Goal: Task Accomplishment & Management: Manage account settings

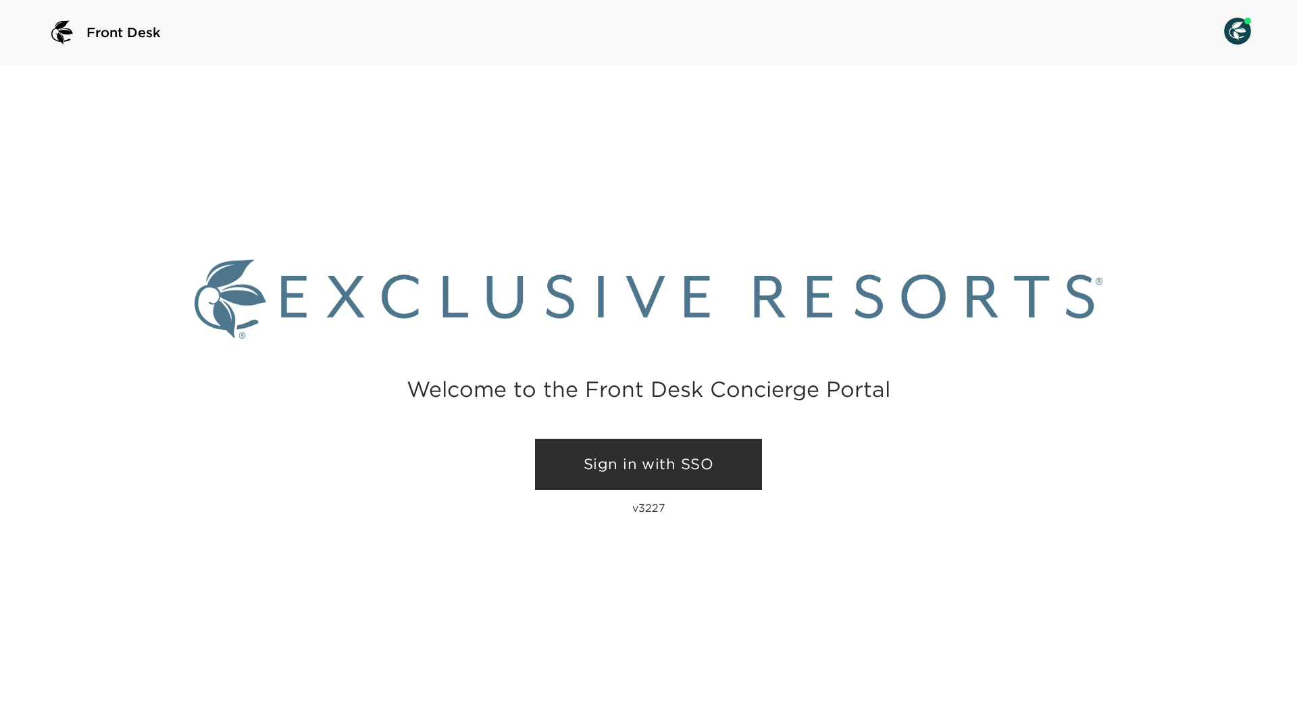
click at [631, 453] on link "Sign in with SSO" at bounding box center [648, 464] width 227 height 51
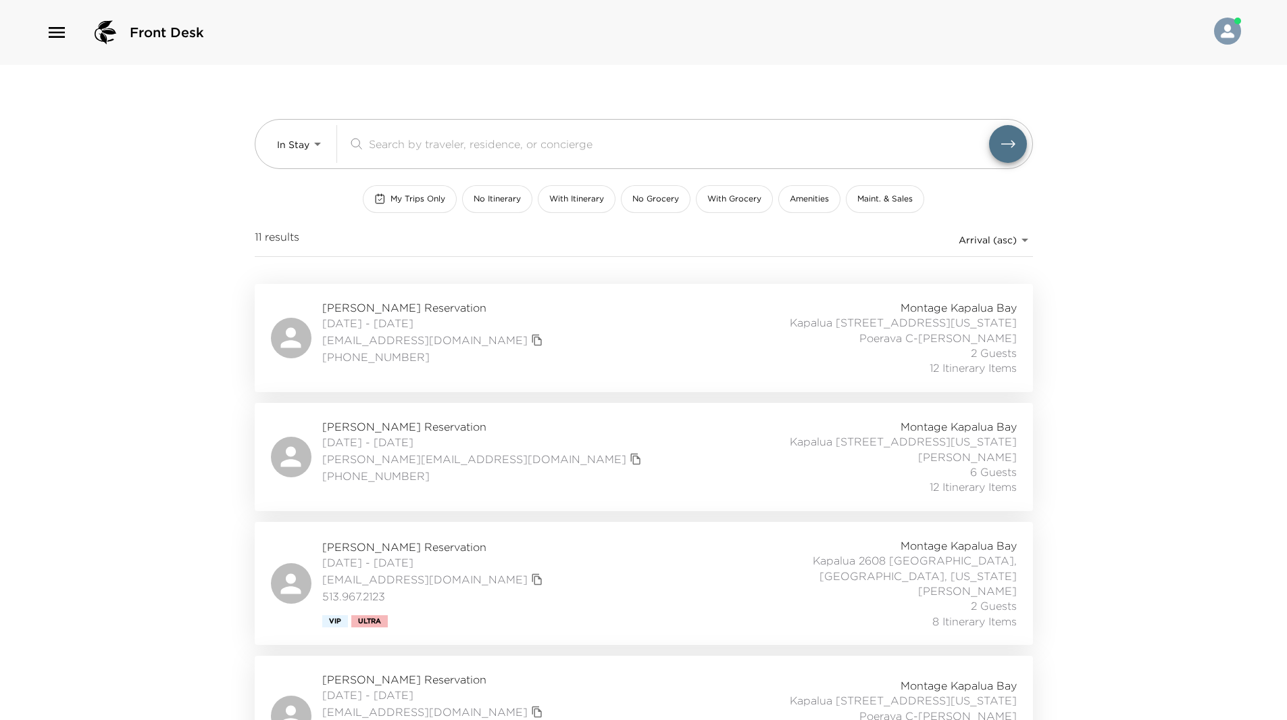
click at [782, 455] on div "Montage Kapalua Bay Kapalua 2506 Kapalua, Maui, Hawaii James Maar 6 Guests 12 I…" at bounding box center [867, 457] width 299 height 76
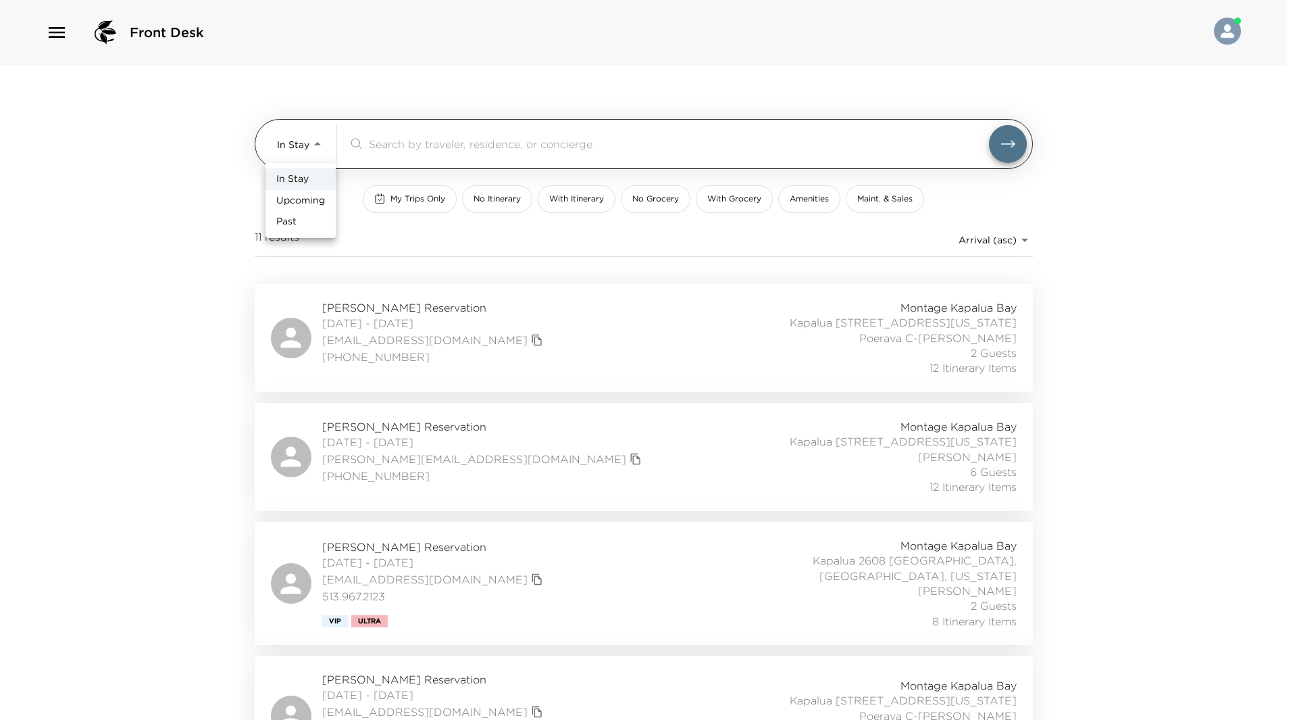
click at [319, 142] on body "Front Desk In Stay In-Stay ​ My Trips Only No Itinerary With Itinerary No Groce…" at bounding box center [648, 360] width 1297 height 720
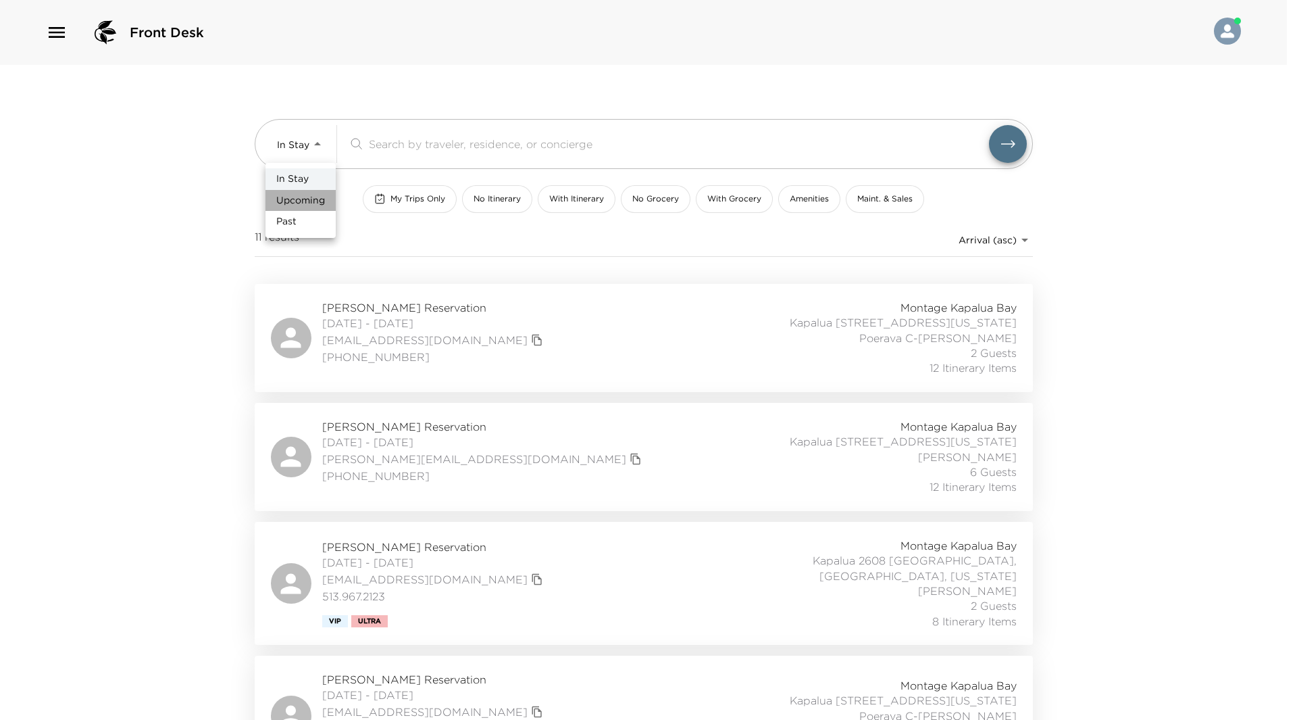
click at [318, 204] on span "Upcoming" at bounding box center [300, 201] width 49 height 14
type input "Upcoming"
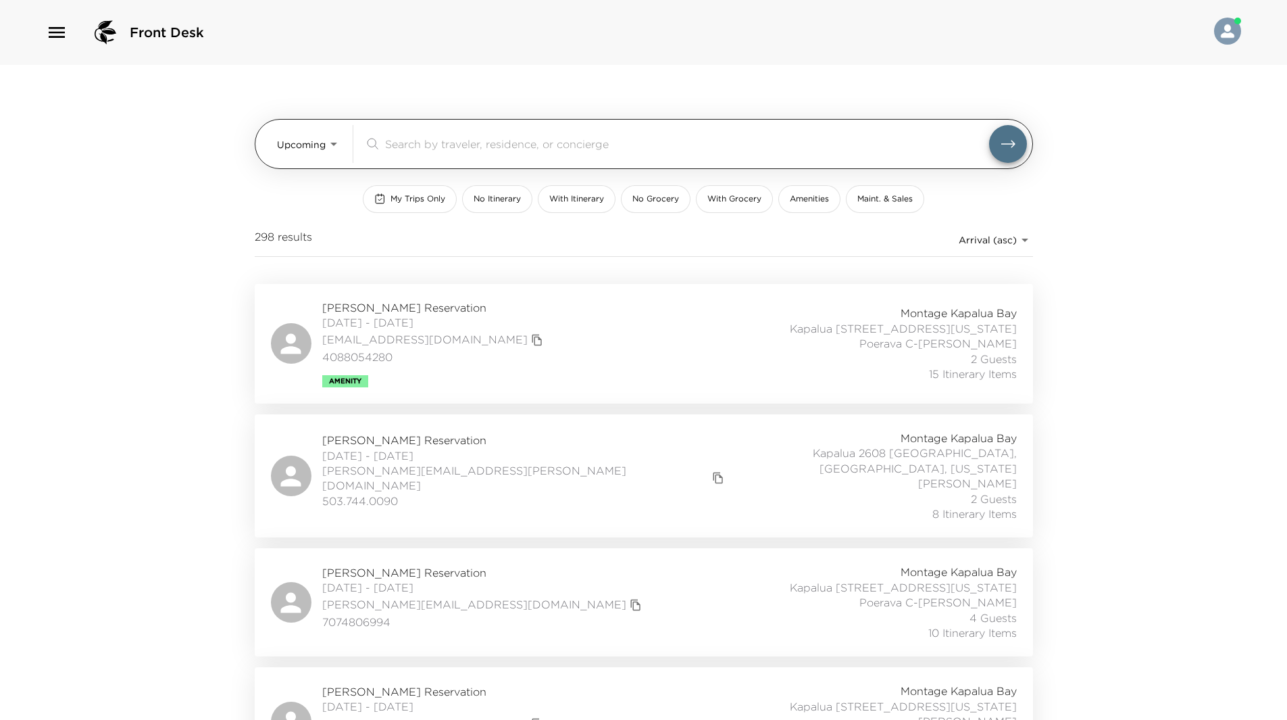
click at [426, 148] on input "search" at bounding box center [687, 144] width 604 height 16
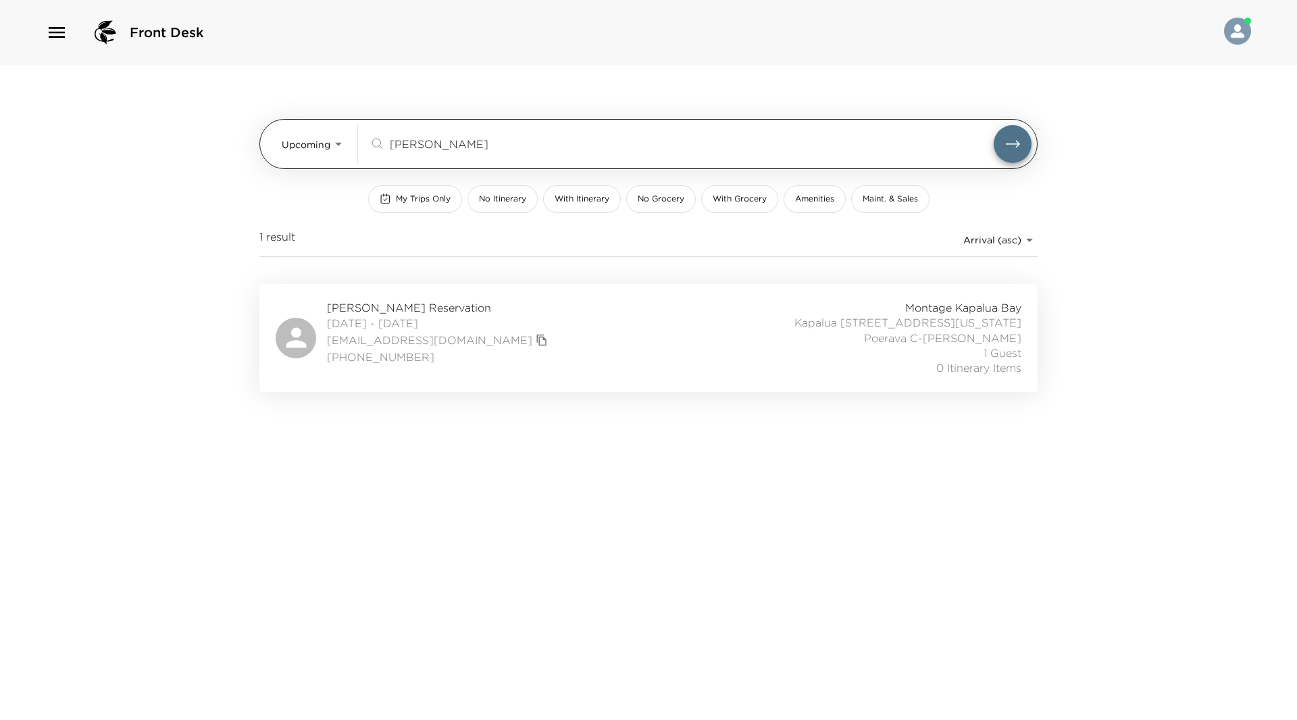
type input "Nakamura"
click at [994, 125] on button "submit" at bounding box center [1013, 144] width 38 height 38
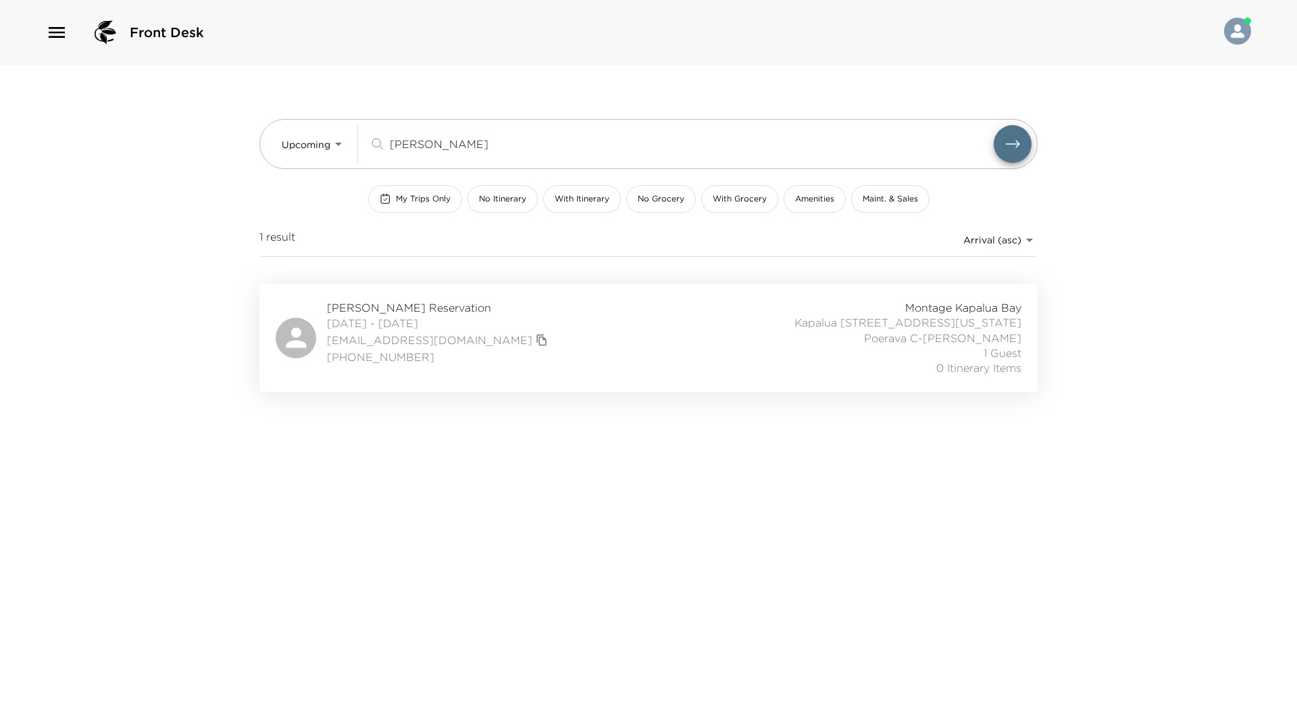
click at [768, 353] on div "Montage Kapalua Bay Kapalua 2508 Kapalua, Maui, Hawaii Poerava C-Emigh 1 Guest …" at bounding box center [872, 338] width 299 height 76
click at [672, 322] on div "Nancy Nakamura Reservation 09/10/2025 - 09/19/2025 kdnakamura@hotmail.com 909-6…" at bounding box center [649, 338] width 746 height 76
click at [692, 328] on div "Nancy Nakamura Reservation 09/10/2025 - 09/19/2025 kdnakamura@hotmail.com 909-6…" at bounding box center [649, 338] width 746 height 76
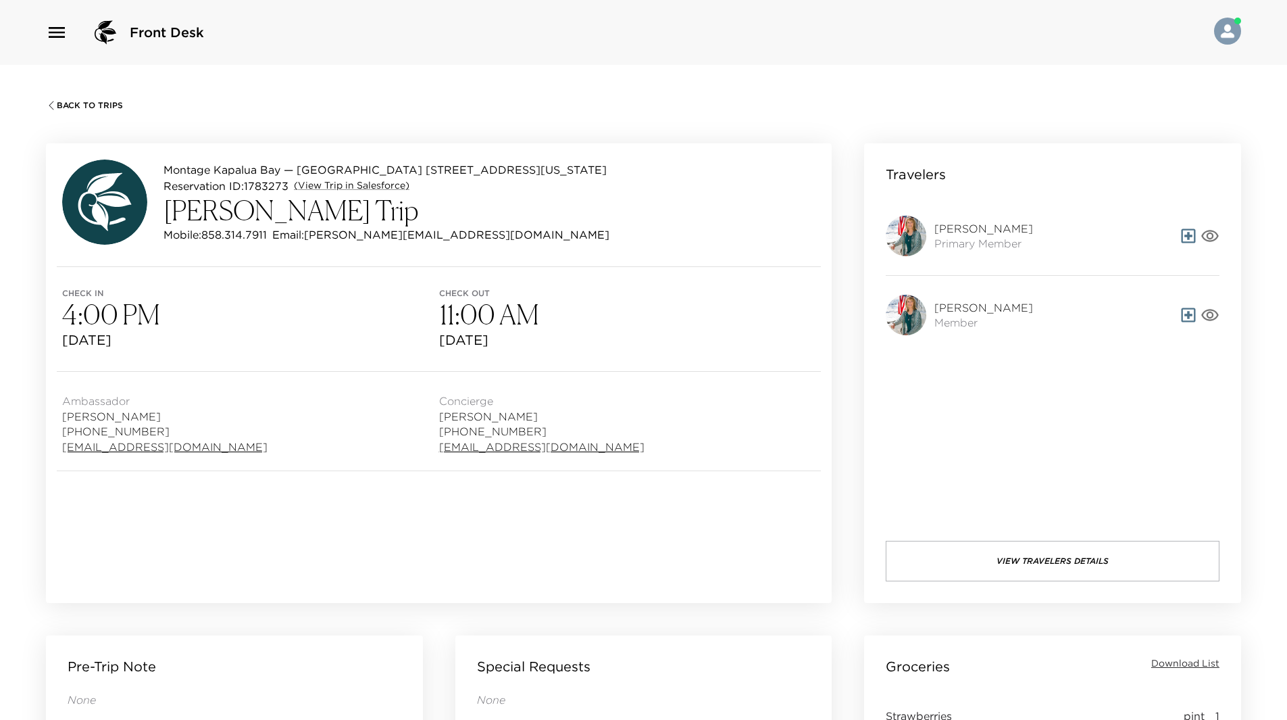
click at [1113, 566] on button "View Travelers Details" at bounding box center [1053, 561] width 334 height 41
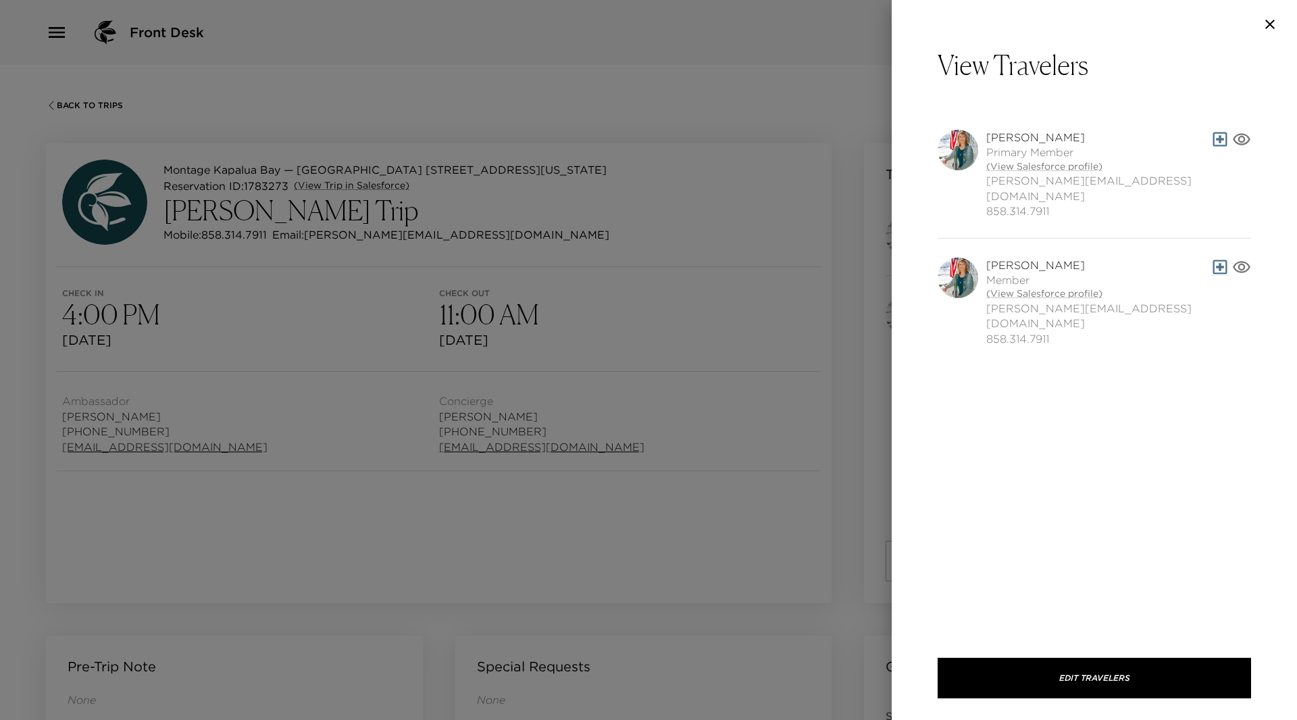
click at [749, 157] on div at bounding box center [648, 360] width 1297 height 720
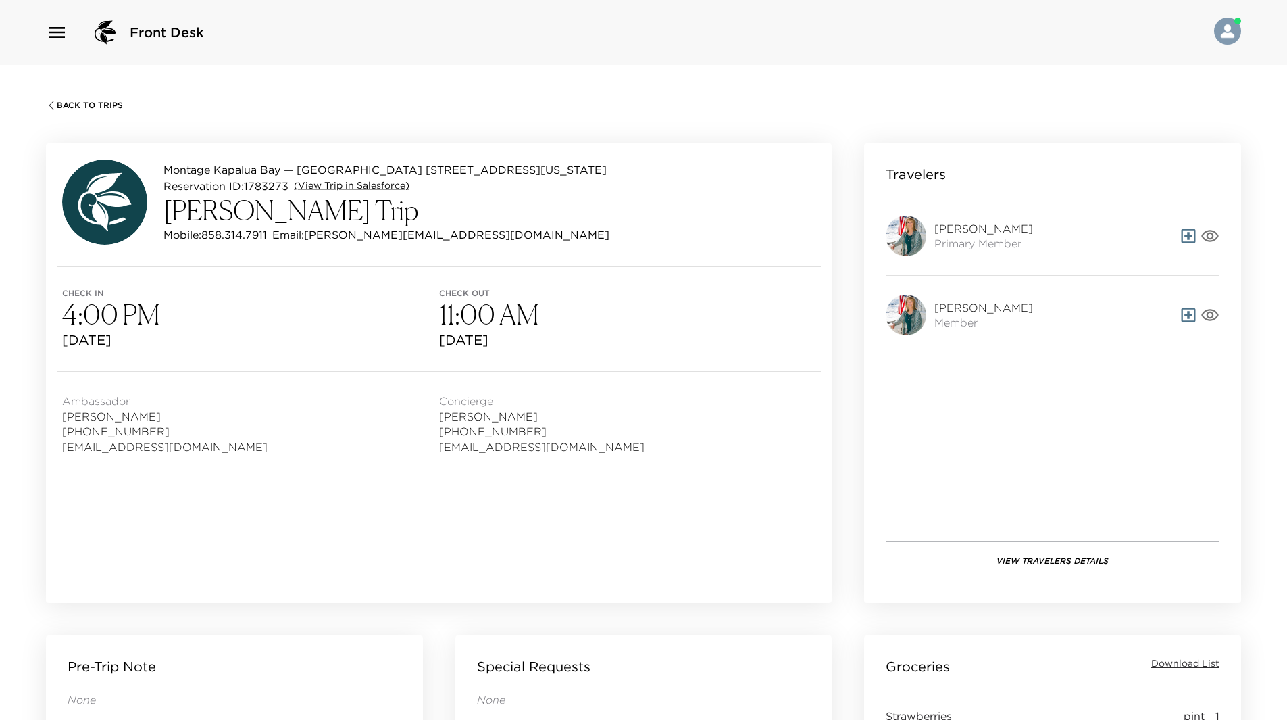
click at [94, 105] on span "Back To Trips" at bounding box center [90, 105] width 66 height 9
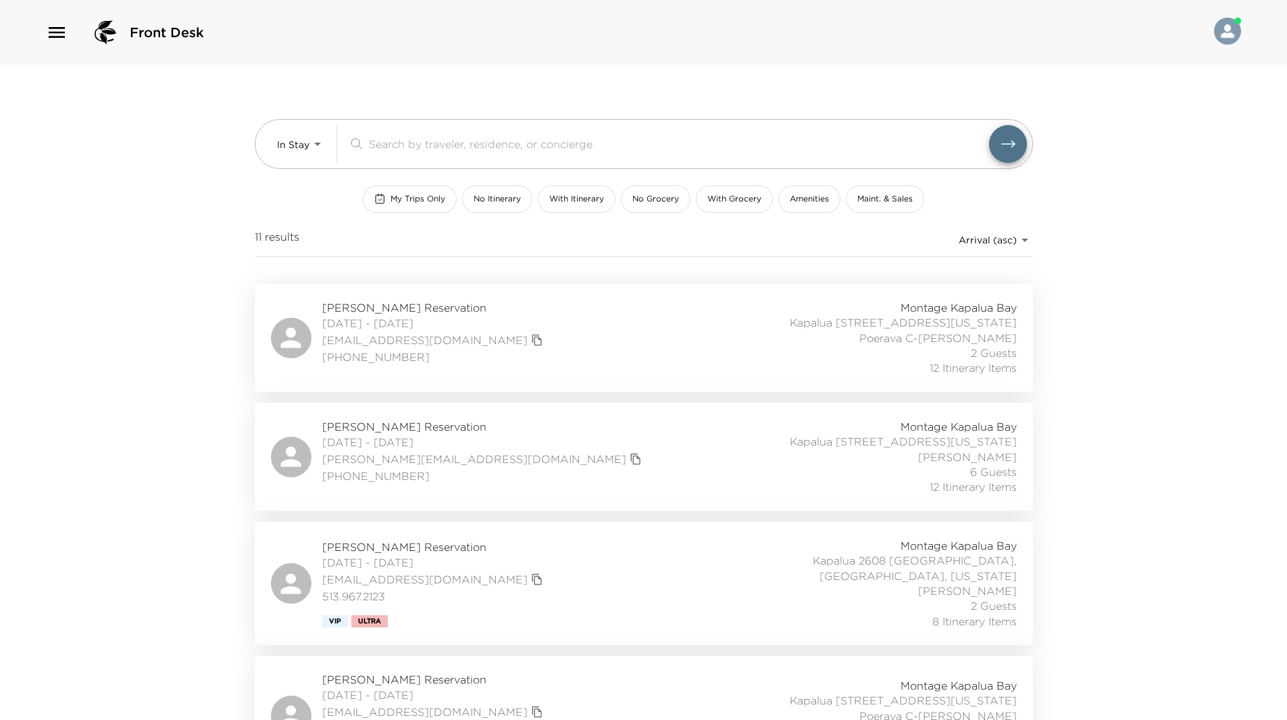
click at [672, 564] on div "James Megginson Reservation 08/24/2025 - 08/31/2025 cindyandjim@fuse.net 513.96…" at bounding box center [644, 583] width 746 height 91
click at [609, 444] on div "Vivian Hardage Reservation 08/24/2025 - 08/31/2025 vivian@visionofchildren.org …" at bounding box center [644, 457] width 746 height 76
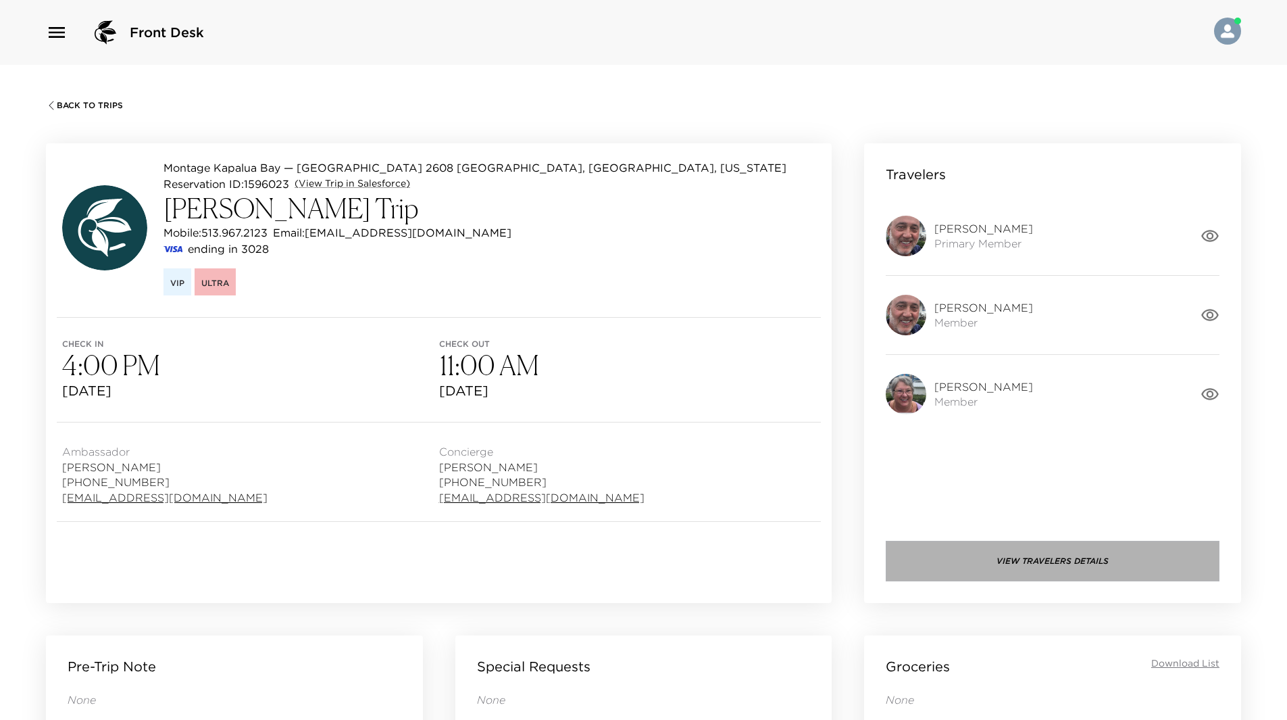
click at [1053, 562] on button "View Travelers Details" at bounding box center [1053, 561] width 334 height 41
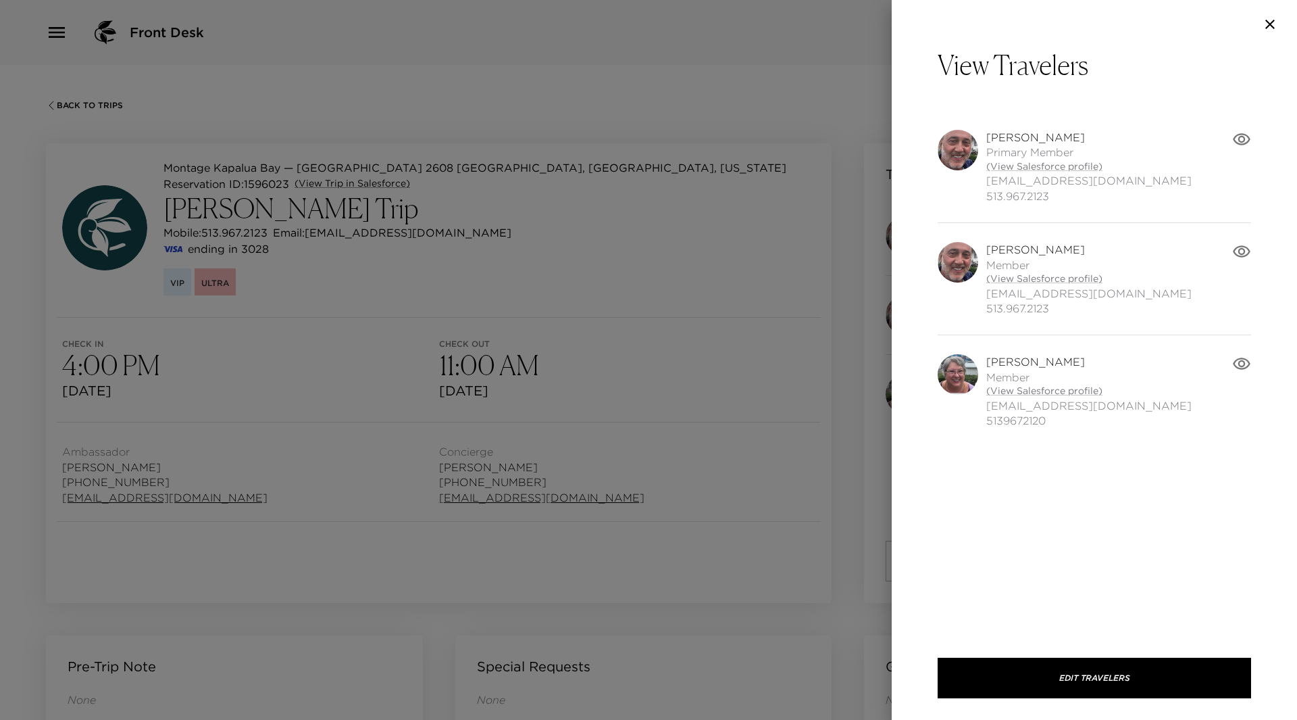
click at [737, 107] on div at bounding box center [648, 360] width 1297 height 720
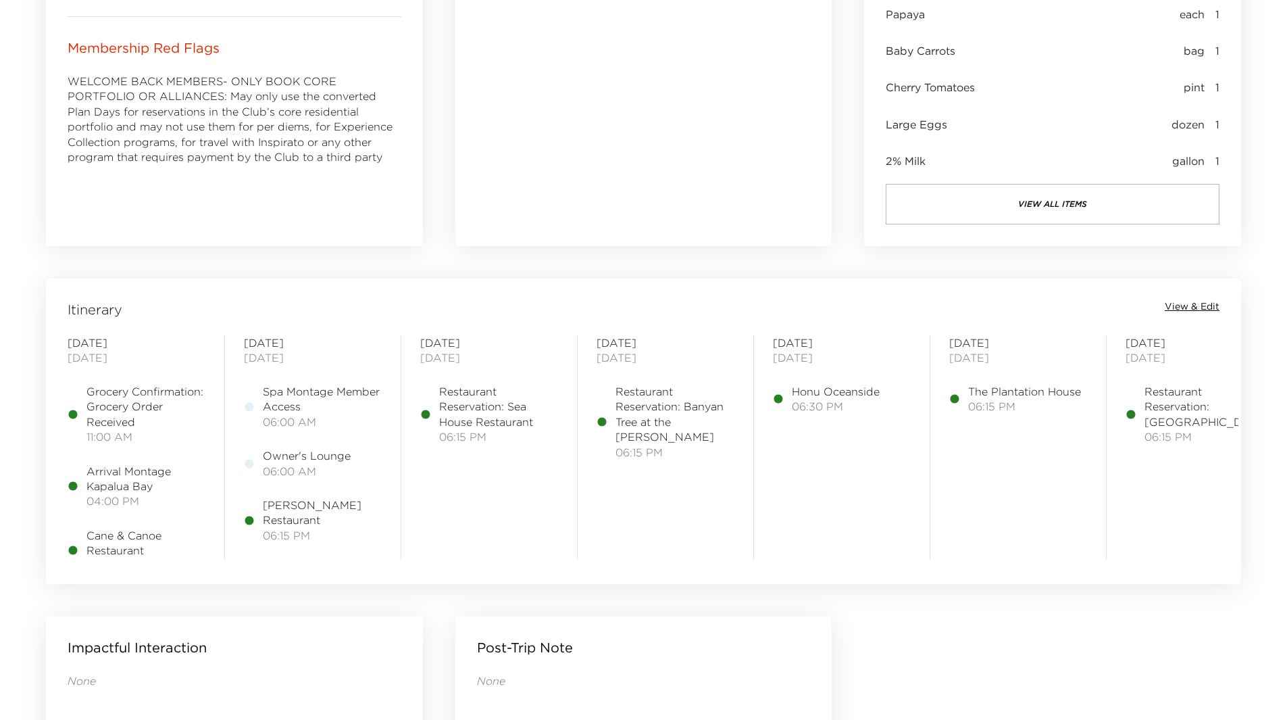
scroll to position [878, 0]
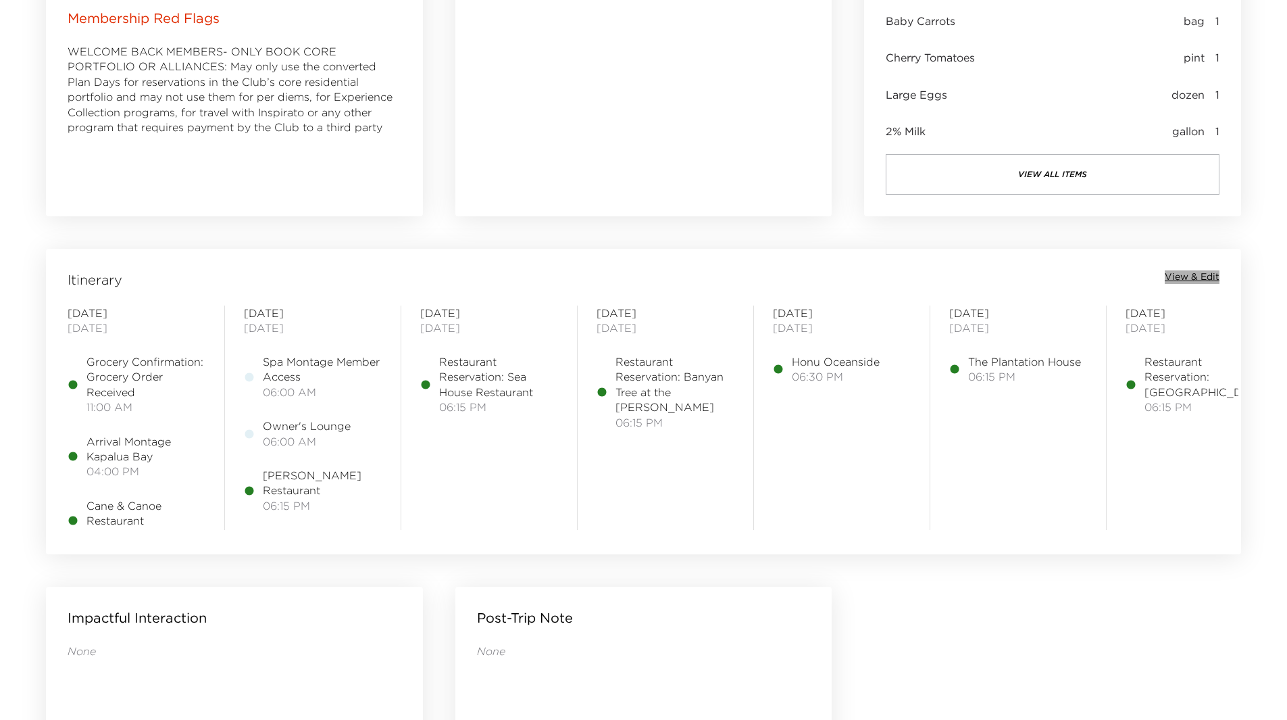
click at [1195, 273] on span "View & Edit" at bounding box center [1192, 277] width 55 height 14
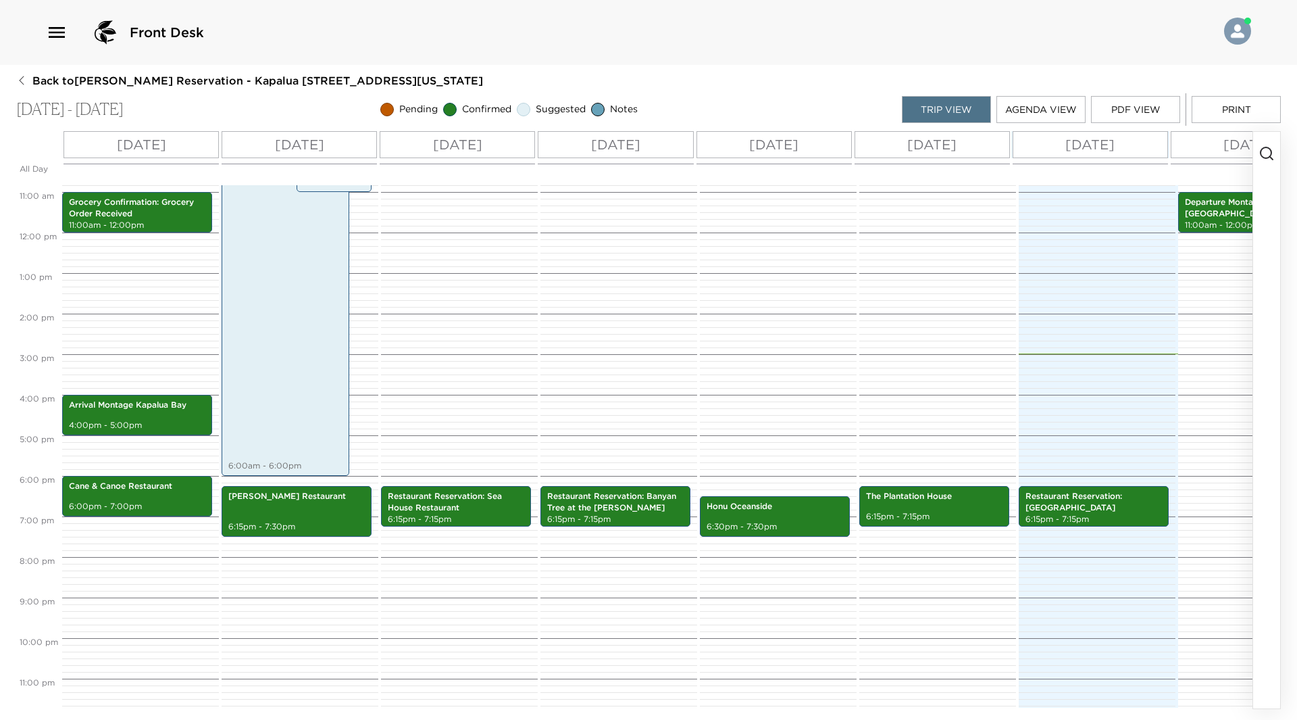
scroll to position [446, 0]
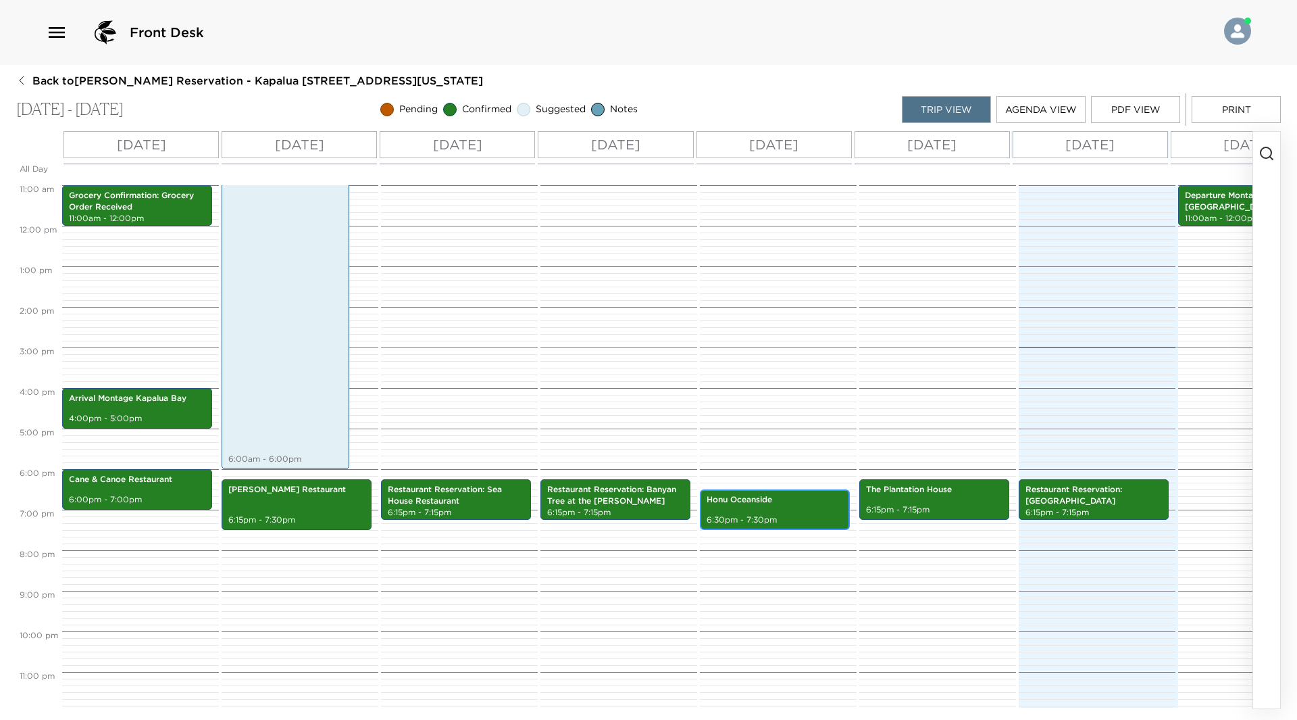
click at [783, 514] on p "6:30pm - 7:30pm" at bounding box center [775, 519] width 136 height 11
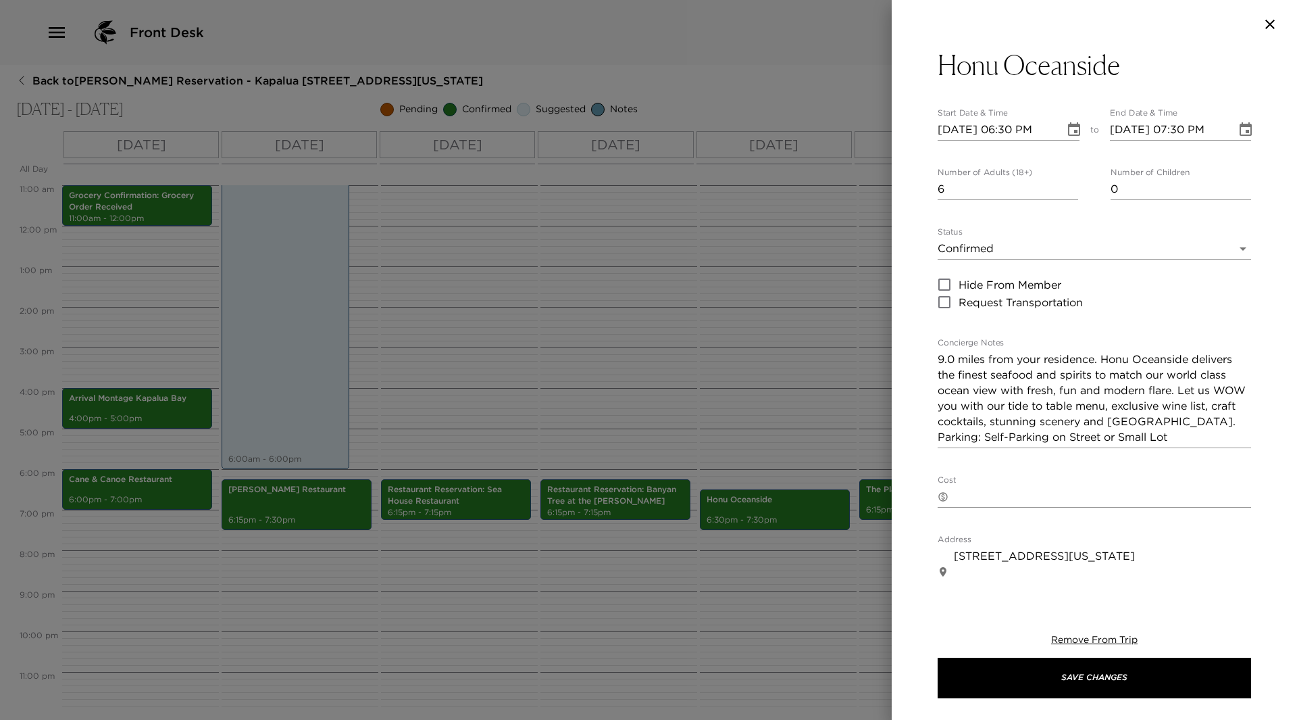
click at [1158, 544] on div "Address ​ 1295 Front Street Lahaina Hawaii 96761 United States x" at bounding box center [1095, 567] width 314 height 64
click at [618, 578] on div at bounding box center [648, 360] width 1297 height 720
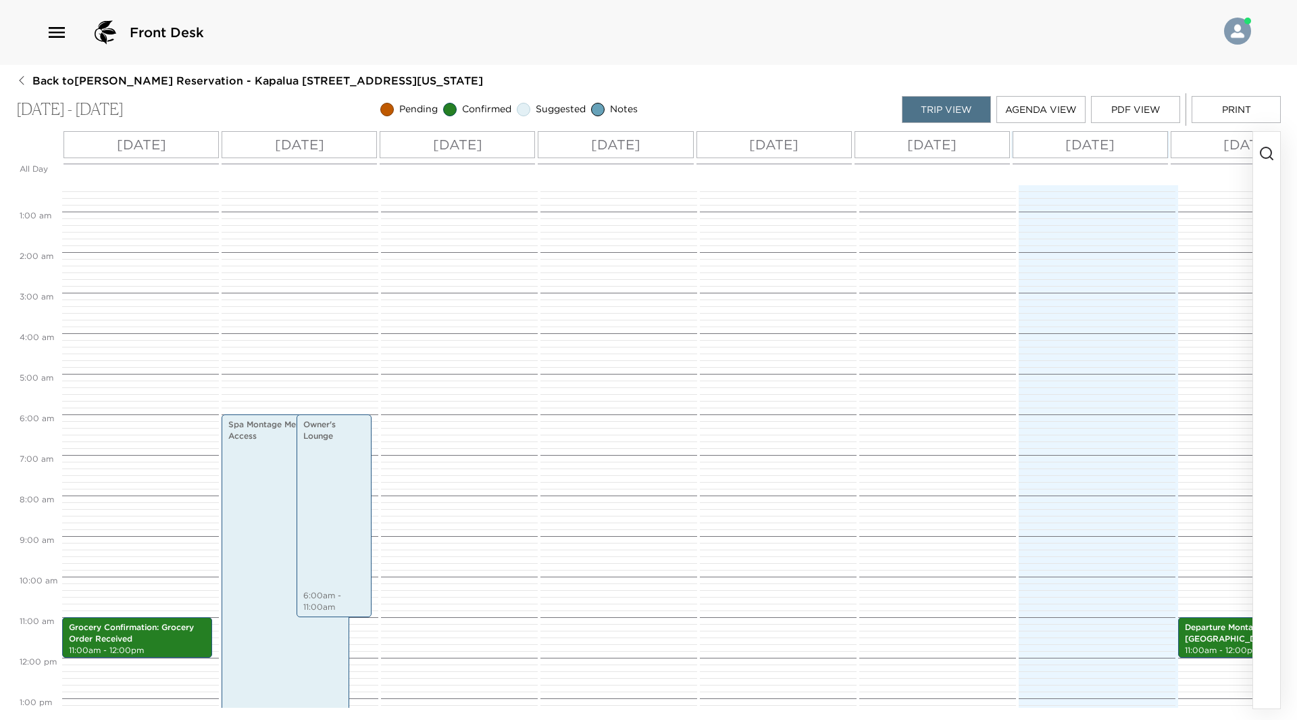
scroll to position [0, 0]
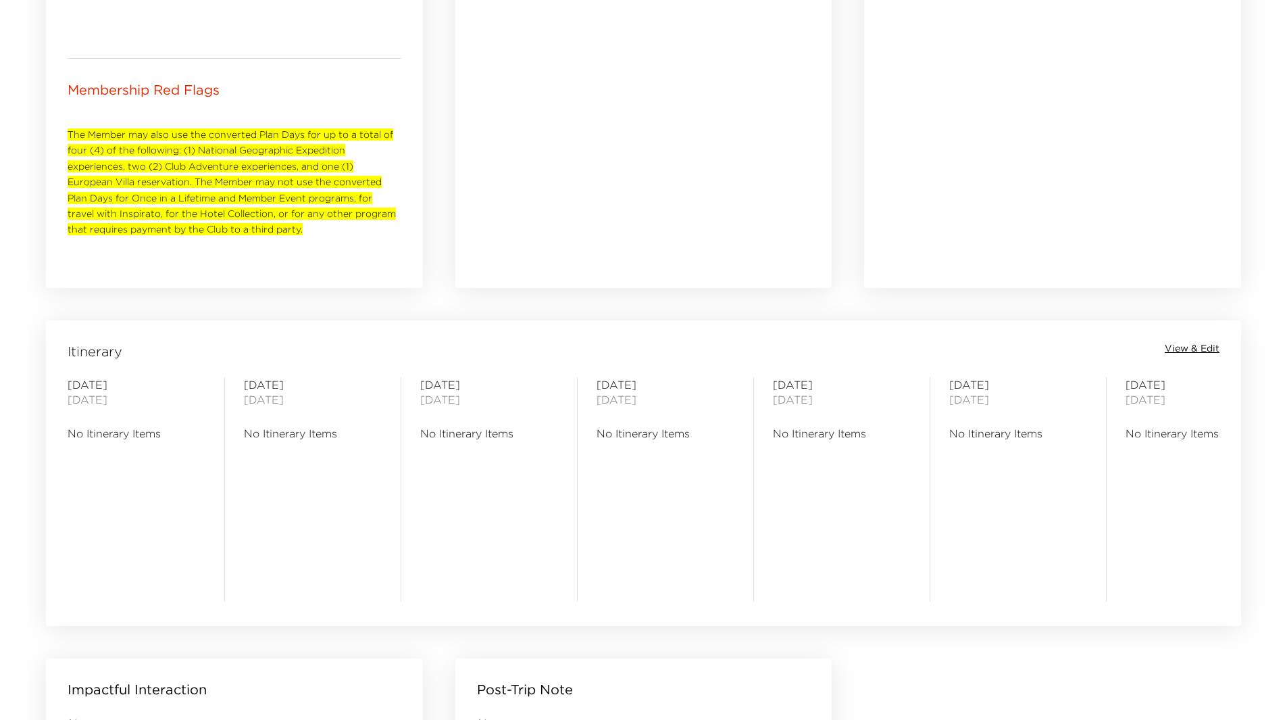
scroll to position [811, 0]
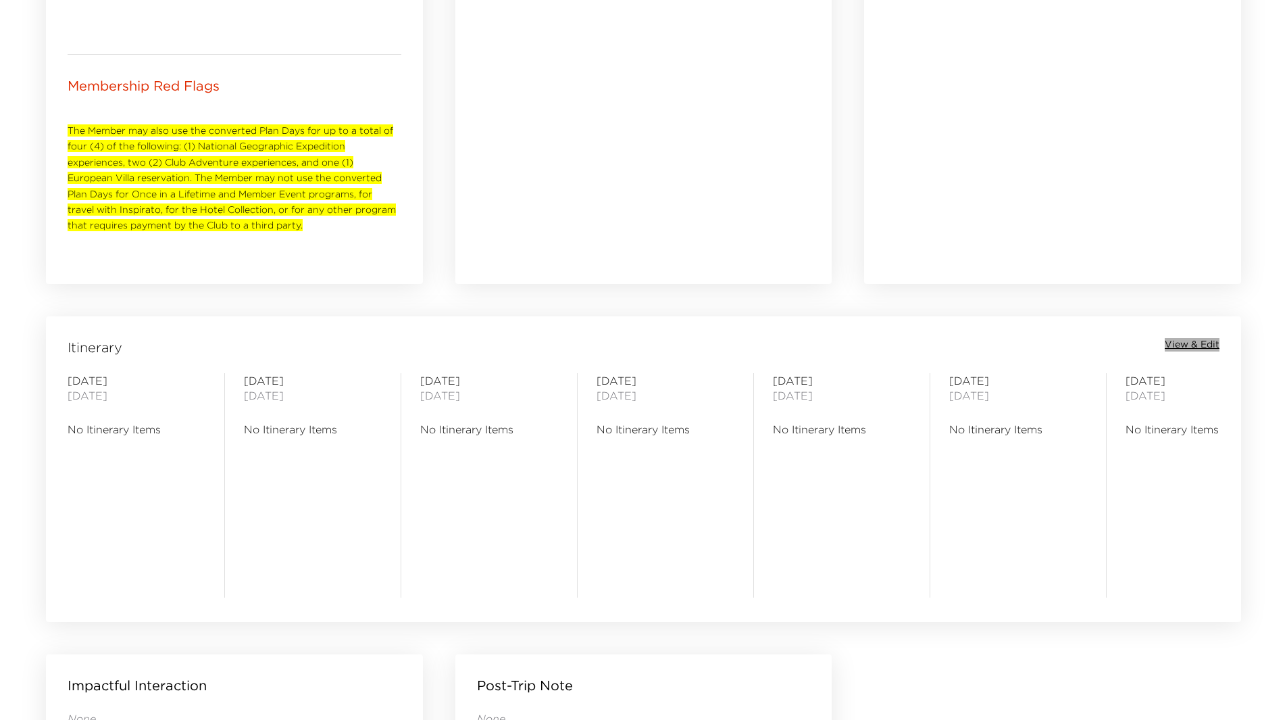
click at [1178, 341] on span "View & Edit" at bounding box center [1192, 345] width 55 height 14
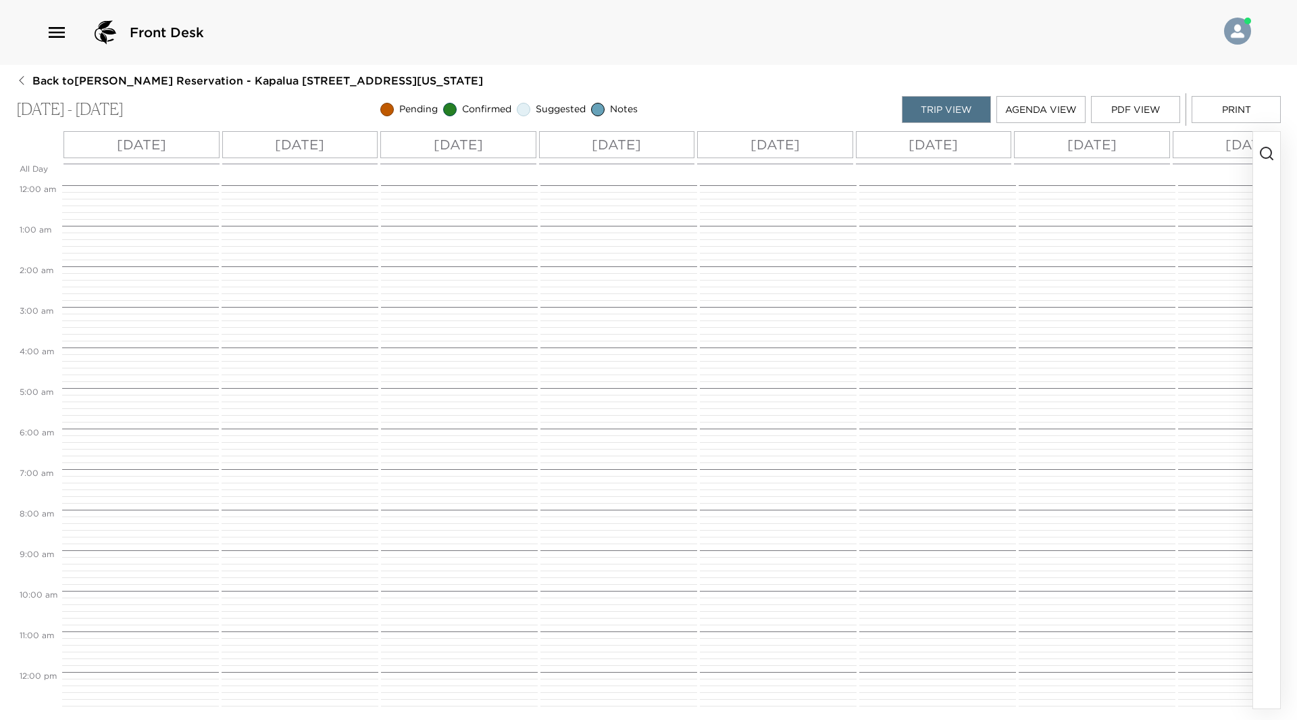
scroll to position [324, 0]
click at [122, 143] on p "[DATE]" at bounding box center [141, 144] width 49 height 20
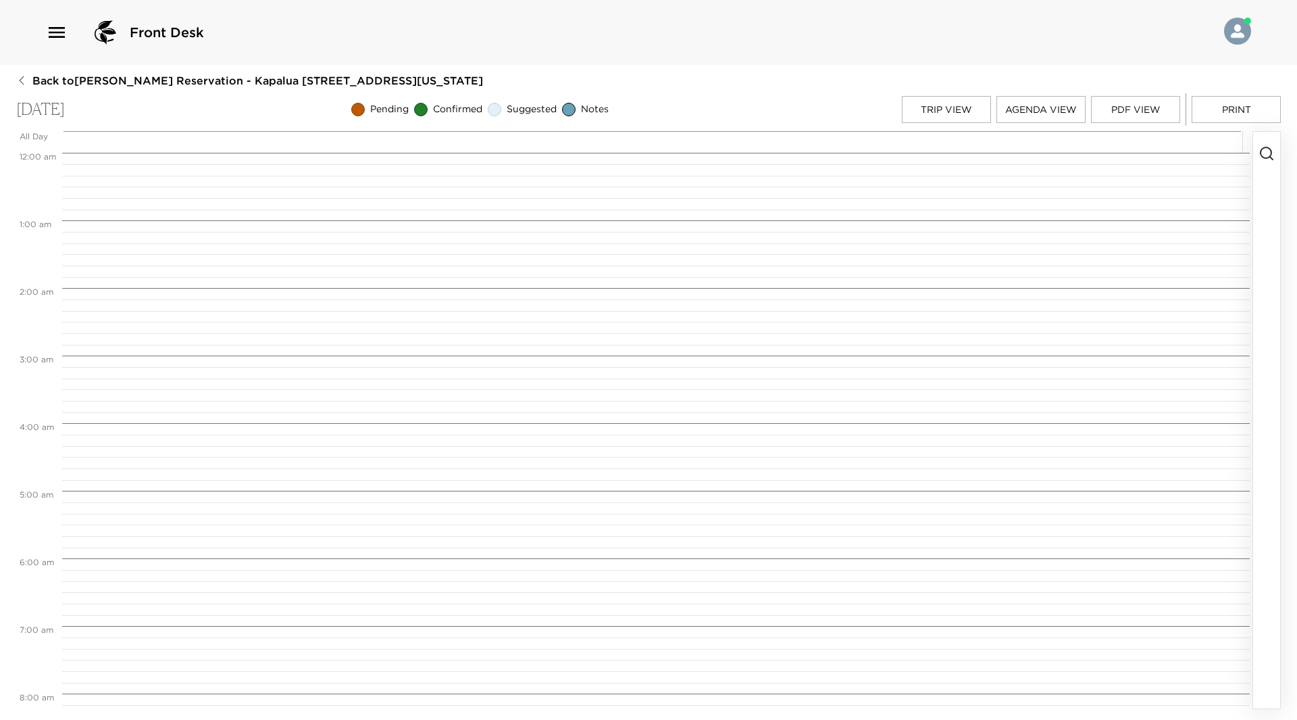
scroll to position [541, 0]
click at [966, 112] on button "Trip View" at bounding box center [946, 109] width 89 height 27
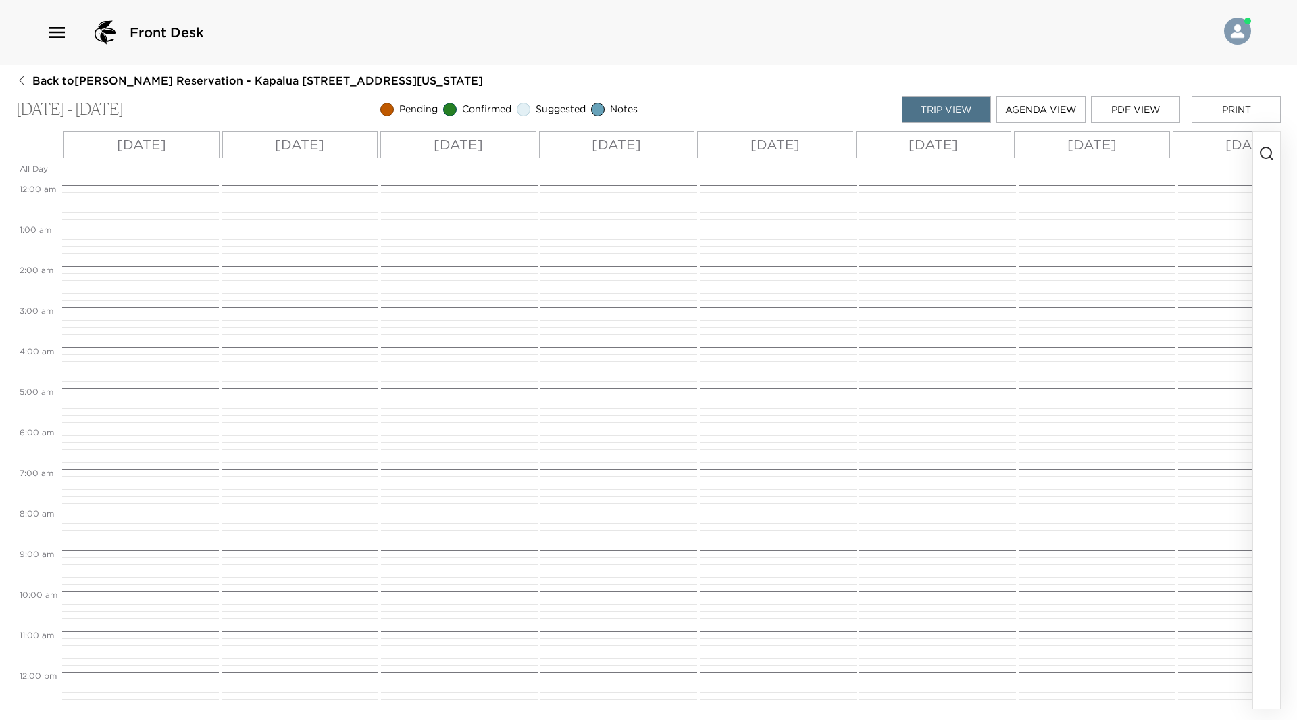
scroll to position [324, 0]
click at [166, 146] on p "[DATE]" at bounding box center [141, 144] width 49 height 20
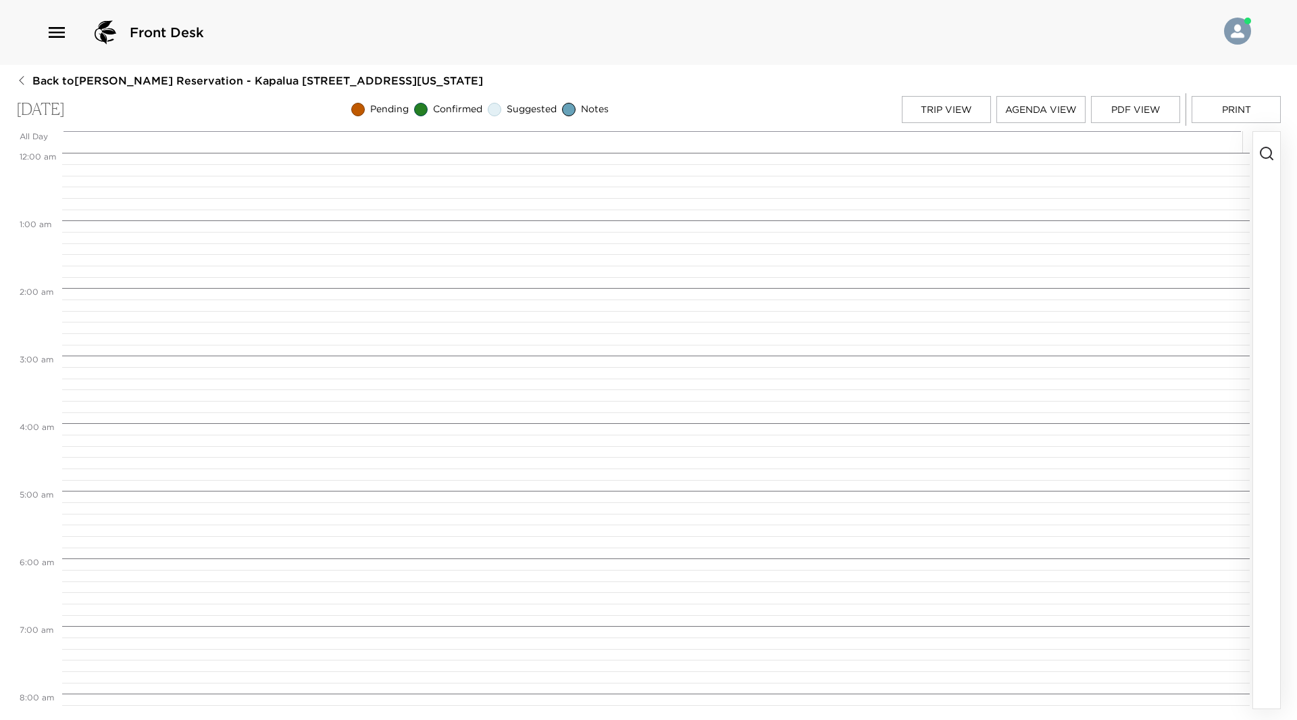
scroll to position [541, 0]
click at [1262, 150] on circle "button" at bounding box center [1266, 152] width 11 height 11
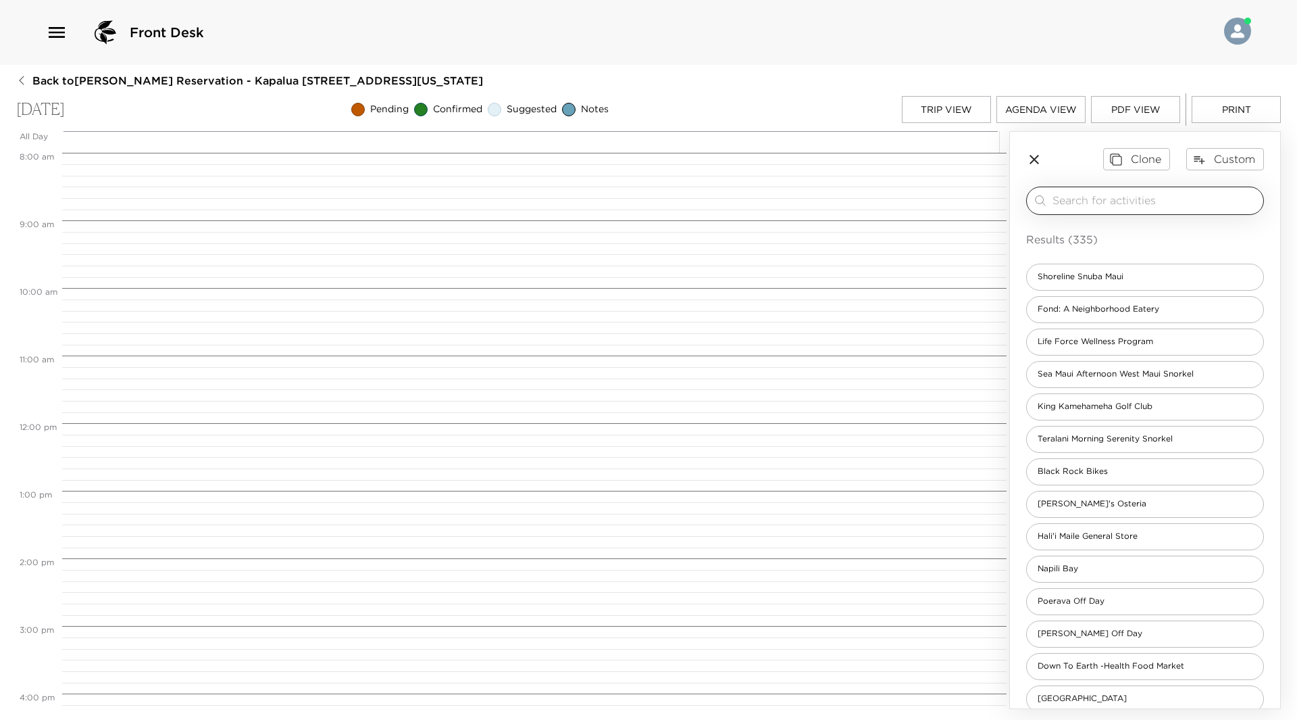
click at [1170, 203] on input "search" at bounding box center [1155, 201] width 205 height 16
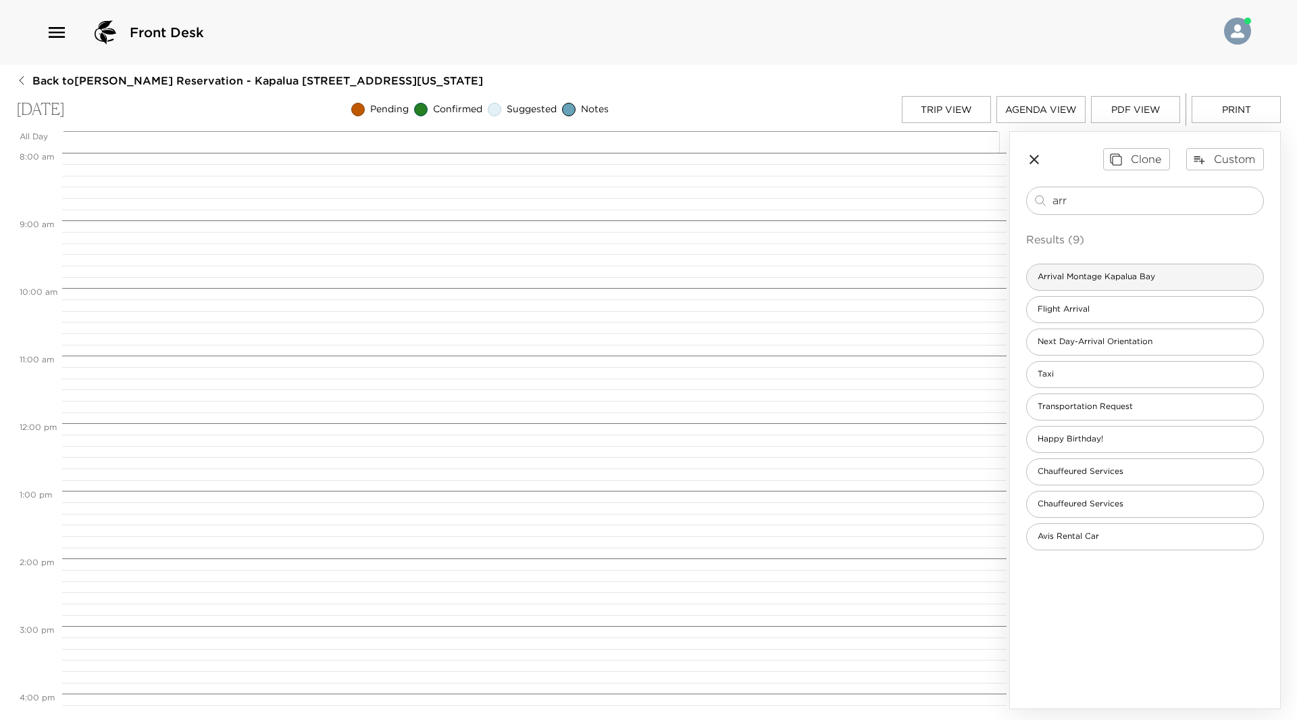
type input "arr"
click at [1145, 270] on div "Arrival Montage Kapalua Bay" at bounding box center [1145, 277] width 238 height 27
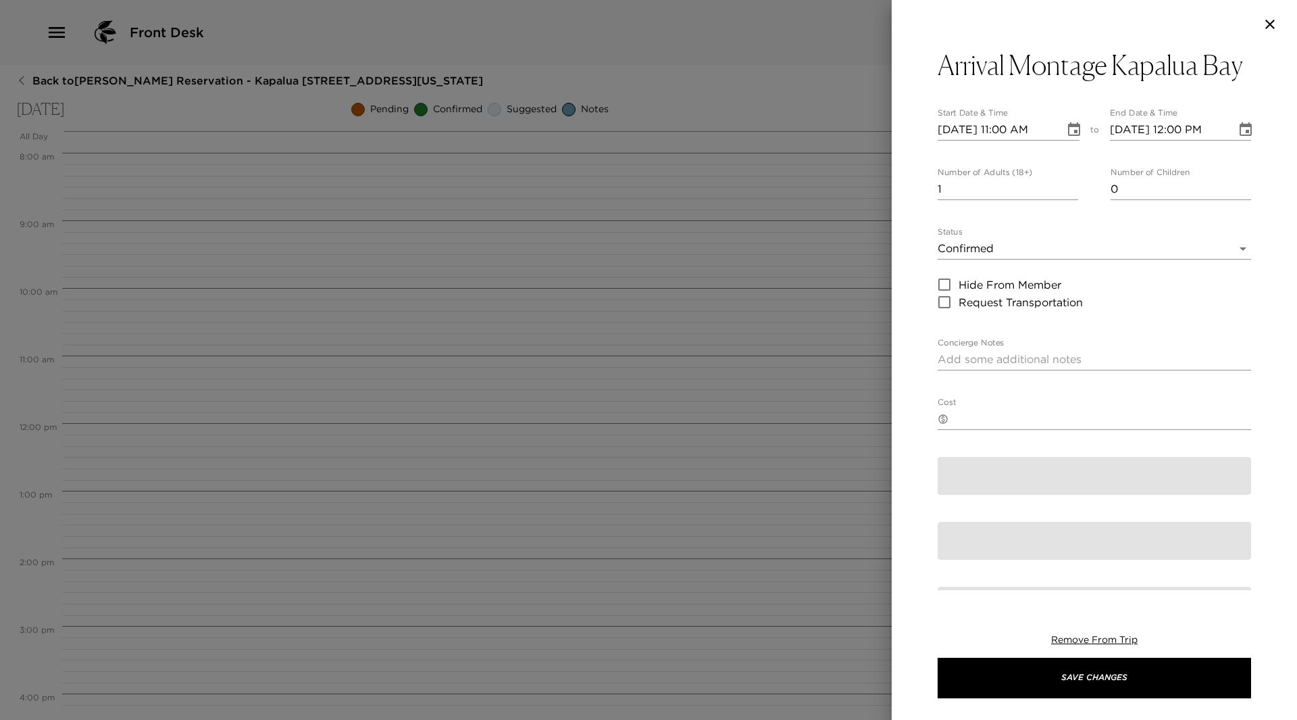
type textarea "Welcome to Kapalua Bay! Either myself or another concierge will personally gree…"
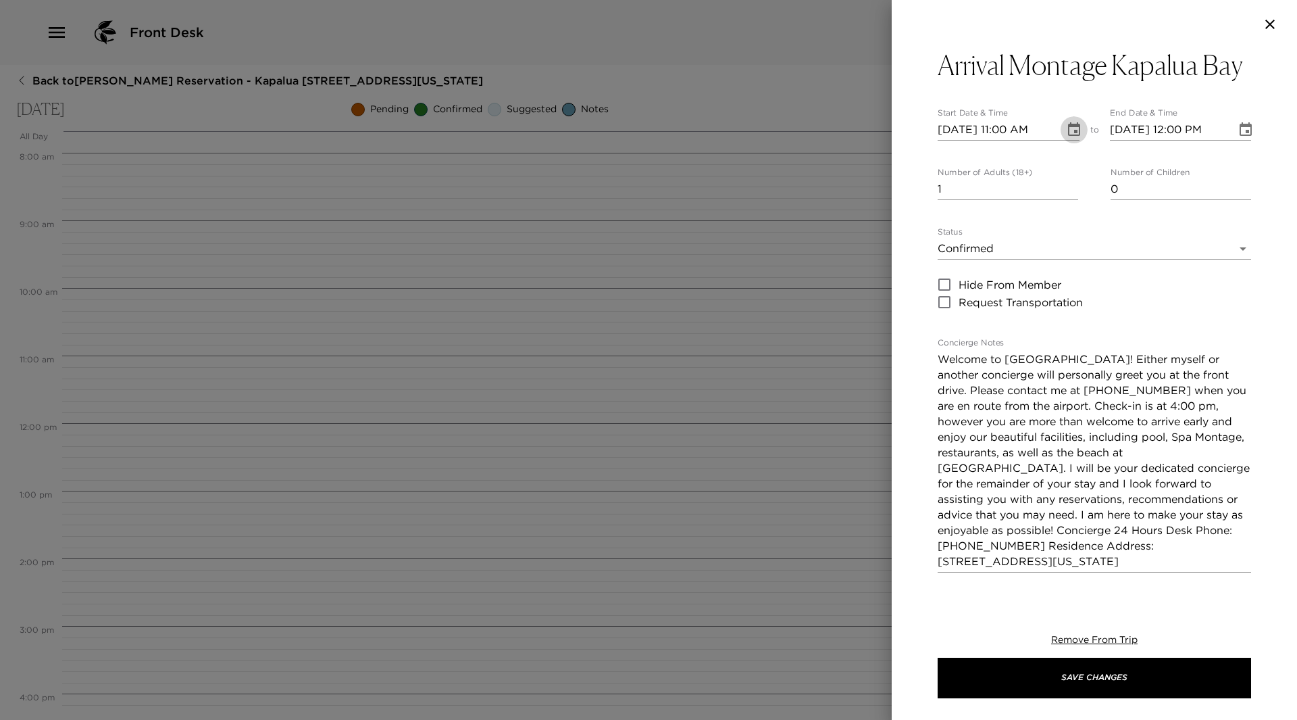
click at [1068, 120] on button "Choose date, selected date is Sep 10, 2025" at bounding box center [1074, 129] width 27 height 27
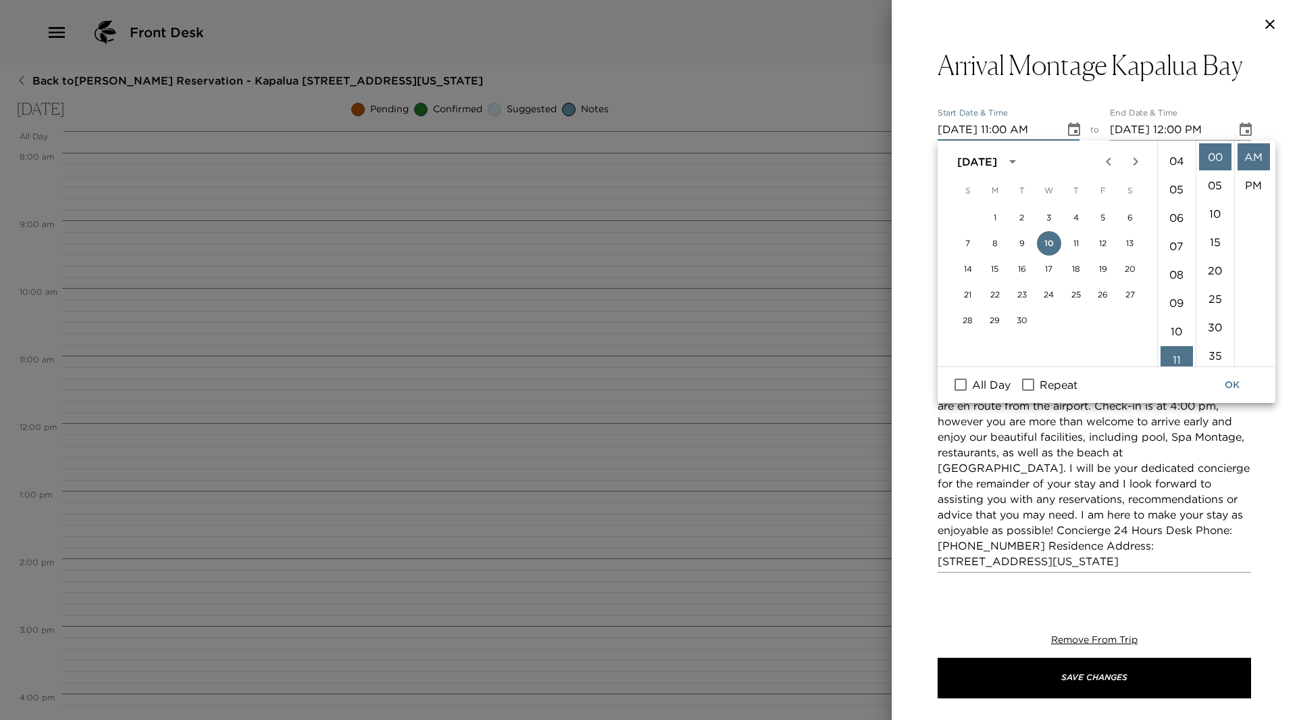
scroll to position [42, 0]
click at [1178, 227] on li "04" at bounding box center [1177, 228] width 32 height 27
drag, startPoint x: 1241, startPoint y: 179, endPoint x: 1235, endPoint y: 233, distance: 54.3
click at [1243, 181] on li "PM" at bounding box center [1254, 185] width 32 height 27
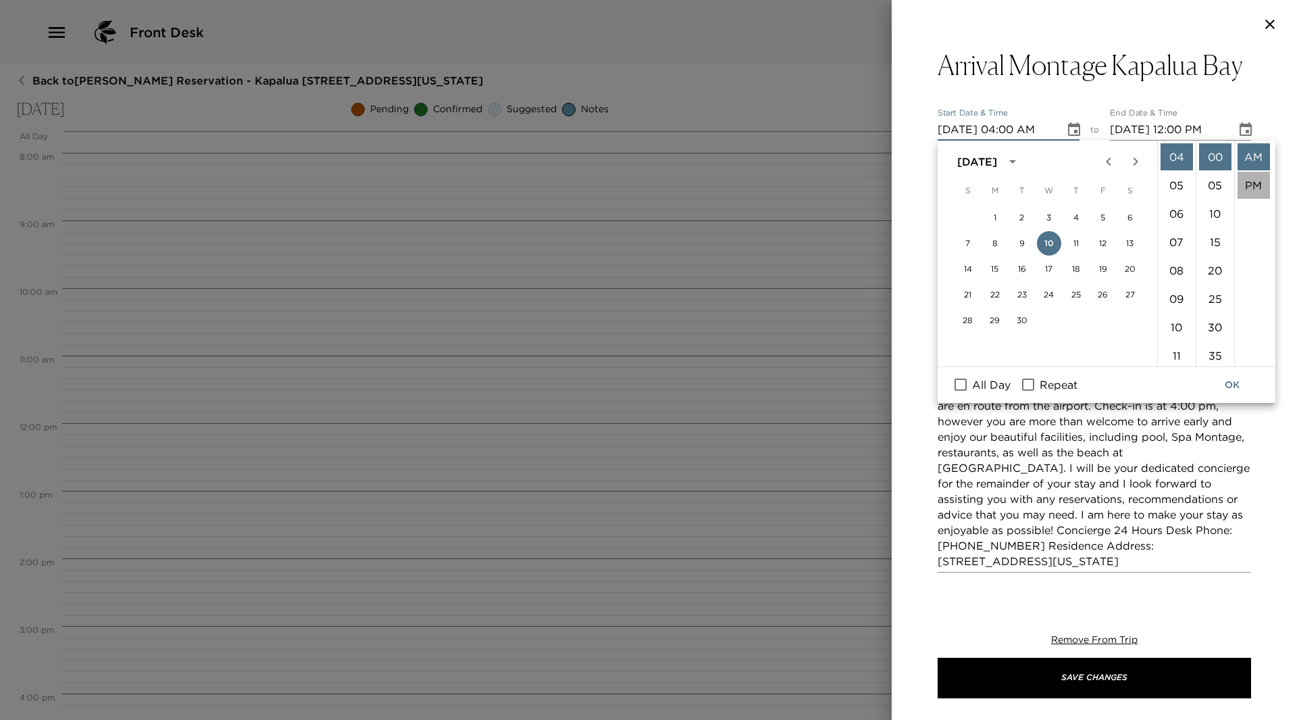
type input "09/10/2025 04:00 PM"
type input "09/10/2025 05:00 PM"
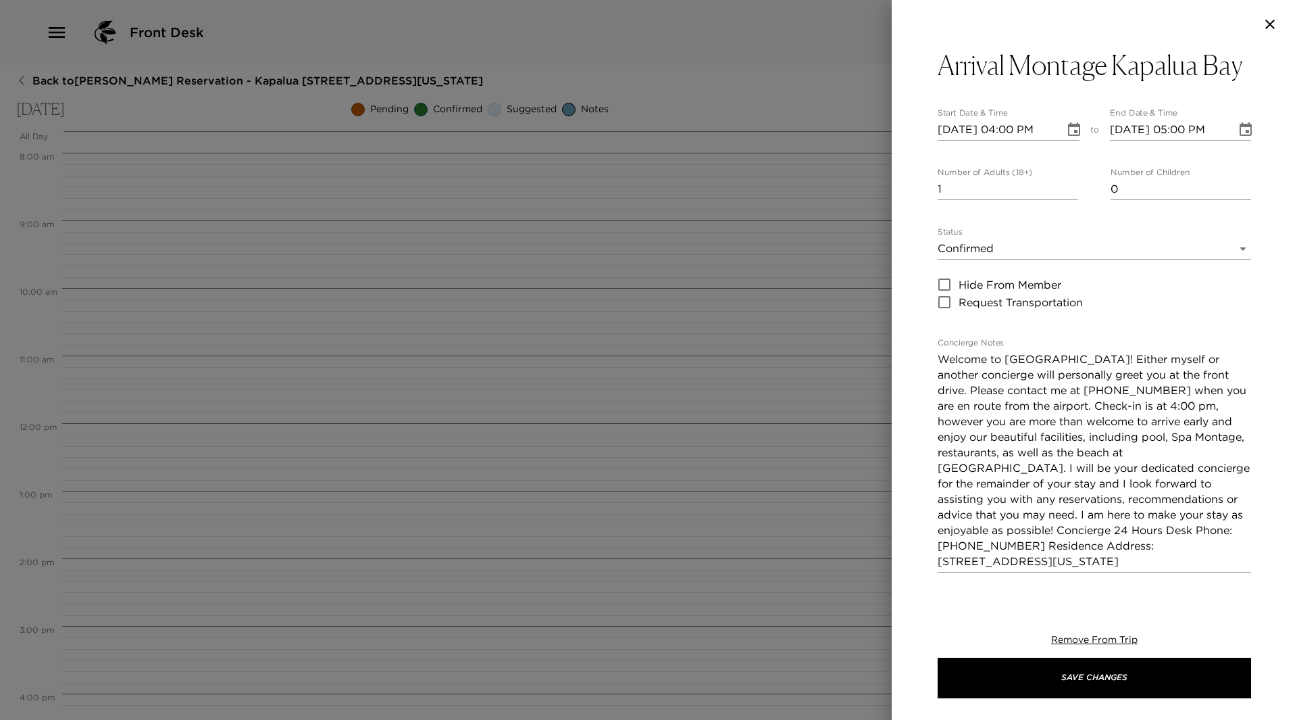
scroll to position [28, 0]
click at [1068, 184] on input "2" at bounding box center [1008, 189] width 141 height 22
click at [1068, 184] on input "3" at bounding box center [1008, 189] width 141 height 22
click at [1068, 184] on input "4" at bounding box center [1008, 189] width 141 height 22
click at [1068, 184] on input "5" at bounding box center [1008, 189] width 141 height 22
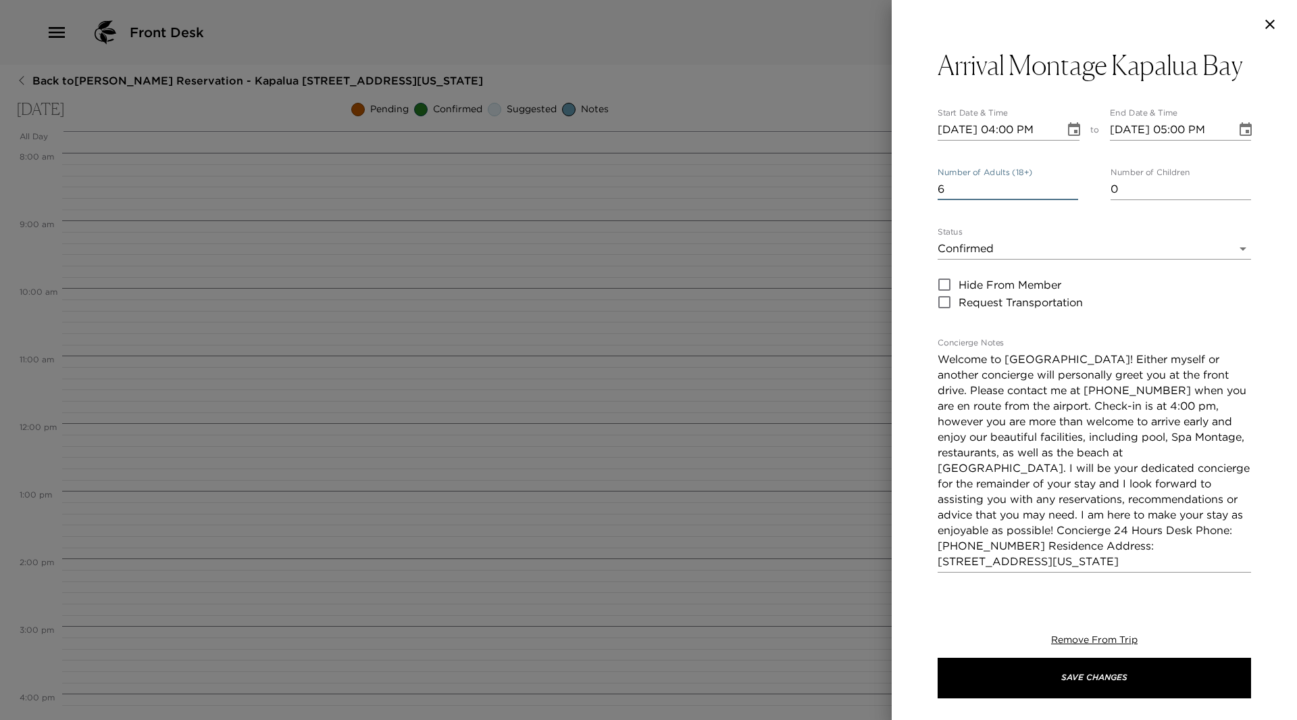
click at [1068, 184] on input "6" at bounding box center [1008, 189] width 141 height 22
click at [1068, 184] on input "7" at bounding box center [1008, 189] width 141 height 22
type input "6"
click at [1069, 191] on input "6" at bounding box center [1008, 189] width 141 height 22
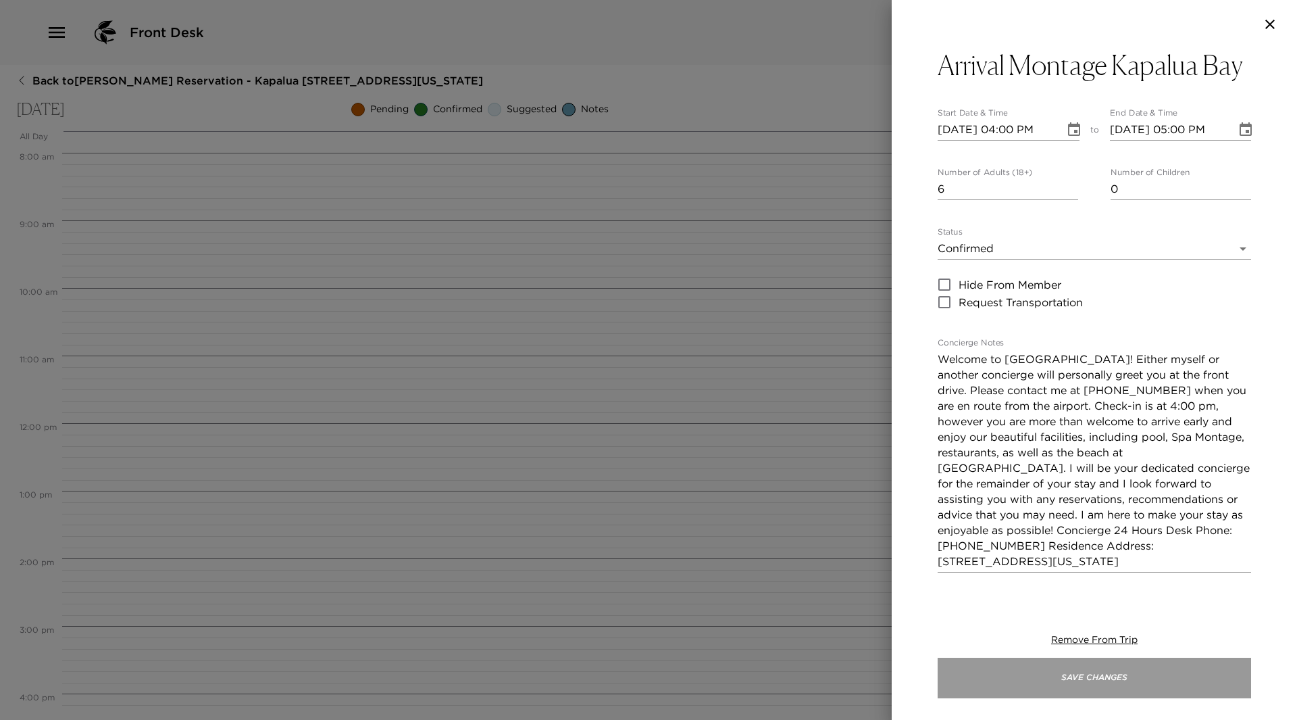
click at [1104, 675] on button "Save Changes" at bounding box center [1095, 677] width 314 height 41
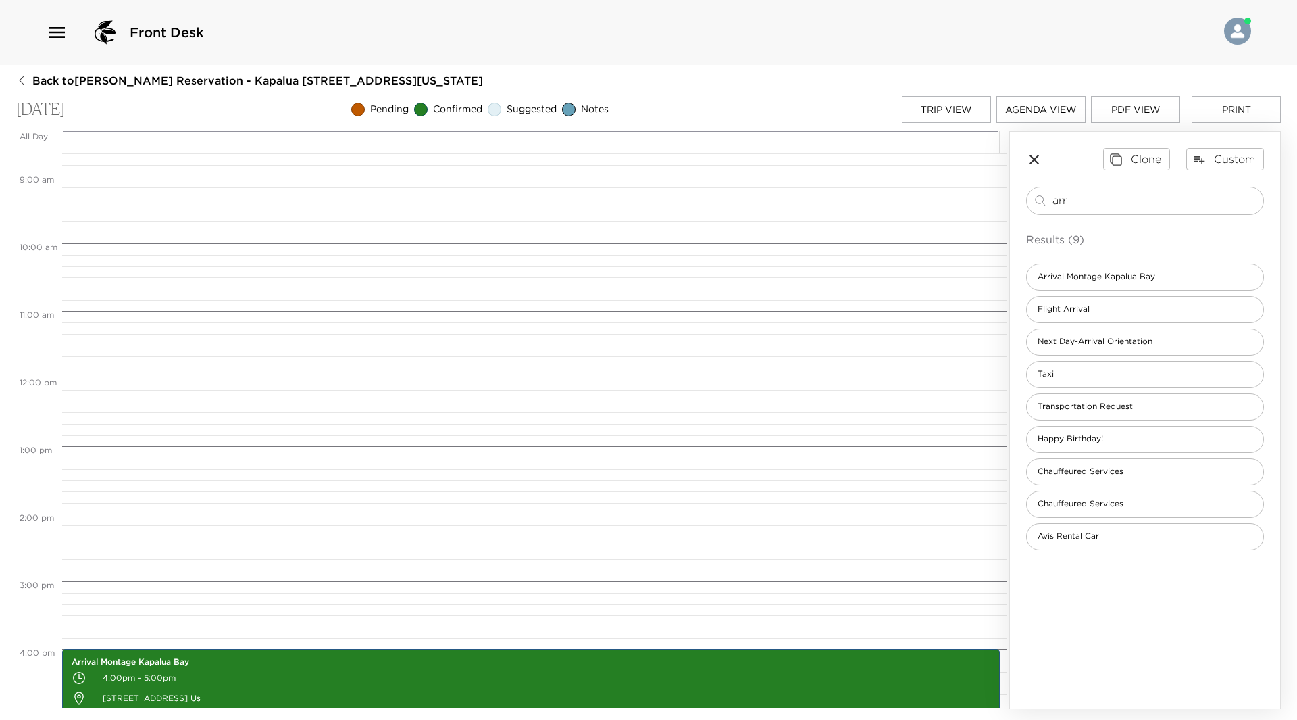
scroll to position [811, 0]
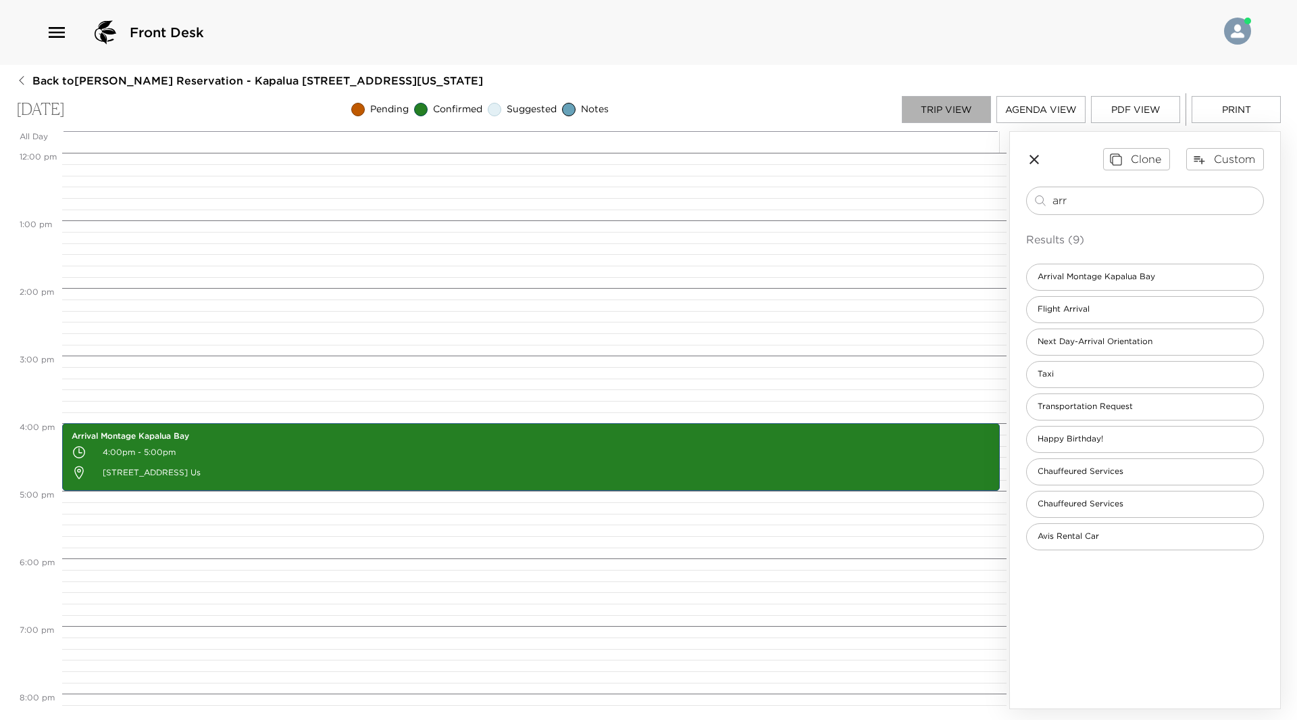
click at [940, 105] on button "Trip View" at bounding box center [946, 109] width 89 height 27
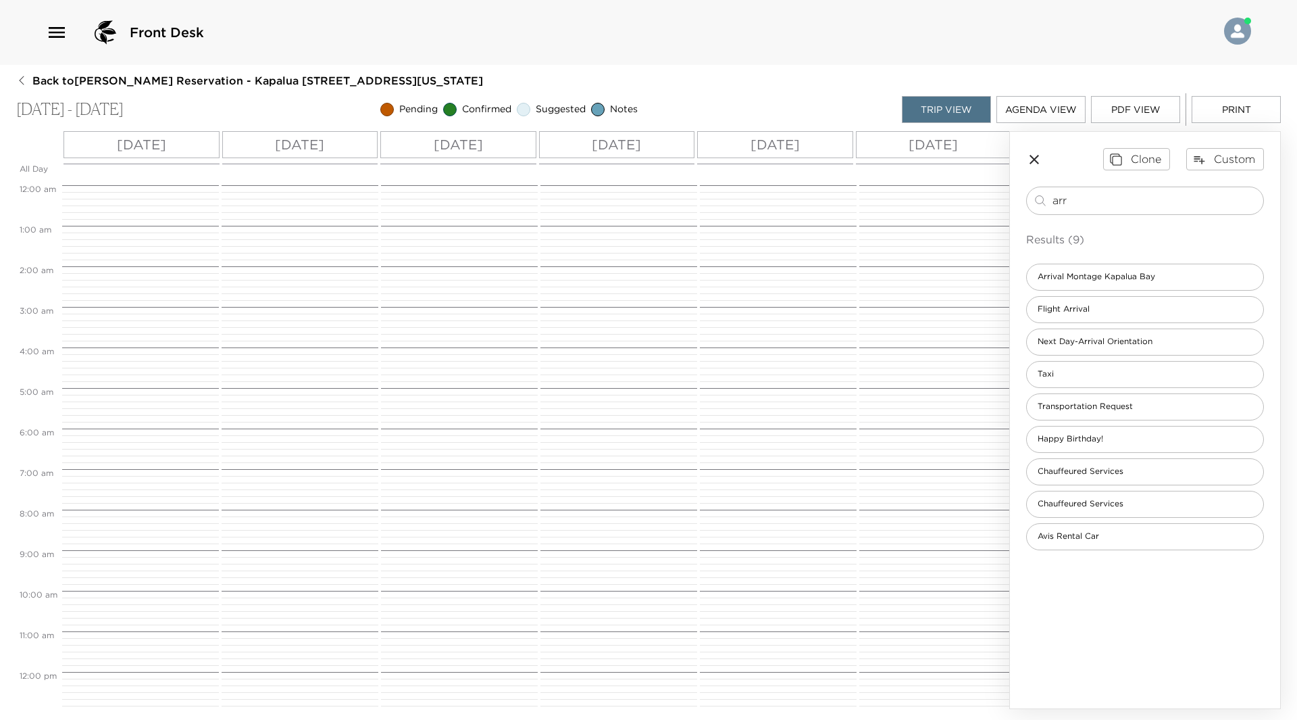
scroll to position [461, 0]
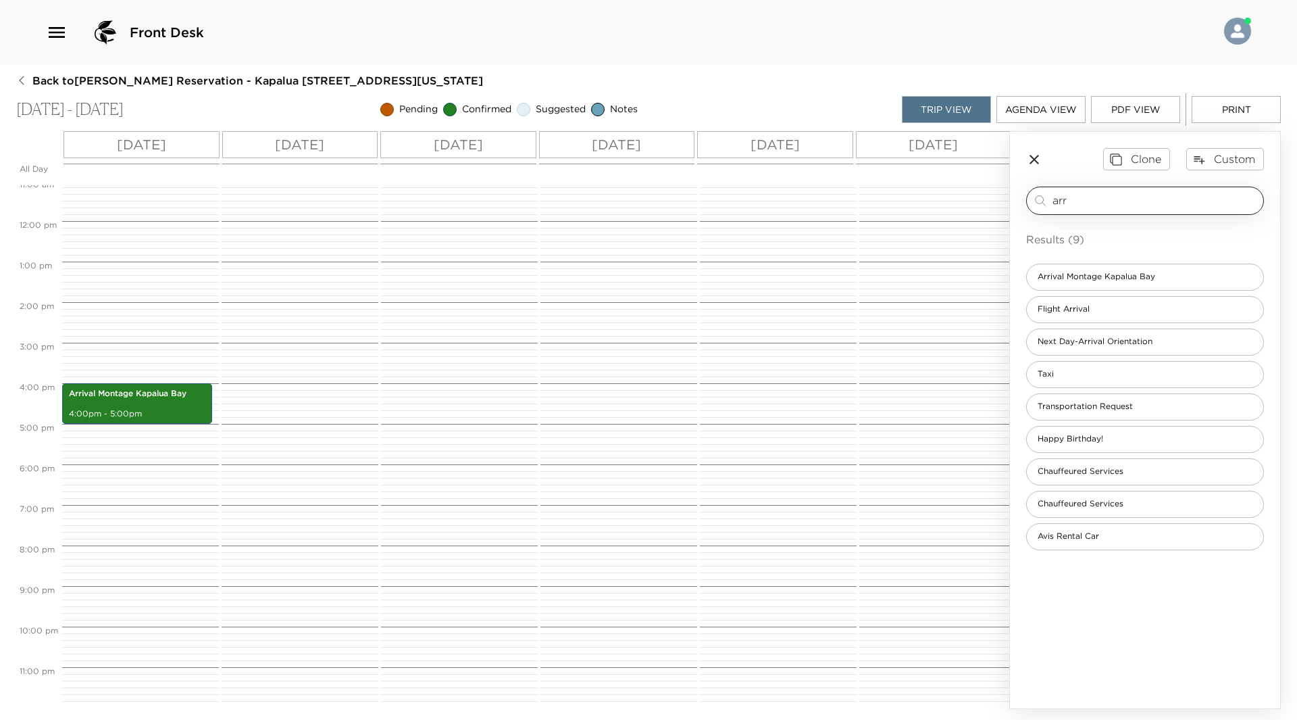
drag, startPoint x: 1066, startPoint y: 195, endPoint x: 1046, endPoint y: 195, distance: 19.6
click at [1046, 195] on div "arr ​" at bounding box center [1146, 201] width 226 height 16
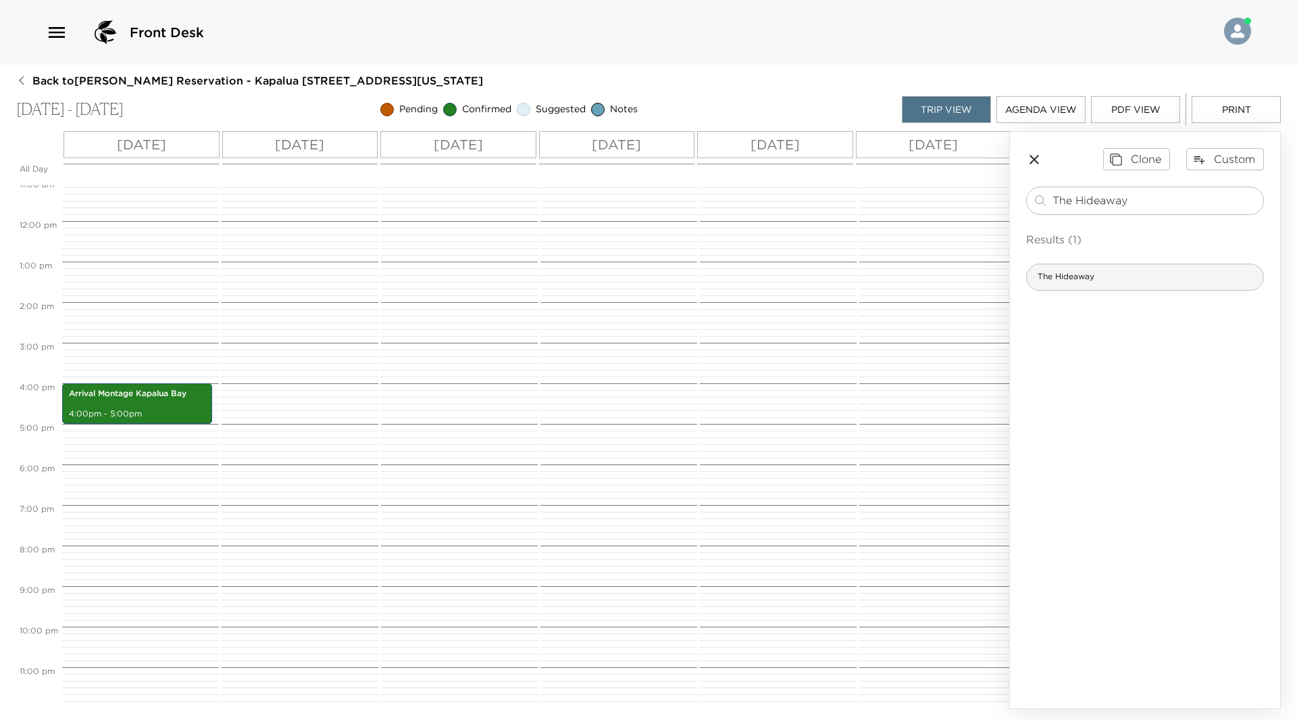
type input "The Hideaway"
click at [1120, 272] on div "The Hideaway" at bounding box center [1145, 277] width 238 height 27
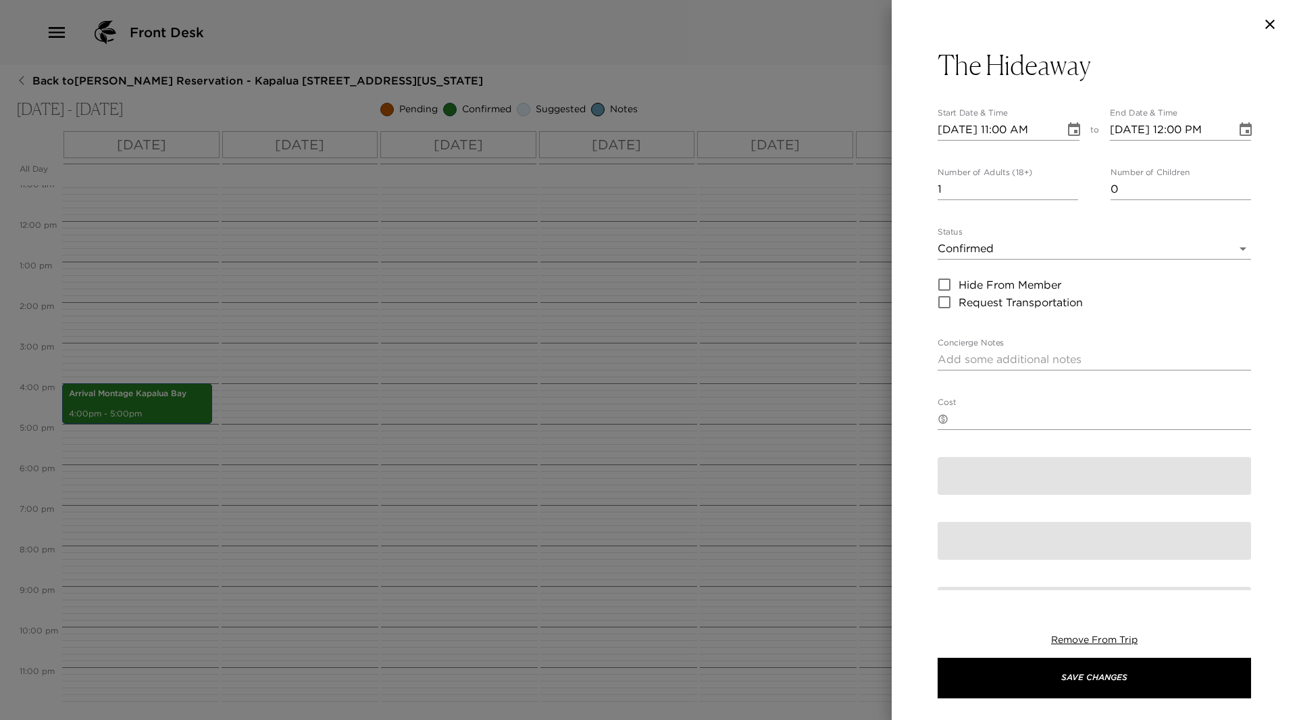
type textarea "The Hideaway at Kapalua Bay offers island inspired cuisine and cocktails. The r…"
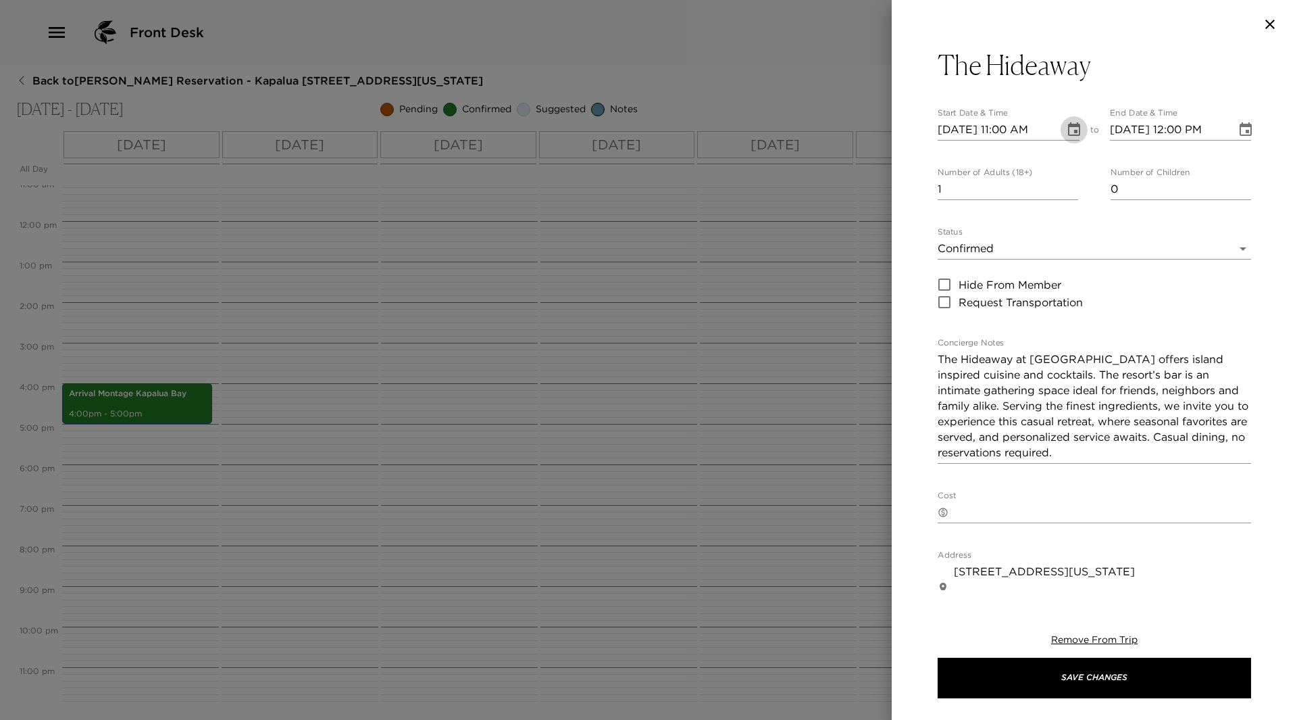
click at [1071, 126] on icon "Choose date, selected date is Sep 10, 2025" at bounding box center [1074, 129] width 12 height 14
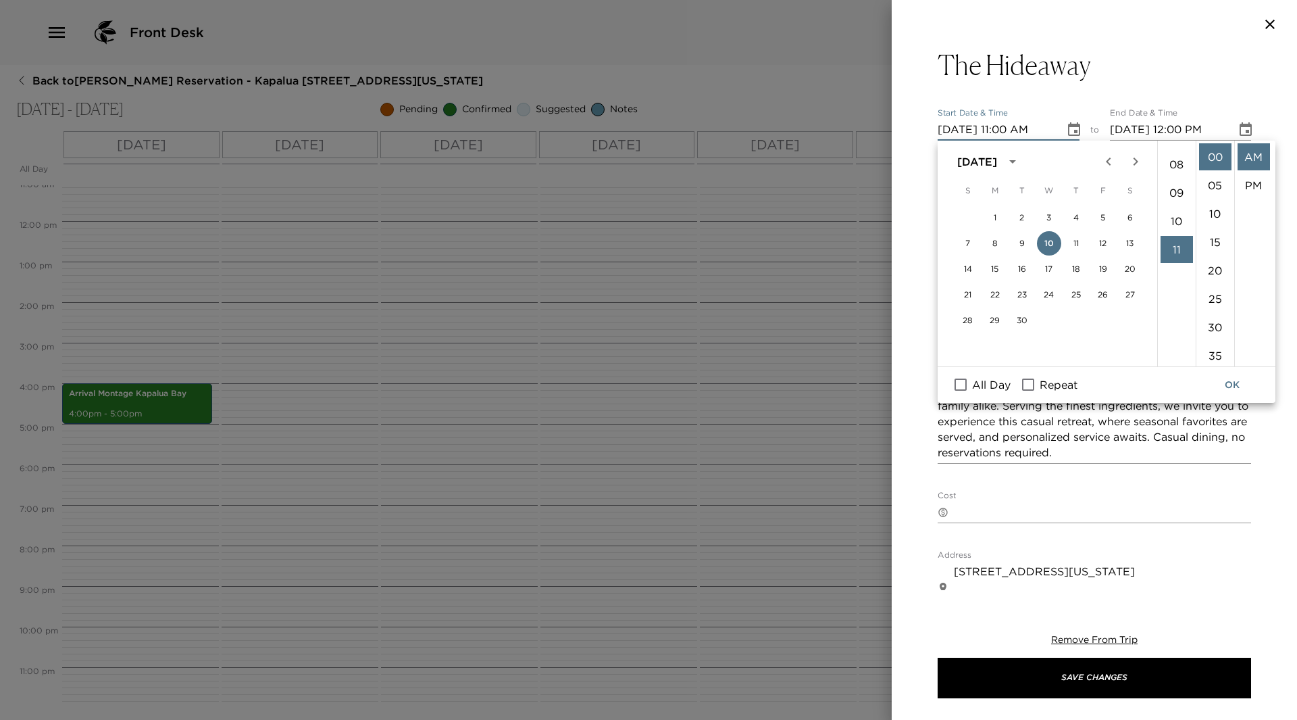
scroll to position [42, 0]
click at [1173, 255] on li "05" at bounding box center [1177, 256] width 32 height 27
click at [1257, 178] on li "PM" at bounding box center [1254, 185] width 32 height 27
type input "09/10/2025 05:00 PM"
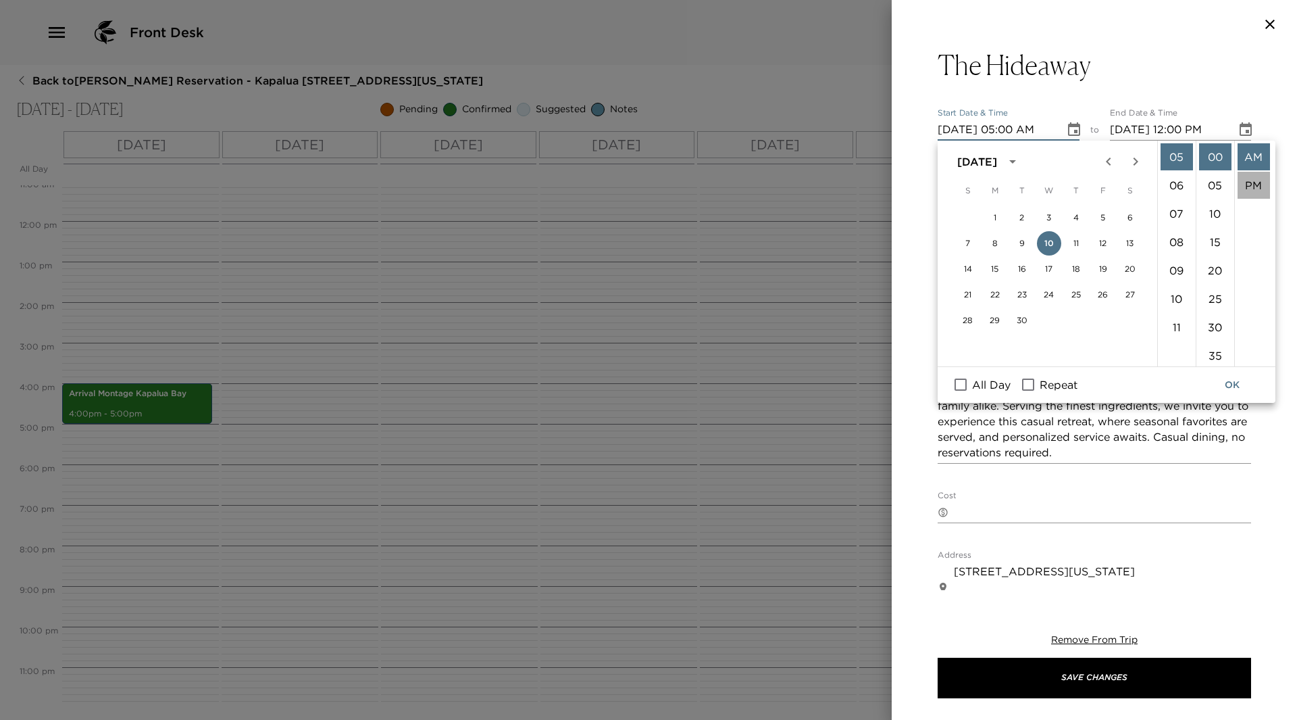
type input "09/10/2025 06:00 PM"
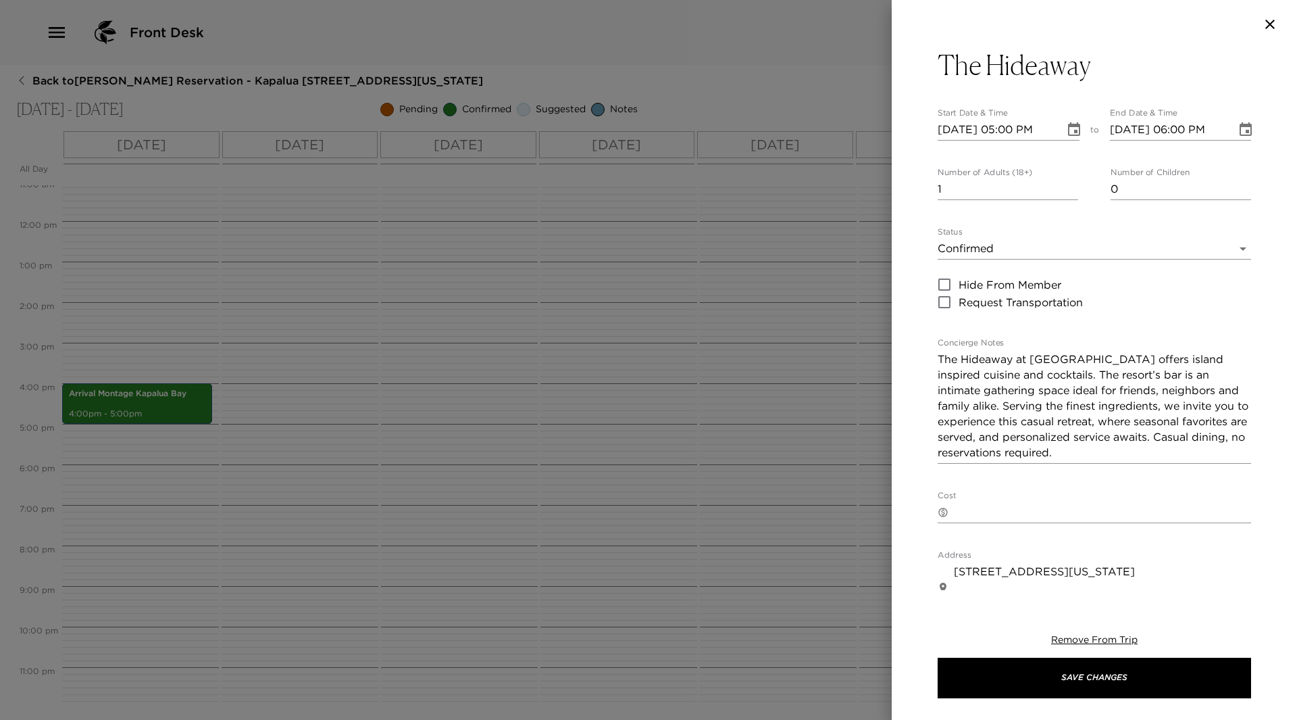
scroll to position [28, 0]
type input "0"
click at [1068, 194] on input "0" at bounding box center [1008, 189] width 141 height 22
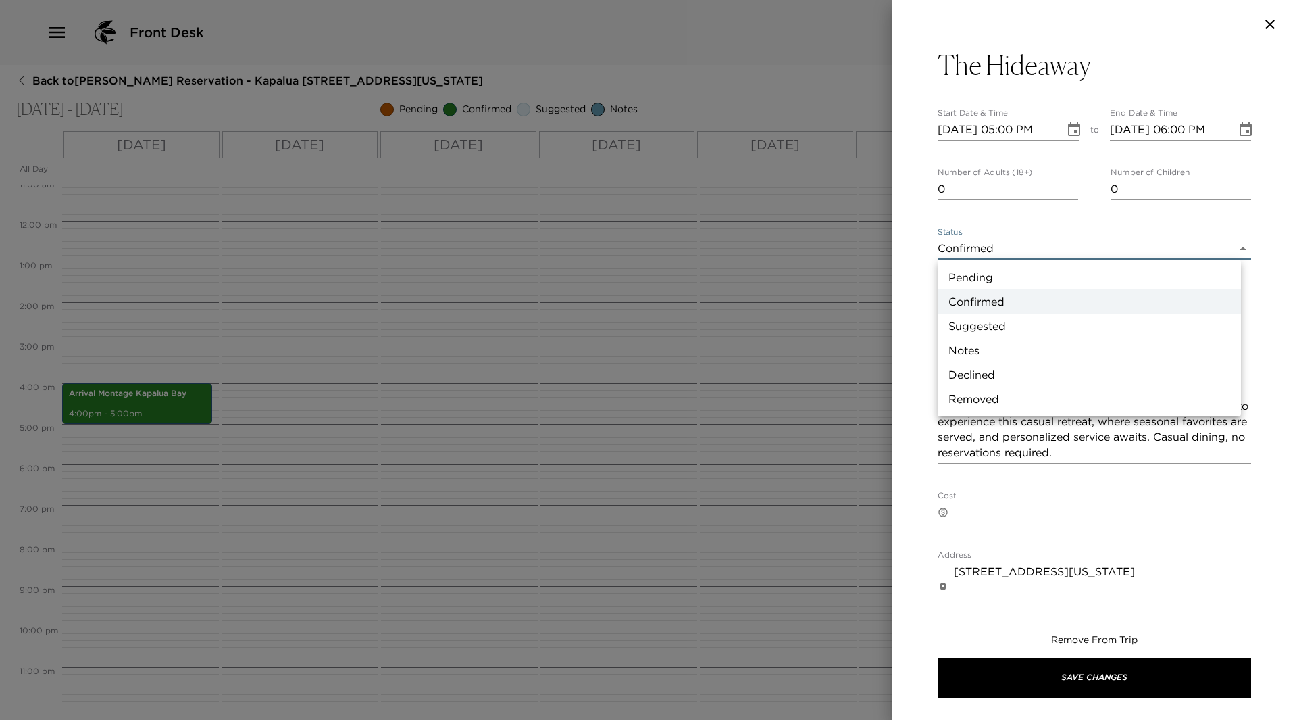
click at [1235, 247] on body "Front Desk Back to Nancy Nakamura Reservation - Kapalua 2508 Kapalua, Maui, Haw…" at bounding box center [648, 360] width 1297 height 720
click at [947, 318] on li "Suggested" at bounding box center [1089, 326] width 303 height 24
type input "Suggestion"
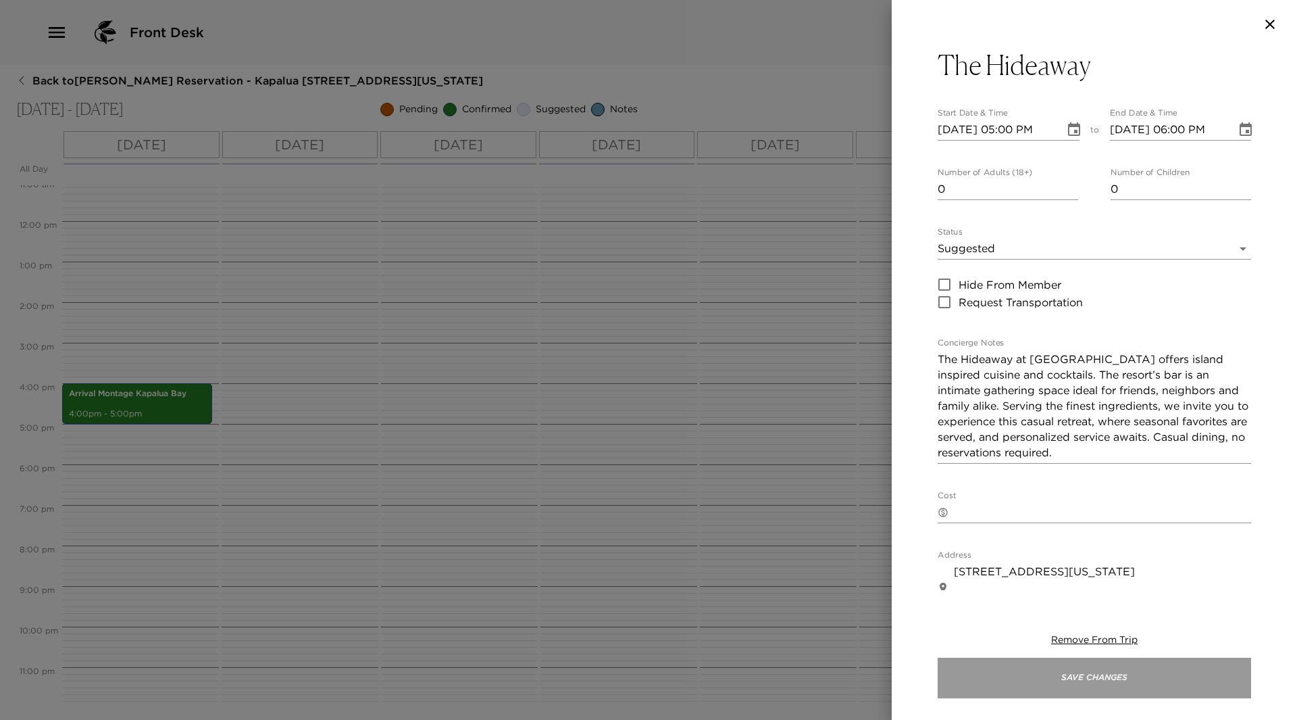
click at [1072, 690] on button "Save Changes" at bounding box center [1095, 677] width 314 height 41
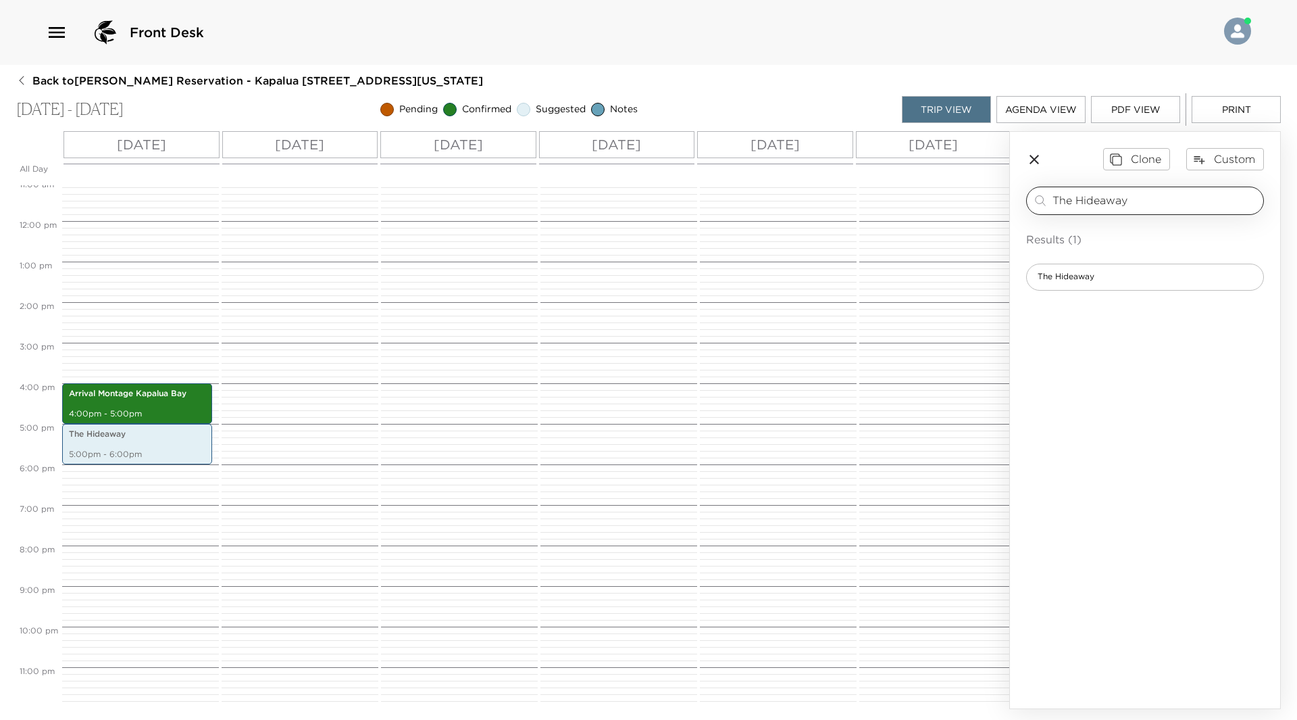
drag, startPoint x: 1164, startPoint y: 197, endPoint x: 1034, endPoint y: 200, distance: 130.4
click at [1034, 200] on div "The Hideaway ​" at bounding box center [1146, 201] width 226 height 16
type input "Alaloa"
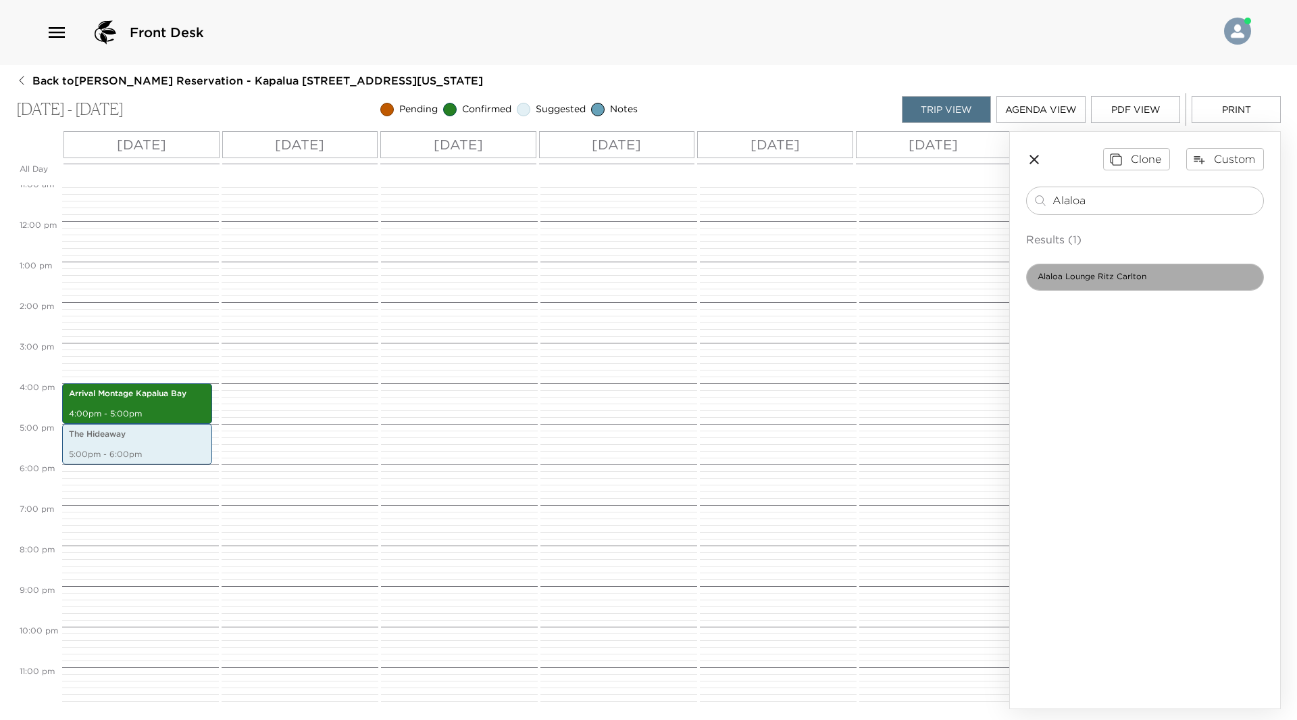
click at [1083, 284] on div "Alaloa Lounge Ritz Carlton" at bounding box center [1145, 277] width 238 height 27
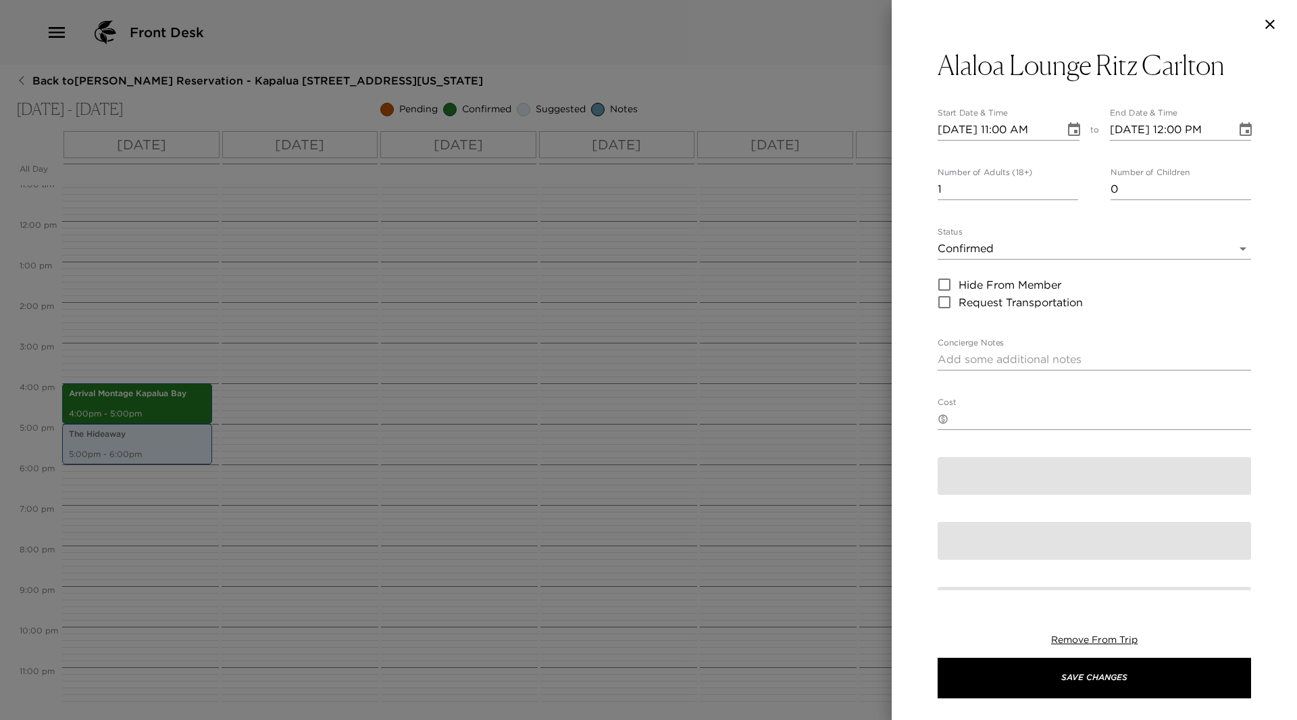
type textarea "Located just next-door to the Montage, The Alaloa Lounge at The Ritz-Carlton, K…"
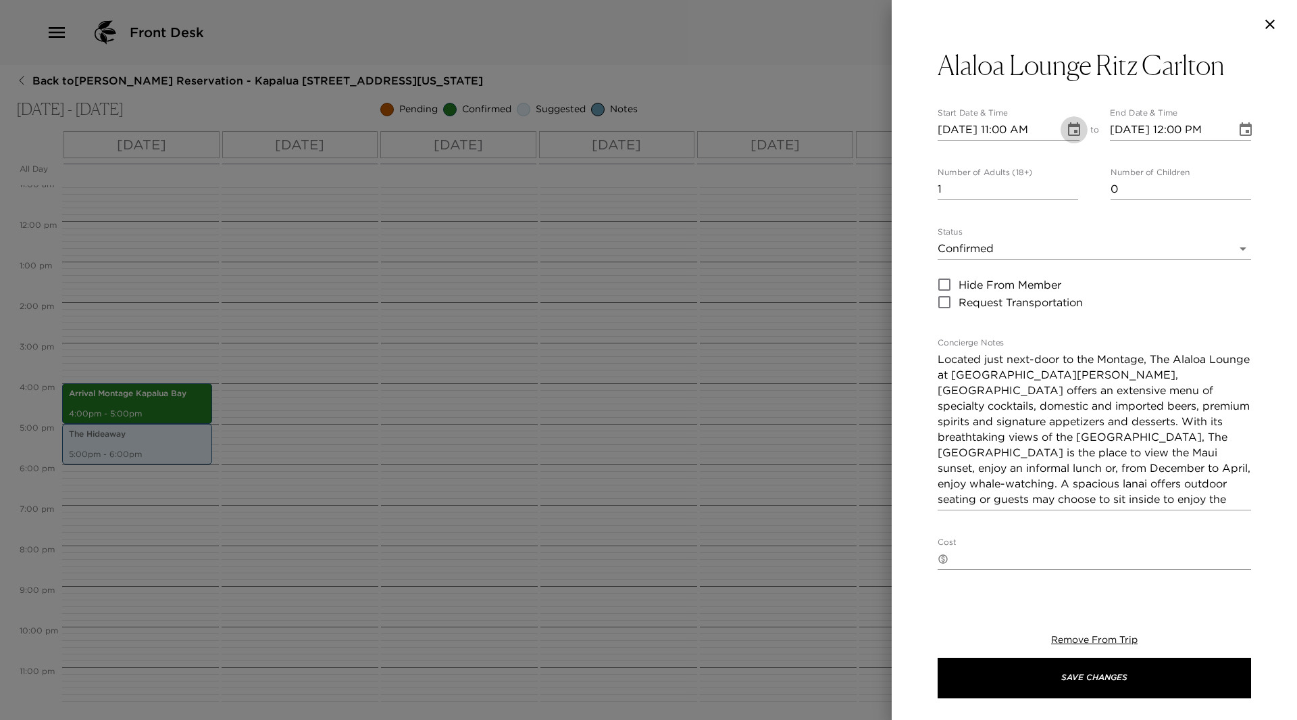
click at [1070, 122] on icon "Choose date, selected date is Sep 10, 2025" at bounding box center [1074, 130] width 16 height 16
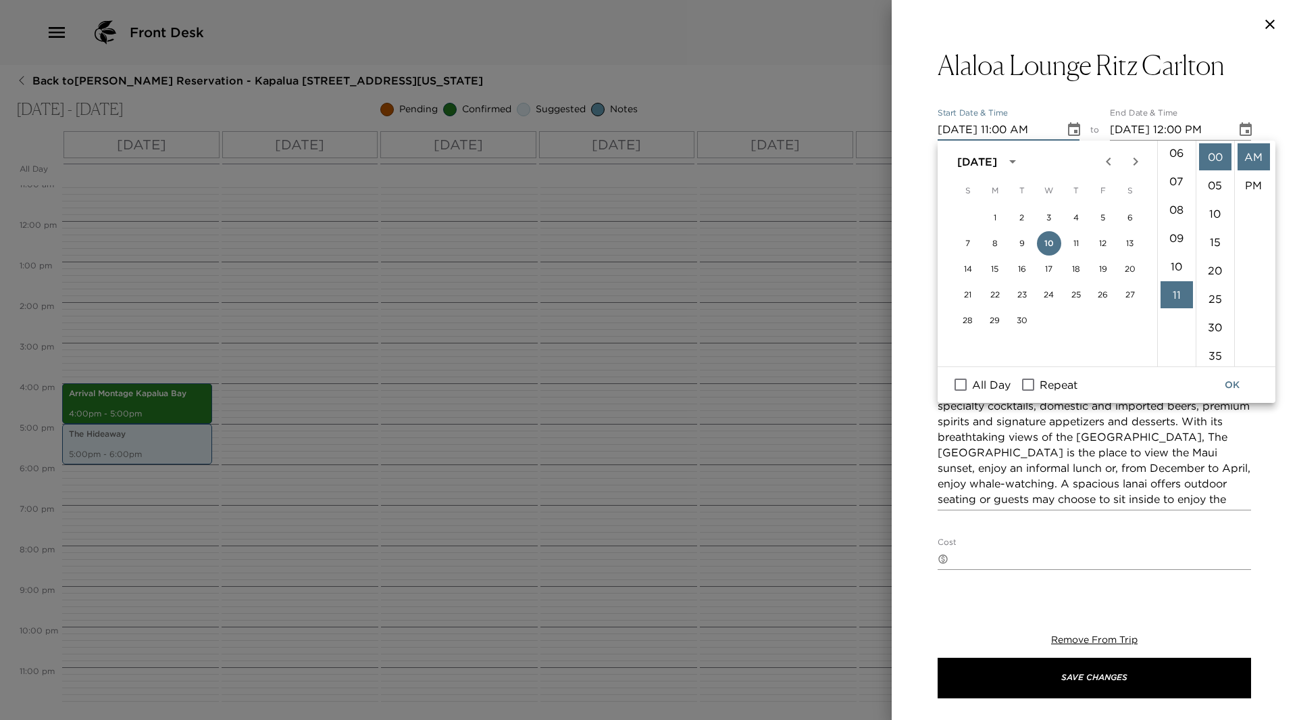
scroll to position [109, 0]
click at [1176, 222] on li "06" at bounding box center [1177, 217] width 32 height 27
click at [1258, 179] on li "PM" at bounding box center [1254, 185] width 32 height 27
type input "09/10/2025 06:00 PM"
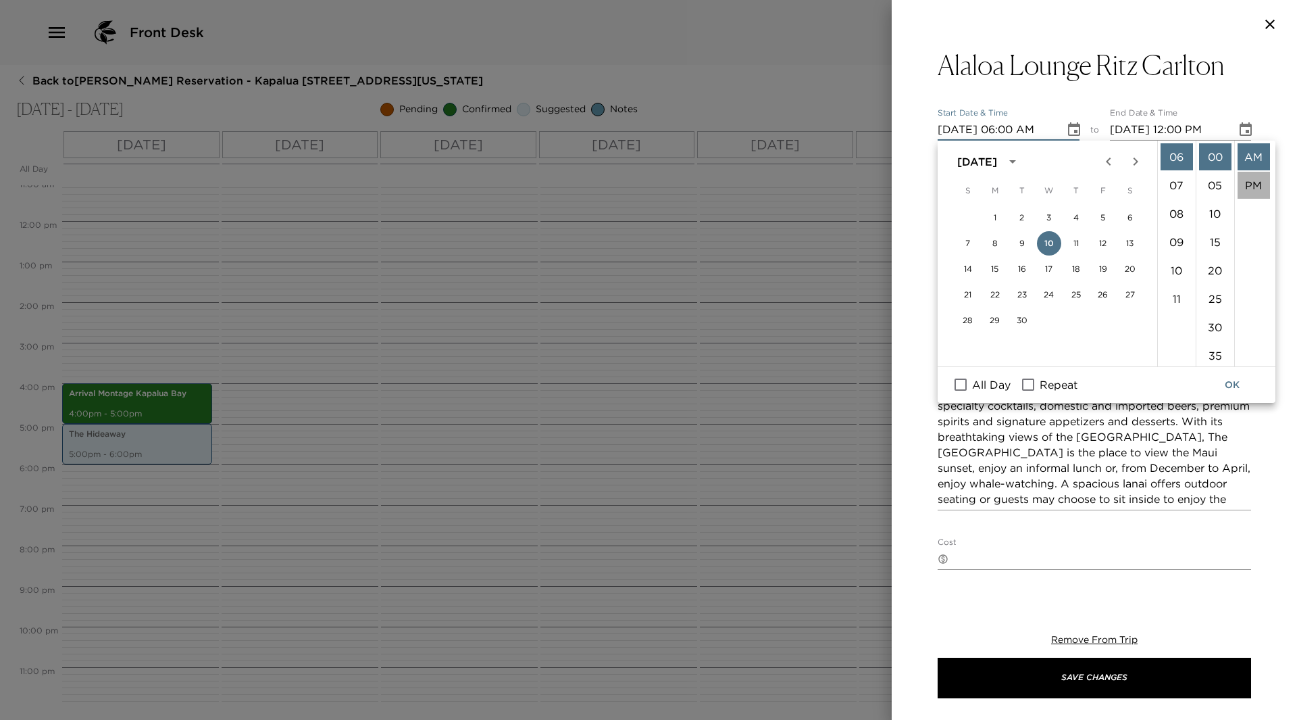
type input "09/10/2025 07:00 PM"
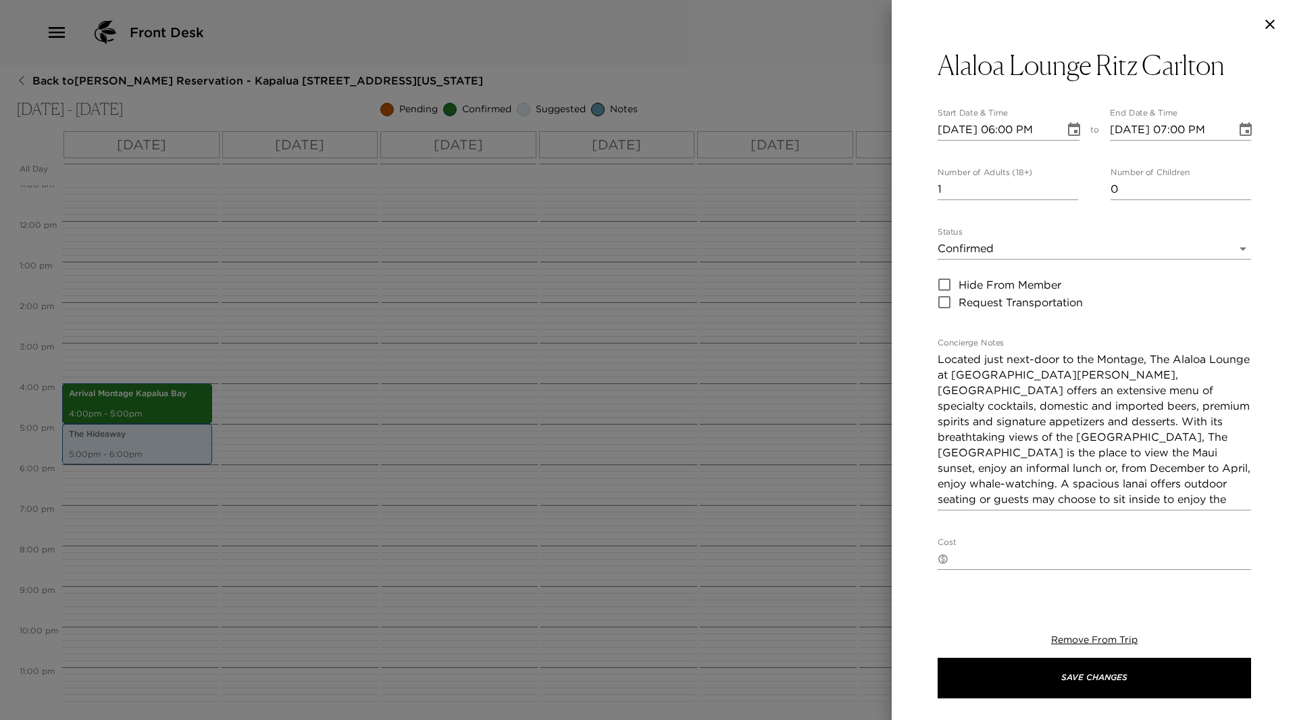
scroll to position [28, 0]
type input "0"
click at [1066, 194] on input "0" at bounding box center [1008, 189] width 141 height 22
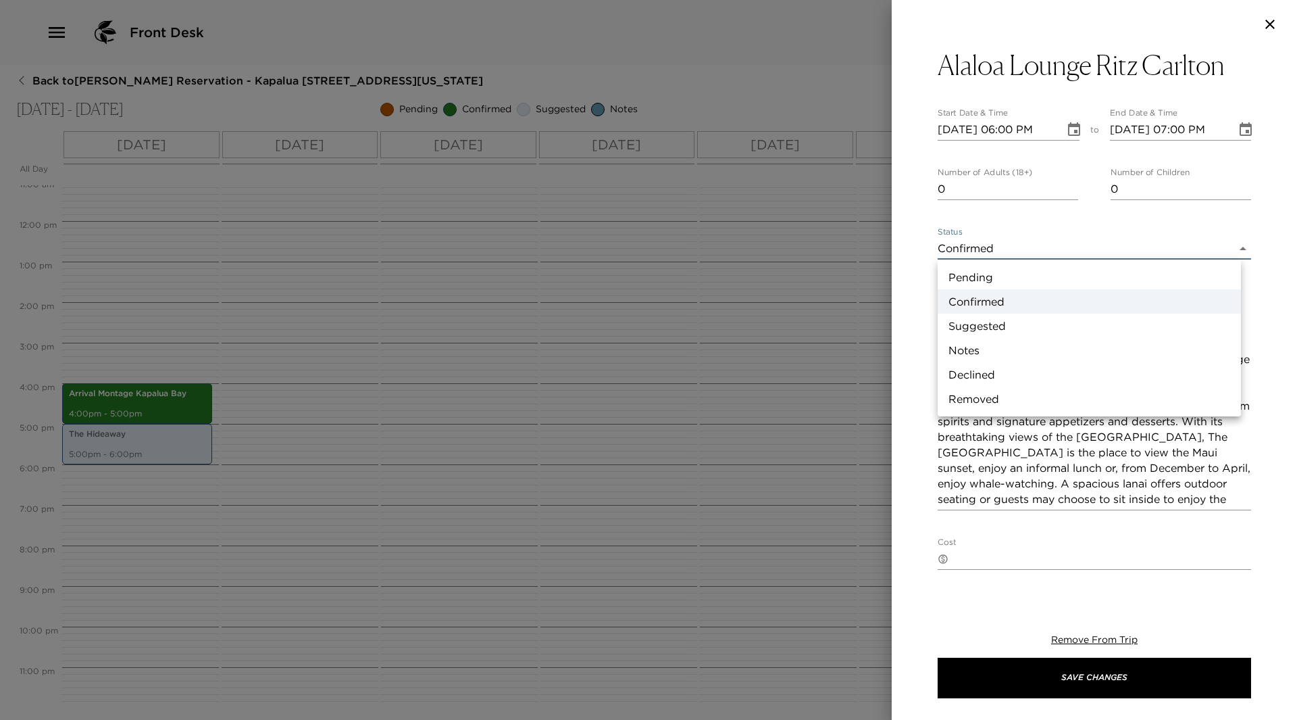
drag, startPoint x: 1237, startPoint y: 248, endPoint x: 1117, endPoint y: 289, distance: 126.9
click at [1212, 262] on body "Front Desk Back to Nancy Nakamura Reservation - Kapalua 2508 Kapalua, Maui, Haw…" at bounding box center [648, 360] width 1297 height 720
click at [1011, 325] on li "Suggested" at bounding box center [1089, 326] width 303 height 24
type input "Suggestion"
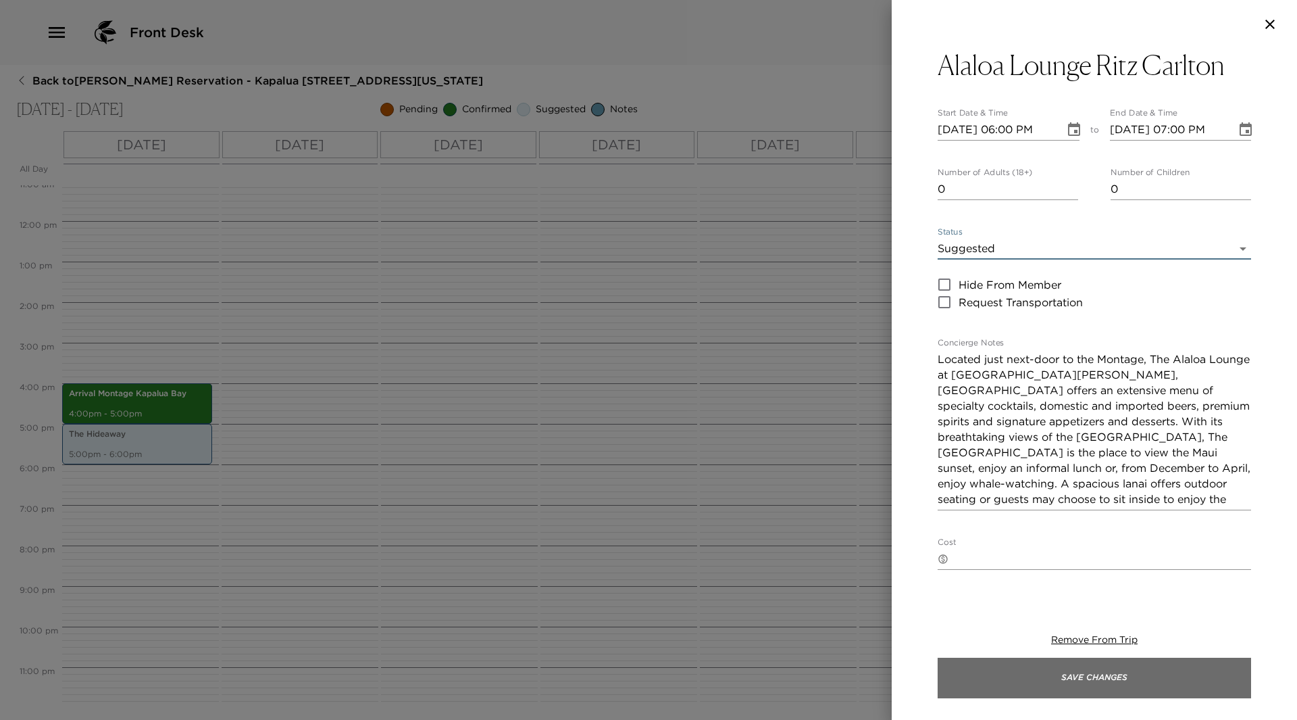
click at [1182, 687] on button "Save Changes" at bounding box center [1095, 677] width 314 height 41
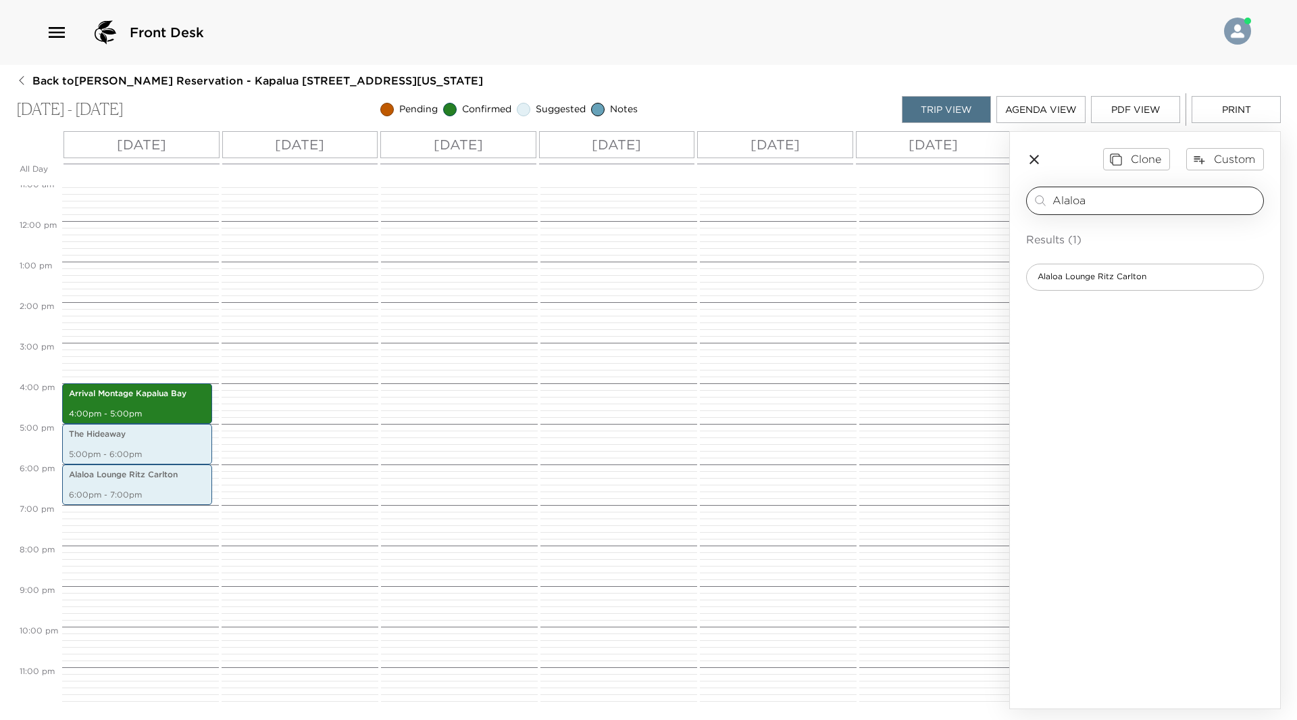
drag, startPoint x: 1113, startPoint y: 195, endPoint x: 1048, endPoint y: 195, distance: 64.9
click at [1048, 195] on div "Alaloa ​" at bounding box center [1146, 201] width 226 height 16
type input "Joey's"
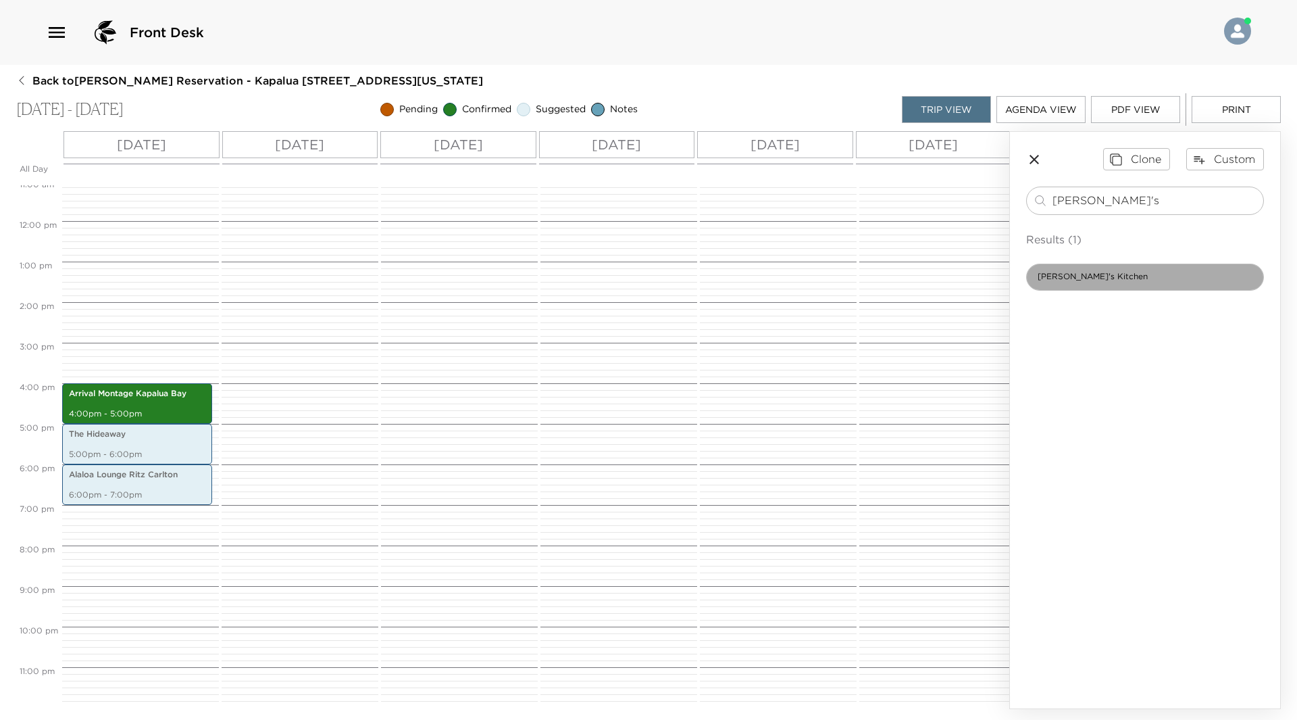
click at [1116, 286] on div "Joey's Kitchen" at bounding box center [1145, 277] width 238 height 27
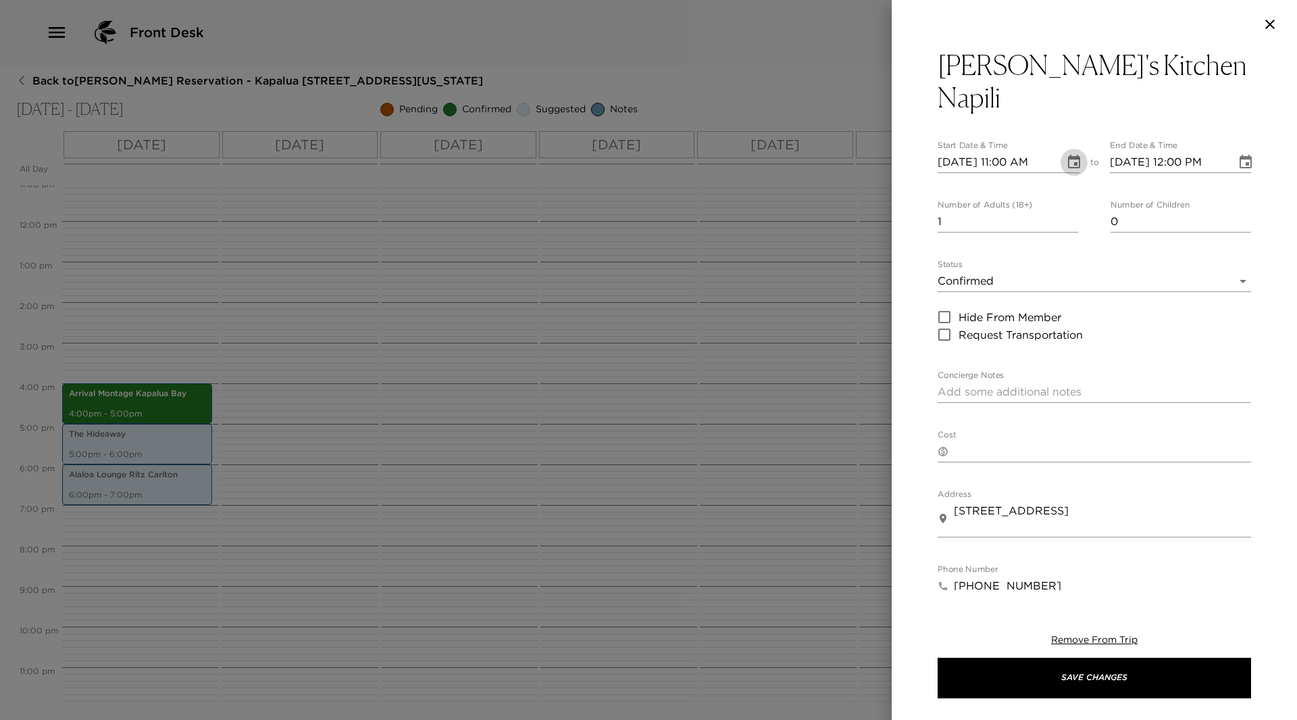
click at [1068, 155] on icon "Choose date, selected date is Sep 10, 2025" at bounding box center [1074, 162] width 12 height 14
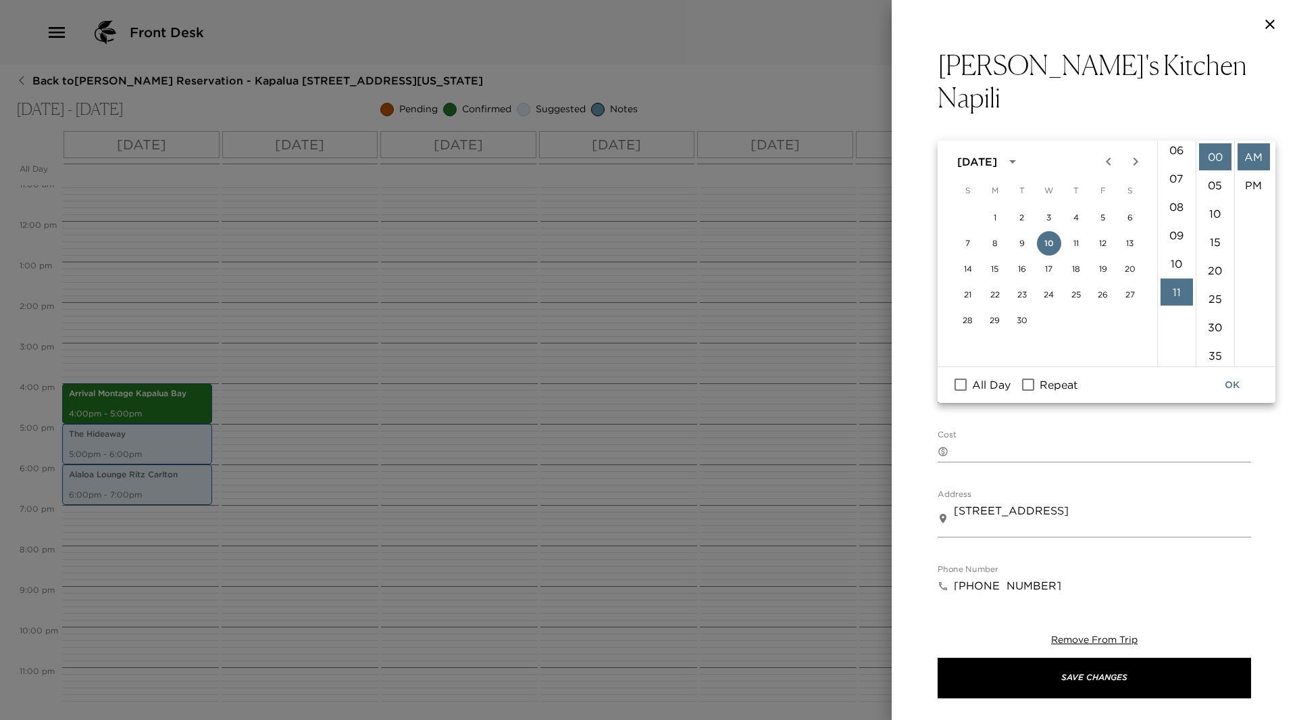
scroll to position [109, 0]
click at [1173, 215] on li "06" at bounding box center [1177, 217] width 32 height 27
click at [1218, 328] on li "30" at bounding box center [1215, 327] width 32 height 27
click at [1249, 182] on li "PM" at bounding box center [1254, 185] width 32 height 27
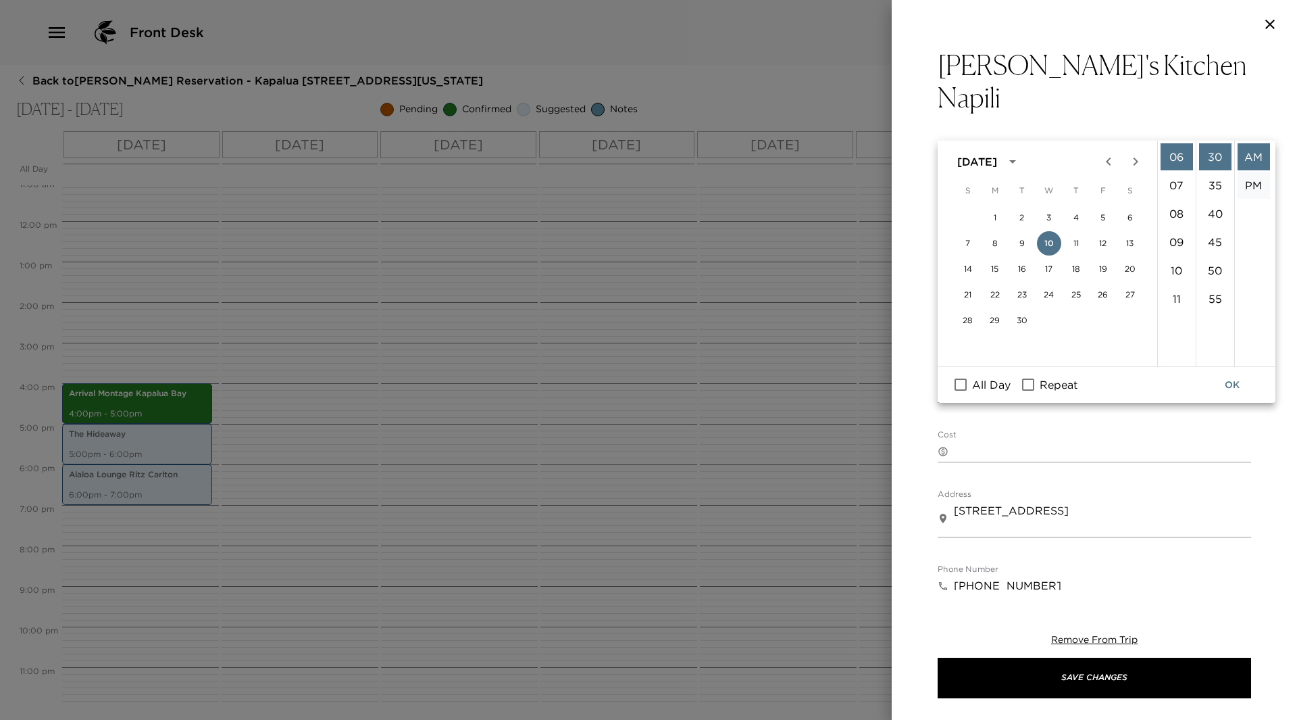
type input "09/10/2025 06:30 PM"
type input "09/10/2025 07:30 PM"
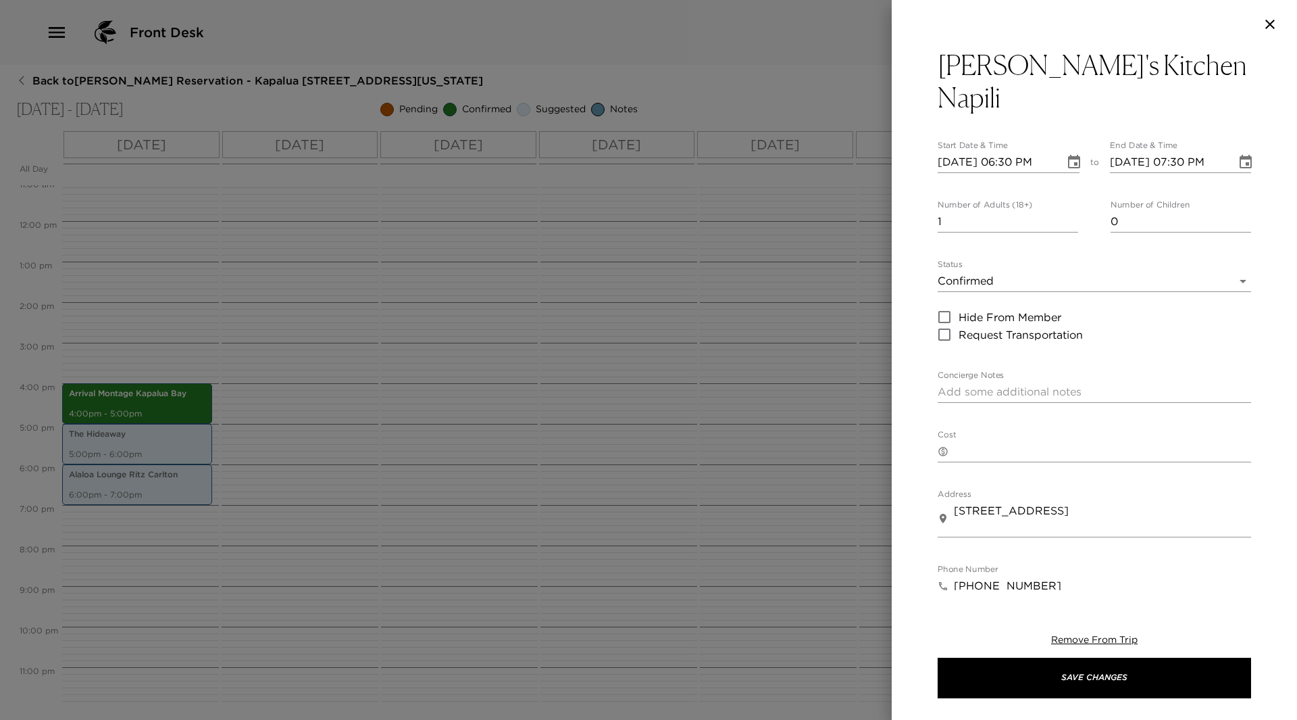
scroll to position [28, 0]
type input "0"
click at [1070, 211] on input "0" at bounding box center [1008, 222] width 141 height 22
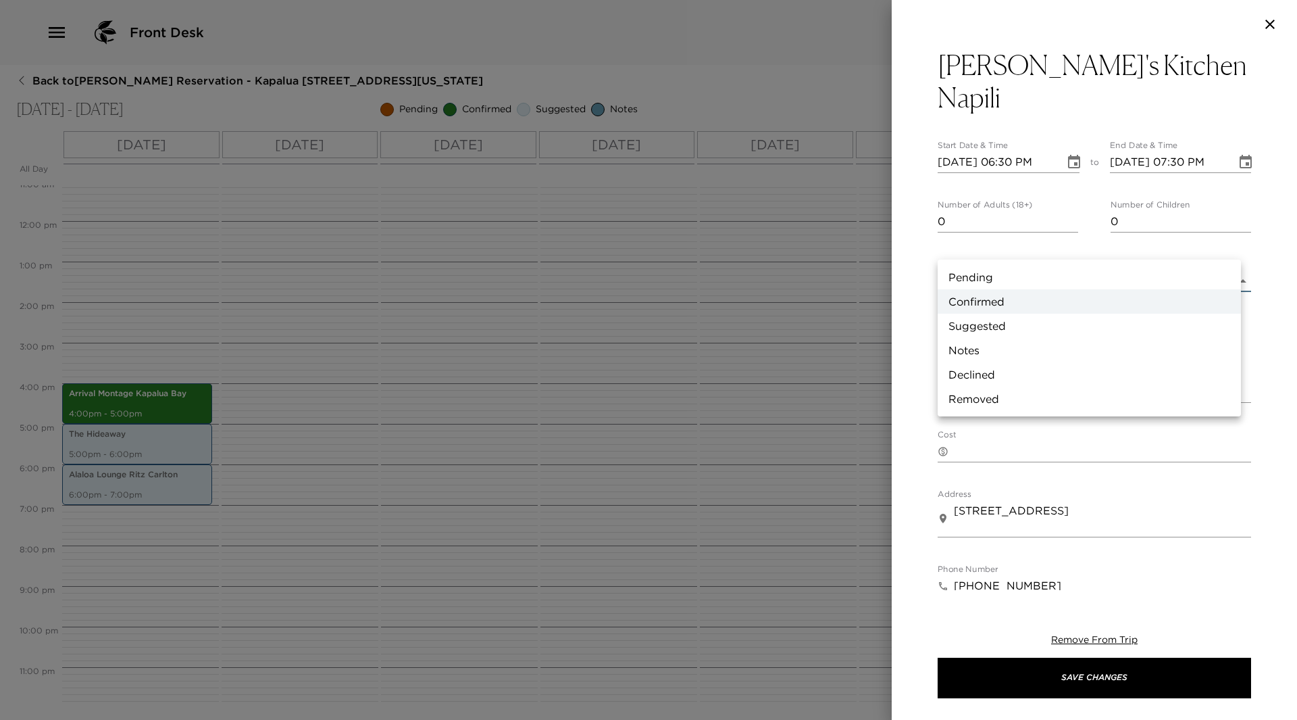
click at [1235, 248] on body "Front Desk Back to Nancy Nakamura Reservation - Kapalua 2508 Kapalua, Maui, Haw…" at bounding box center [648, 360] width 1297 height 720
click at [1065, 320] on li "Suggested" at bounding box center [1089, 326] width 303 height 24
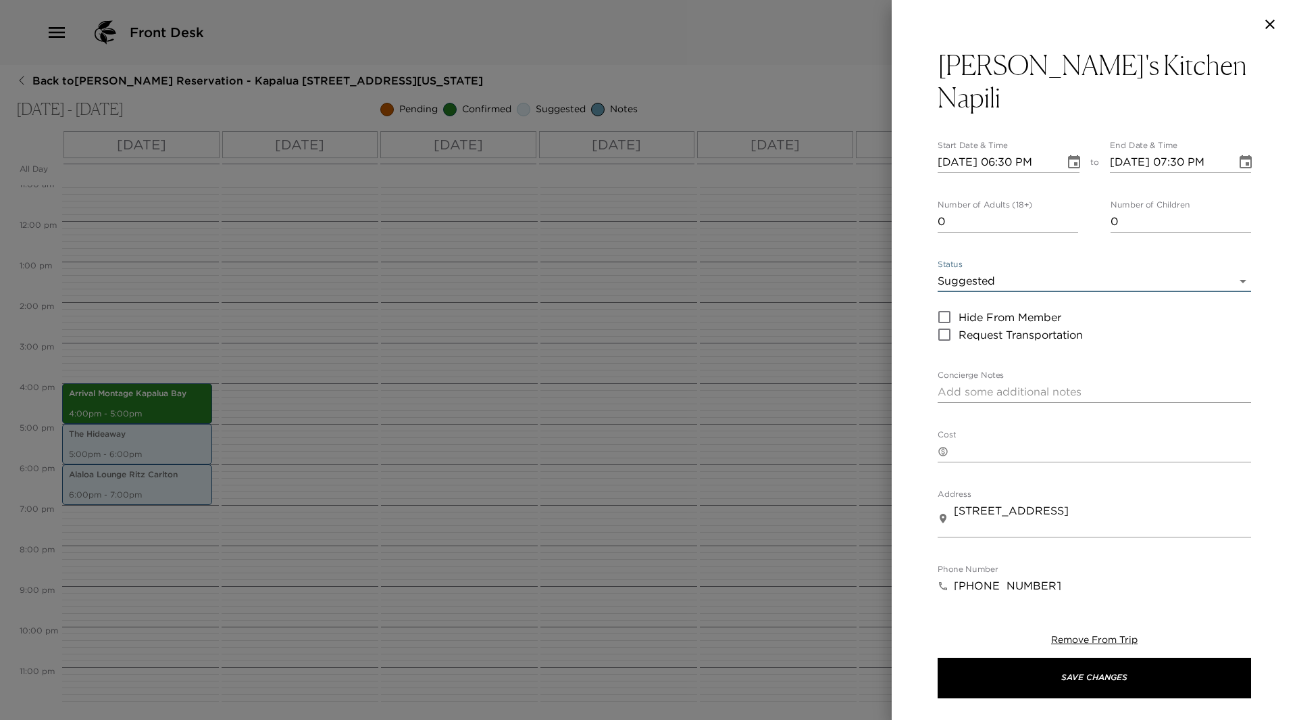
click at [1037, 381] on div "x" at bounding box center [1095, 392] width 314 height 22
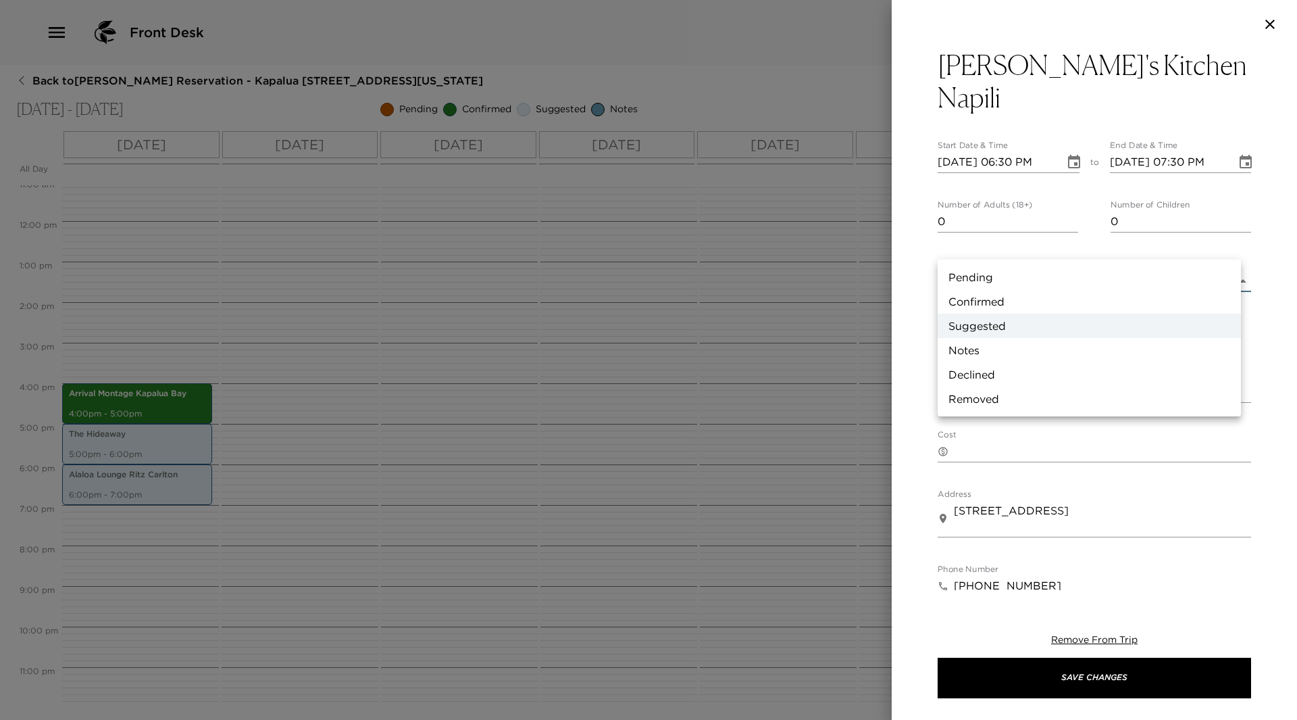
drag, startPoint x: 1231, startPoint y: 246, endPoint x: 1135, endPoint y: 289, distance: 105.6
click at [1231, 249] on body "Front Desk Back to Nancy Nakamura Reservation - Kapalua 2508 Kapalua, Maui, Haw…" at bounding box center [648, 360] width 1297 height 720
click at [1037, 307] on li "Confirmed" at bounding box center [1089, 301] width 303 height 24
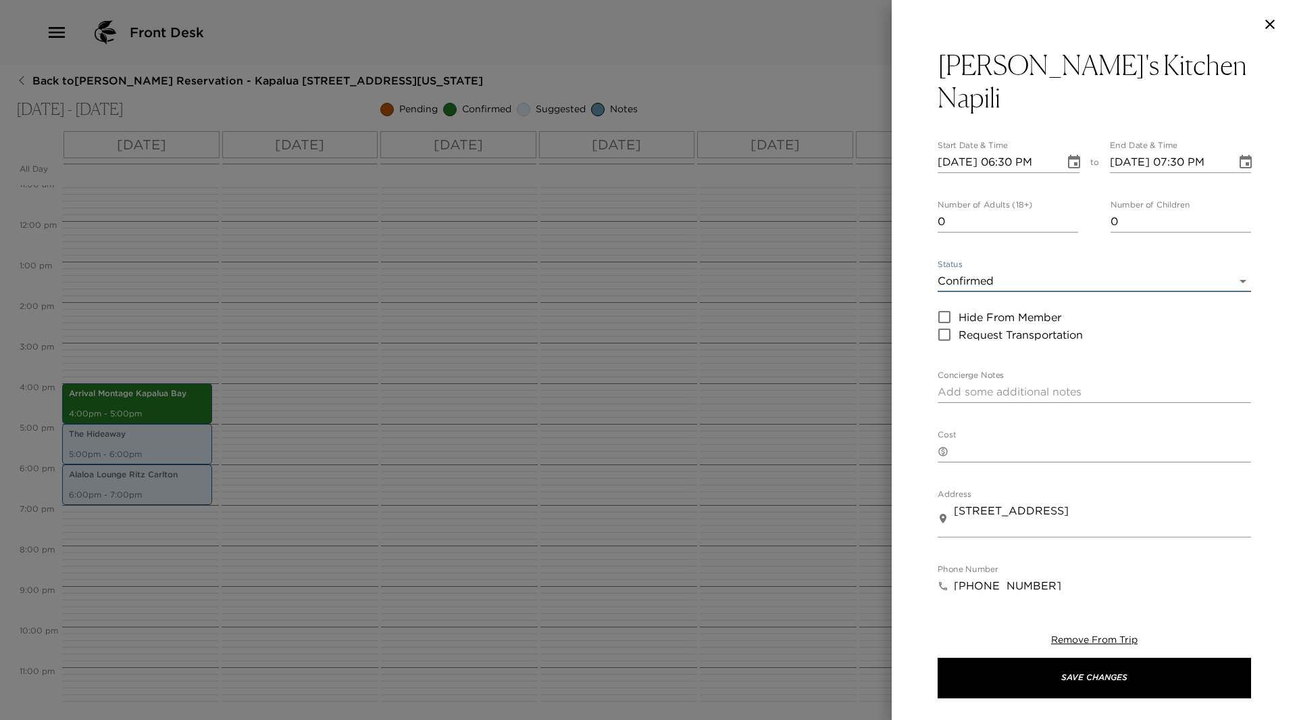
click at [1236, 243] on body "Front Desk Back to Nancy Nakamura Reservation - Kapalua 2508 Kapalua, Maui, Haw…" at bounding box center [648, 360] width 1297 height 720
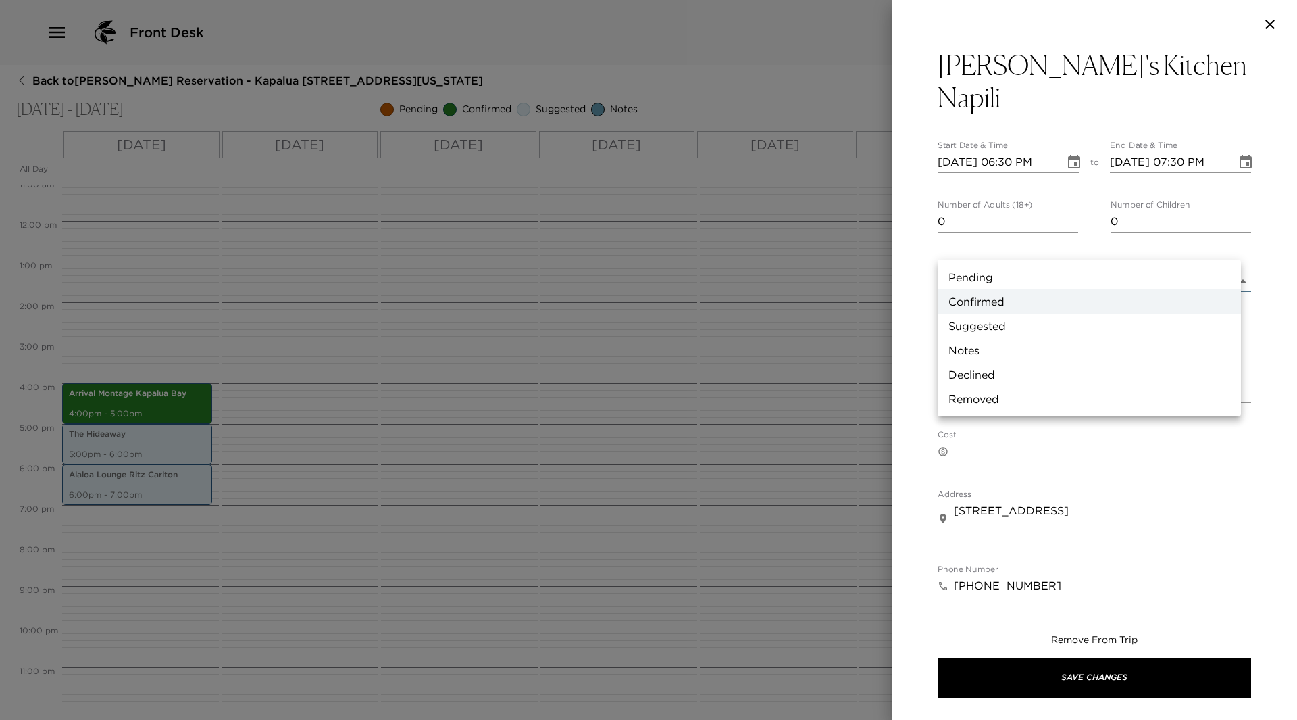
click at [1007, 354] on li "Notes" at bounding box center [1089, 350] width 303 height 24
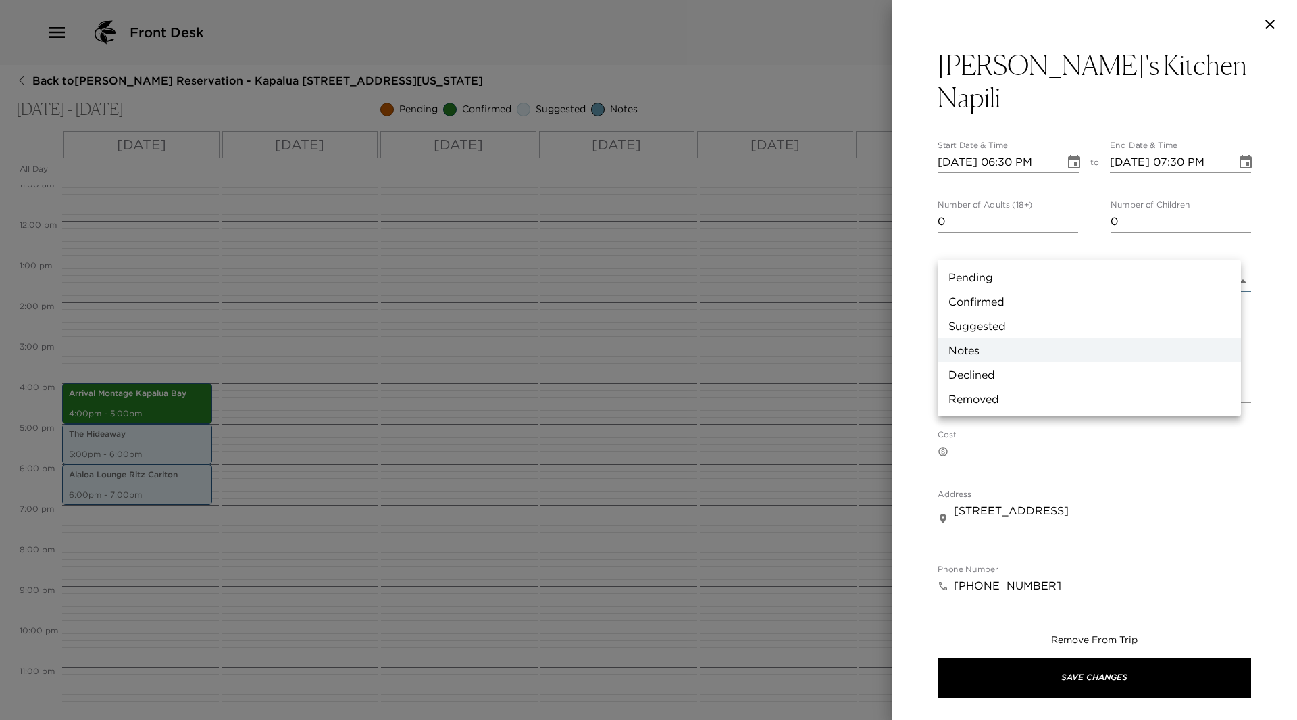
click at [1231, 243] on body "Front Desk Back to Nancy Nakamura Reservation - Kapalua 2508 Kapalua, Maui, Haw…" at bounding box center [648, 360] width 1297 height 720
click at [1080, 370] on li "Declined" at bounding box center [1089, 374] width 303 height 24
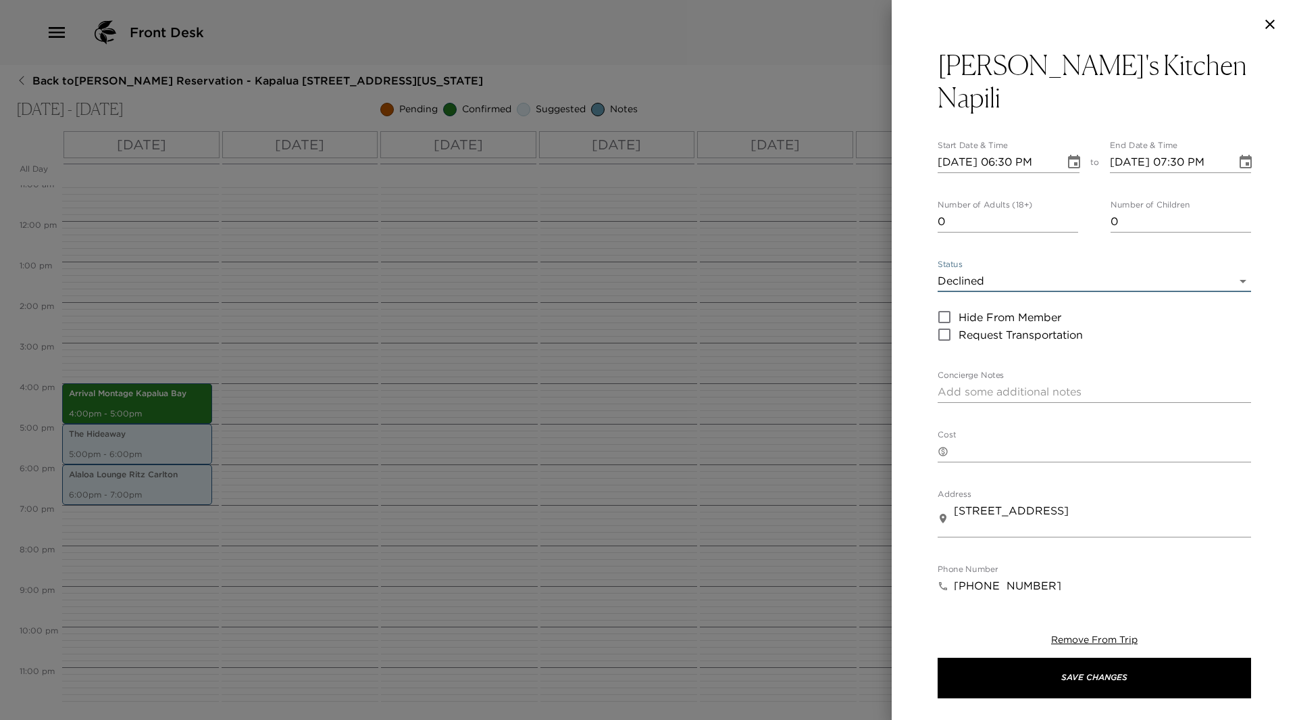
click at [1233, 245] on body "Front Desk Back to Nancy Nakamura Reservation - Kapalua 2508 Kapalua, Maui, Haw…" at bounding box center [648, 360] width 1297 height 720
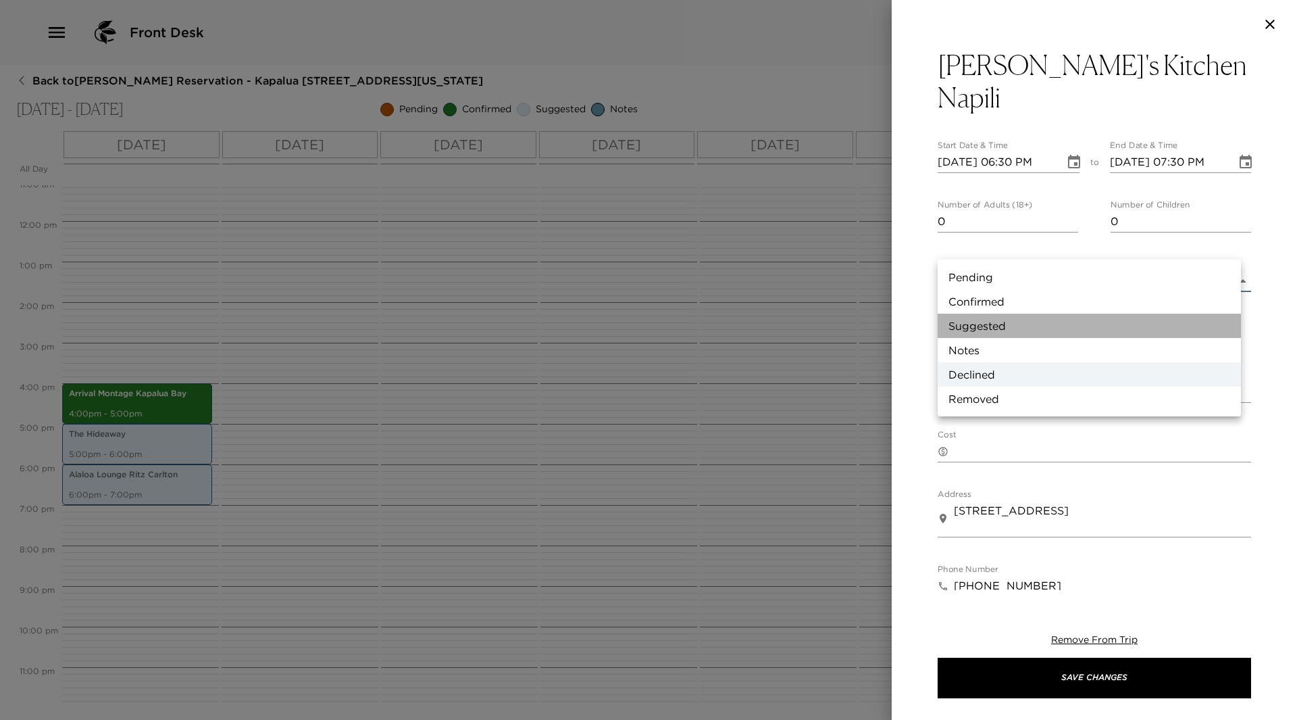
click at [1024, 330] on li "Suggested" at bounding box center [1089, 326] width 303 height 24
type input "Suggestion"
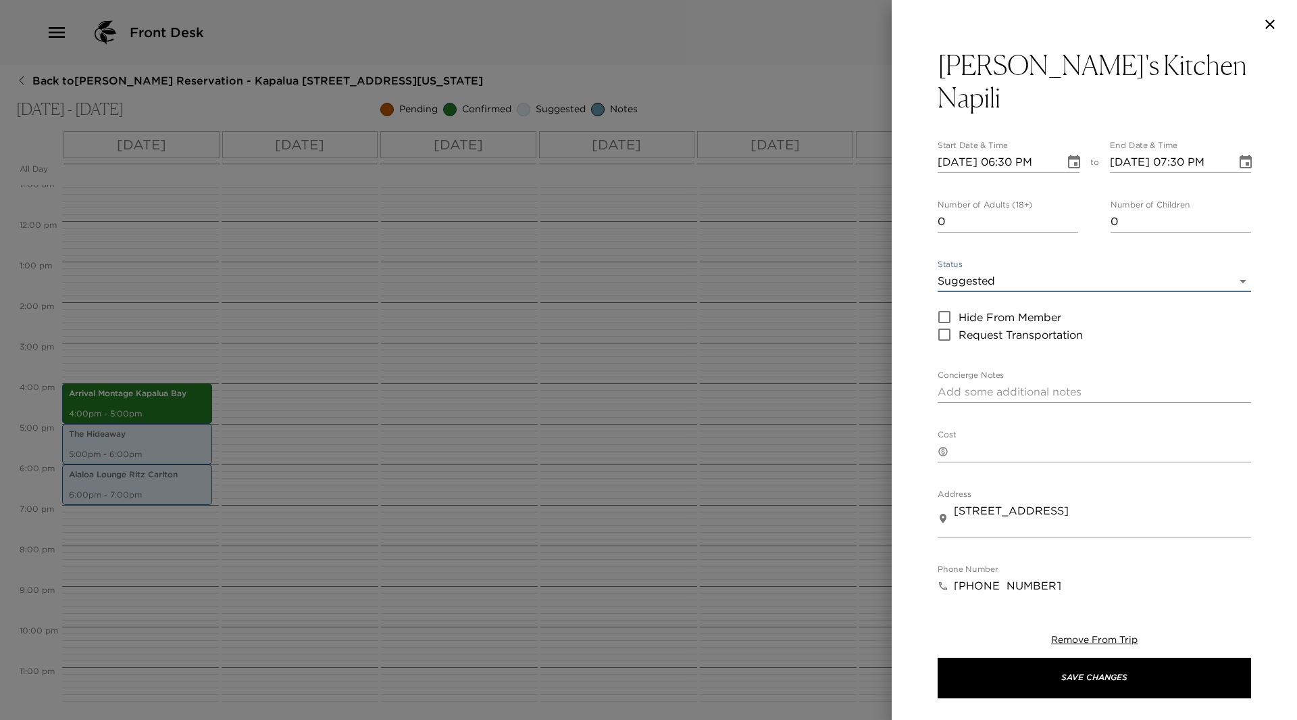
click at [1028, 384] on textarea "Concierge Notes" at bounding box center [1095, 392] width 314 height 16
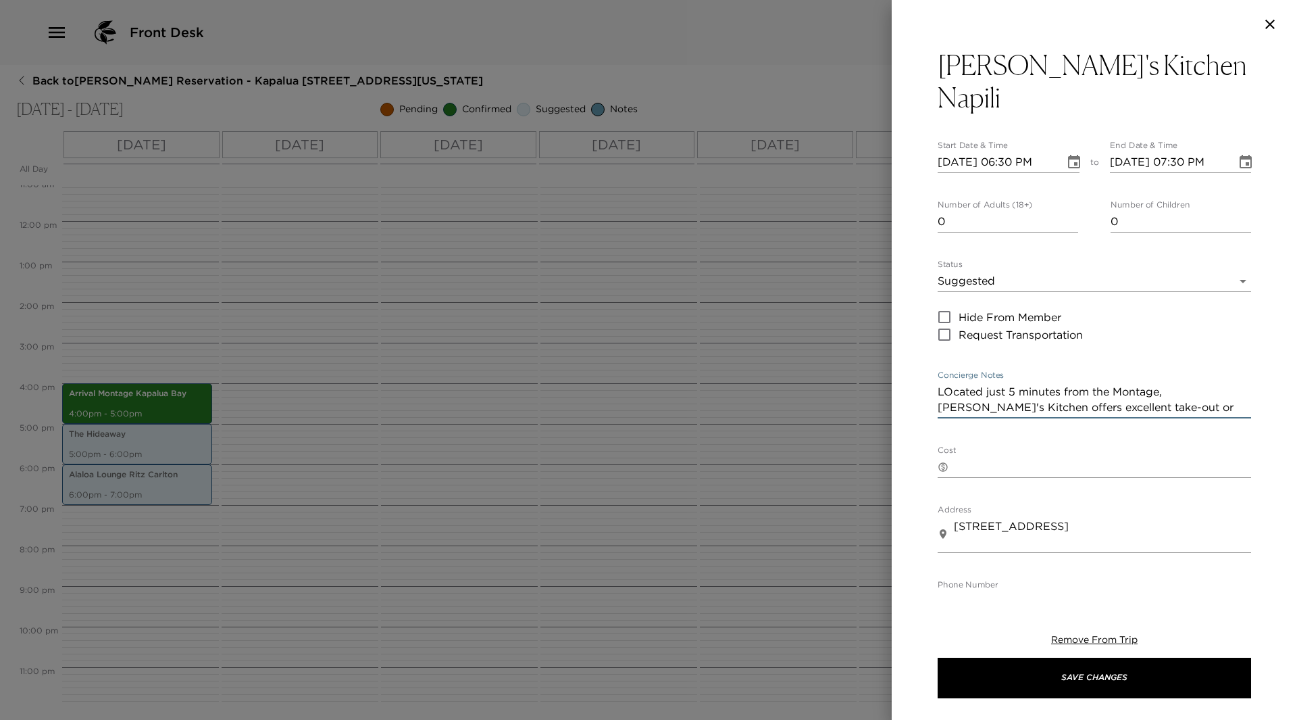
click at [954, 384] on textarea "LOcated just 5 minutes from the Montage, Joey's Kitchen offers excellent take-o…" at bounding box center [1095, 399] width 314 height 31
click at [1237, 384] on textarea "Located just 5 minutes from the Montage, Joey's Kitchen offers excellent take-o…" at bounding box center [1095, 399] width 314 height 31
paste textarea "Whether Hawaiian inspired Filipino Asian cuisine serves as part of your beloved…"
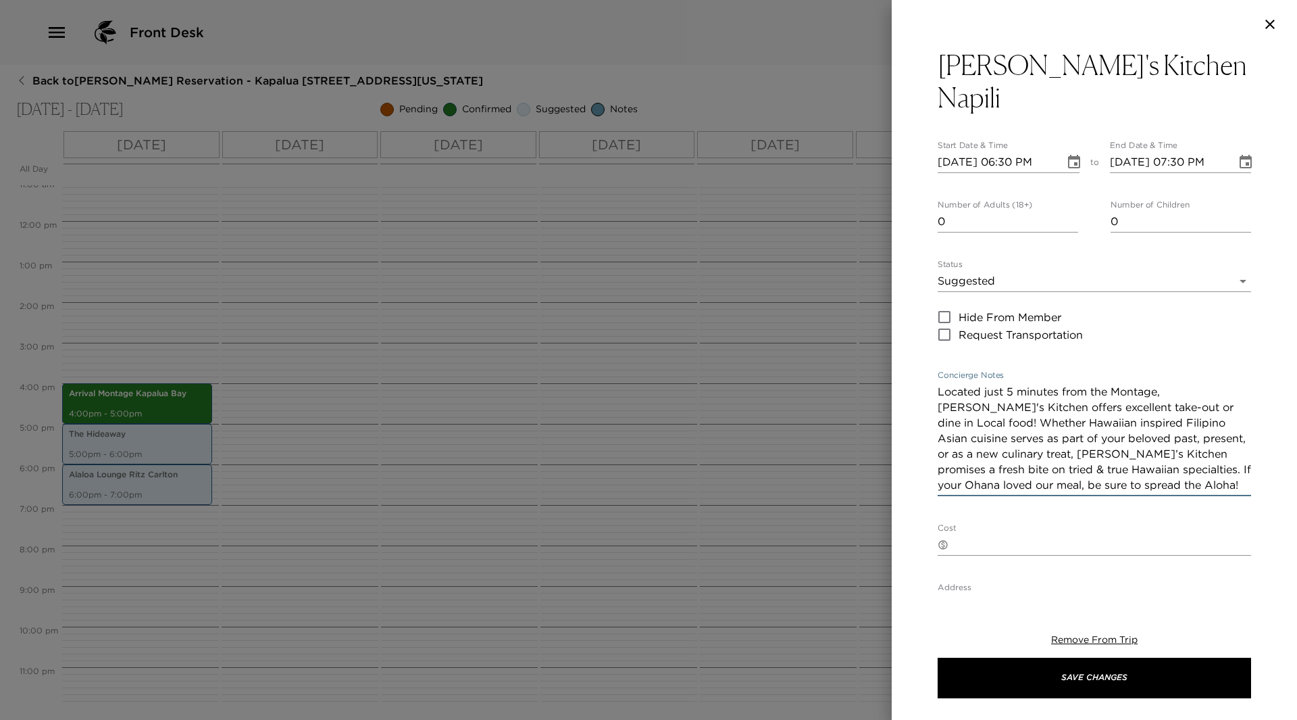
drag, startPoint x: 1115, startPoint y: 438, endPoint x: 1149, endPoint y: 449, distance: 36.3
click at [1149, 449] on textarea "Located just 5 minutes from the Montage, Joey's Kitchen offers excellent take-o…" at bounding box center [1095, 438] width 314 height 109
drag, startPoint x: 1132, startPoint y: 435, endPoint x: 920, endPoint y: 355, distance: 226.0
click at [920, 355] on div "Joey's Kitchen Napili Start Date & Time 09/10/2025 06:30 PM to End Date & Time …" at bounding box center [1094, 319] width 405 height 541
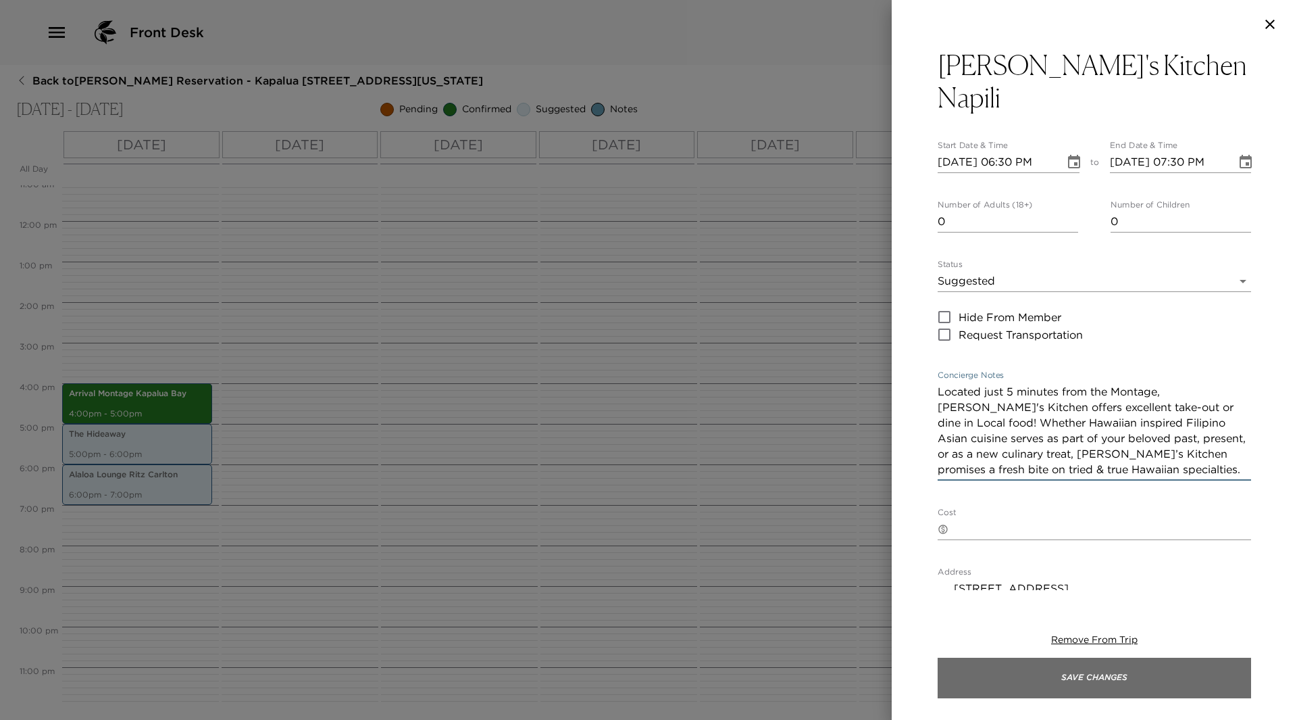
type textarea "Located just 5 minutes from the Montage, Joey's Kitchen offers excellent take-o…"
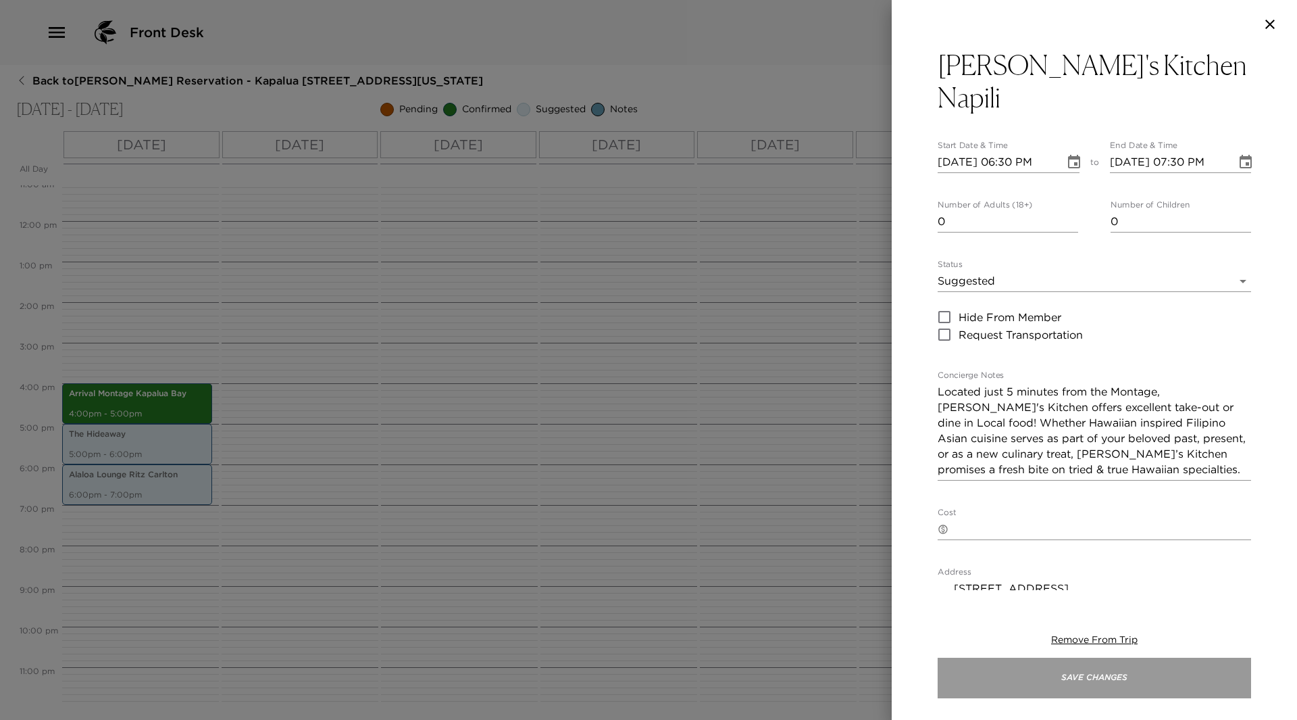
click at [1126, 672] on button "Save Changes" at bounding box center [1095, 677] width 314 height 41
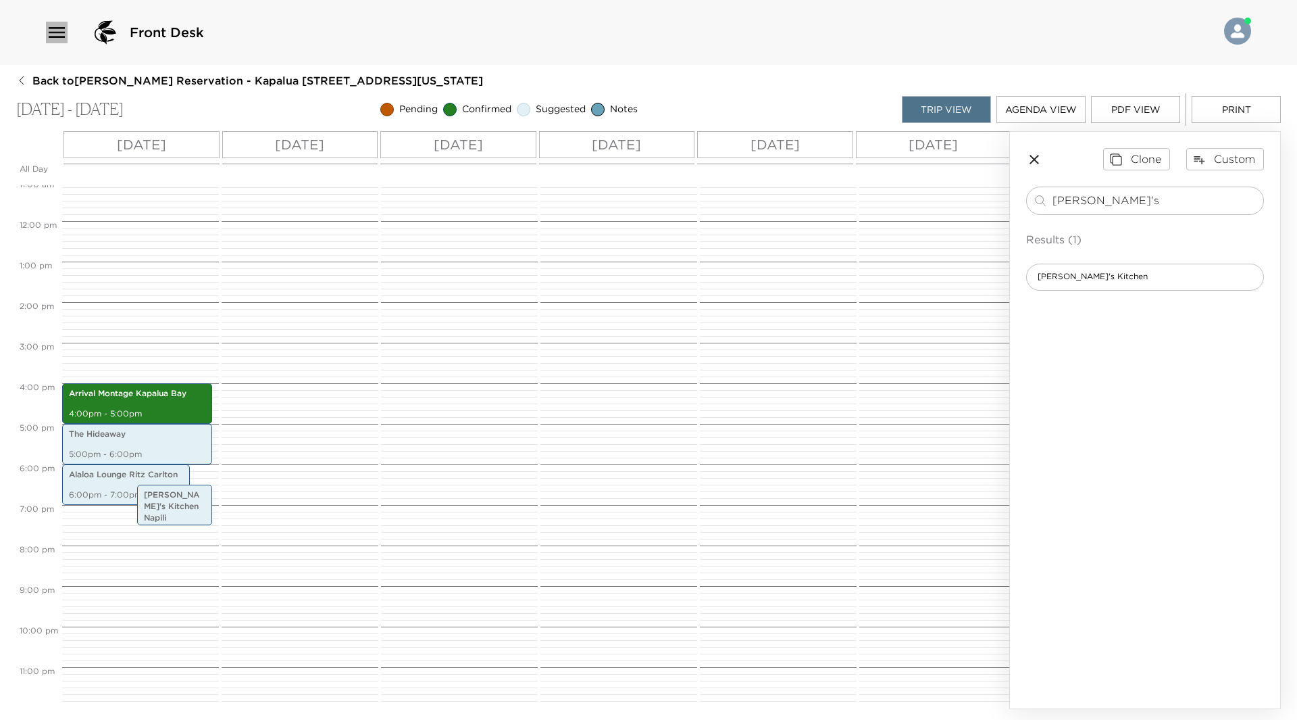
click at [53, 26] on icon "button" at bounding box center [57, 33] width 22 height 22
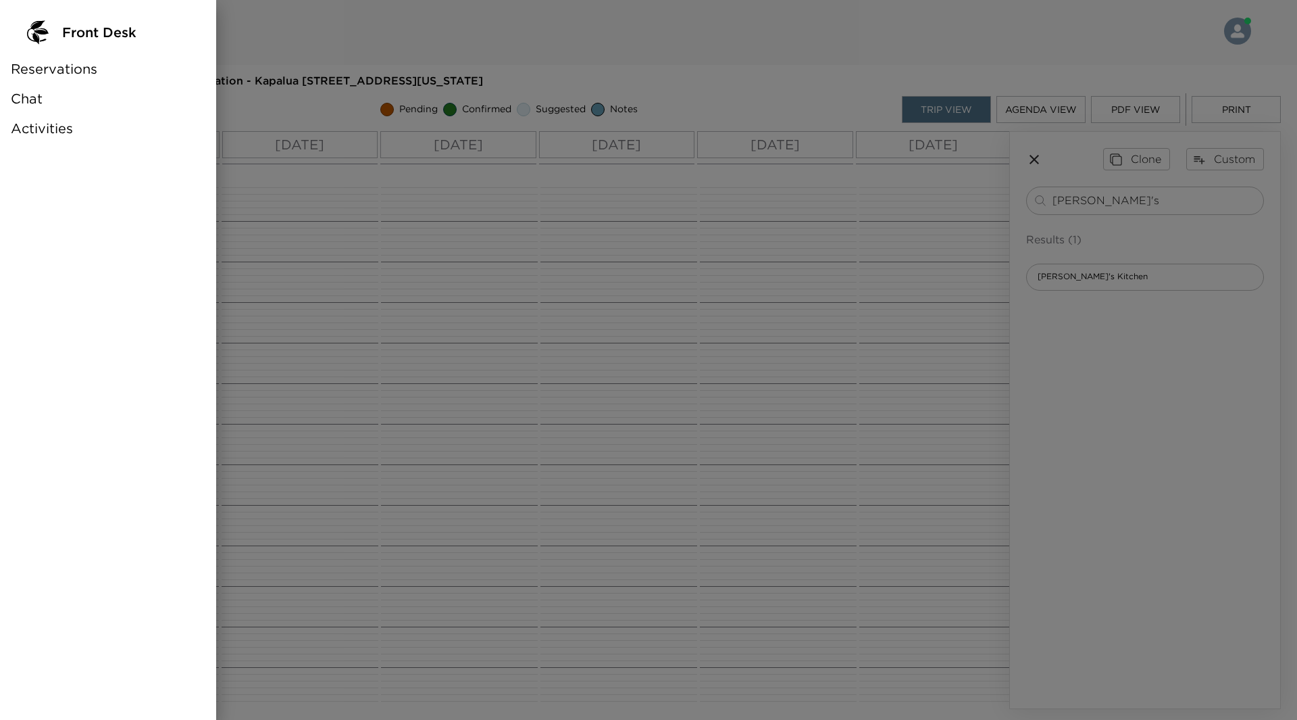
click at [53, 125] on span "Activities" at bounding box center [42, 128] width 62 height 19
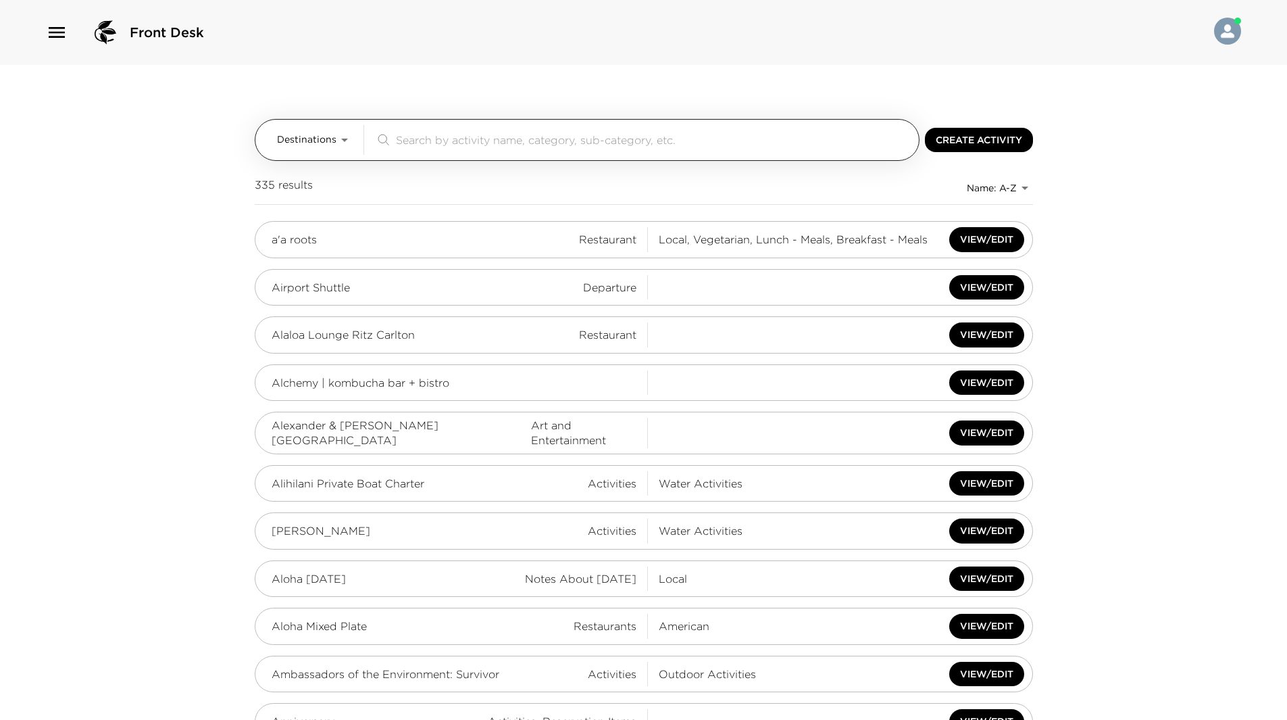
click at [459, 136] on input "search" at bounding box center [655, 140] width 518 height 16
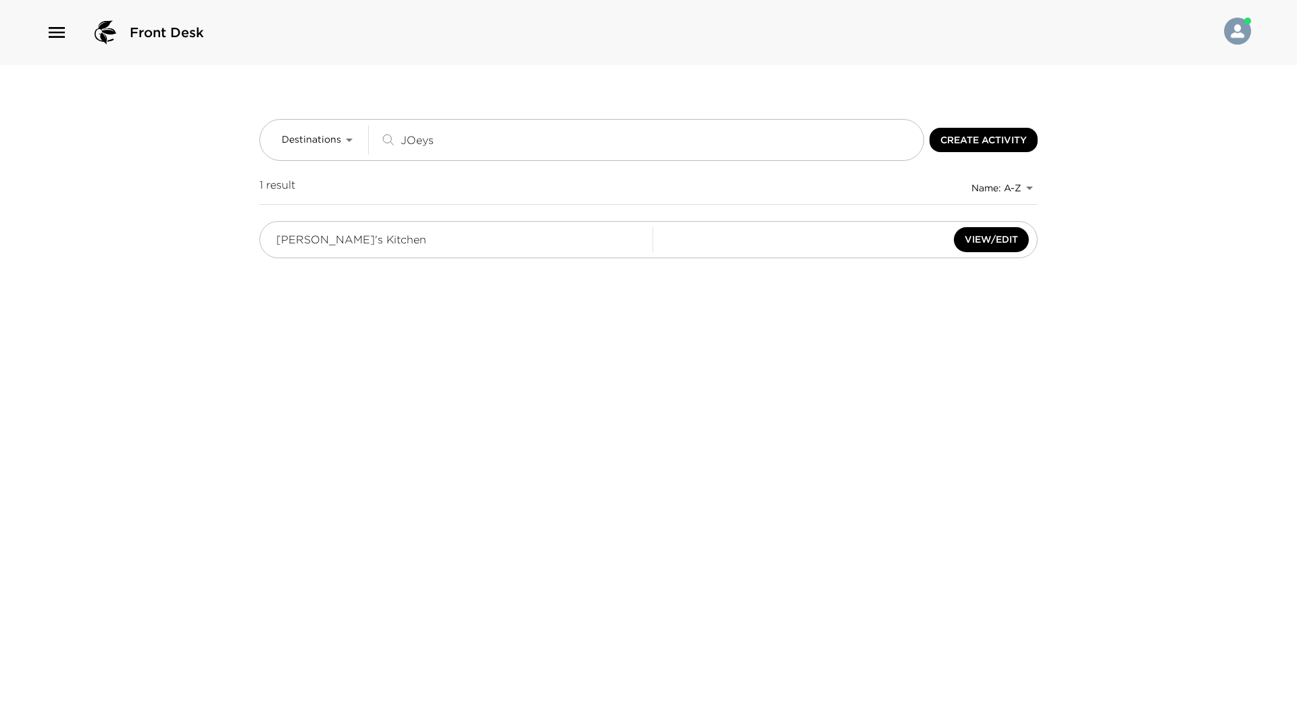
type input "JOeys"
click at [594, 222] on div "Joey's Kitchen View/Edit" at bounding box center [648, 239] width 778 height 37
click at [1009, 244] on button "View/Edit" at bounding box center [991, 239] width 75 height 25
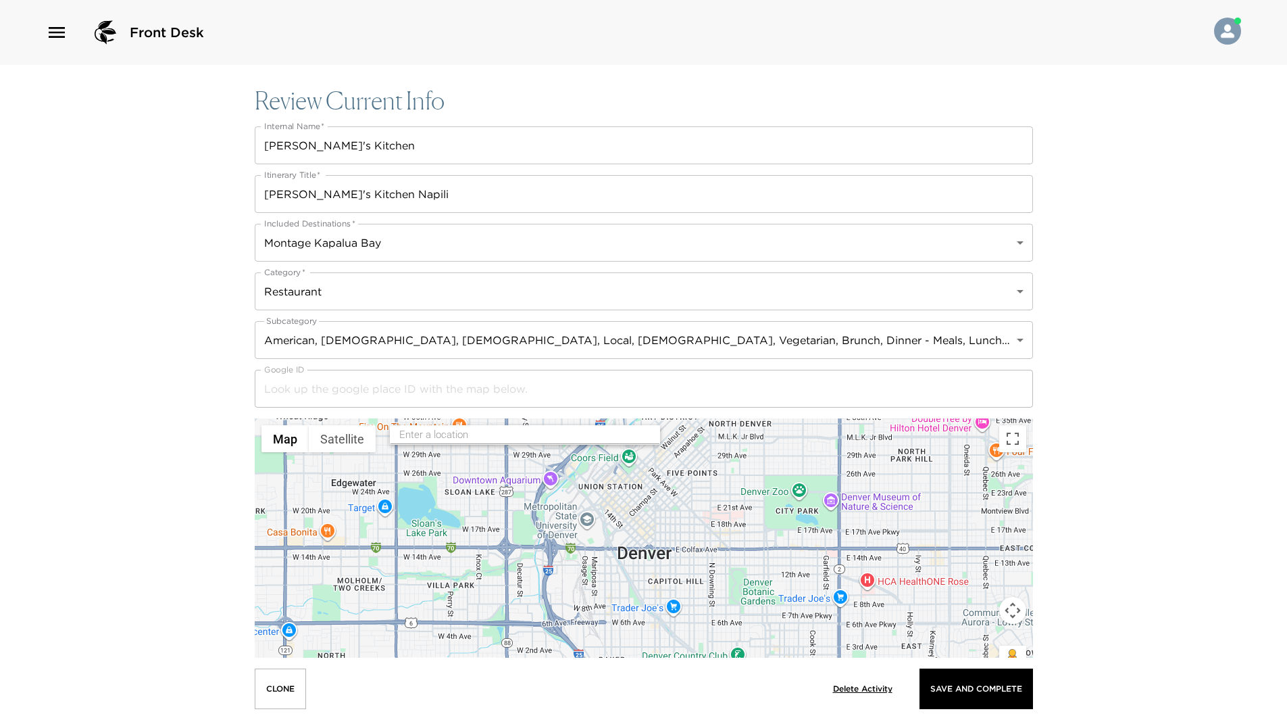
click at [450, 427] on input "text" at bounding box center [525, 434] width 253 height 21
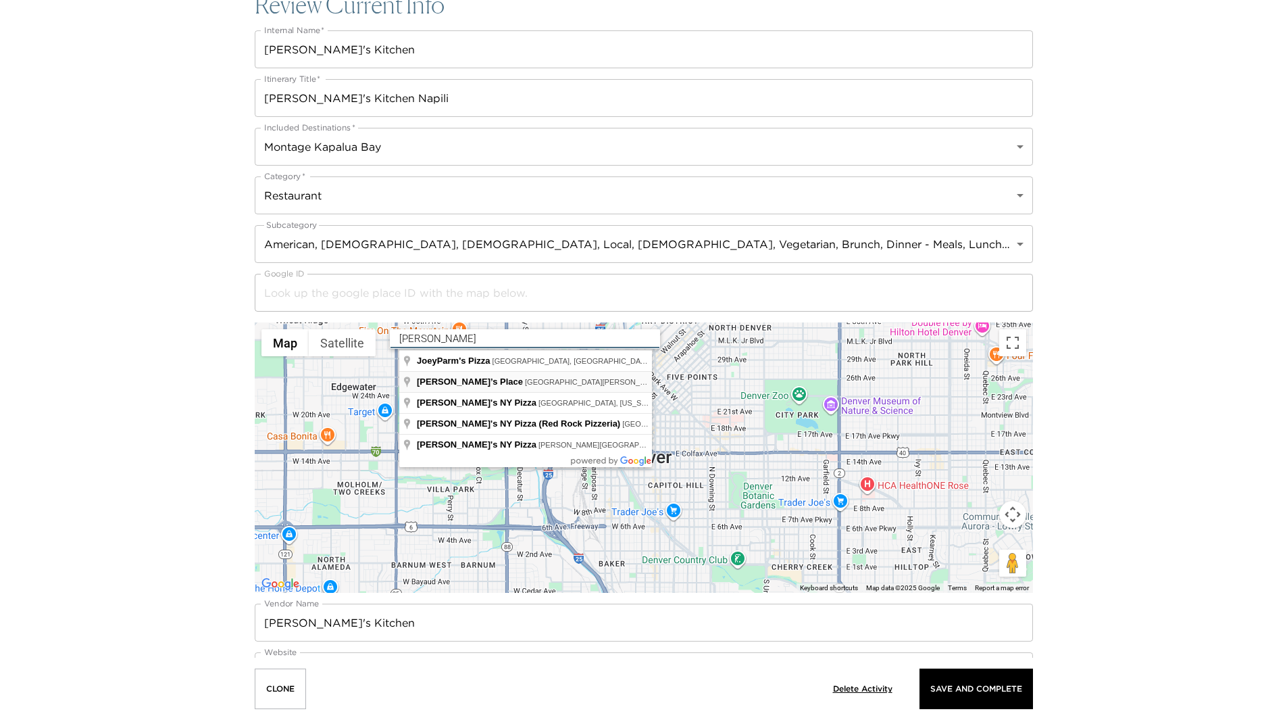
scroll to position [68, 0]
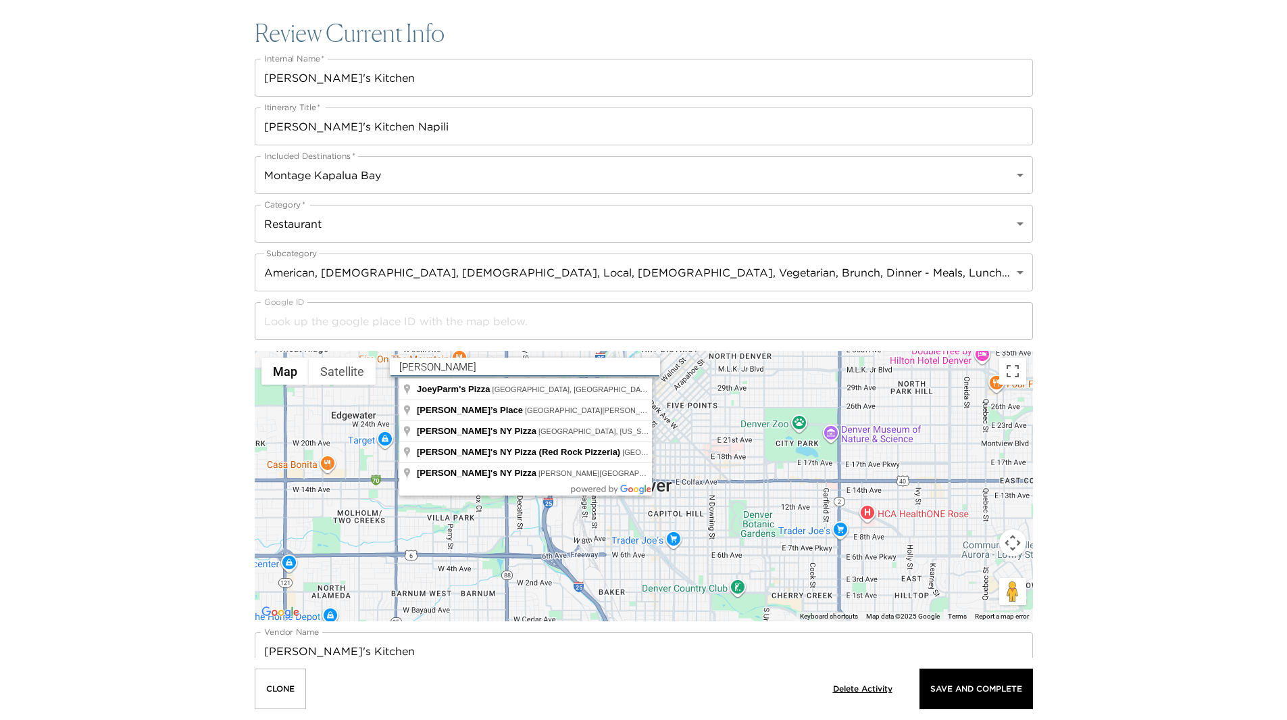
click at [466, 370] on input "Joeys" at bounding box center [525, 367] width 253 height 21
type input "Joey's Kitchen Napili, Napilihau Street, Lahaina, HI, USA"
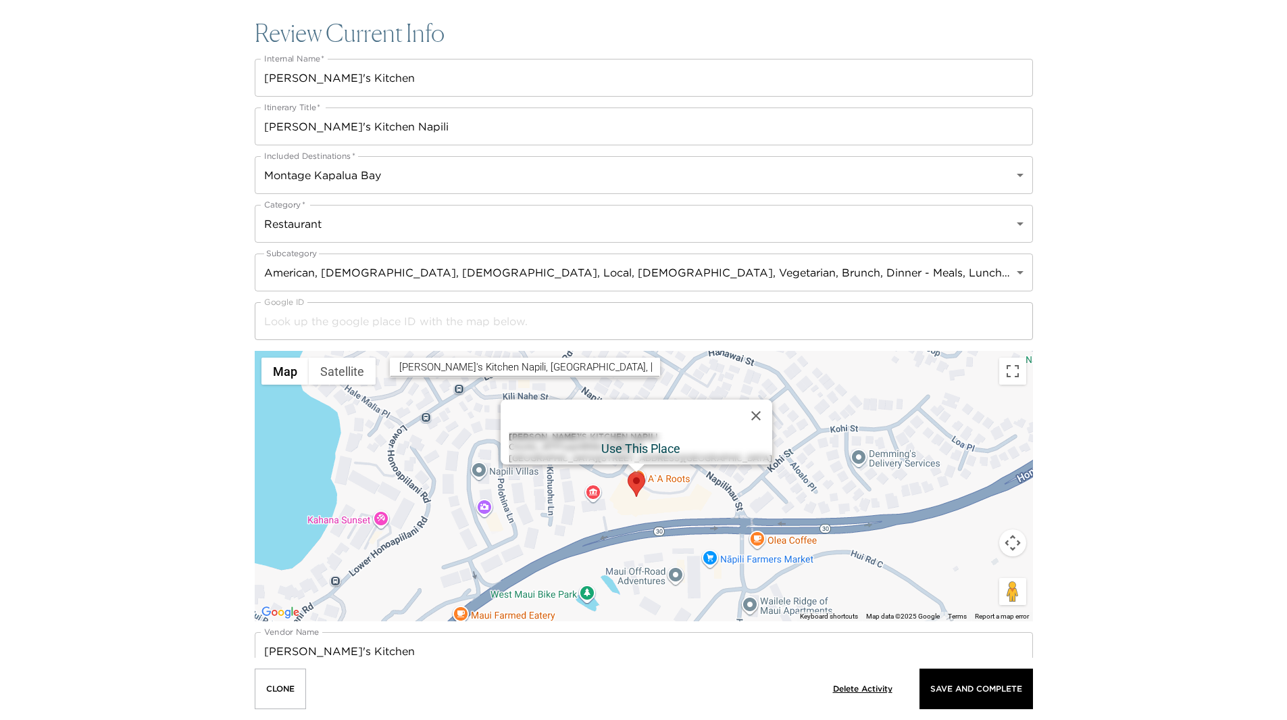
click at [617, 437] on div "Joey's Kitchen Napili ChIJHz_W7lTUqn4R9G-Pla5EbkE Napili Plaza Shopping Center,…" at bounding box center [641, 448] width 264 height 32
type input "ChIJHz_W7lTUqn4R9G-Pla5EbkE"
type input "[PERSON_NAME]'s Kitchen Napili"
type input "[URL][DOMAIN_NAME]"
type input "A107 [STREET_ADDRESS]"
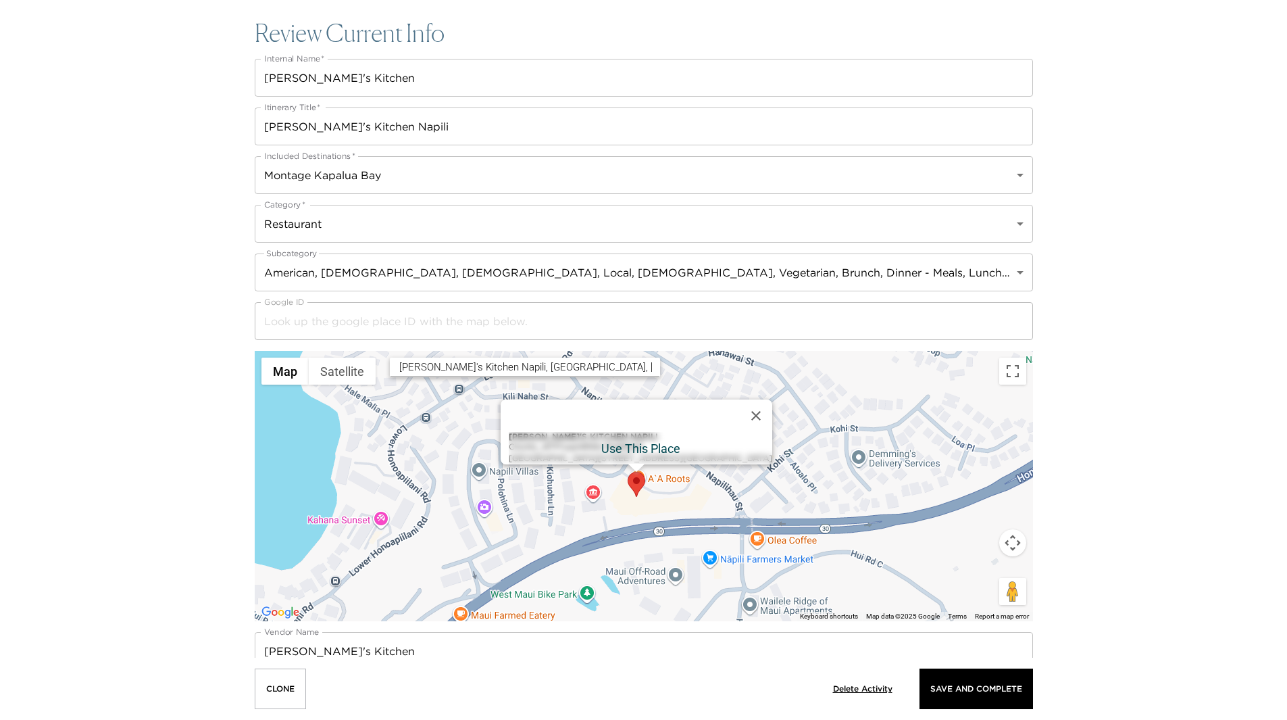
type input "[US_STATE]"
type input "[GEOGRAPHIC_DATA]"
type input "20.985037"
type input "-156.667413"
type textarea "[DATE]: 8:00 AM – 2:00 PM, 4:00 – 8:00 PM [DATE]: 8:00 AM – 2:00 PM, 4:00 – 8:0…"
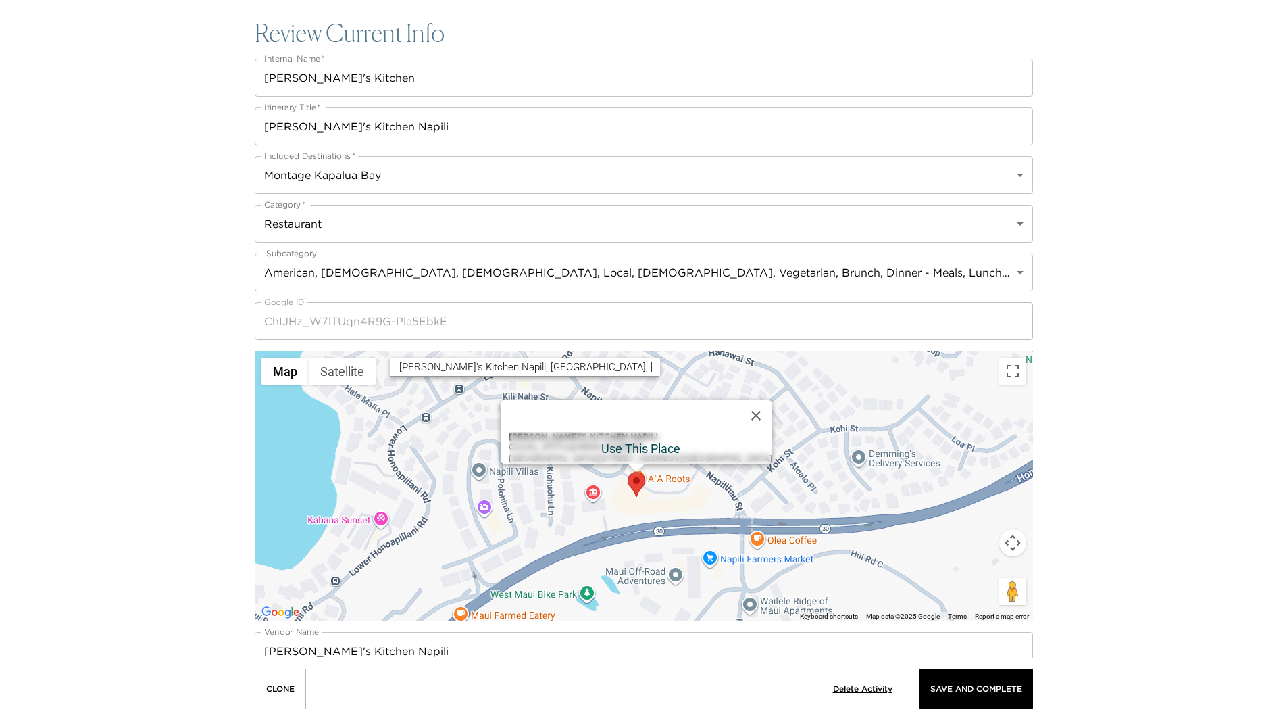
click at [640, 432] on div "Joey's Kitchen Napili ChIJHz_W7lTUqn4R9G-Pla5EbkE Napili Plaza Shopping Center,…" at bounding box center [641, 448] width 264 height 32
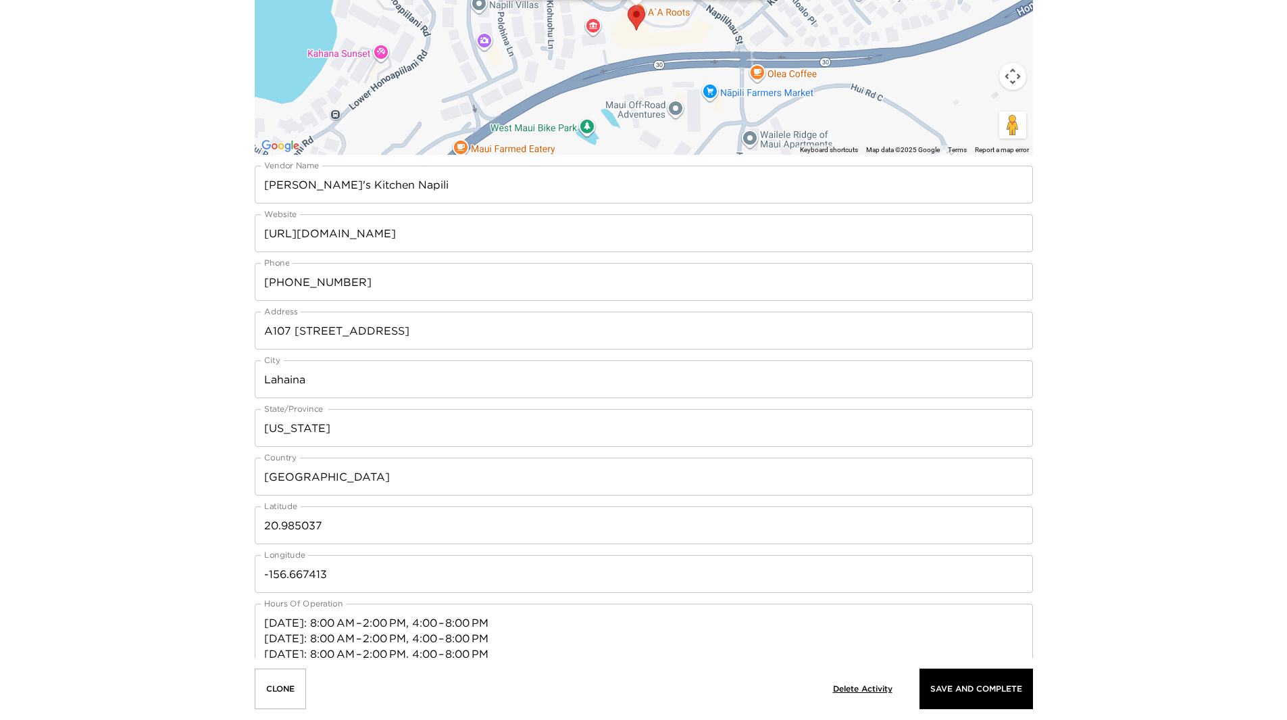
scroll to position [405, 0]
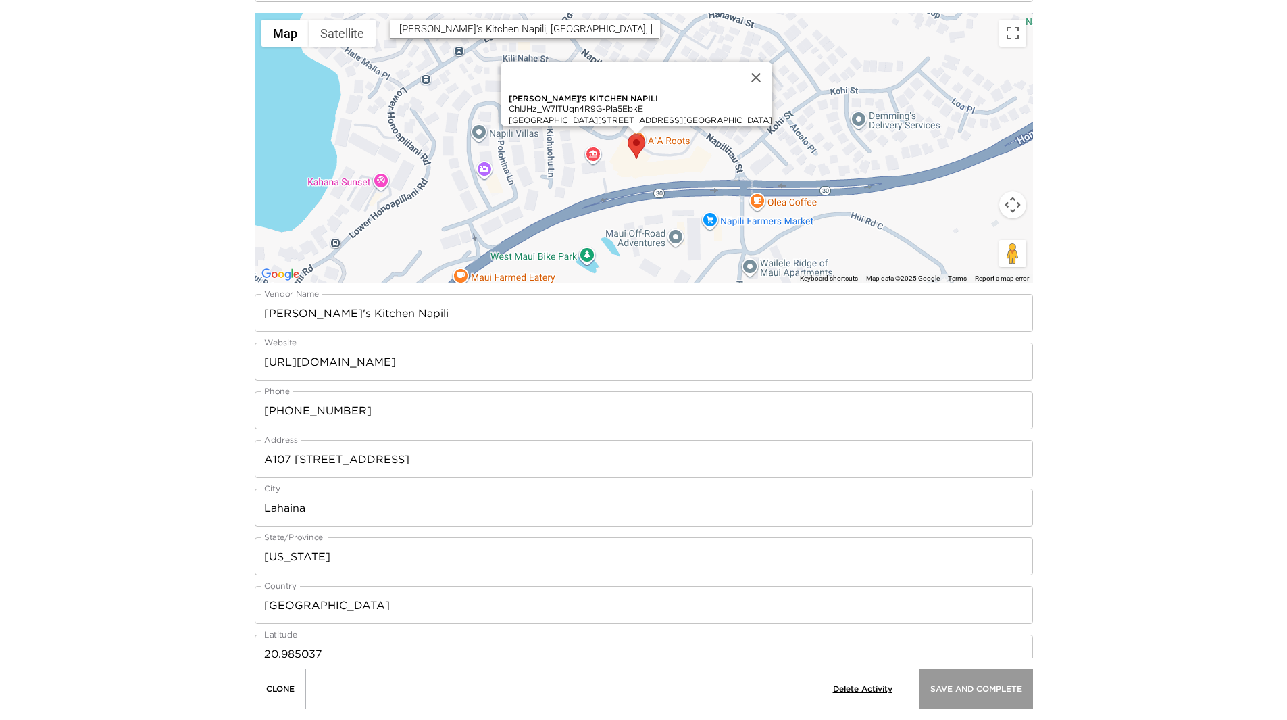
click at [983, 687] on p "Save And Complete" at bounding box center [976, 688] width 92 height 9
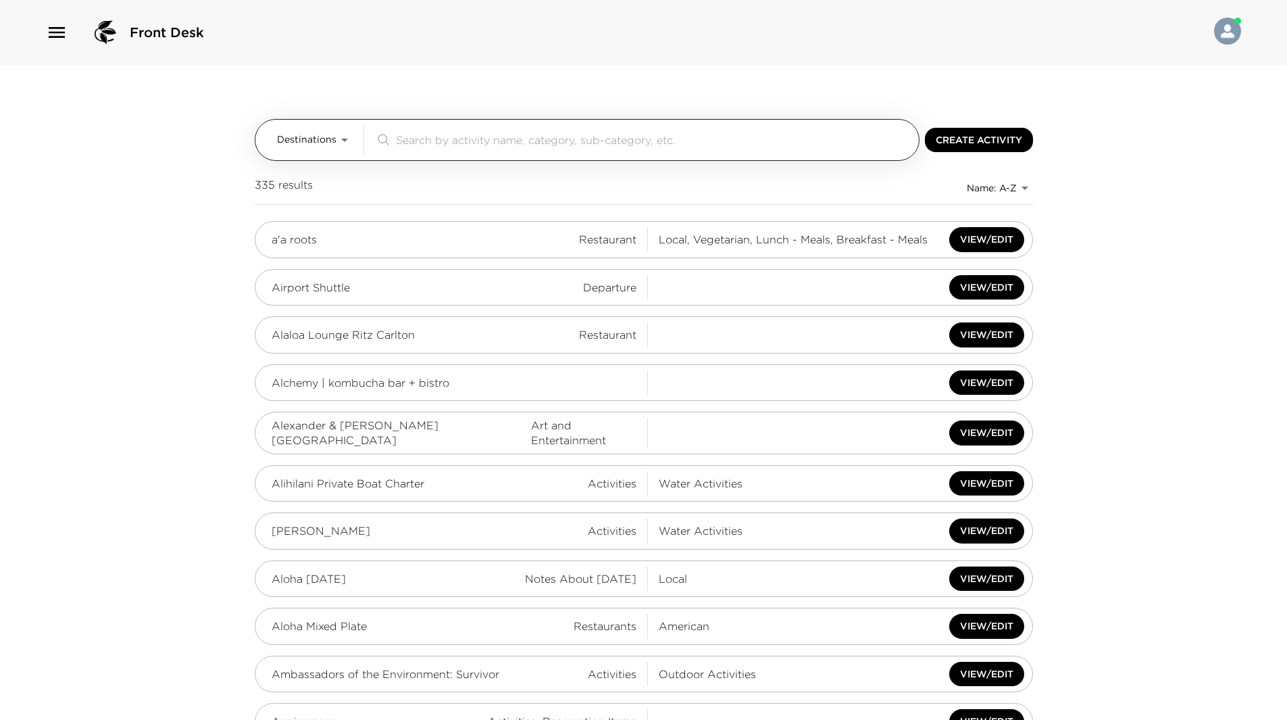
click at [409, 137] on input "search" at bounding box center [655, 140] width 518 height 16
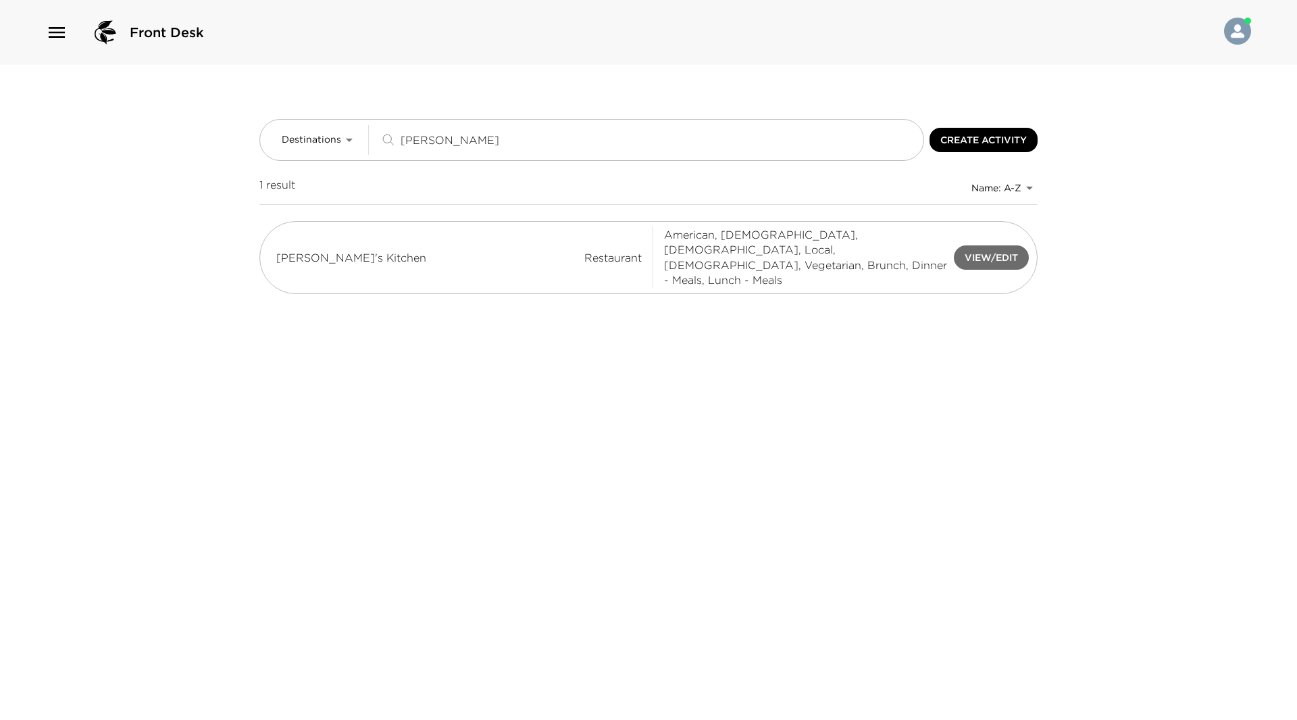
type input "Joeys"
click at [976, 245] on button "View/Edit" at bounding box center [991, 257] width 75 height 25
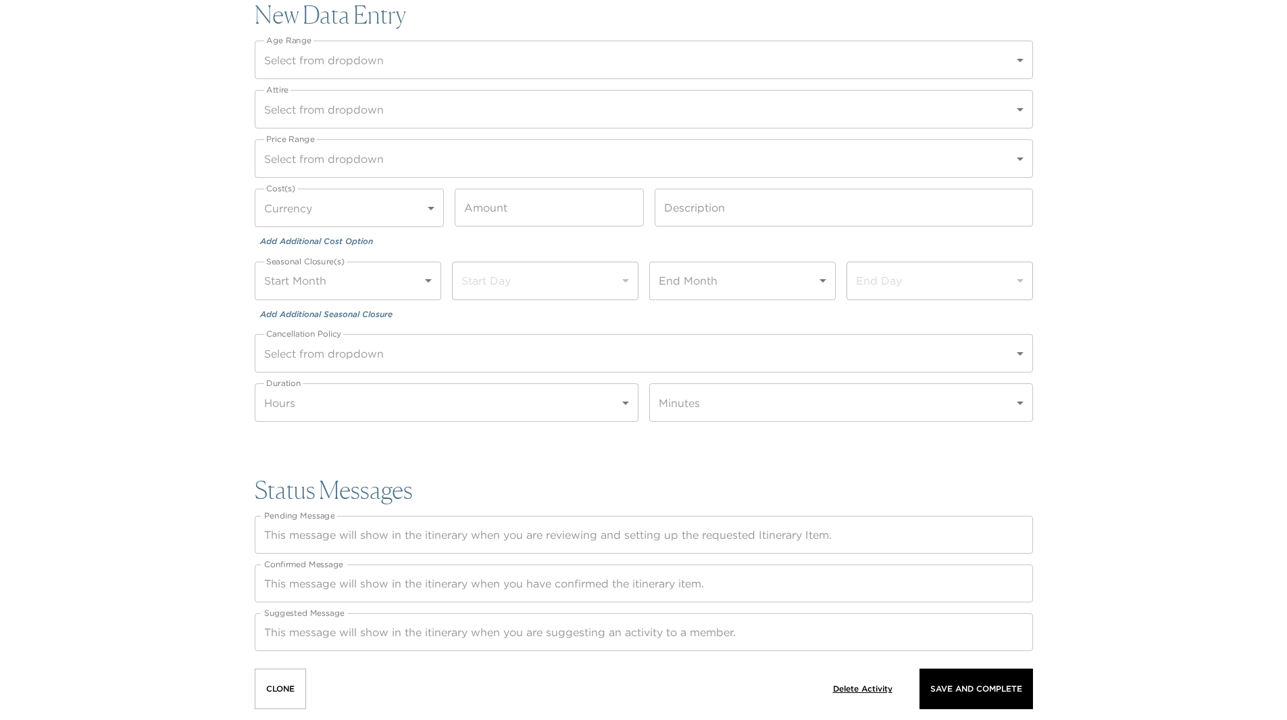
scroll to position [1685, 0]
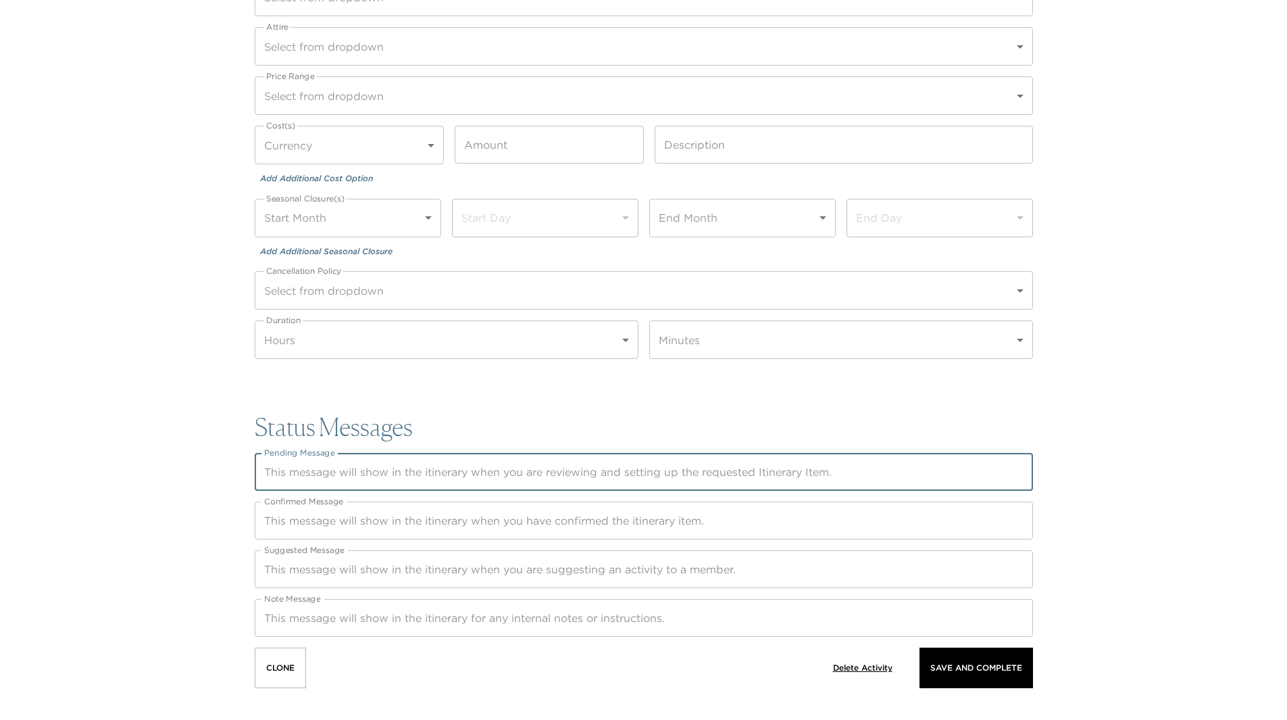
click at [300, 466] on textarea "Pending Message" at bounding box center [644, 472] width 760 height 16
paste textarea "Located just 5 minutes from the Montage, [PERSON_NAME]'s Kitchen offers excelle…"
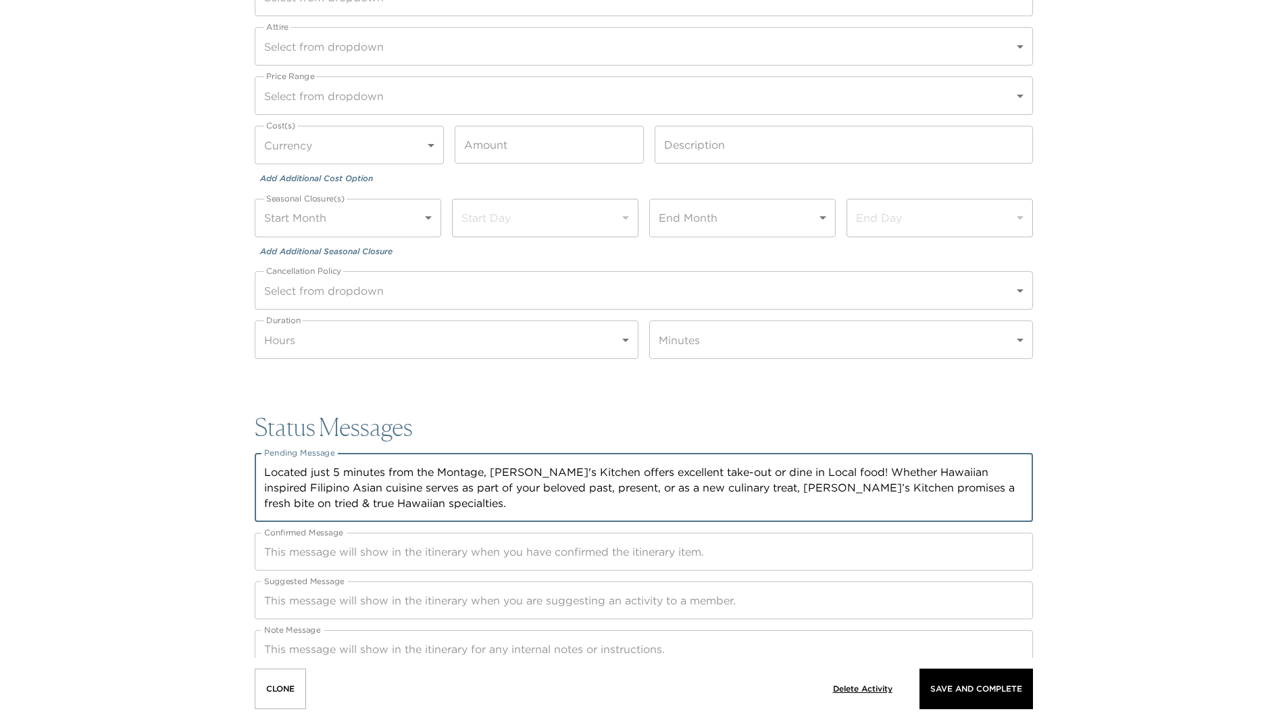
type textarea "Located just 5 minutes from the Montage, [PERSON_NAME]'s Kitchen offers excelle…"
click at [357, 557] on textarea "Confirmed Message" at bounding box center [644, 552] width 760 height 16
paste textarea "Located just 5 minutes from the Montage, [PERSON_NAME]'s Kitchen offers excelle…"
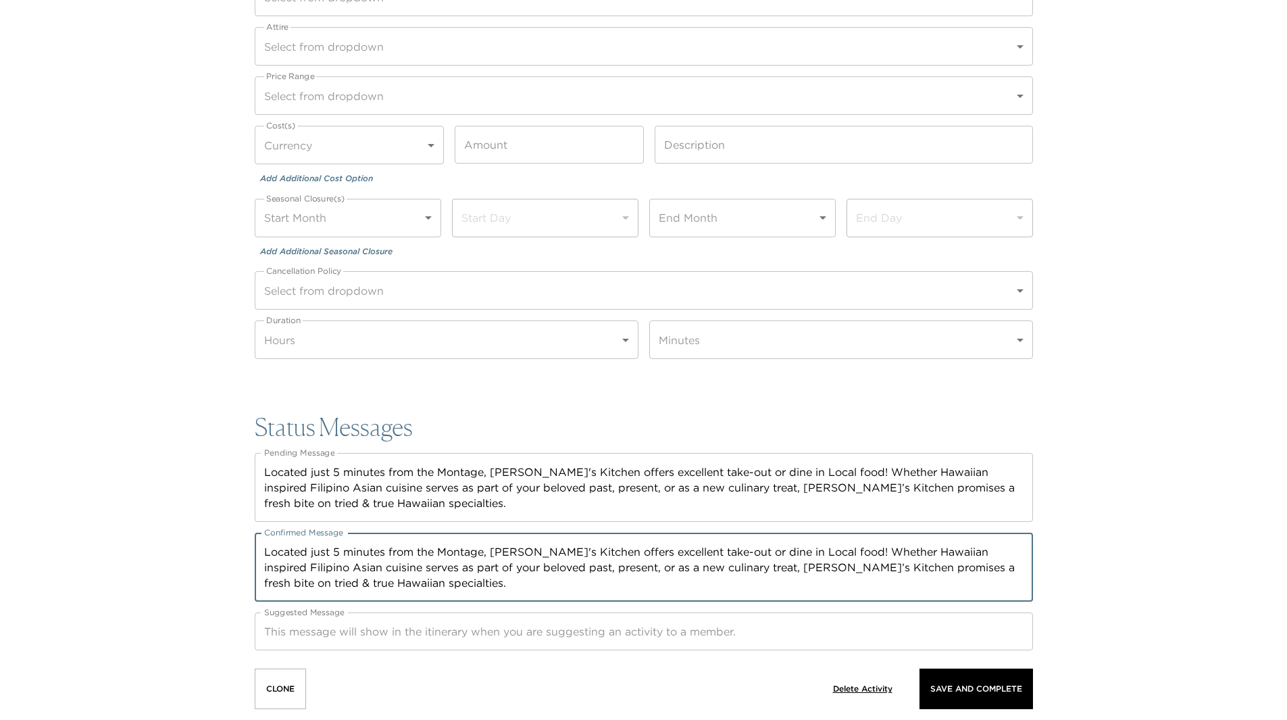
type textarea "Located just 5 minutes from the Montage, [PERSON_NAME]'s Kitchen offers excelle…"
click at [330, 629] on textarea "Suggested Message" at bounding box center [644, 632] width 760 height 16
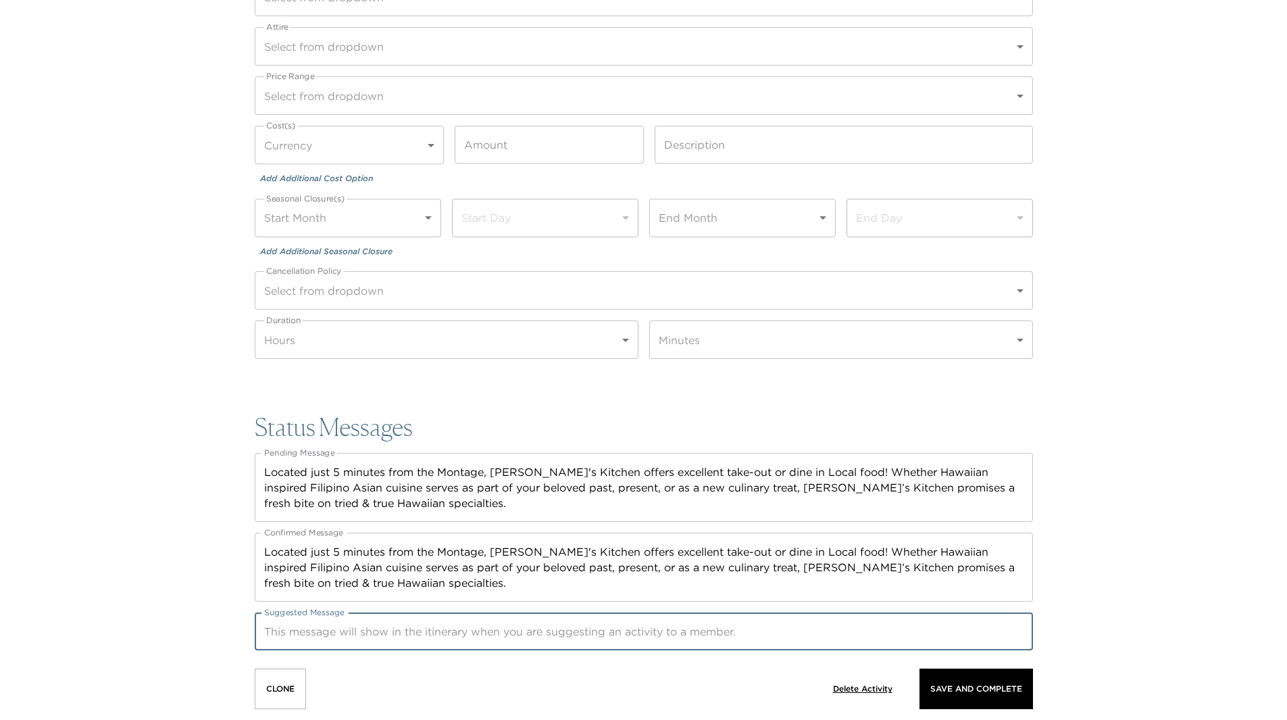
paste textarea "Located just 5 minutes from the Montage, [PERSON_NAME]'s Kitchen offers excelle…"
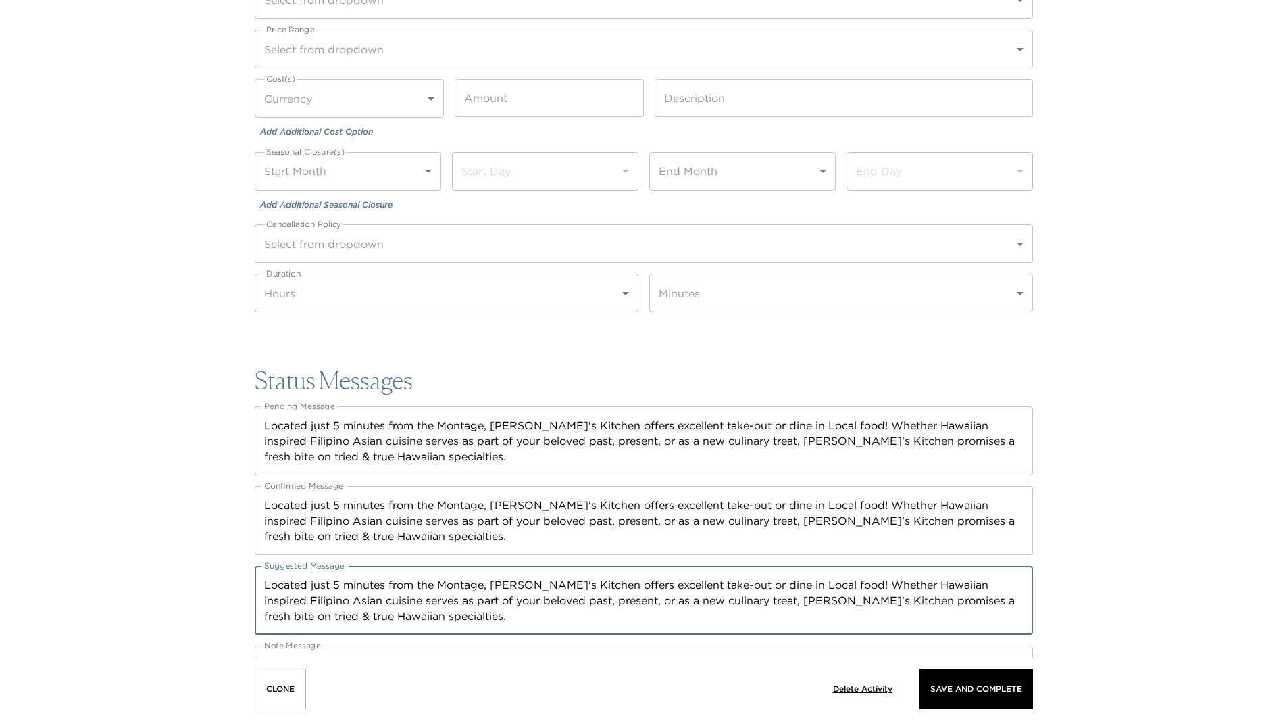
scroll to position [1779, 0]
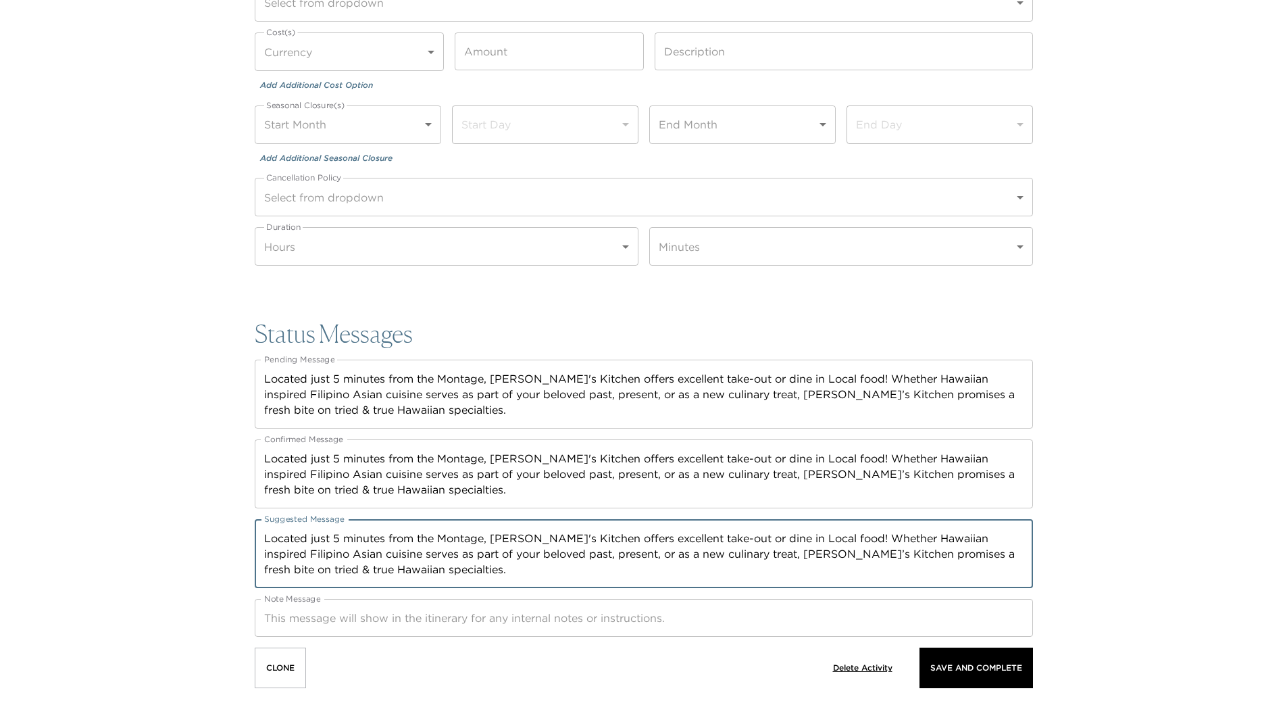
type textarea "Located just 5 minutes from the Montage, [PERSON_NAME]'s Kitchen offers excelle…"
click at [437, 618] on textarea "Note Message" at bounding box center [644, 618] width 760 height 16
paste textarea "Located just 5 minutes from the Montage, Joey's Kitchen offers excellent take-o…"
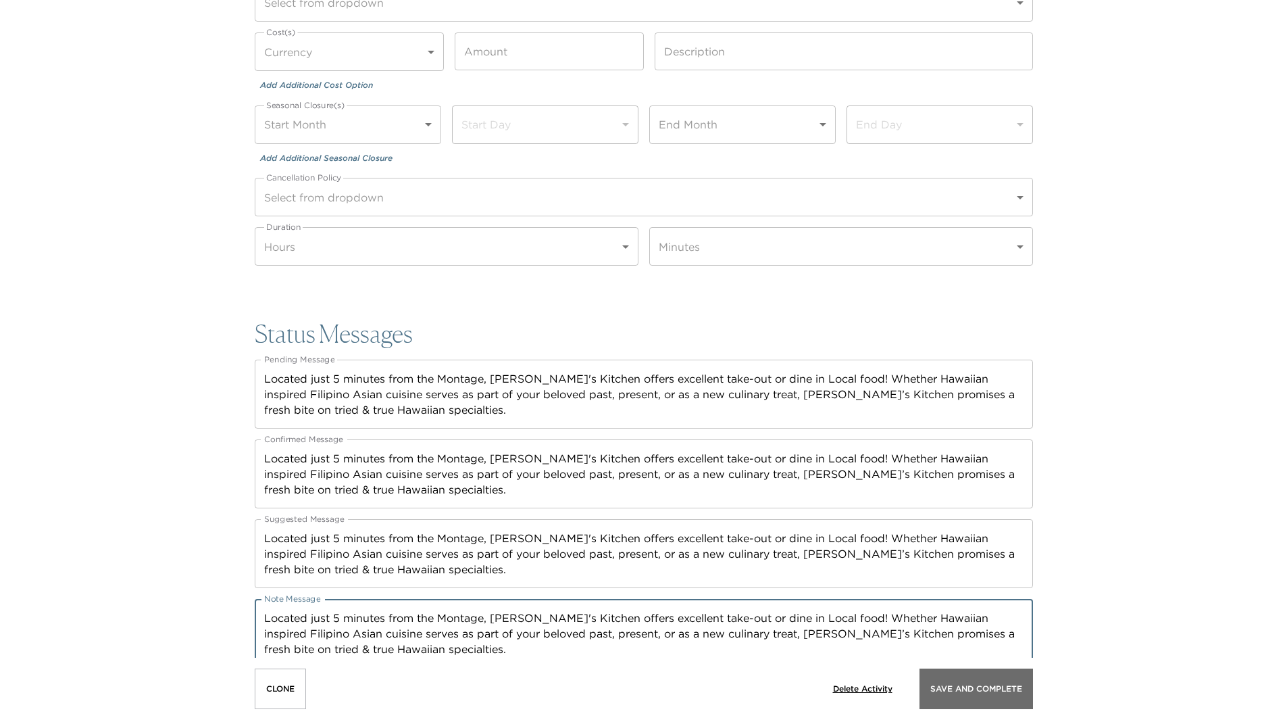
type textarea "Located just 5 minutes from the Montage, Joey's Kitchen offers excellent take-o…"
click at [955, 685] on p "Save And Complete" at bounding box center [976, 688] width 92 height 9
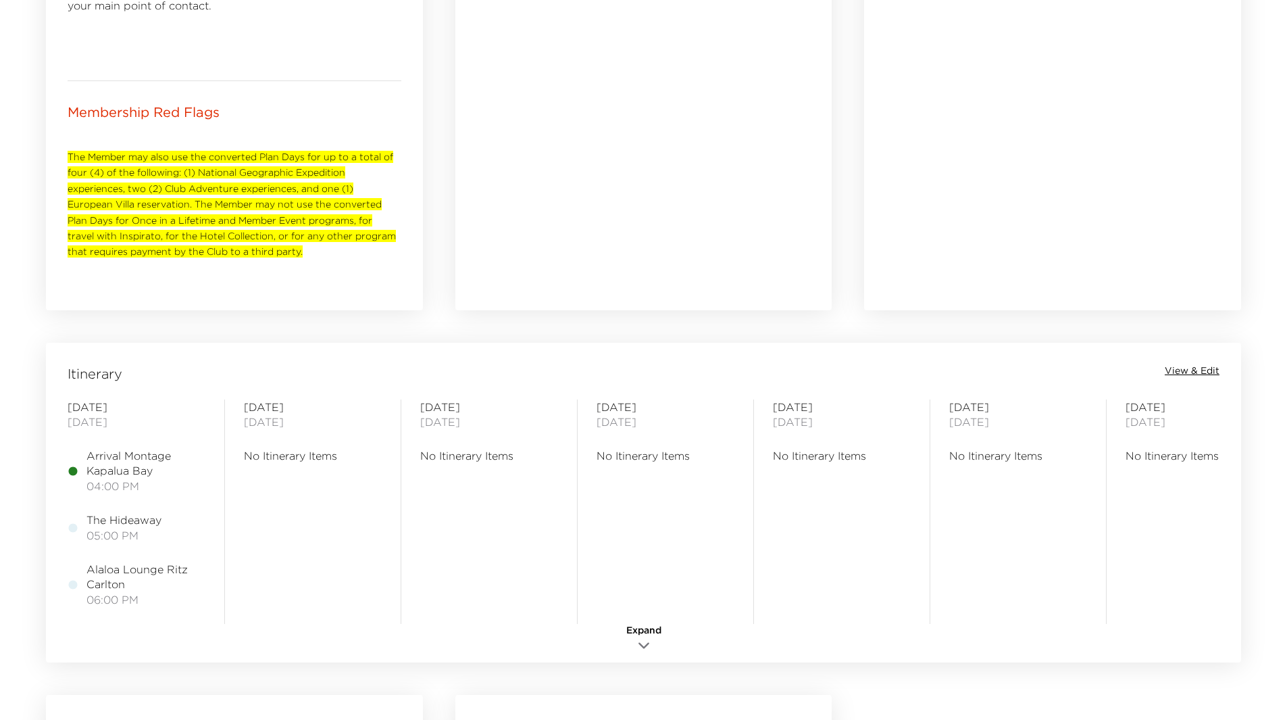
scroll to position [811, 0]
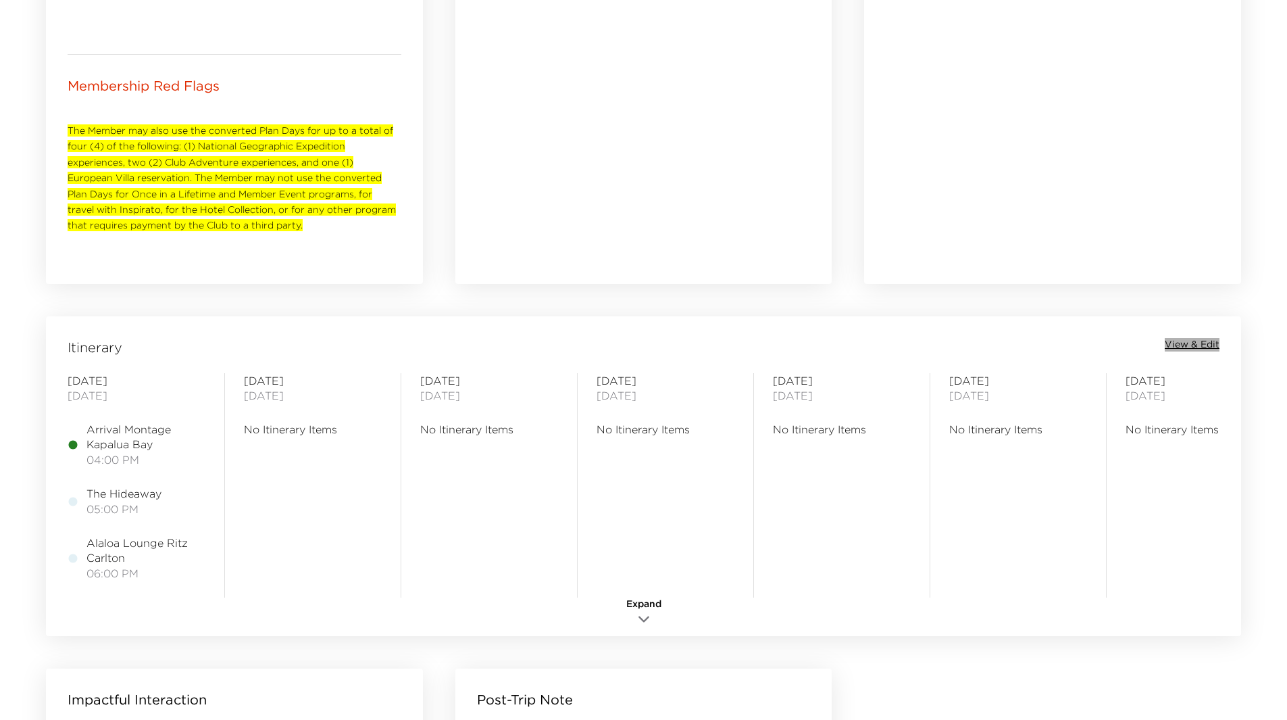
click at [1192, 341] on span "View & Edit" at bounding box center [1192, 345] width 55 height 14
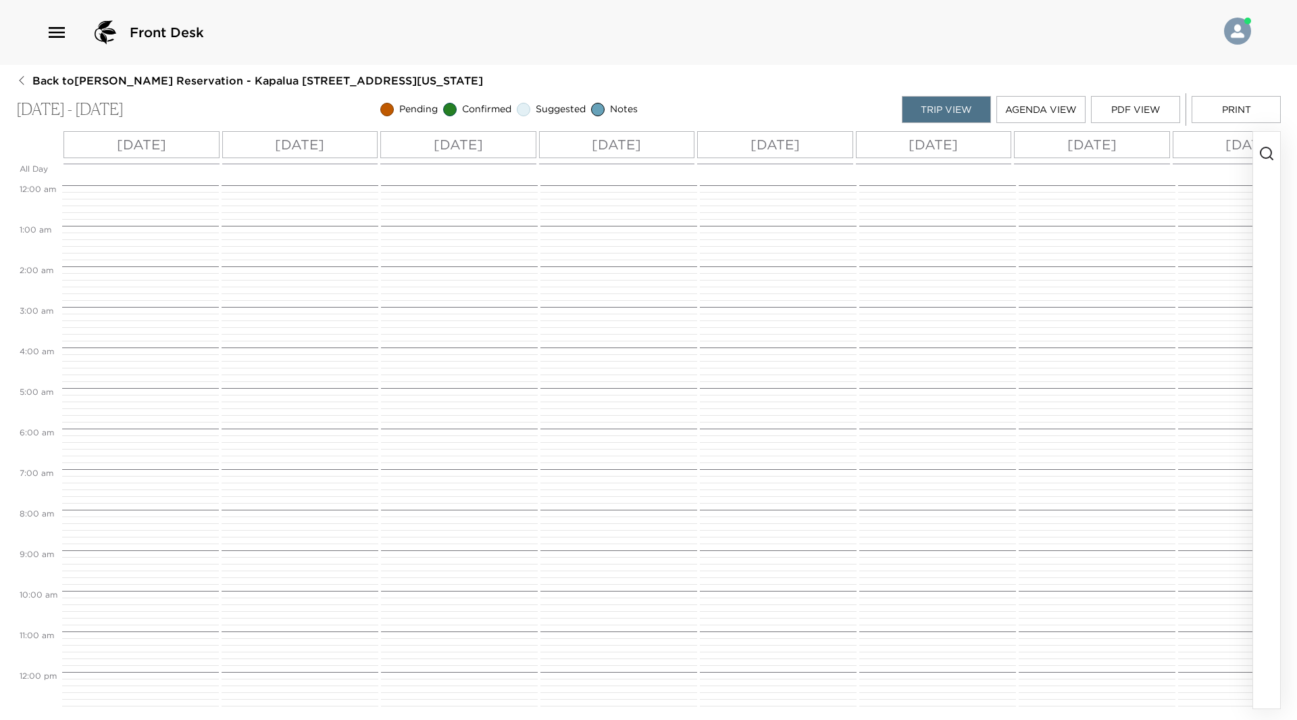
scroll to position [441, 0]
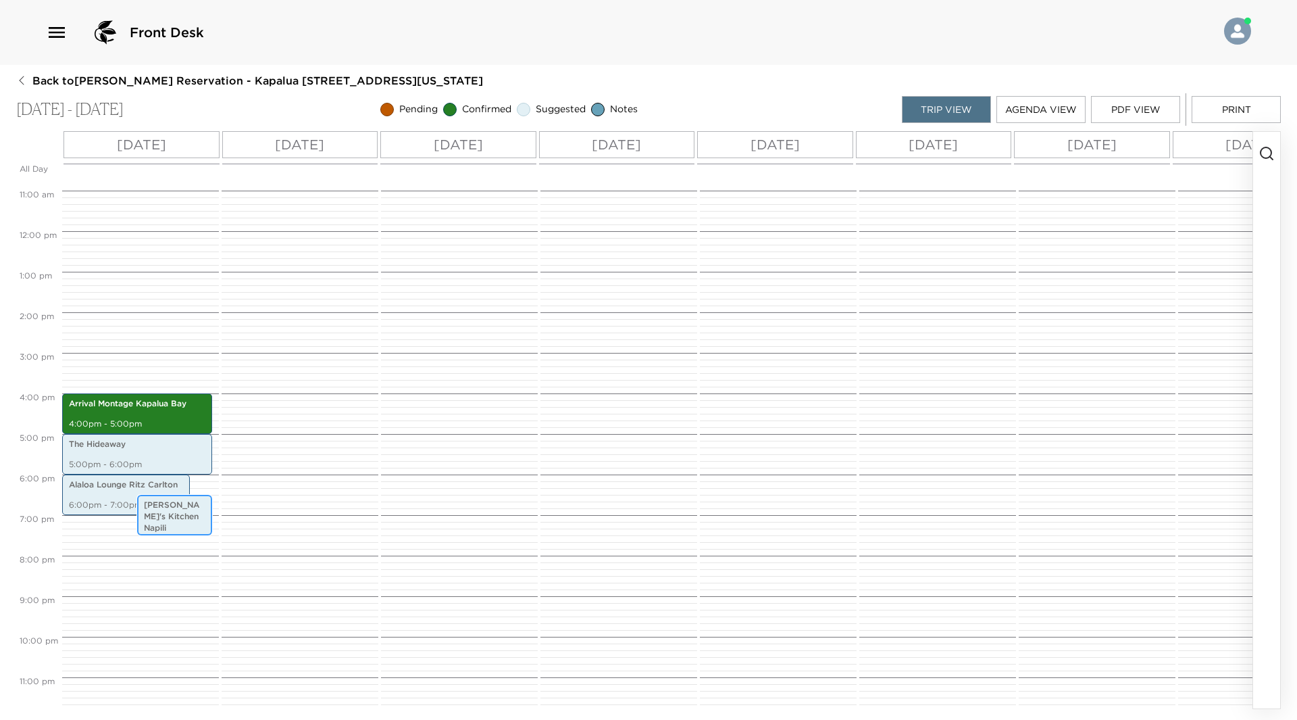
click at [161, 514] on p "Joey's Kitchen Napili" at bounding box center [174, 516] width 61 height 34
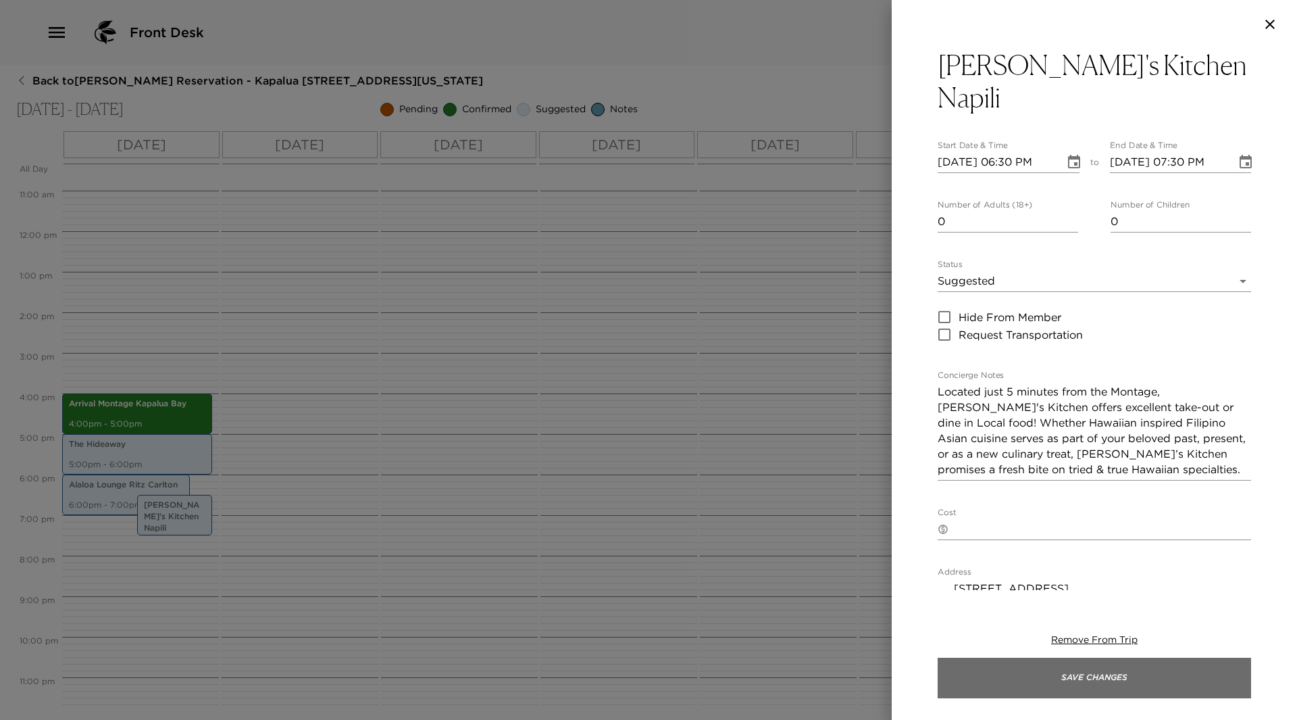
click at [1210, 679] on button "Save Changes" at bounding box center [1095, 677] width 314 height 41
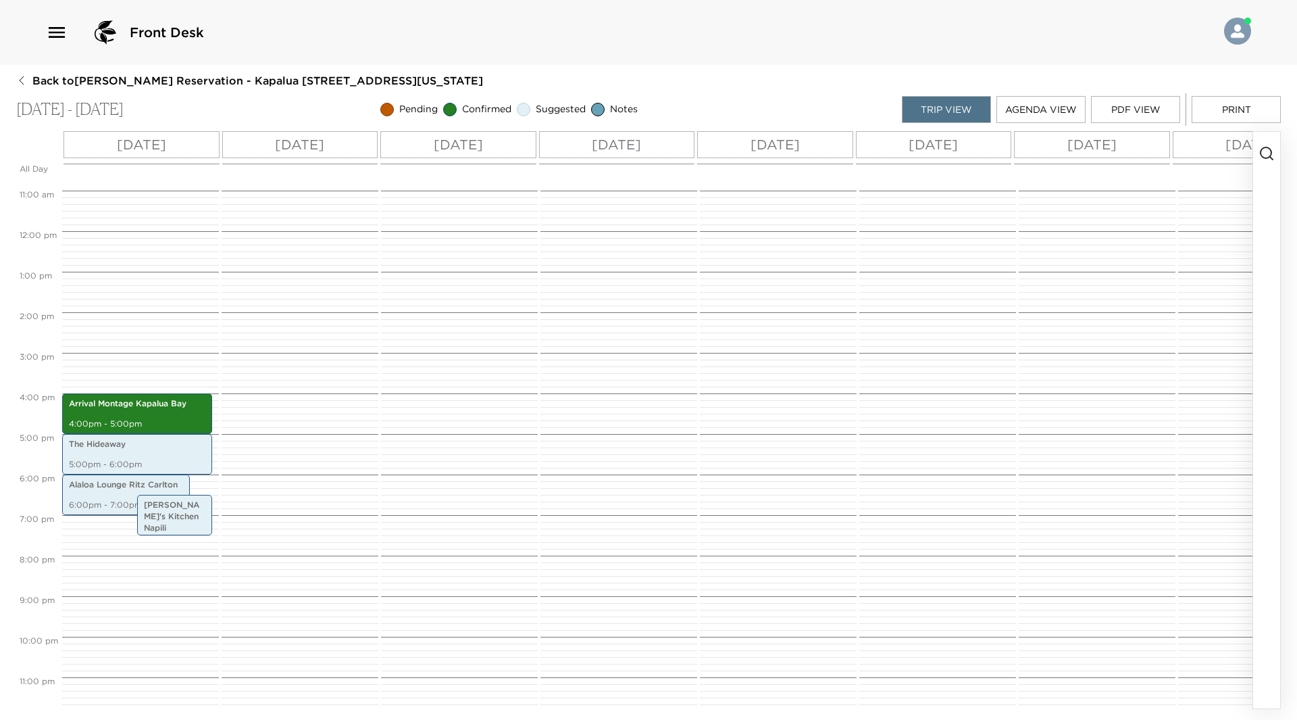
click at [276, 140] on p "Thu 09/11" at bounding box center [299, 144] width 49 height 20
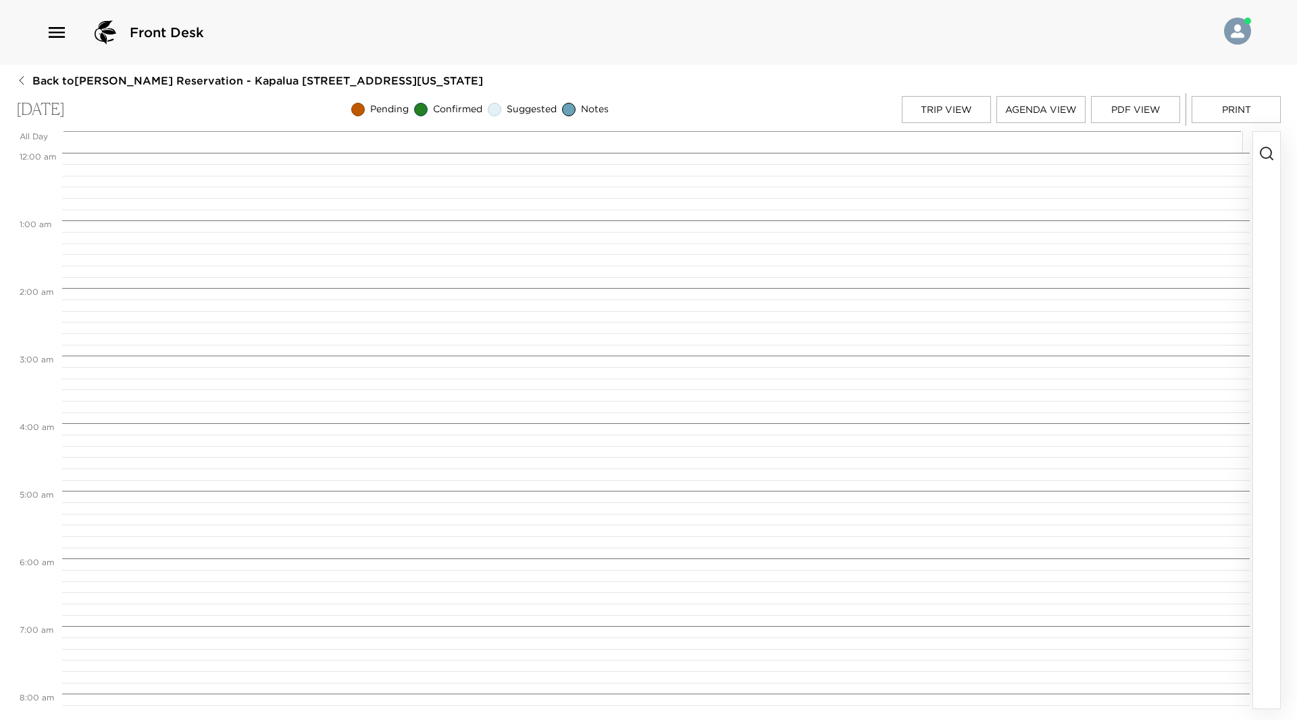
scroll to position [541, 0]
click at [1269, 156] on icon "button" at bounding box center [1267, 153] width 16 height 16
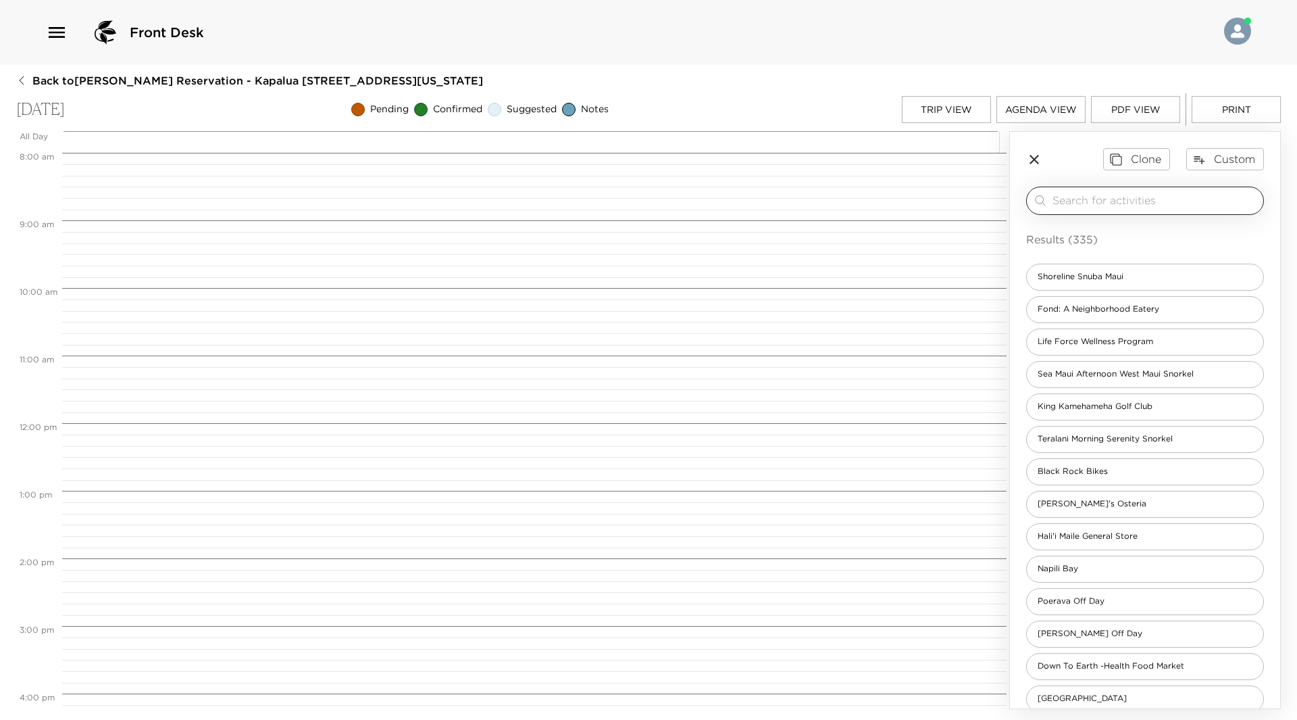
click at [1086, 195] on input "search" at bounding box center [1155, 201] width 205 height 16
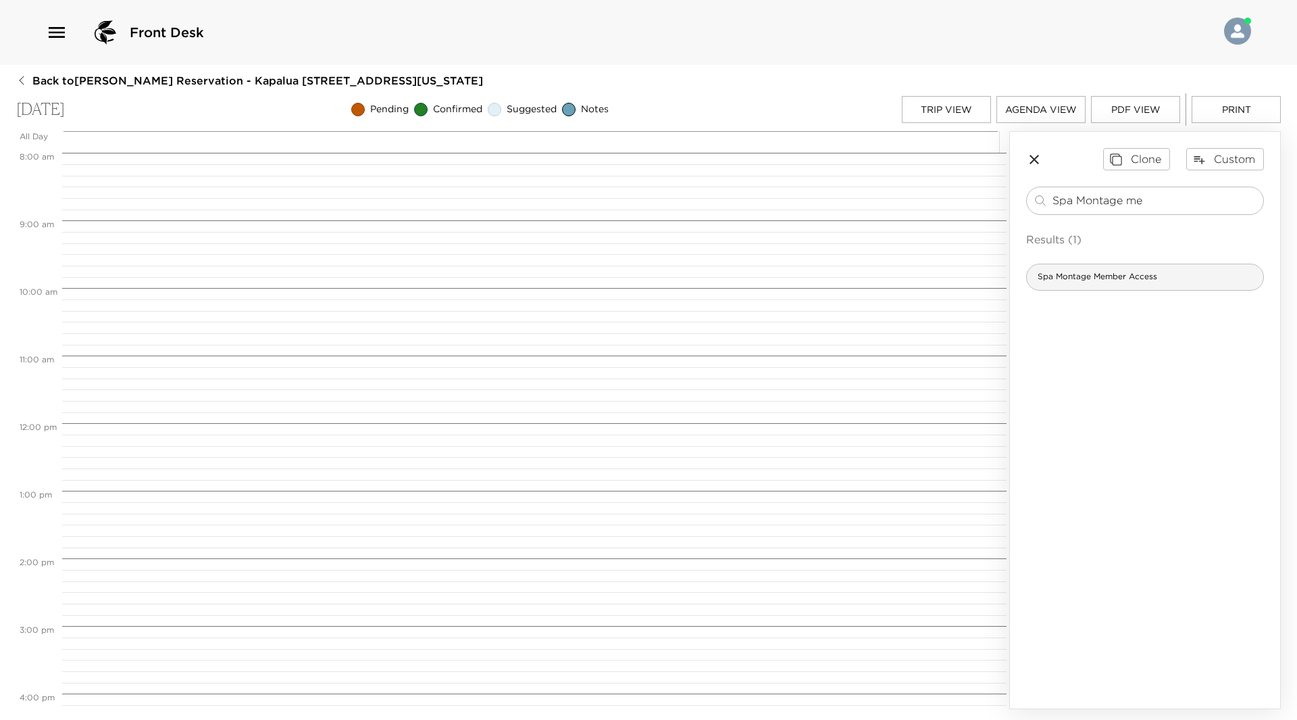
type input "Spa Montage me"
click at [1172, 279] on div "Spa Montage Member Access" at bounding box center [1145, 277] width 238 height 27
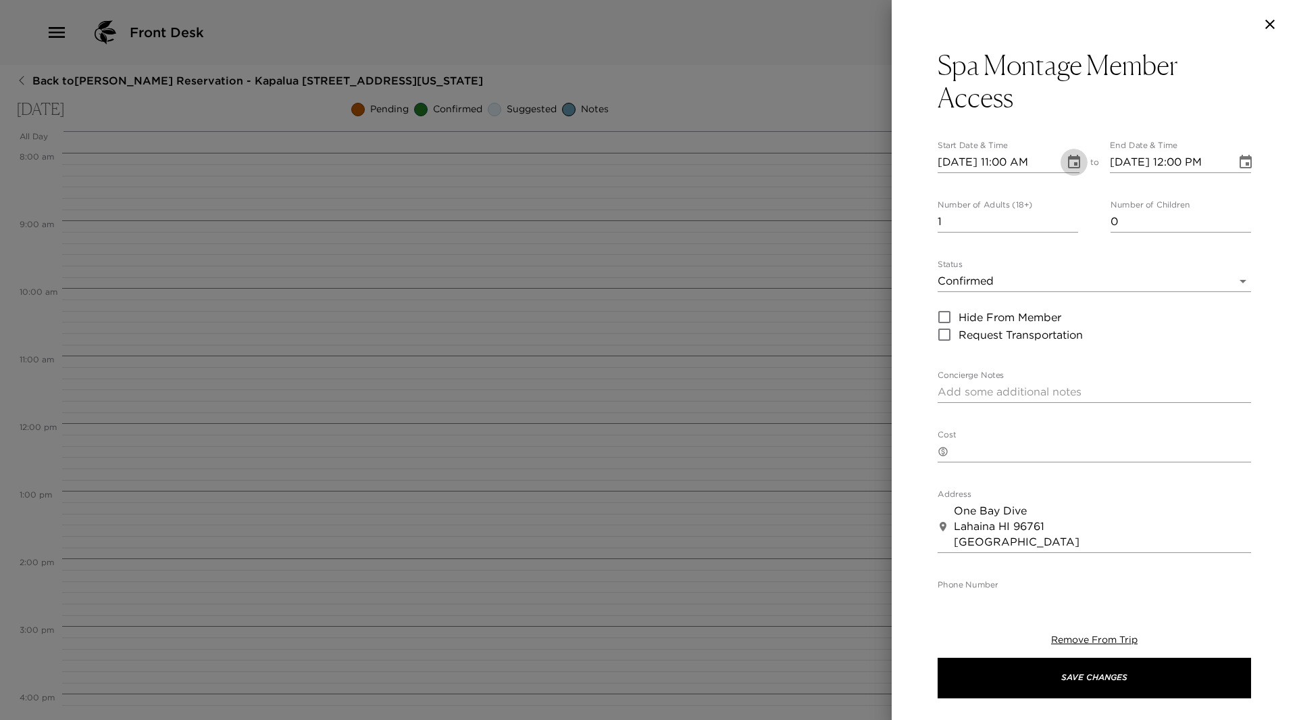
click at [1068, 155] on icon "Choose date, selected date is Sep 11, 2025" at bounding box center [1074, 162] width 16 height 16
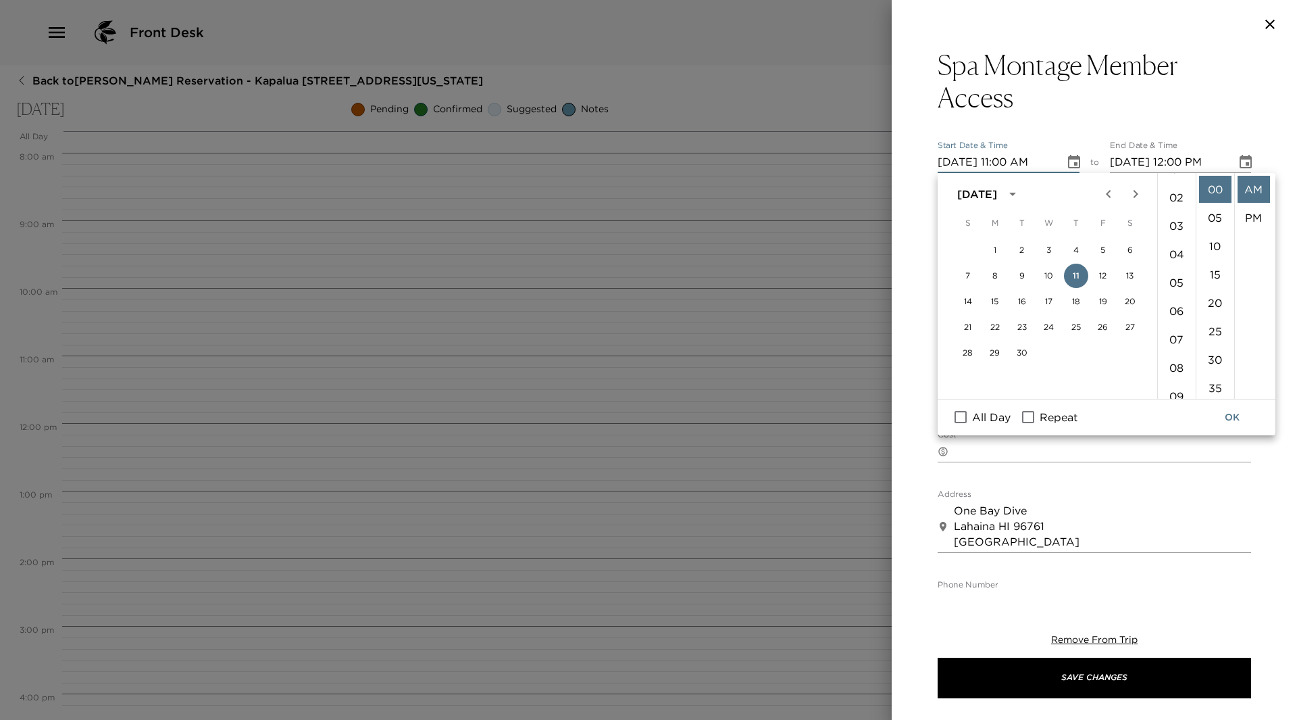
scroll to position [42, 0]
click at [1178, 312] on li "06" at bounding box center [1177, 317] width 32 height 27
type input "09/11/2025 06:00 AM"
click at [1224, 421] on button "OK" at bounding box center [1232, 417] width 43 height 25
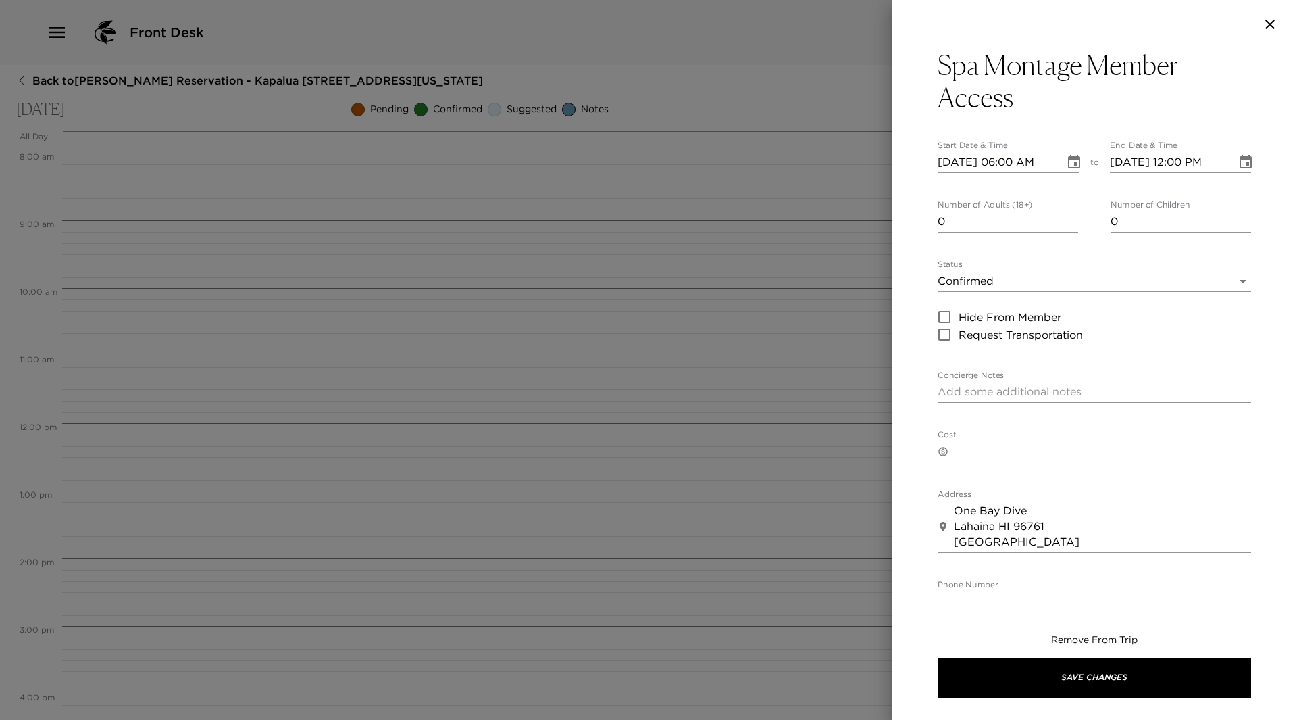
type input "0"
click at [1069, 228] on input "0" at bounding box center [1008, 222] width 141 height 22
click at [1232, 280] on body "Front Desk Back to Nancy Nakamura Reservation - Kapalua 2508 Kapalua, Maui, Haw…" at bounding box center [648, 360] width 1297 height 720
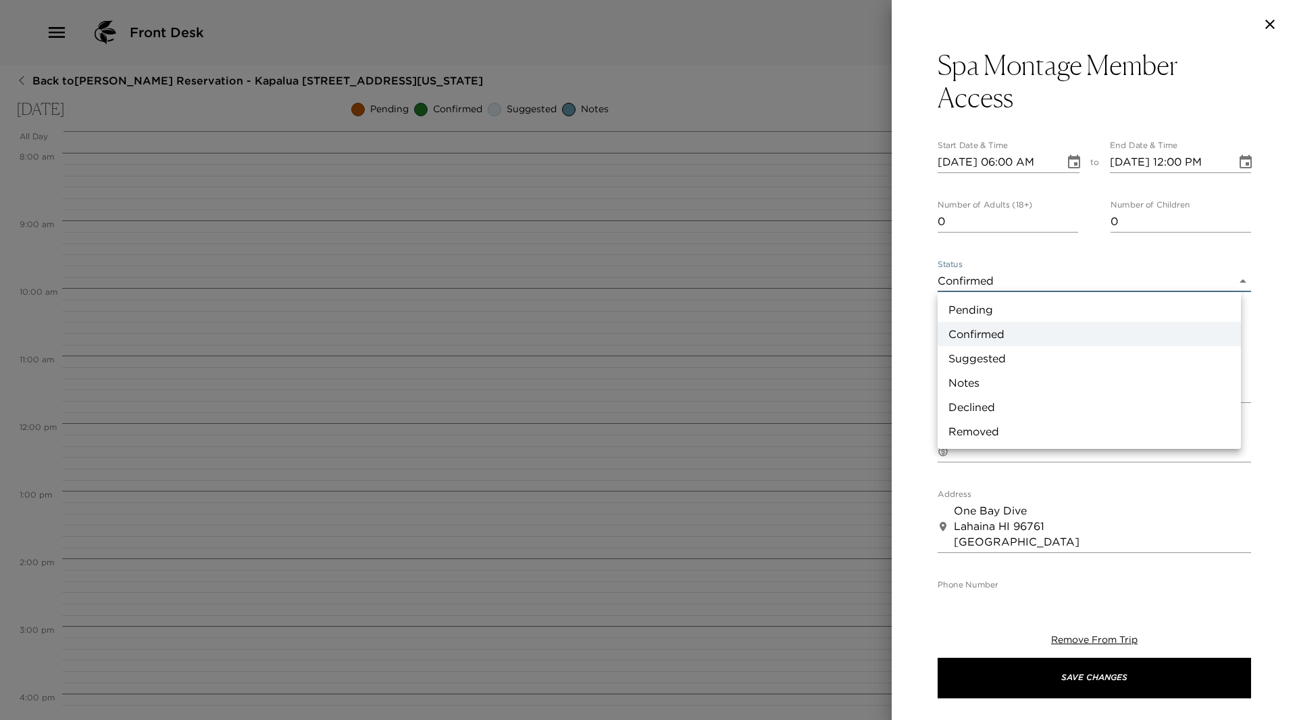
click at [1047, 360] on li "Suggested" at bounding box center [1089, 358] width 303 height 24
type input "Suggestion"
type textarea "Experience a variety of therapies and amenities, such as: eucalyptus steam room…"
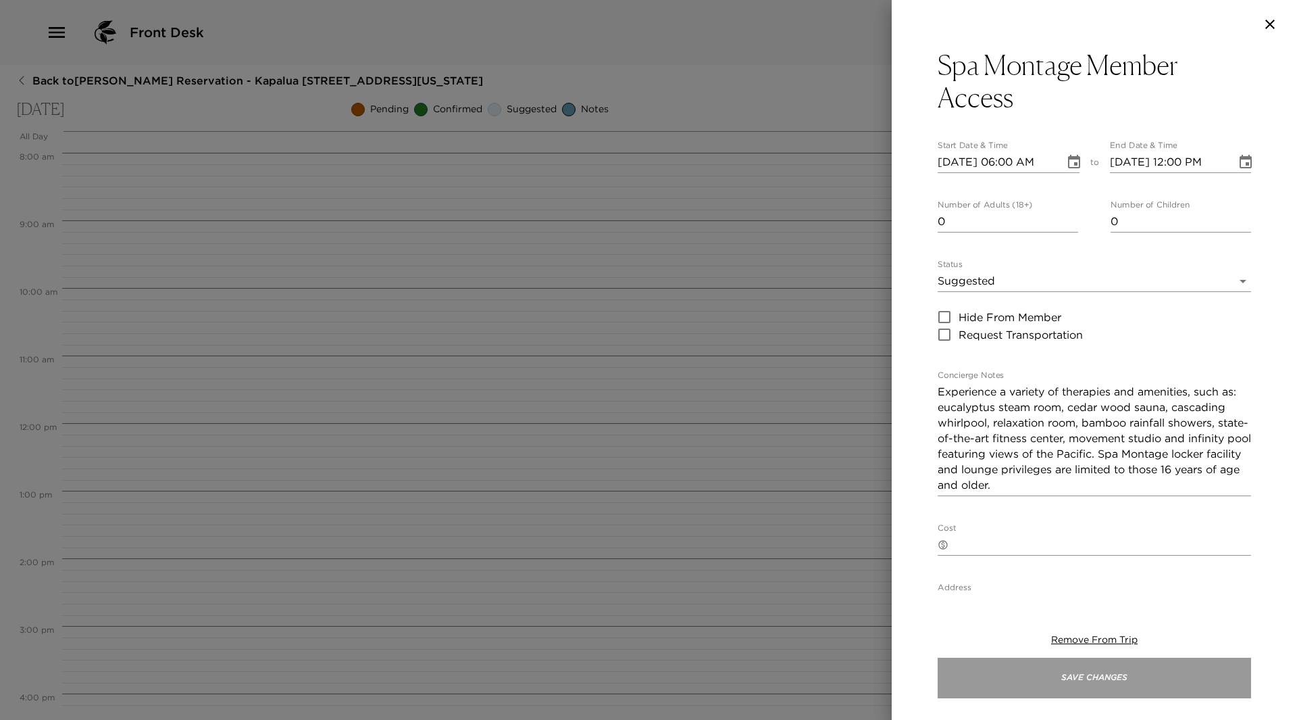
drag, startPoint x: 1232, startPoint y: 668, endPoint x: 1025, endPoint y: 666, distance: 206.8
click at [1212, 671] on button "Save Changes" at bounding box center [1095, 677] width 314 height 41
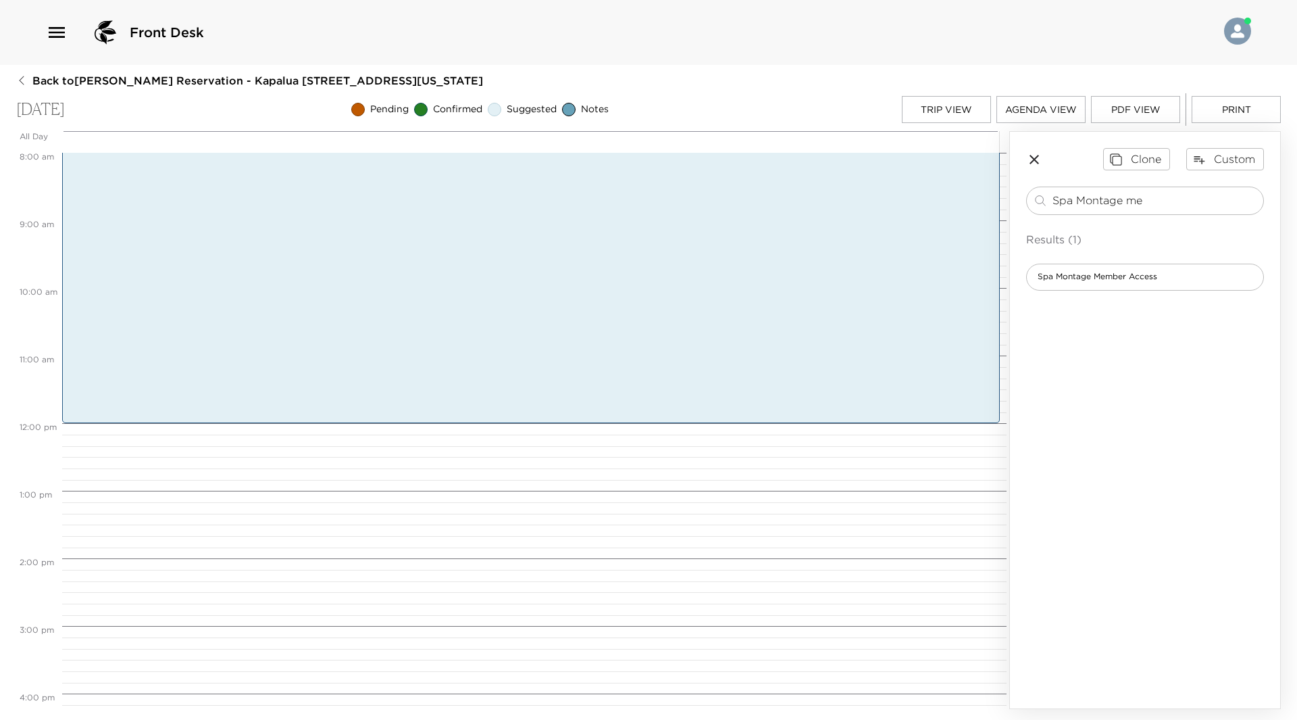
drag, startPoint x: 1158, startPoint y: 199, endPoint x: 972, endPoint y: 193, distance: 186.6
click at [972, 193] on div "All Day Thu 09/11 12:00 AM 1:00 AM 2:00 AM 3:00 AM 4:00 AM 5:00 AM 6:00 AM 7:00…" at bounding box center [648, 420] width 1265 height 578
type input "Owners"
click at [1151, 264] on div "Montage Kapalua Bay - Owner's Lounge" at bounding box center [1145, 277] width 238 height 27
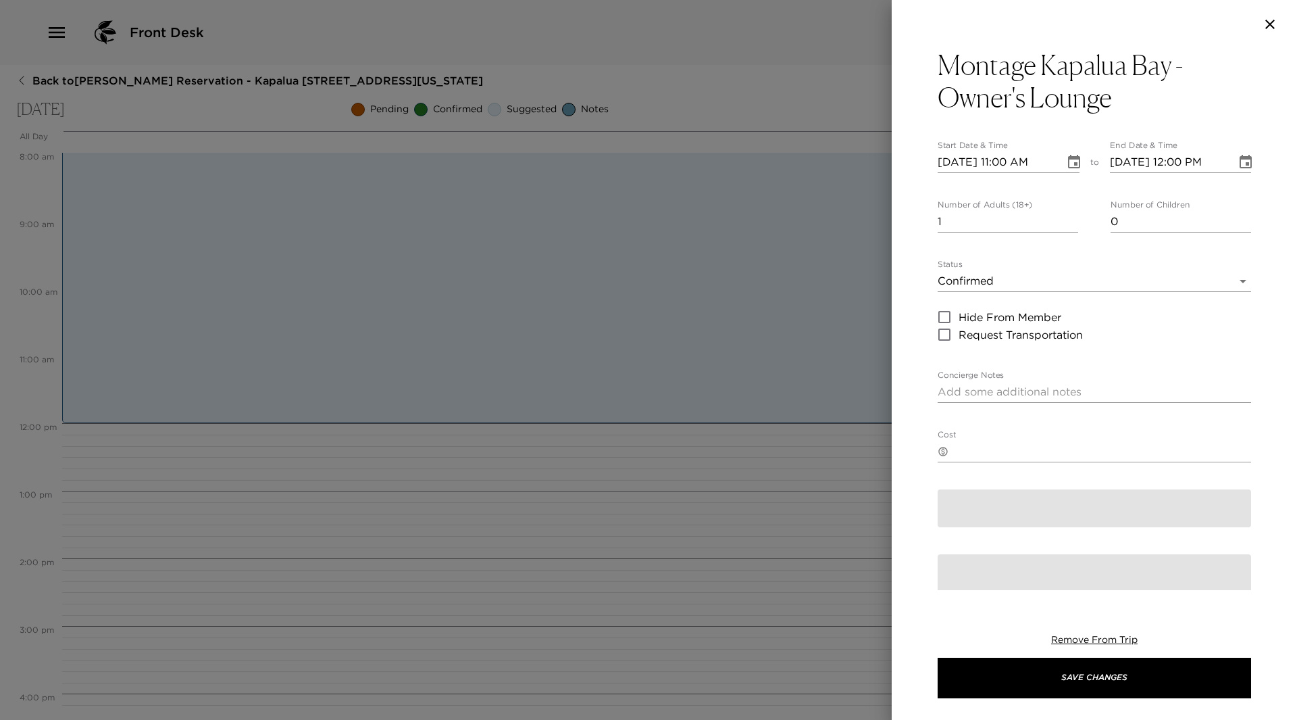
type textarea "Exclusive Resort Members are invited to enjoy the owner's lounge every Morning.…"
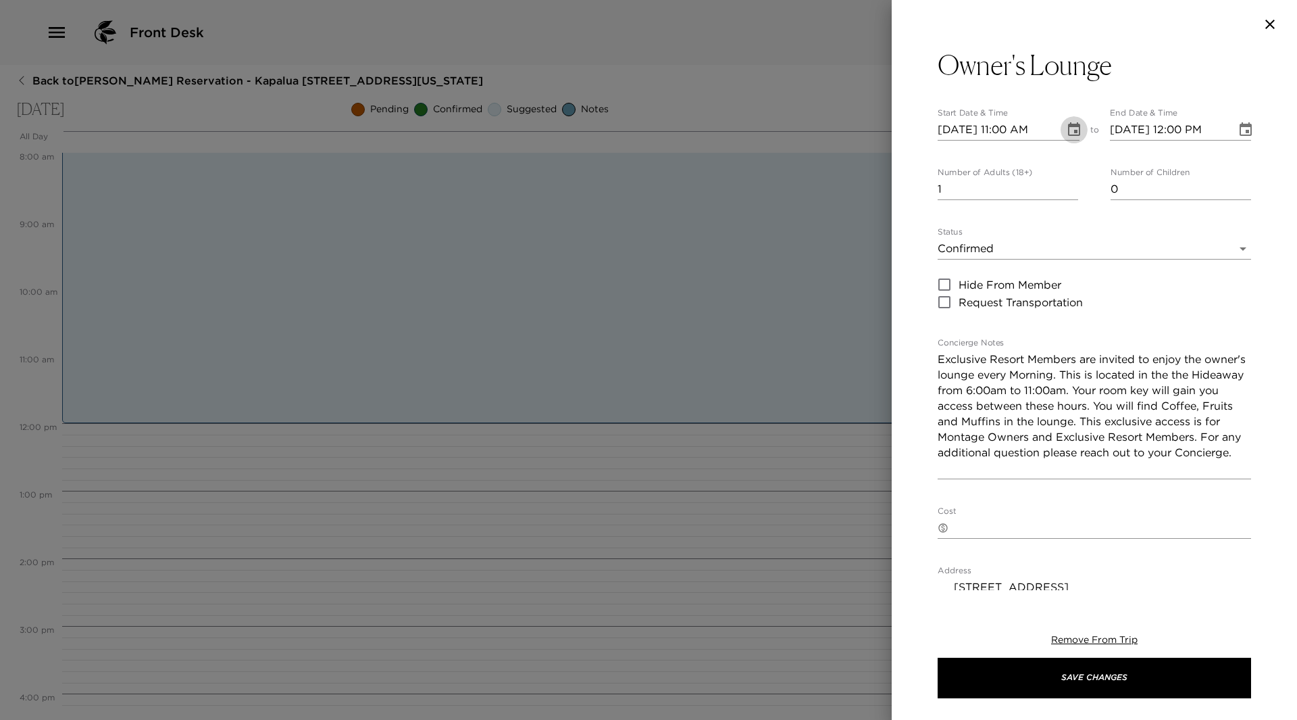
click at [1071, 126] on icon "Choose date, selected date is Sep 11, 2025" at bounding box center [1074, 129] width 12 height 14
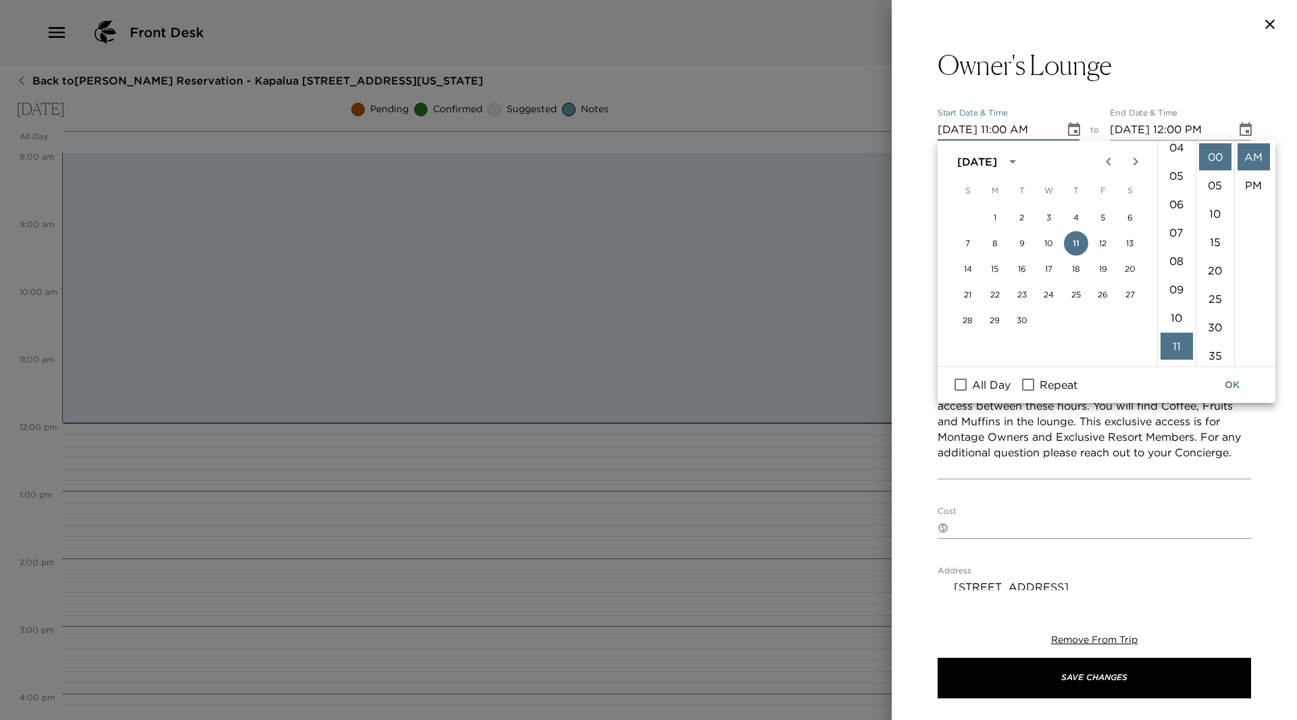
scroll to position [109, 0]
click at [1178, 216] on li "06" at bounding box center [1177, 217] width 32 height 27
type input "09/11/2025 06:00 AM"
click at [1226, 387] on button "OK" at bounding box center [1232, 384] width 43 height 25
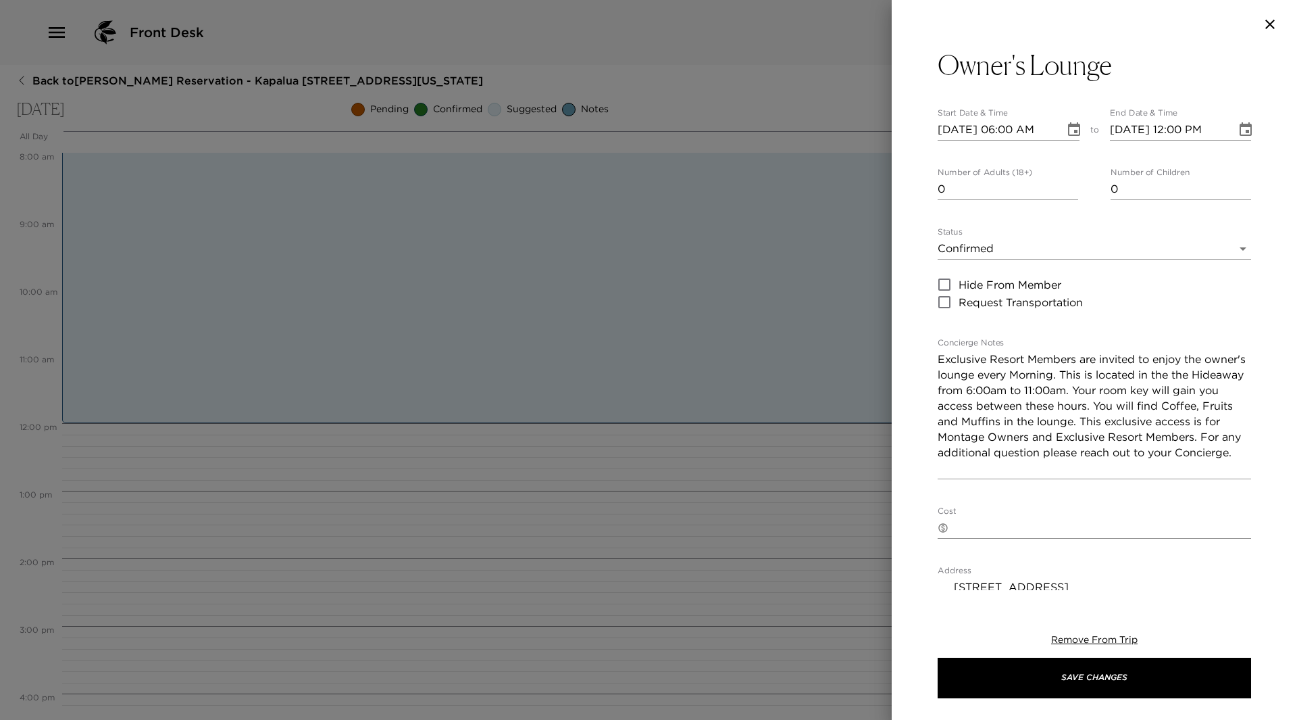
type input "0"
click at [1067, 193] on input "0" at bounding box center [1008, 189] width 141 height 22
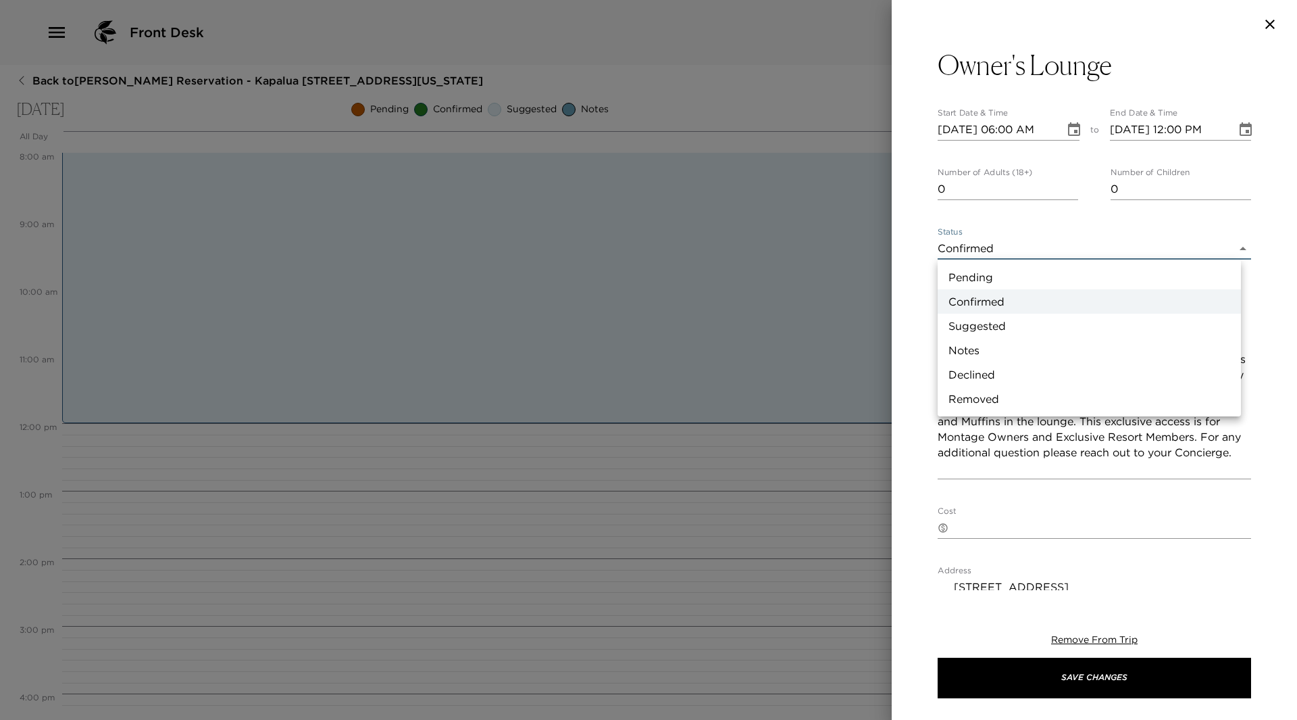
click at [1231, 248] on body "Front Desk Back to Nancy Nakamura Reservation - Kapalua 2508 Kapalua, Maui, Haw…" at bounding box center [648, 360] width 1297 height 720
click at [997, 321] on li "Suggested" at bounding box center [1089, 326] width 303 height 24
type input "Suggestion"
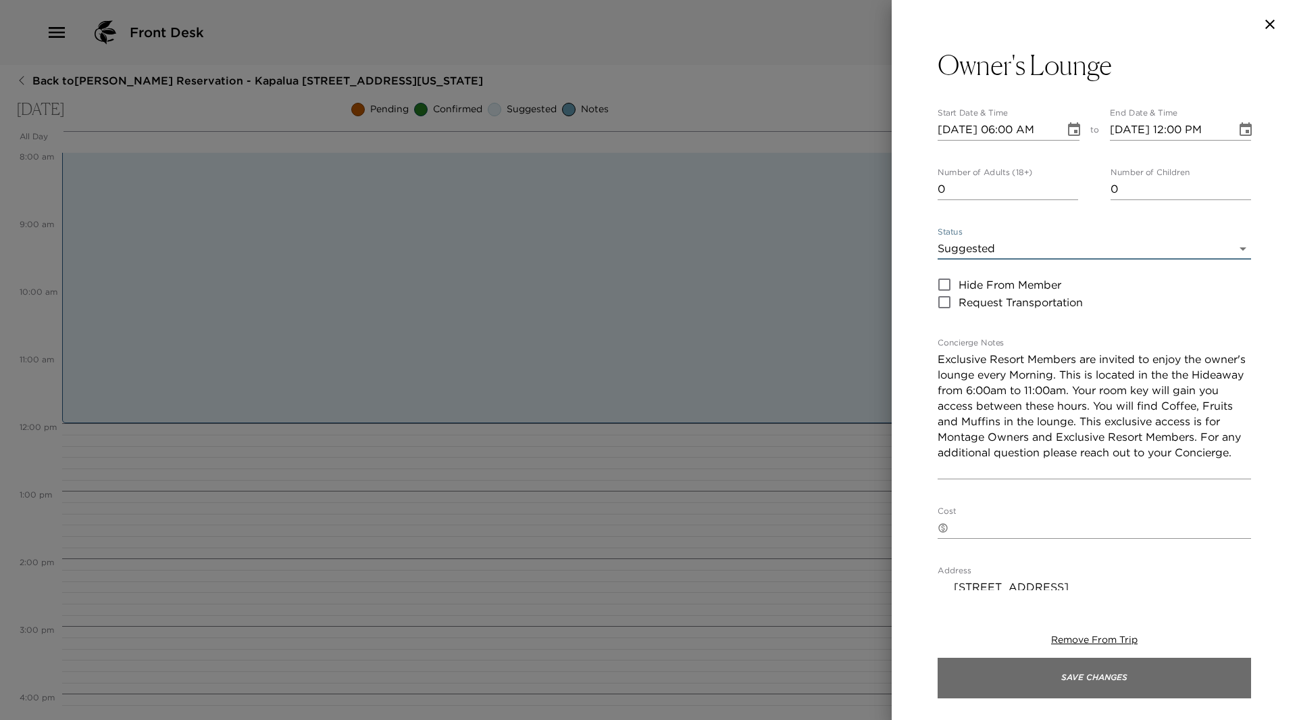
click at [1213, 683] on button "Save Changes" at bounding box center [1095, 677] width 314 height 41
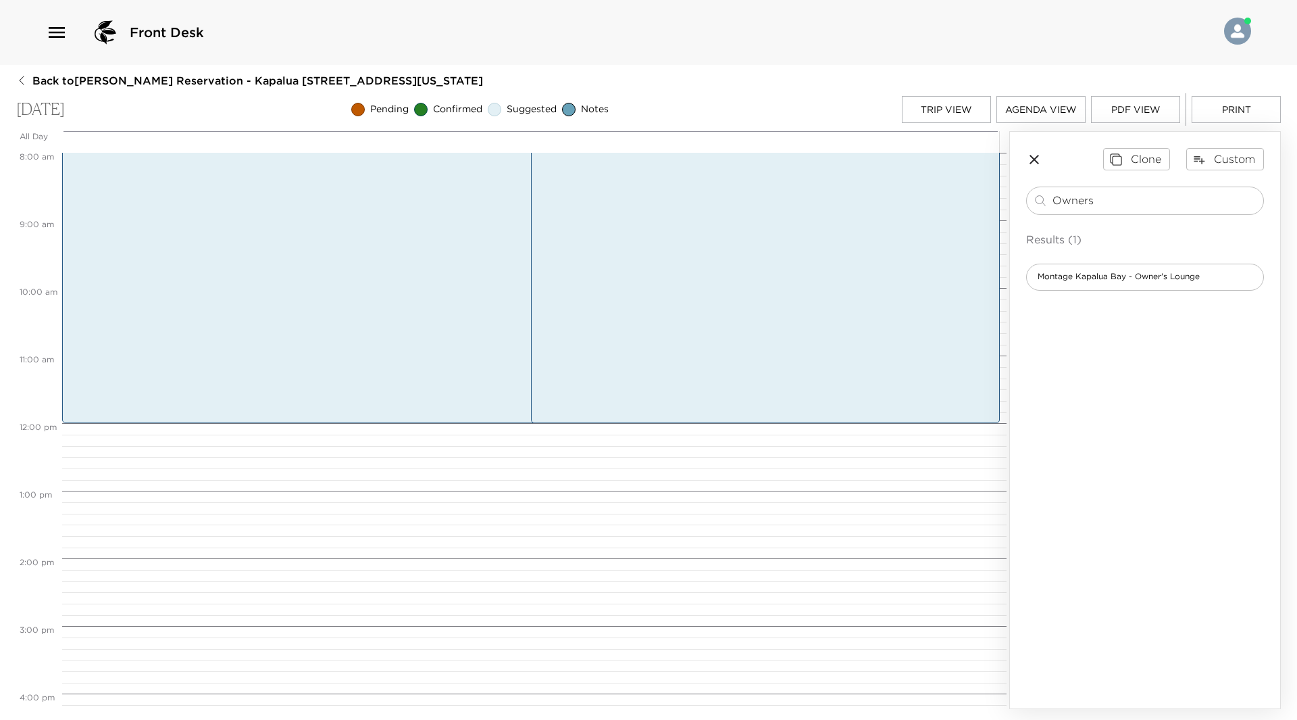
drag, startPoint x: 1114, startPoint y: 195, endPoint x: 895, endPoint y: 193, distance: 218.9
click at [895, 193] on div "All Day Thu 09/11 12:00 AM 1:00 AM 2:00 AM 3:00 AM 4:00 AM 5:00 AM 6:00 AM 7:00…" at bounding box center [648, 420] width 1265 height 578
type input "Beach Day"
click at [1109, 267] on div "Beach Day" at bounding box center [1145, 277] width 238 height 27
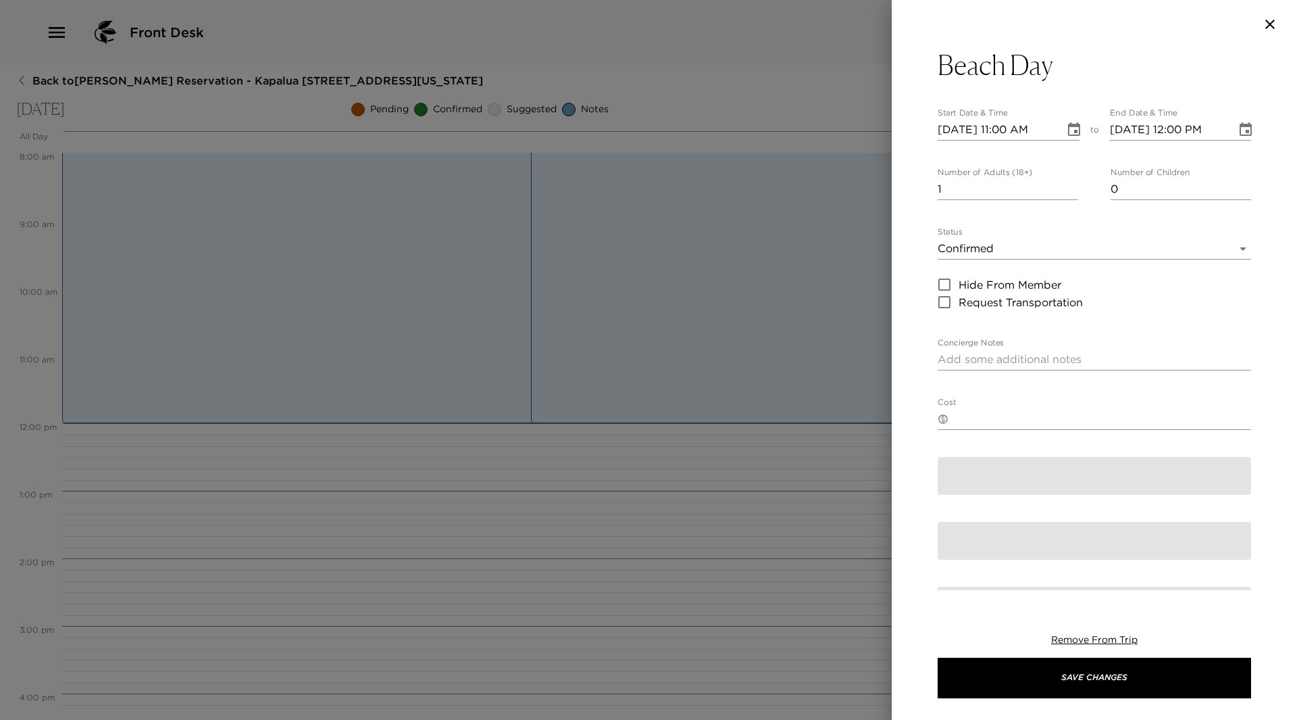
type textarea "Lucky you! Some of the best snorkeling on Maui is right out your back door, at …"
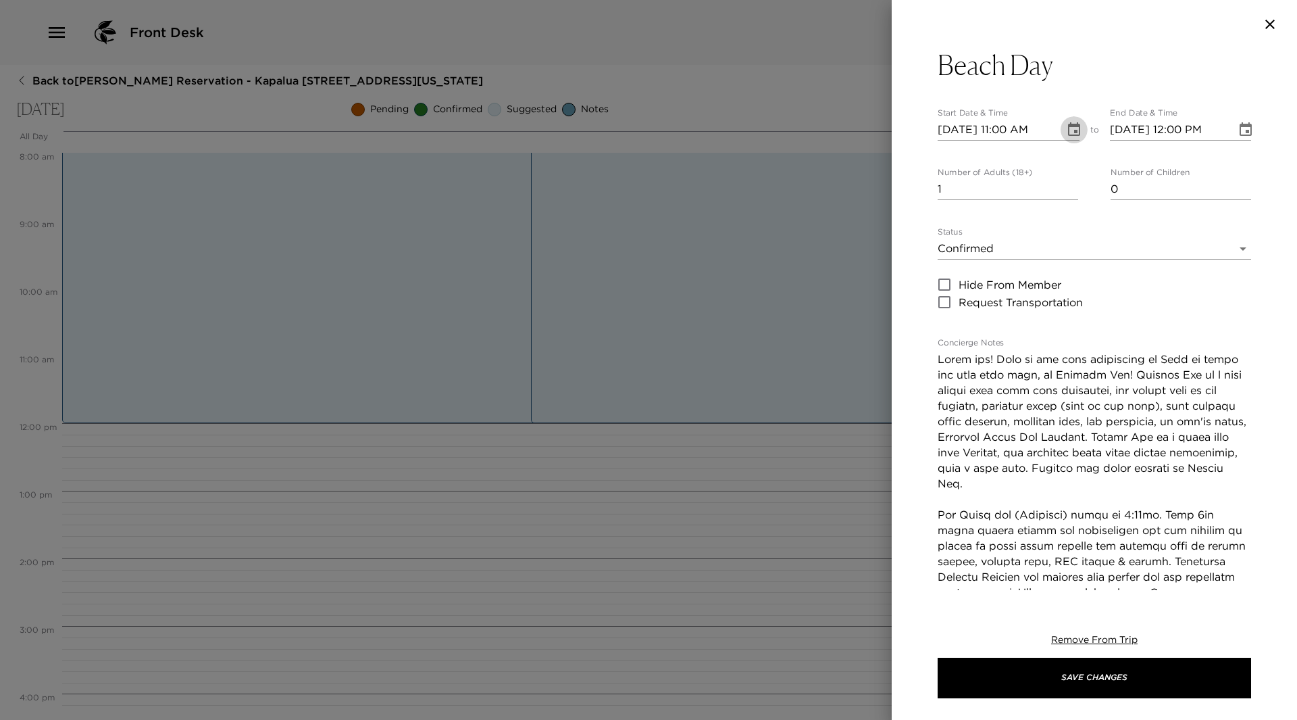
click at [1067, 128] on icon "Choose date, selected date is Sep 11, 2025" at bounding box center [1074, 130] width 16 height 16
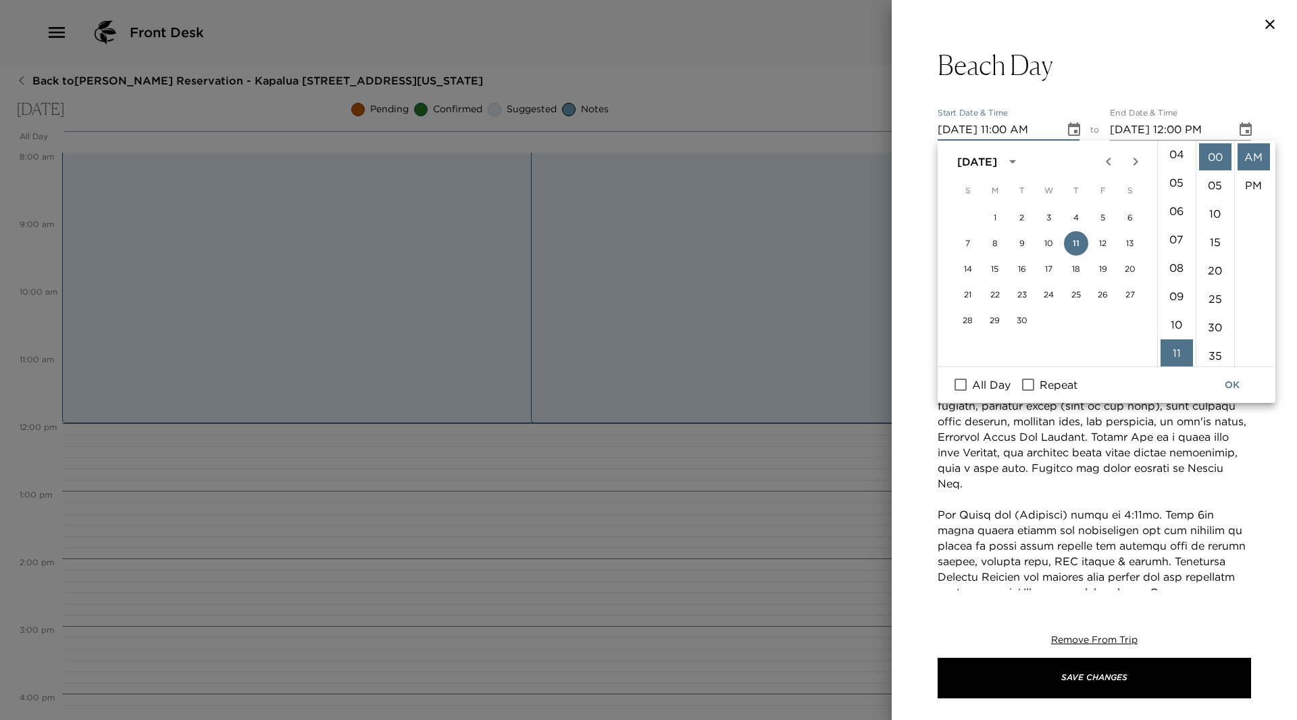
scroll to position [109, 0]
click at [1174, 279] on li "08" at bounding box center [1177, 274] width 32 height 27
click at [1218, 322] on li "30" at bounding box center [1215, 327] width 32 height 27
type input "09/11/2025 08:30 AM"
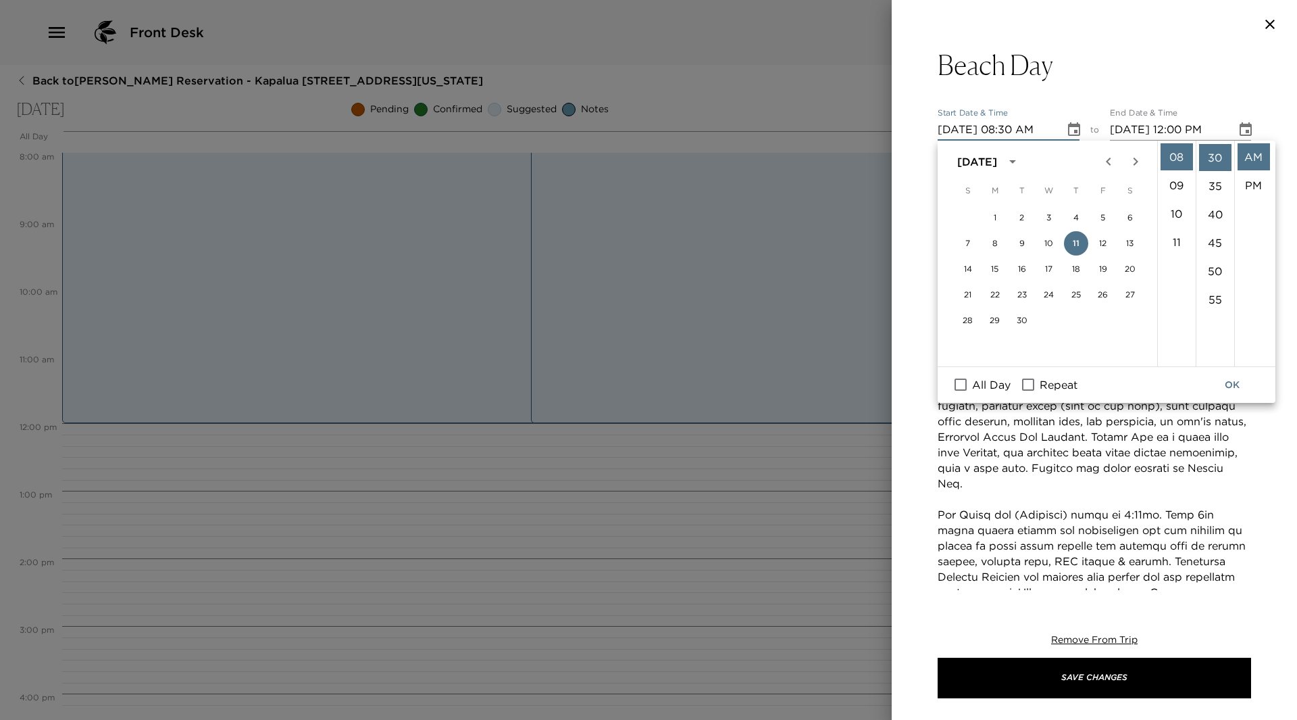
scroll to position [170, 0]
click at [1230, 382] on button "OK" at bounding box center [1232, 384] width 43 height 25
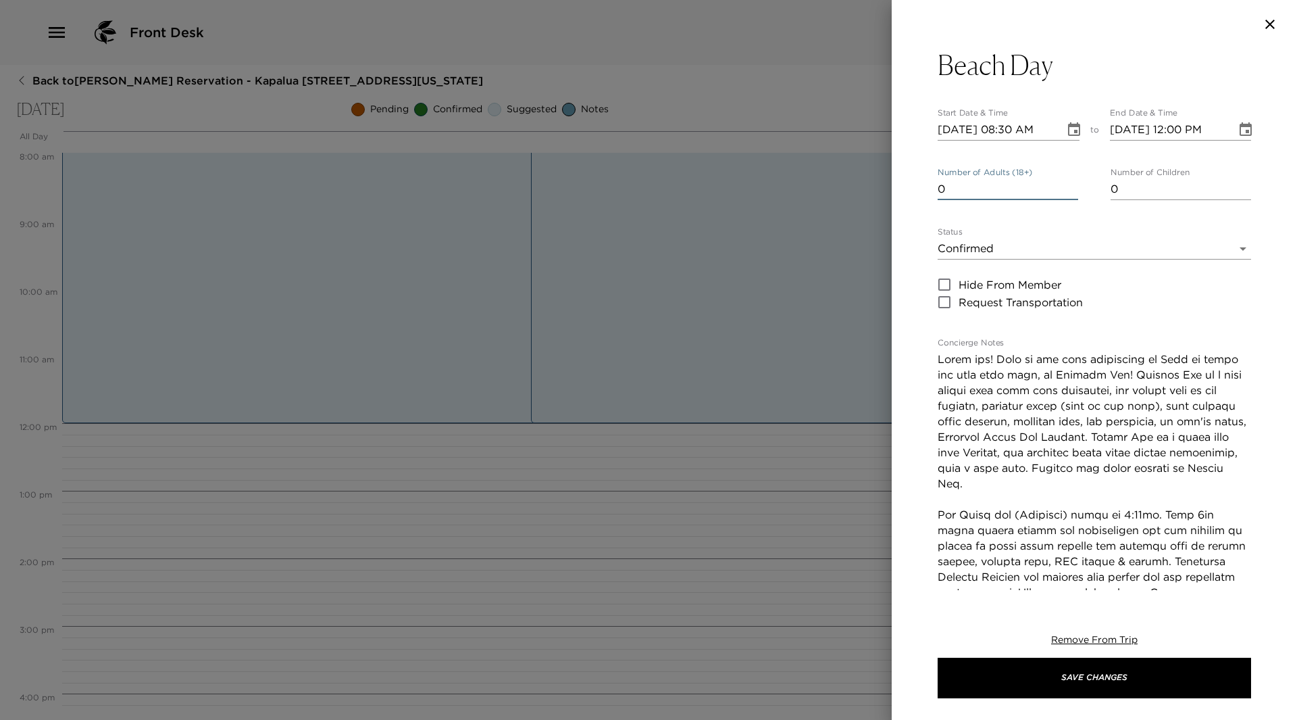
type input "0"
click at [1066, 193] on input "0" at bounding box center [1008, 189] width 141 height 22
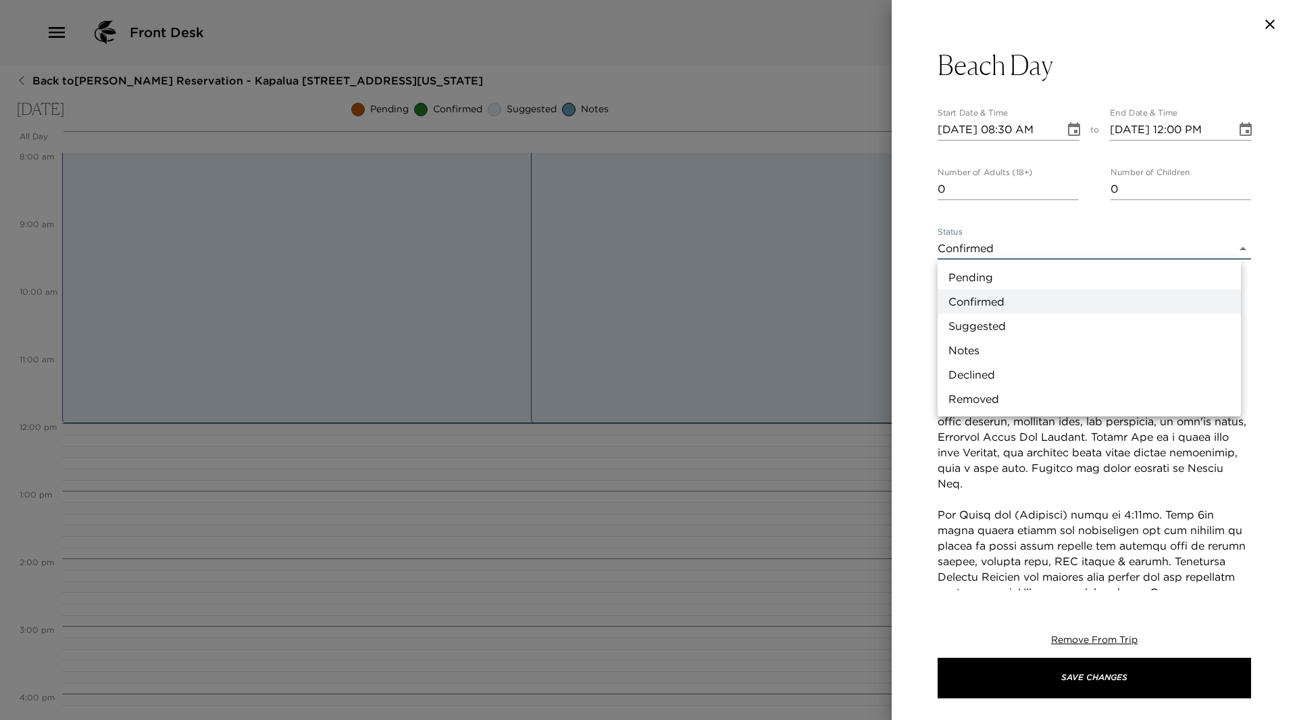
drag, startPoint x: 1229, startPoint y: 248, endPoint x: 1127, endPoint y: 297, distance: 113.0
click at [1227, 249] on body "Front Desk Back to Nancy Nakamura Reservation - Kapalua 2508 Kapalua, Maui, Haw…" at bounding box center [648, 360] width 1297 height 720
click at [1065, 332] on li "Suggested" at bounding box center [1089, 326] width 303 height 24
type input "Suggestion"
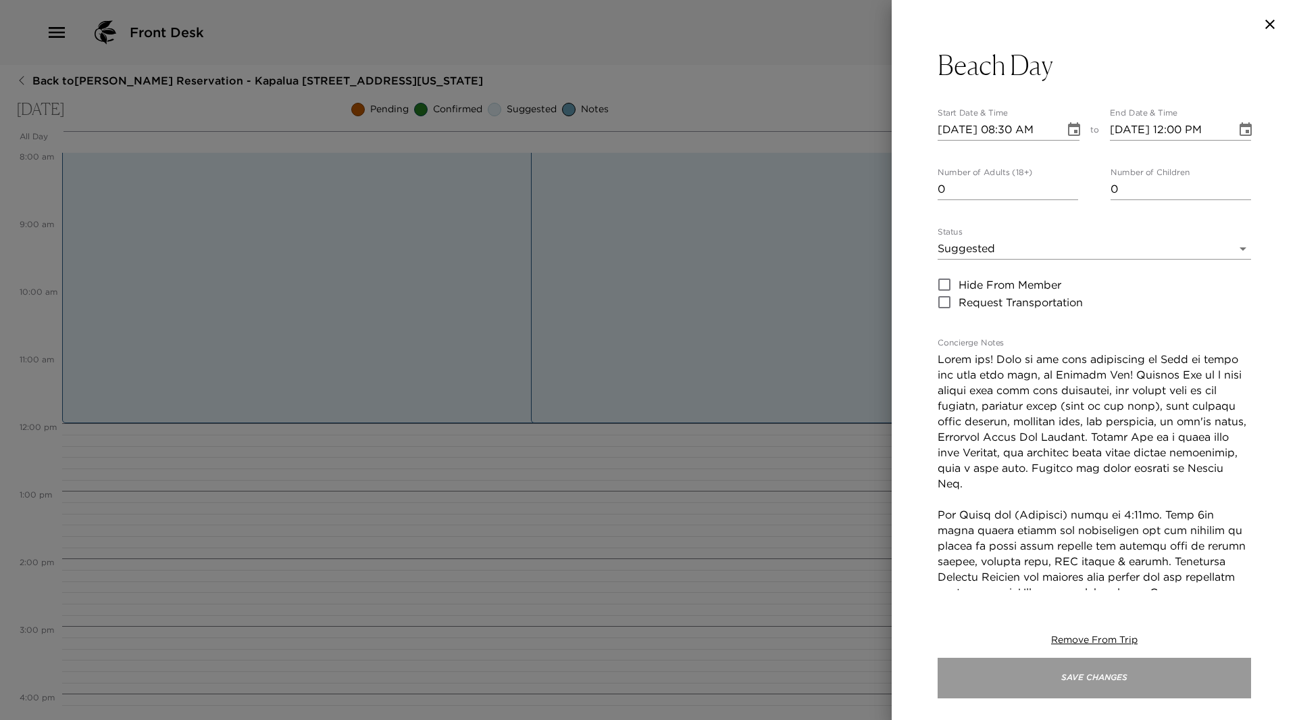
click at [1185, 661] on button "Save Changes" at bounding box center [1095, 677] width 314 height 41
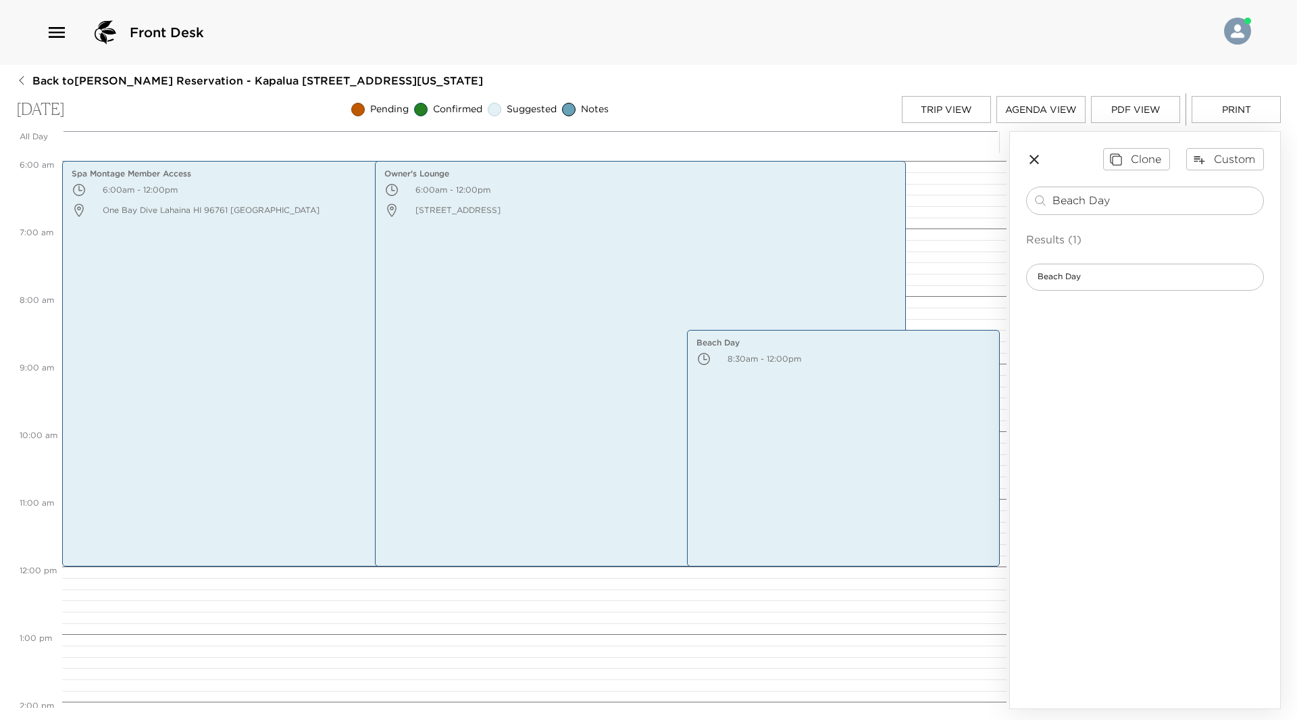
scroll to position [338, 0]
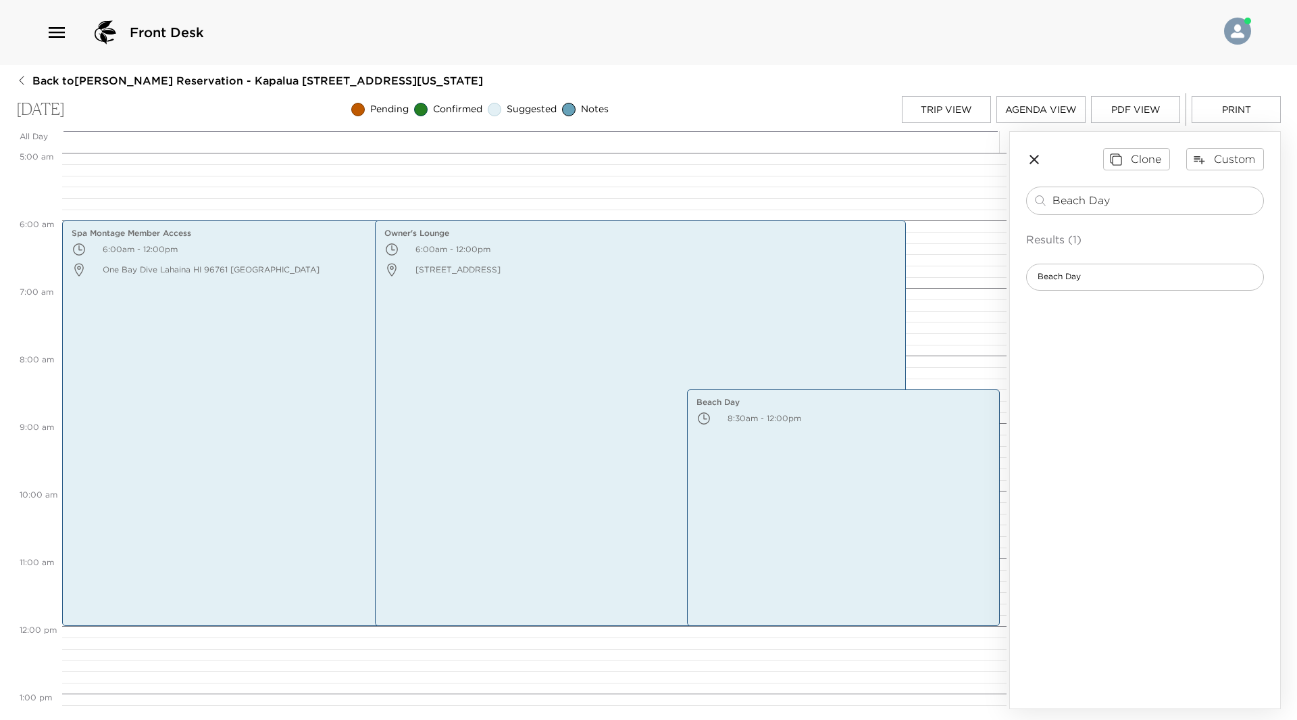
drag, startPoint x: 1136, startPoint y: 197, endPoint x: 1024, endPoint y: 191, distance: 112.3
click at [1024, 191] on div "Clone Custom Beach Day ​ Results (1) Beach Day" at bounding box center [1145, 219] width 270 height 174
type input "Sea House"
click at [1117, 272] on span "Sea House Napili Kai" at bounding box center [1079, 276] width 105 height 11
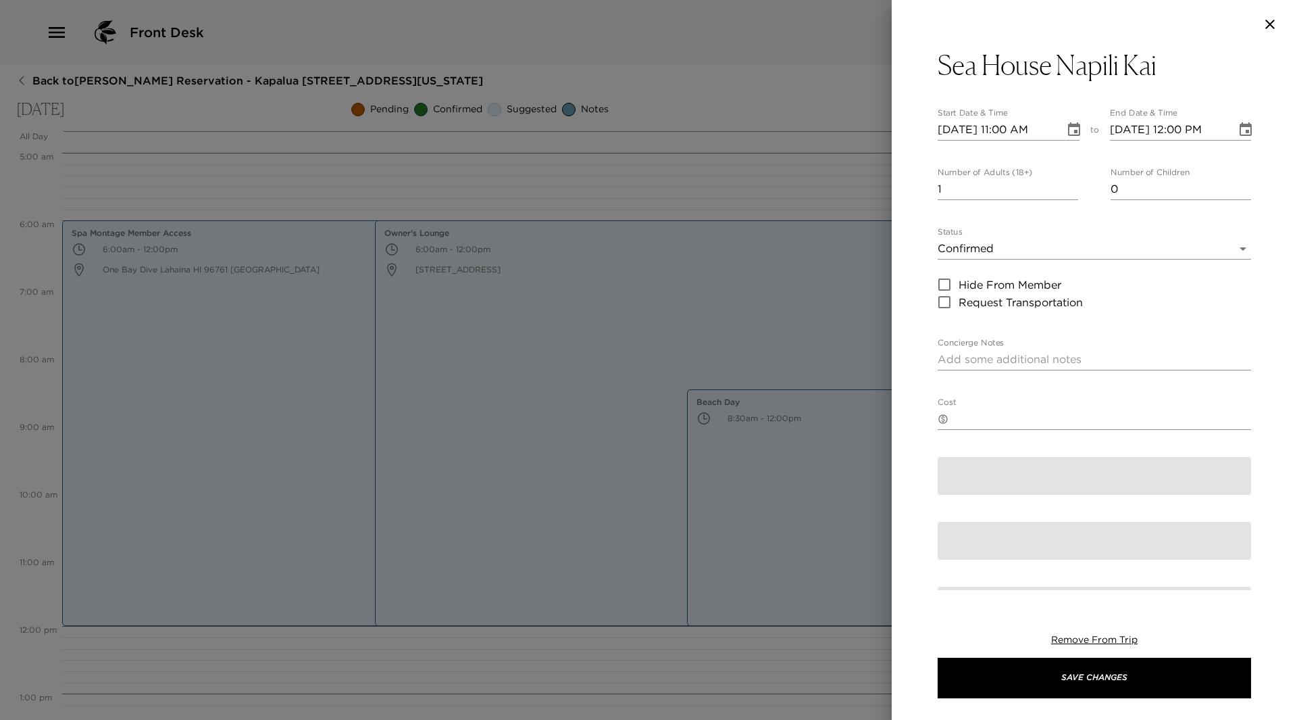
type textarea "0.5 miles from your residence. Sea House Restaurant is located inside Napili Ka…"
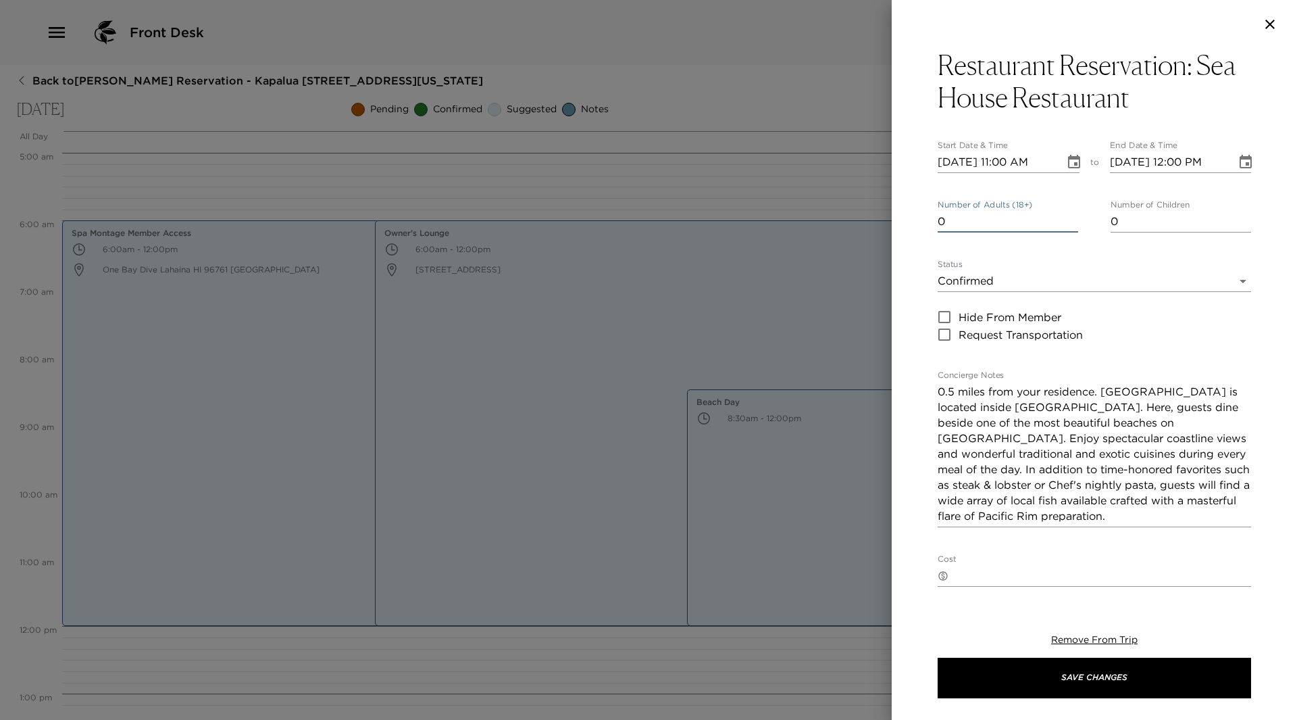
type input "0"
click at [1068, 228] on input "0" at bounding box center [1008, 222] width 141 height 22
click at [1070, 161] on icon "Choose date, selected date is Sep 11, 2025" at bounding box center [1074, 162] width 16 height 16
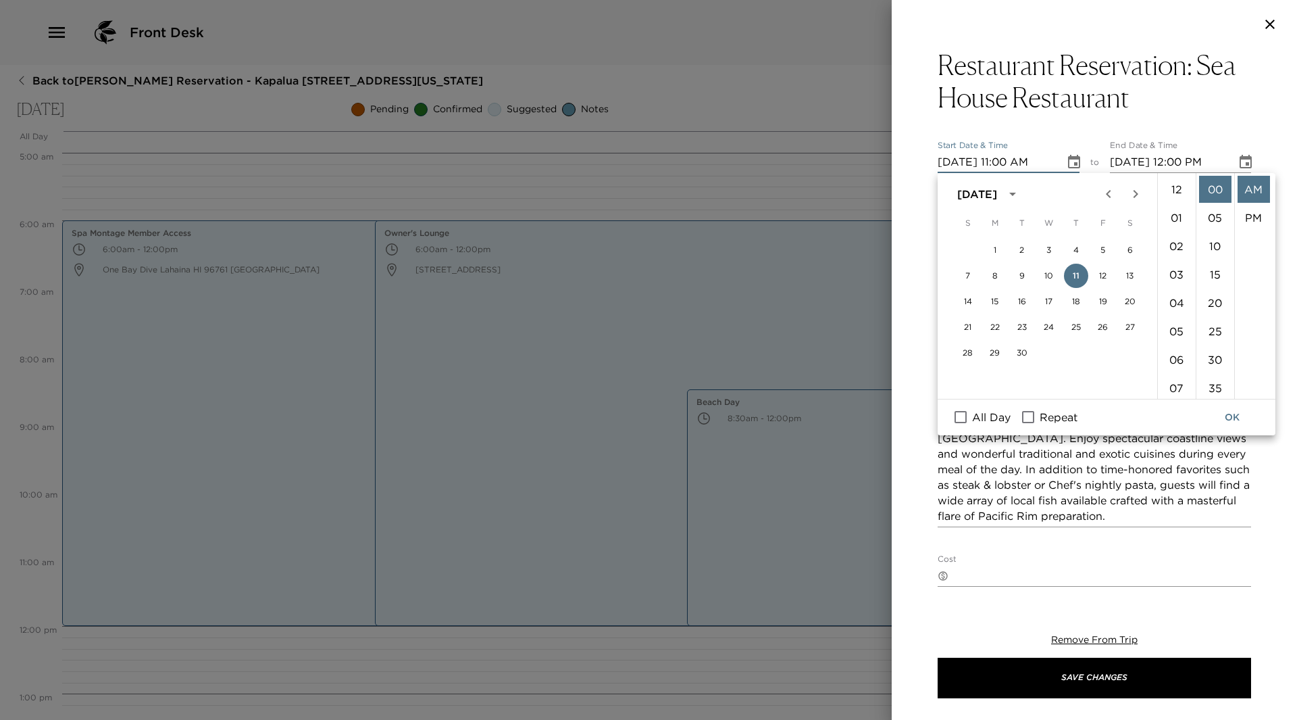
scroll to position [312, 0]
click at [1161, 520] on textarea "0.5 miles from your residence. Sea House Restaurant is located inside Napili Ka…" at bounding box center [1095, 454] width 314 height 140
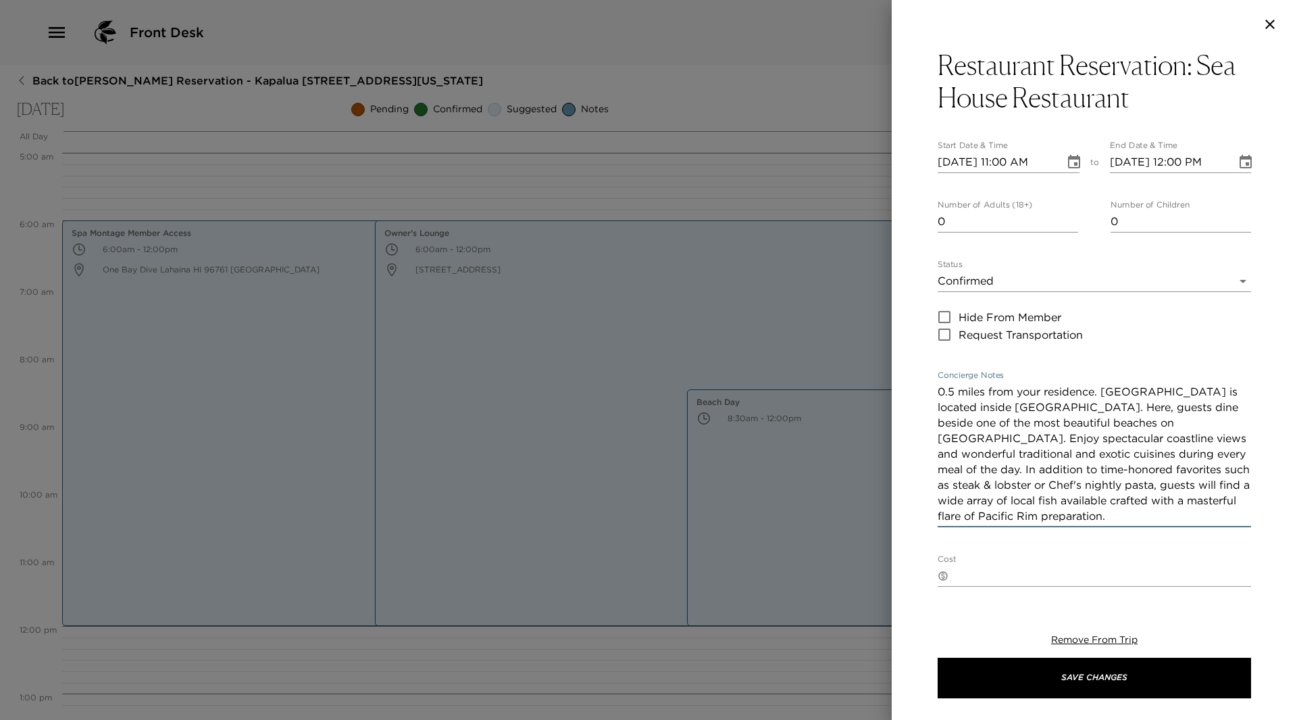
click at [1129, 515] on textarea "0.5 miles from your residence. Sea House Restaurant is located inside Napili Ka…" at bounding box center [1095, 454] width 314 height 140
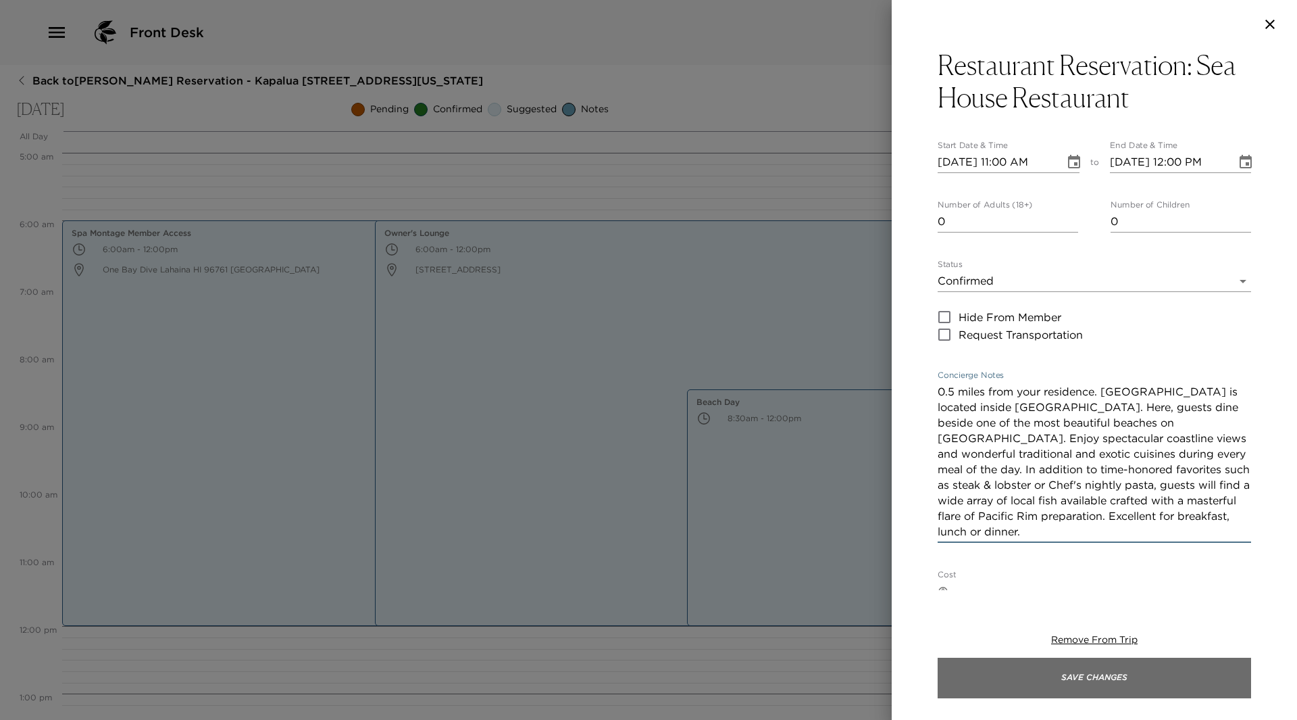
type textarea "0.5 miles from your residence. Sea House Restaurant is located inside Napili Ka…"
click at [1214, 697] on button "Save Changes" at bounding box center [1095, 677] width 314 height 41
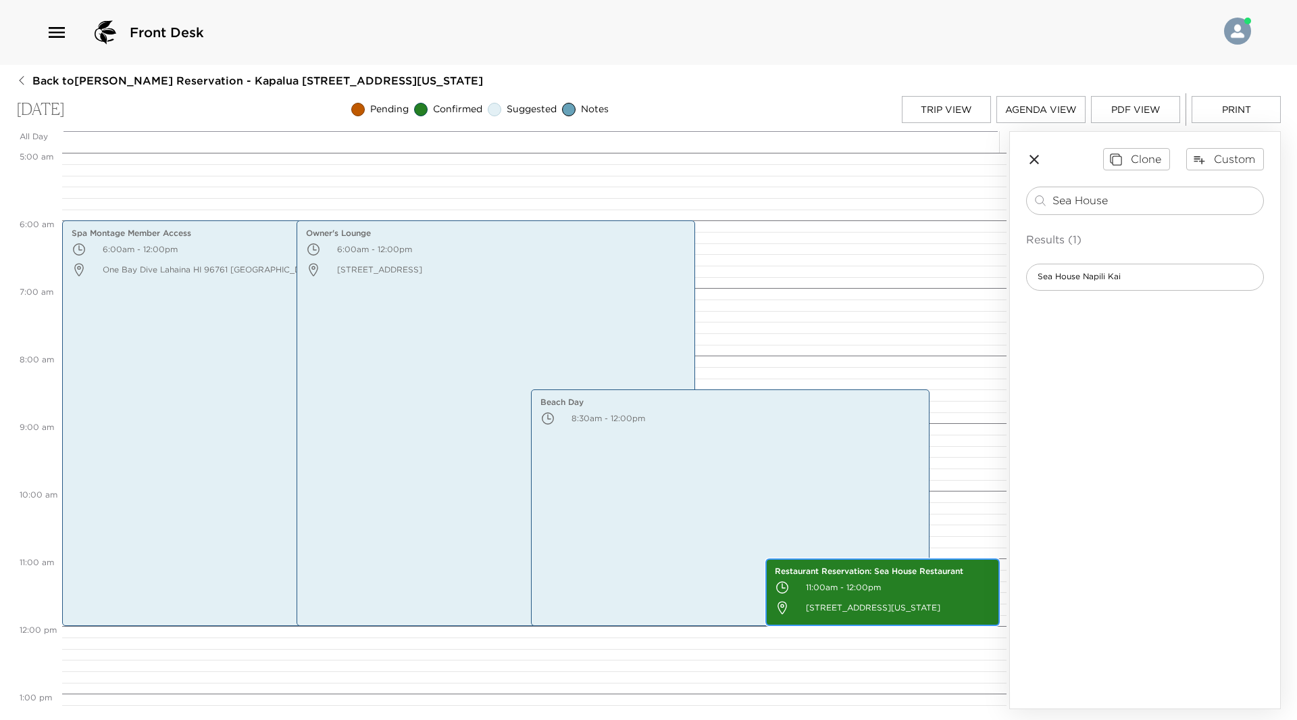
click at [863, 593] on p "11:00am - 12:00pm" at bounding box center [883, 587] width 216 height 20
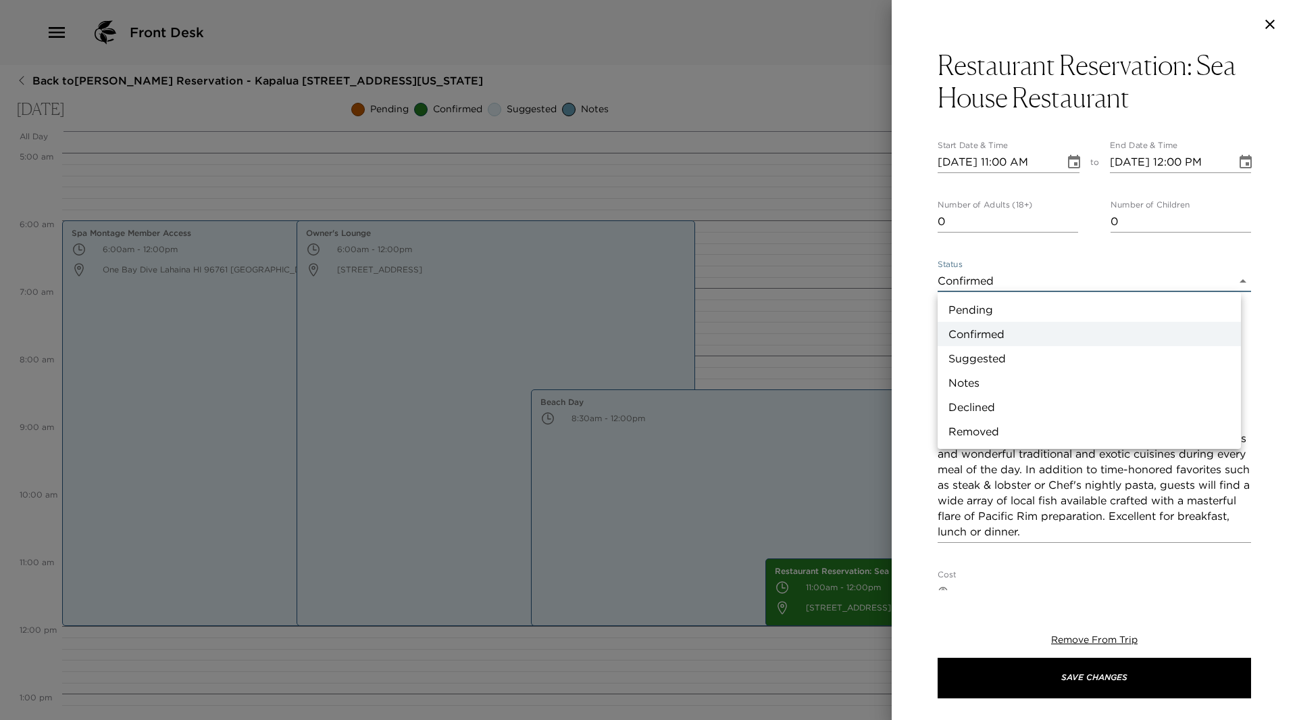
click at [1233, 278] on body "Front Desk Back to Nancy Nakamura Reservation - Kapalua 2508 Kapalua, Maui, Haw…" at bounding box center [648, 360] width 1297 height 720
click at [1028, 358] on li "Suggested" at bounding box center [1089, 358] width 303 height 24
type input "Suggestion"
type textarea "The Sea House is a multi-winner of Maui Magazine’s ‘Aipono Awards for Best Happ…"
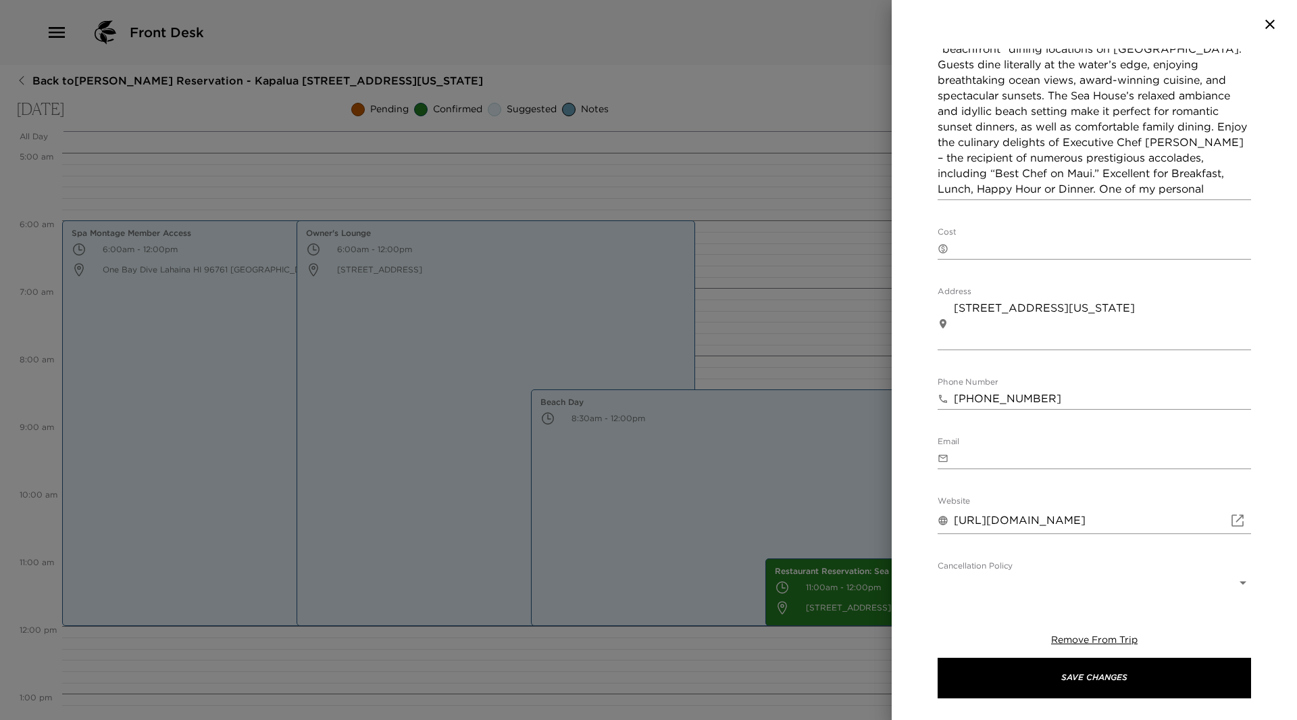
scroll to position [405, 0]
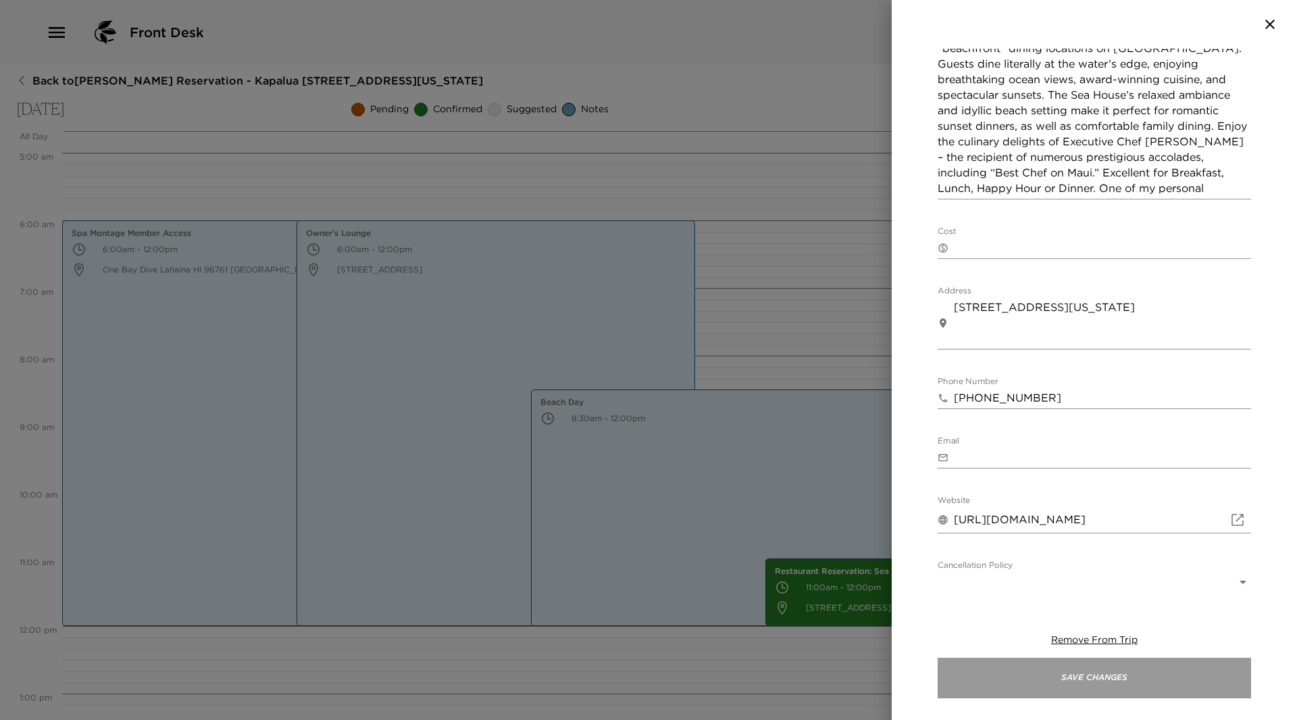
click at [1087, 676] on button "Save Changes" at bounding box center [1095, 677] width 314 height 41
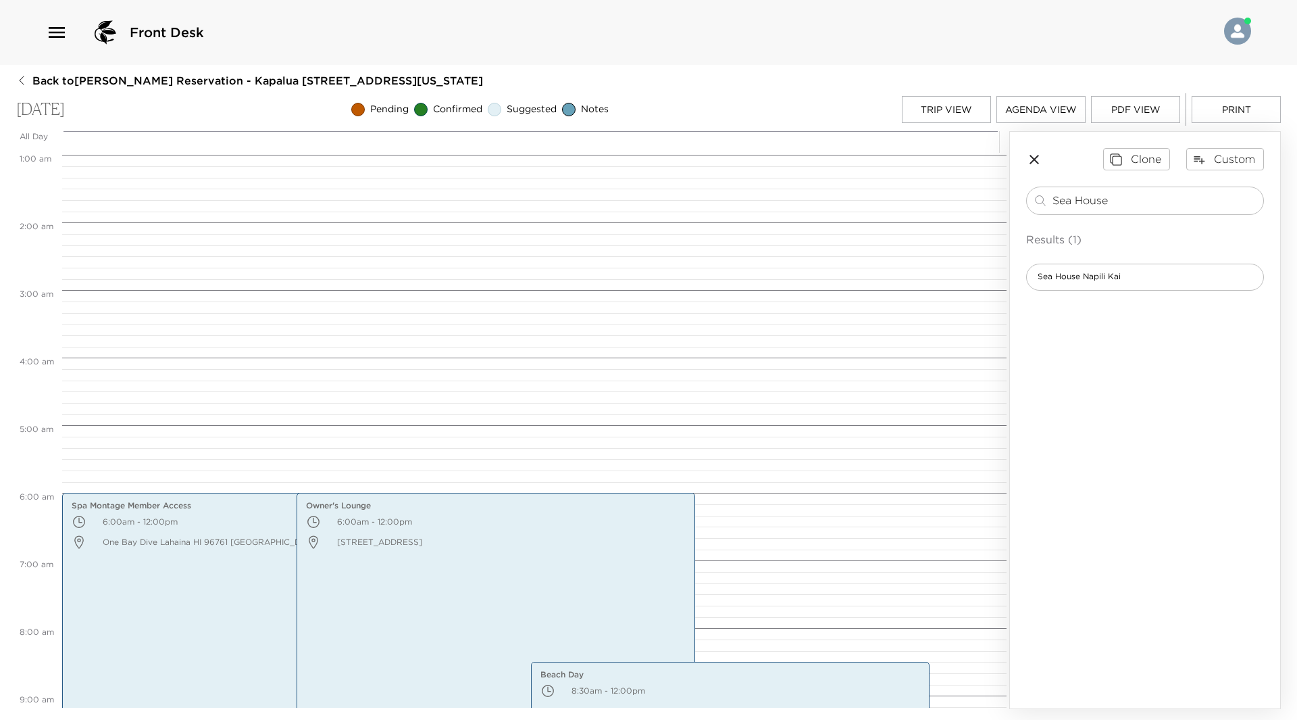
scroll to position [0, 0]
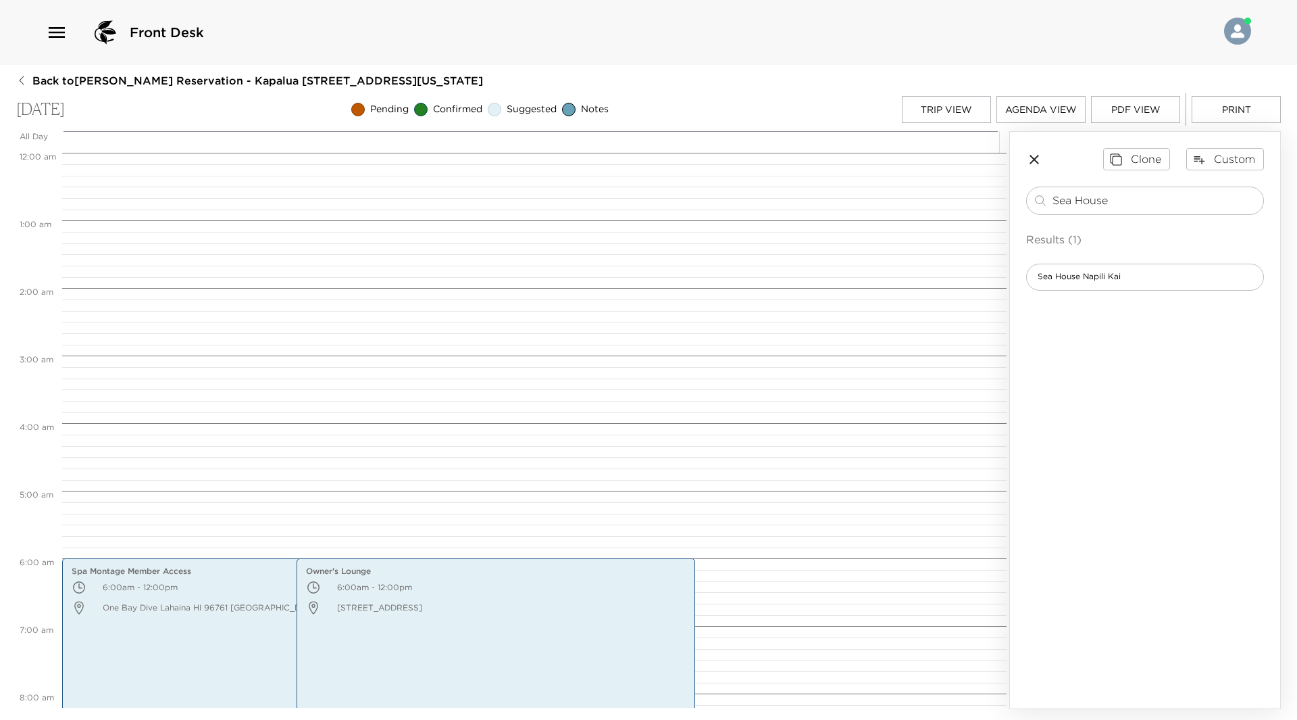
drag, startPoint x: 1190, startPoint y: 199, endPoint x: 1031, endPoint y: 182, distance: 159.6
click at [1031, 182] on div "Clone Custom Sea House ​ Results (1) Sea House Napili Kai" at bounding box center [1145, 219] width 270 height 174
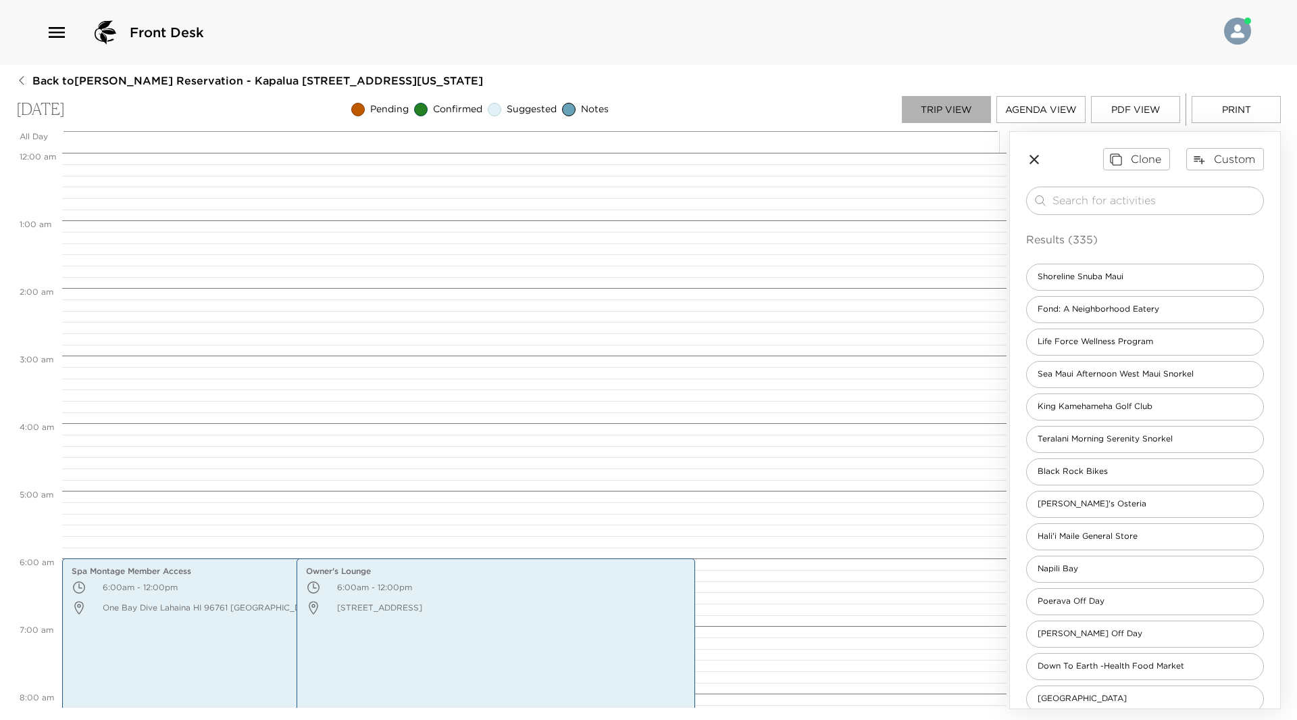
click at [912, 103] on button "Trip View" at bounding box center [946, 109] width 89 height 27
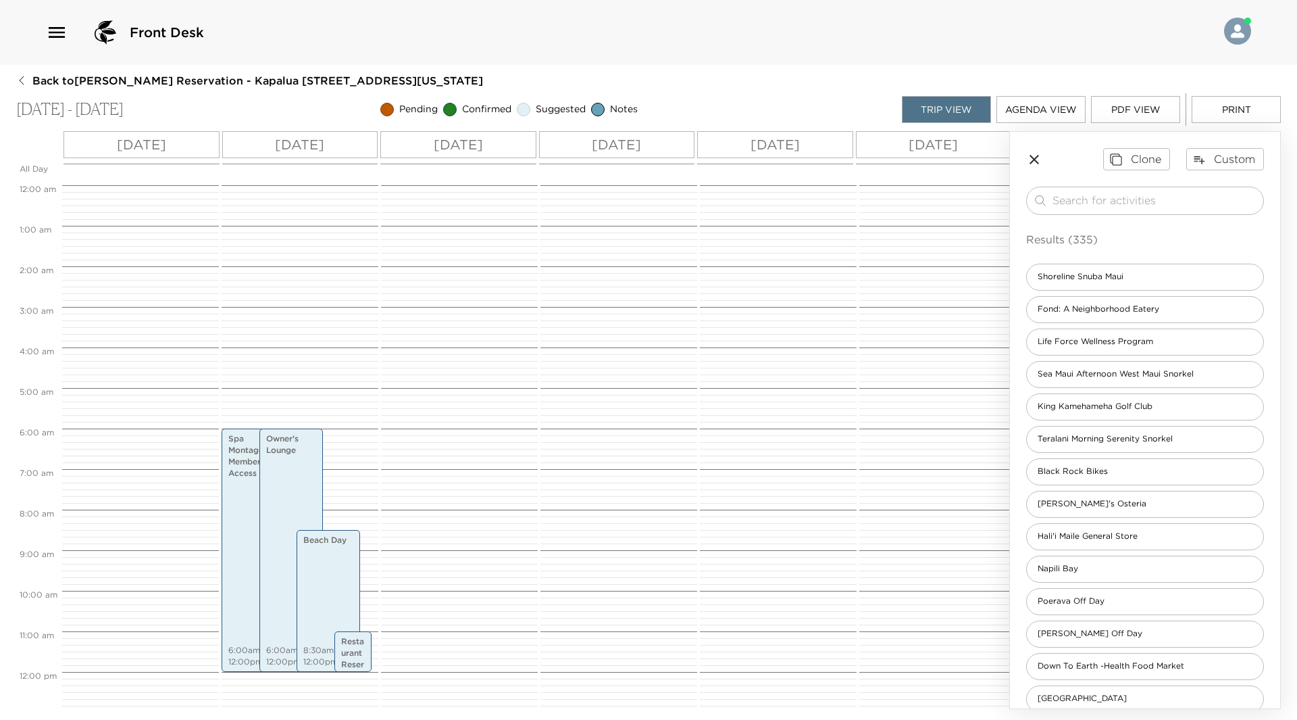
scroll to position [243, 0]
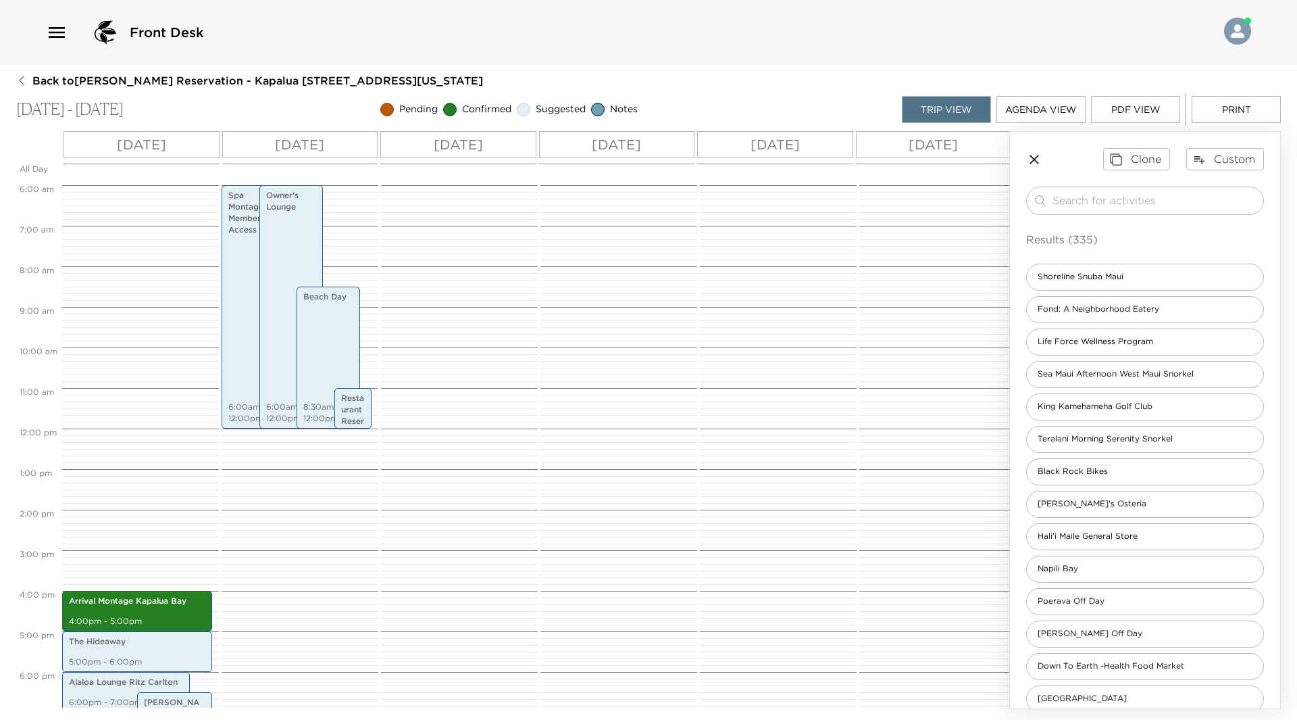
click at [508, 147] on div "[DATE]" at bounding box center [458, 144] width 156 height 27
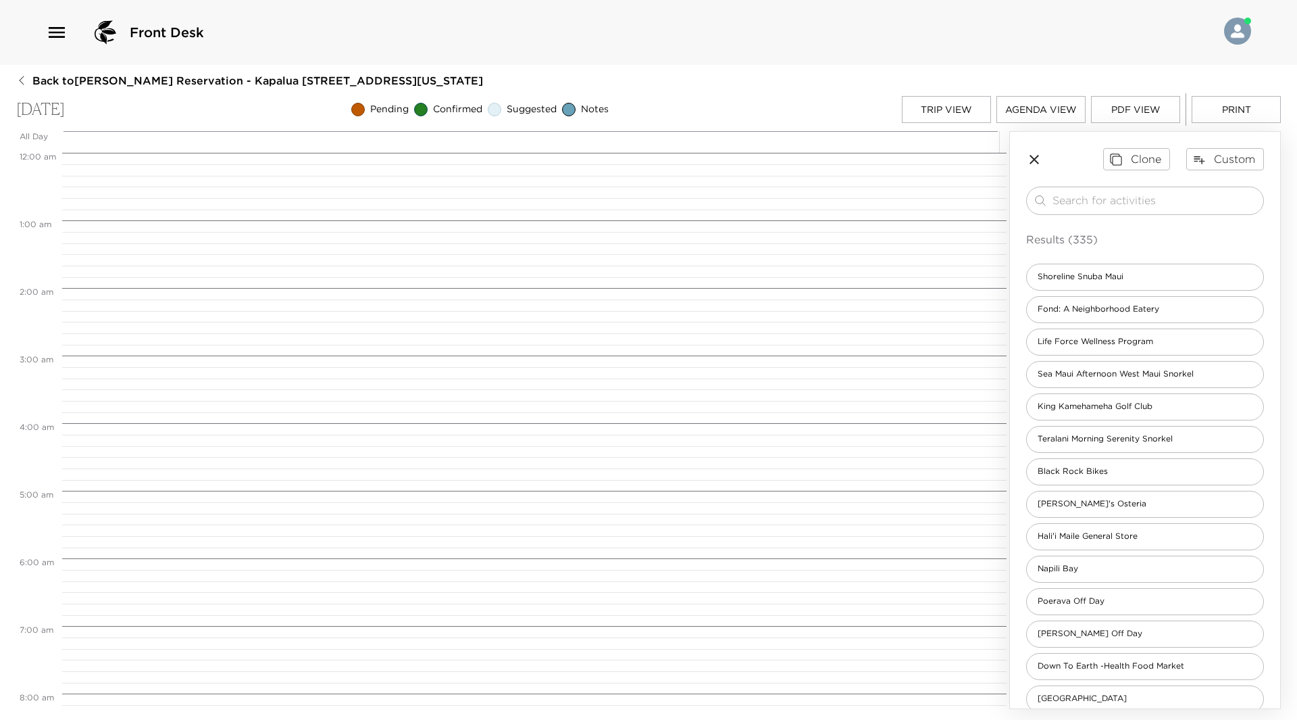
scroll to position [541, 0]
click at [1133, 189] on div "​" at bounding box center [1145, 201] width 238 height 28
click at [1108, 208] on div "​" at bounding box center [1155, 201] width 205 height 16
click at [1109, 193] on input "search" at bounding box center [1155, 201] width 205 height 16
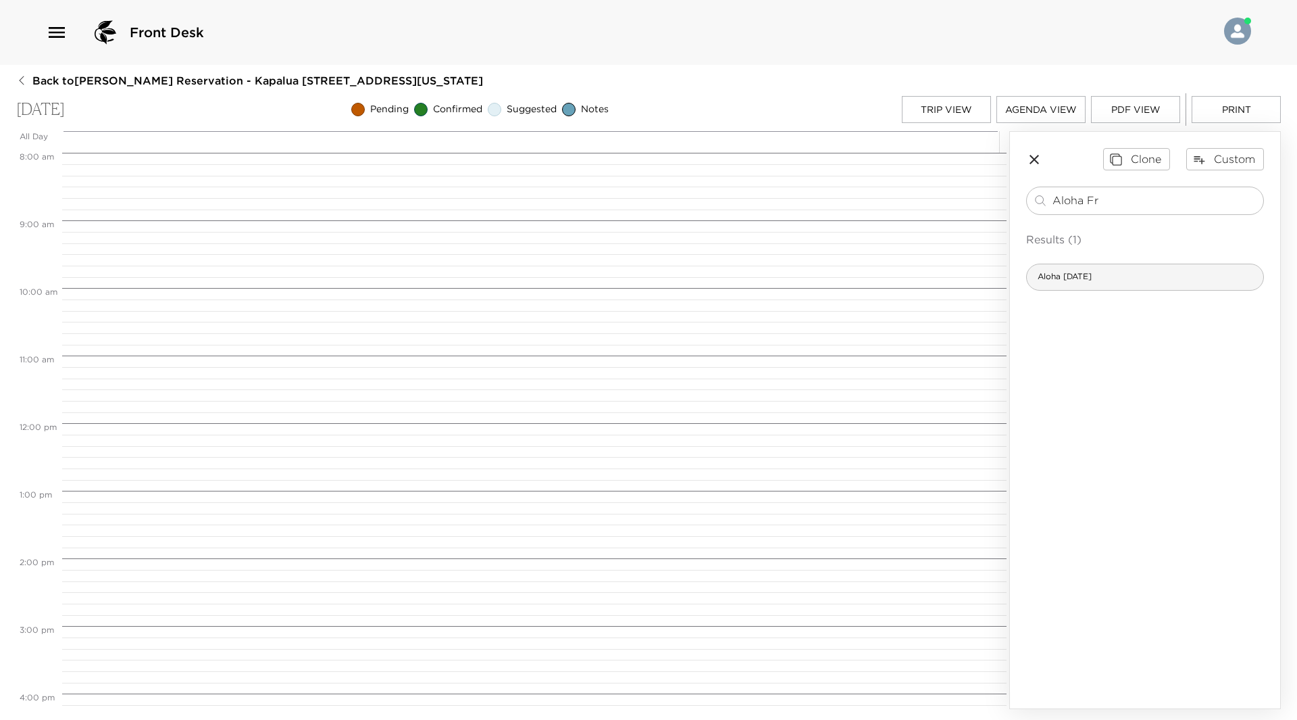
type input "Aloha Fr"
click at [1086, 276] on span "Aloha [DATE]" at bounding box center [1065, 276] width 76 height 11
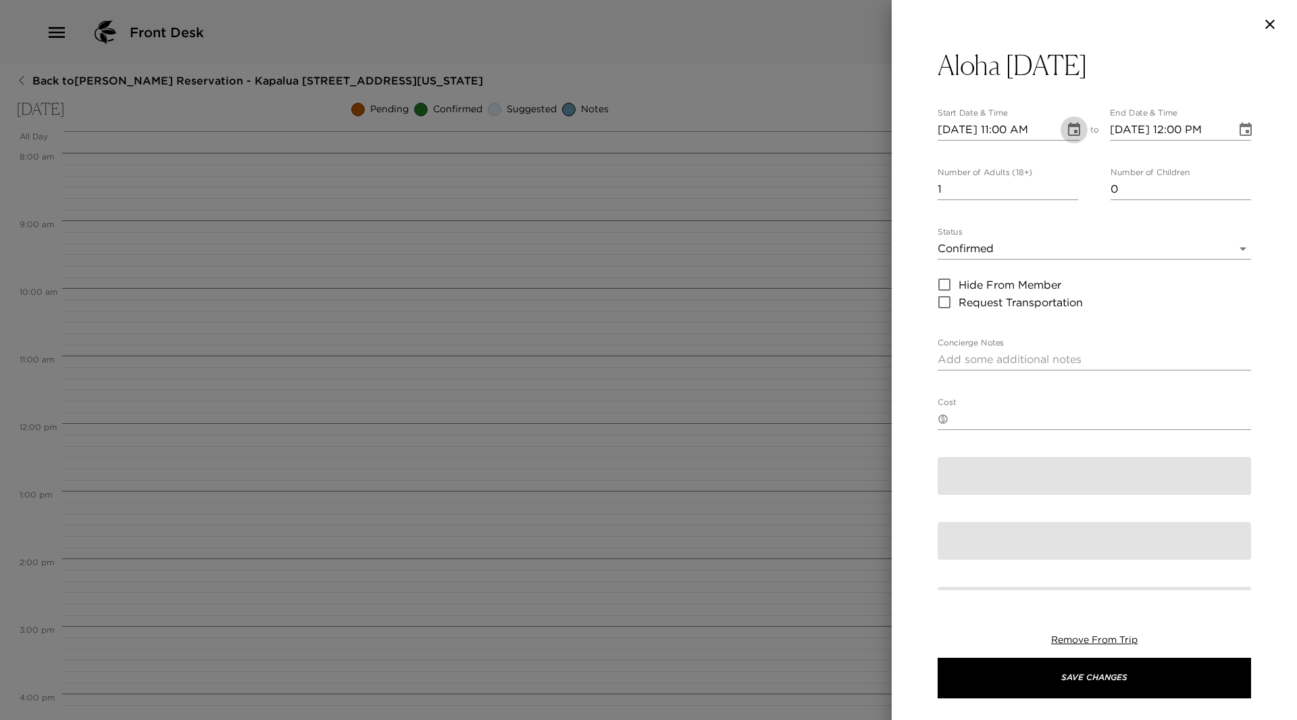
click at [1070, 125] on icon "Choose date, selected date is Sep 12, 2025" at bounding box center [1074, 129] width 12 height 14
type textarea "Aloha Friday is a day when Hawaiians celebrate the end of the workweek and welc…"
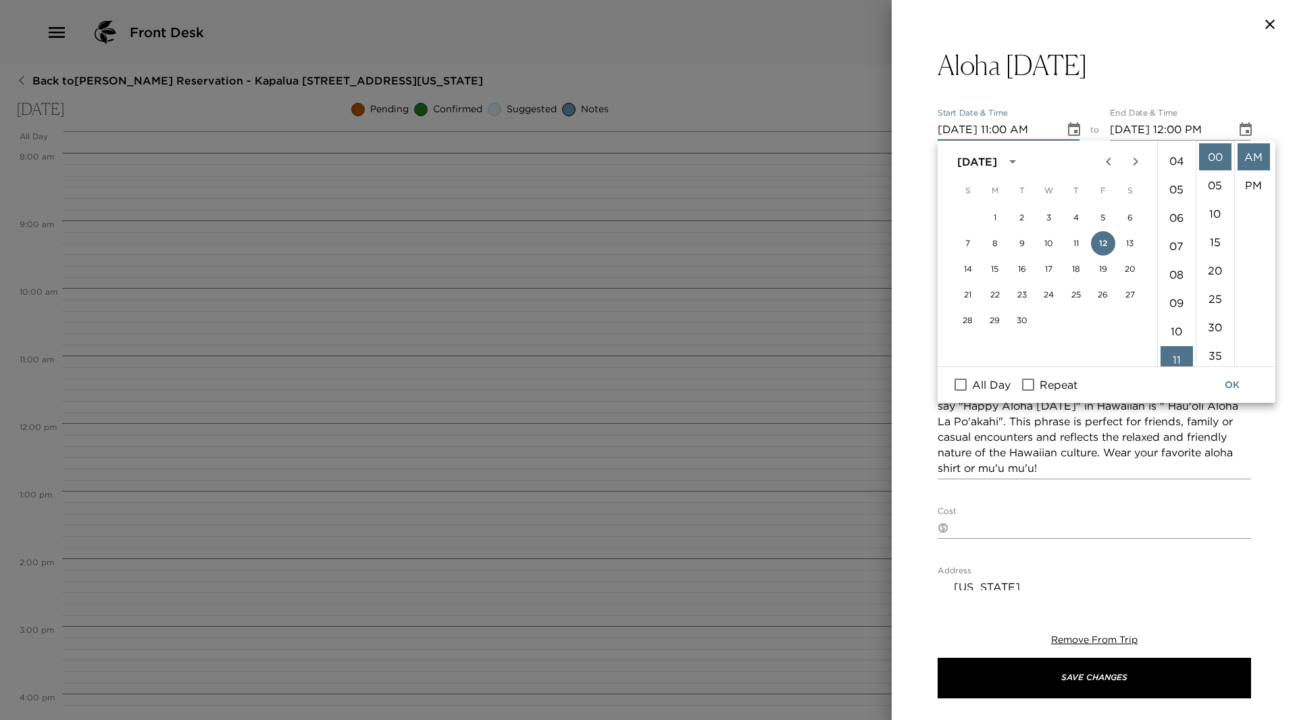
scroll to position [42, 0]
click at [1172, 310] on li "07" at bounding box center [1177, 313] width 32 height 27
type input "[DATE] 07:00 AM"
click at [1236, 383] on button "OK" at bounding box center [1232, 384] width 43 height 25
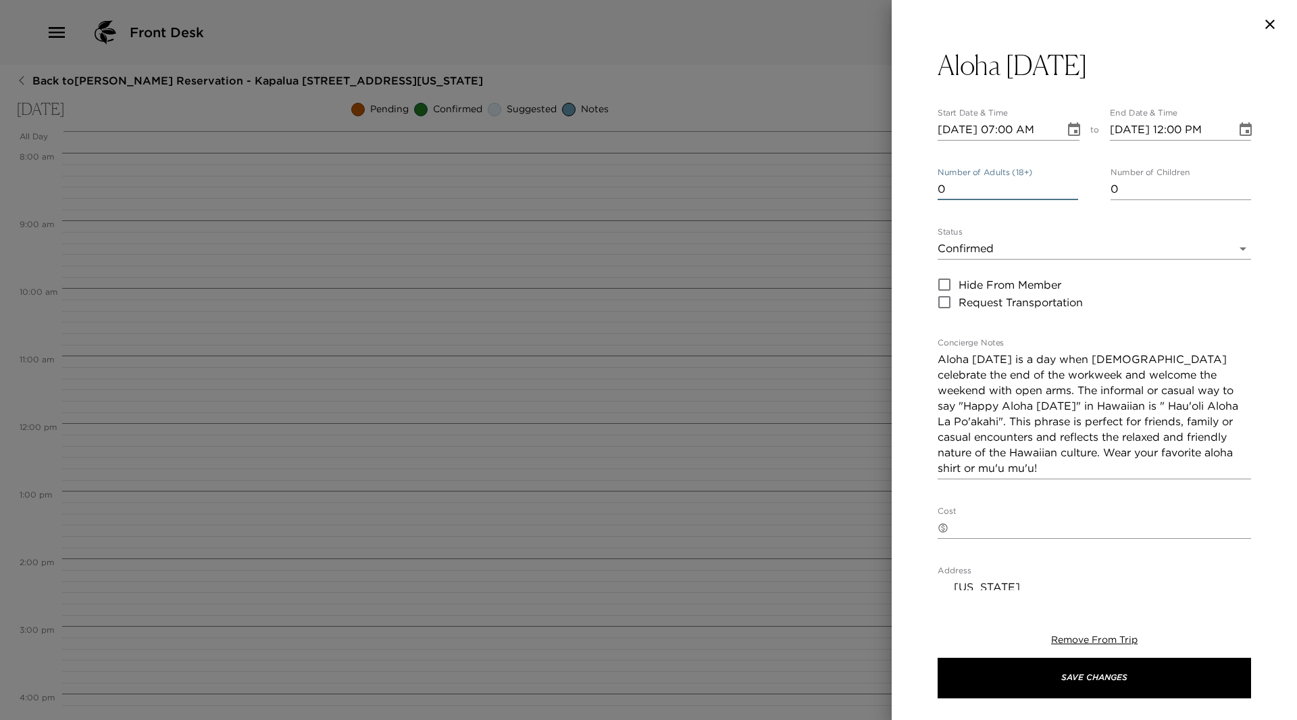
type input "0"
click at [1067, 191] on input "0" at bounding box center [1008, 189] width 141 height 22
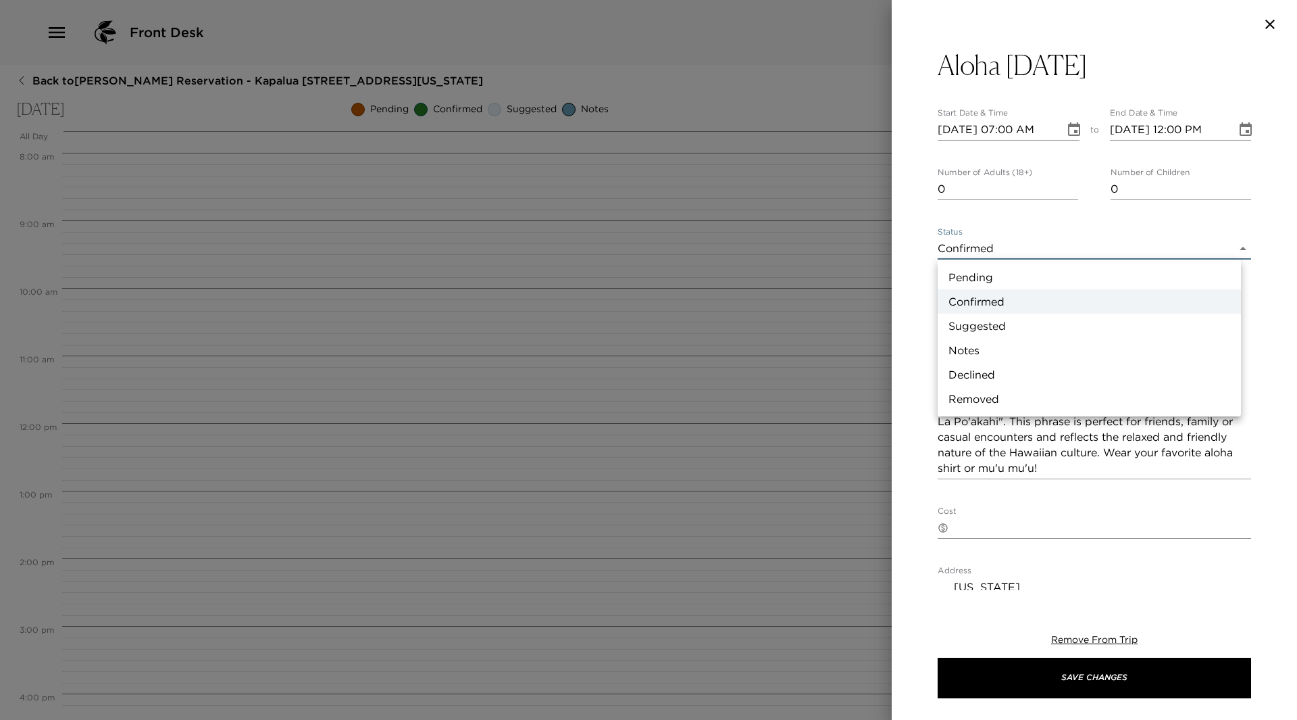
drag, startPoint x: 1232, startPoint y: 251, endPoint x: 1132, endPoint y: 302, distance: 112.4
click at [1230, 253] on body "Front Desk Back to Nancy Nakamura Reservation - Kapalua 2508 Kapalua, Maui, Haw…" at bounding box center [648, 360] width 1297 height 720
click at [1001, 350] on li "Notes" at bounding box center [1089, 350] width 303 height 24
type input "Concierge Note"
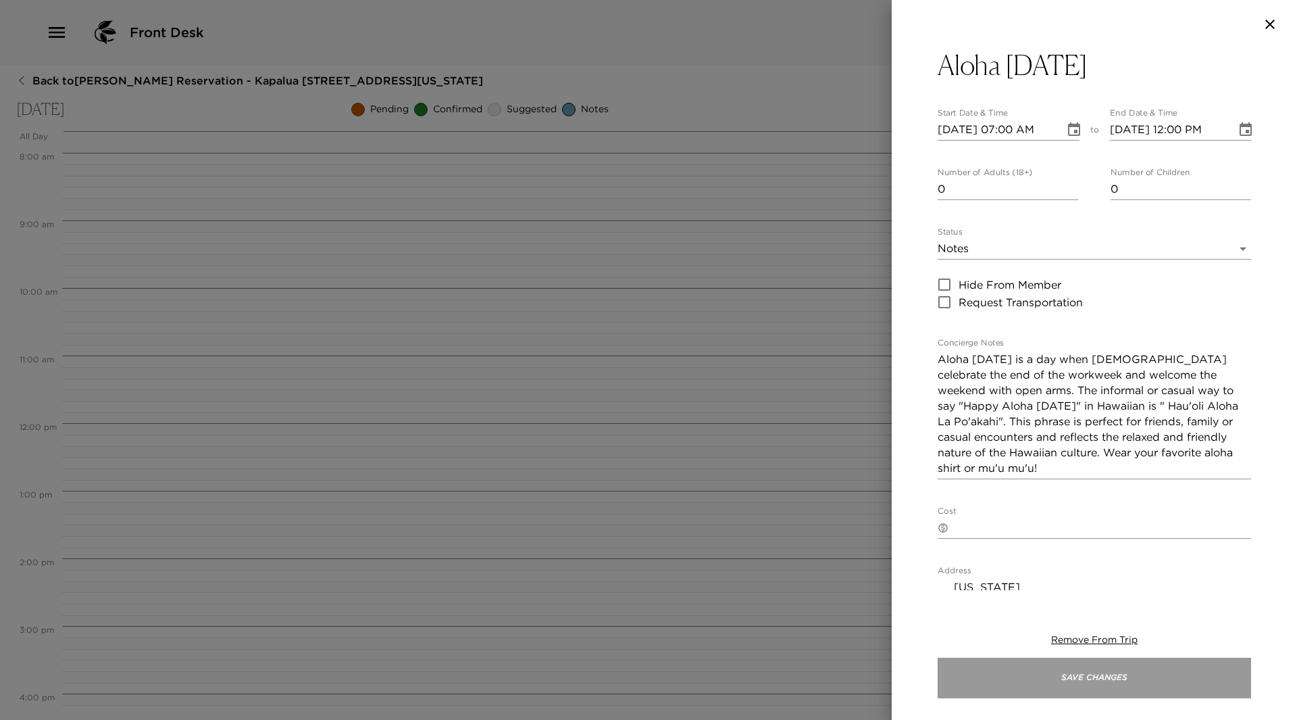
click at [1181, 683] on button "Save Changes" at bounding box center [1095, 677] width 314 height 41
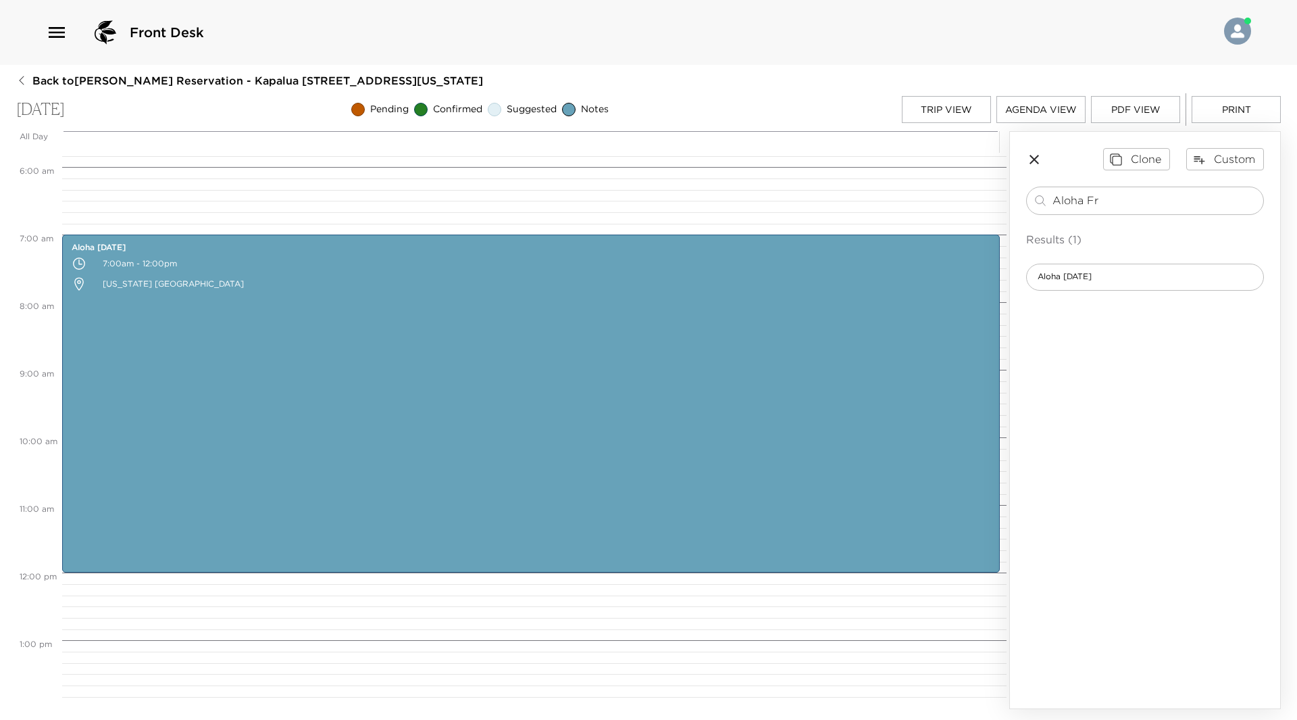
scroll to position [53, 0]
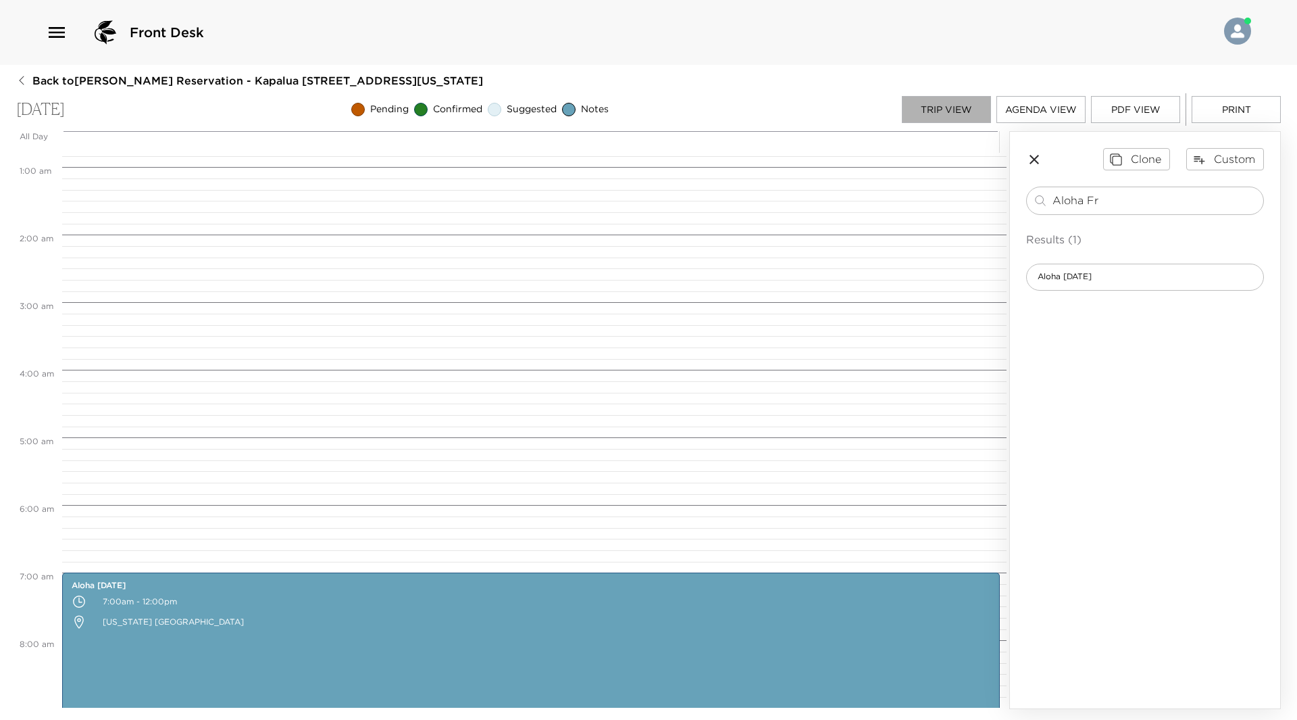
click at [958, 107] on button "Trip View" at bounding box center [946, 109] width 89 height 27
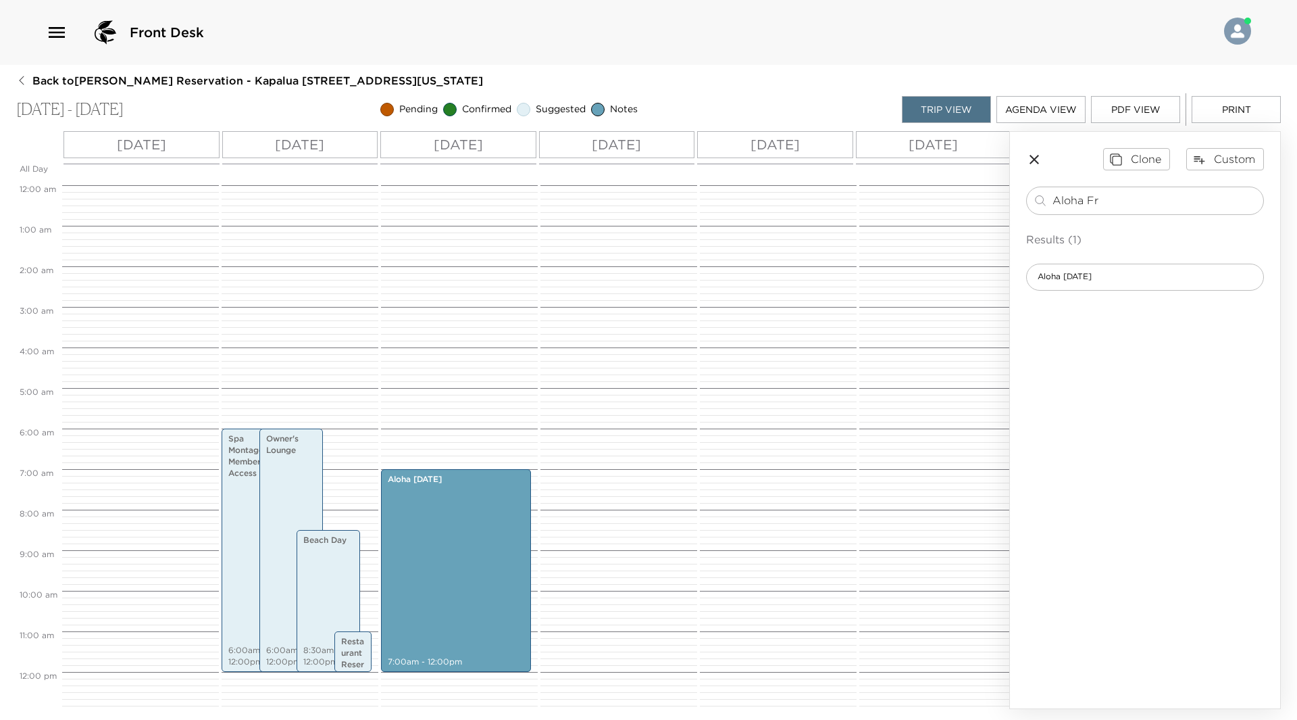
scroll to position [243, 0]
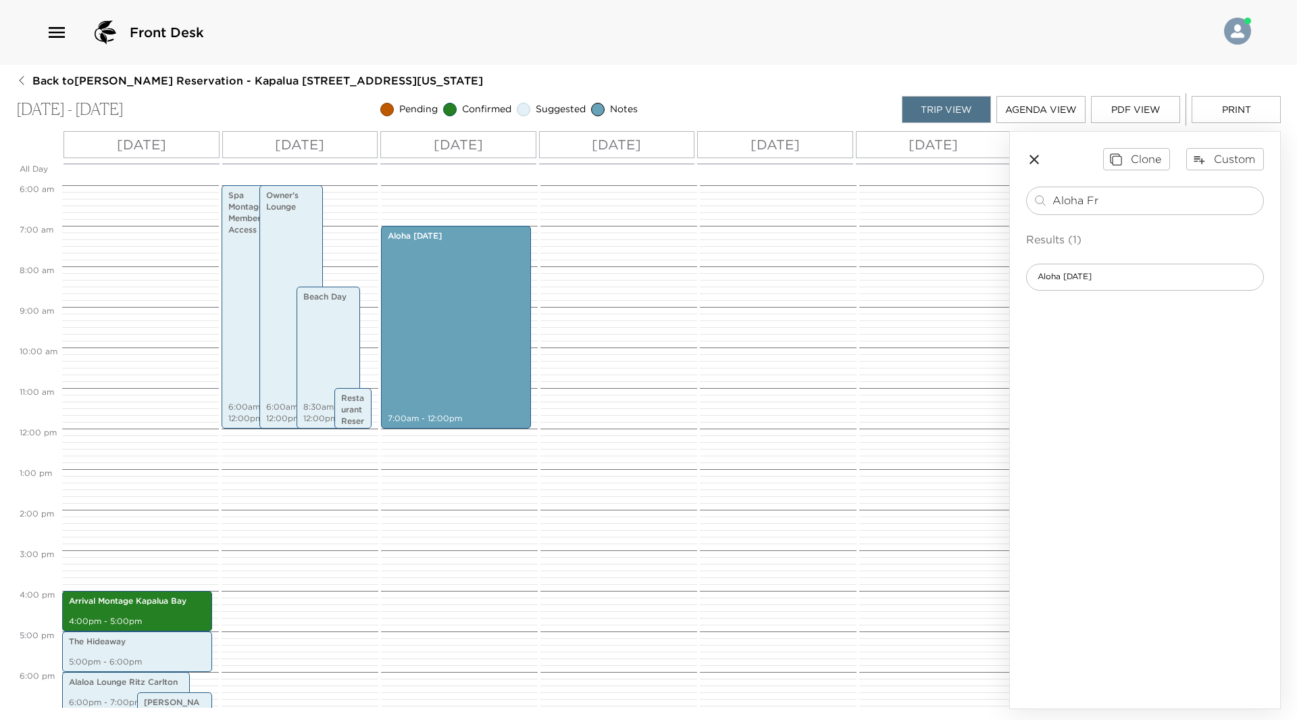
click at [322, 139] on p "[DATE]" at bounding box center [299, 144] width 49 height 20
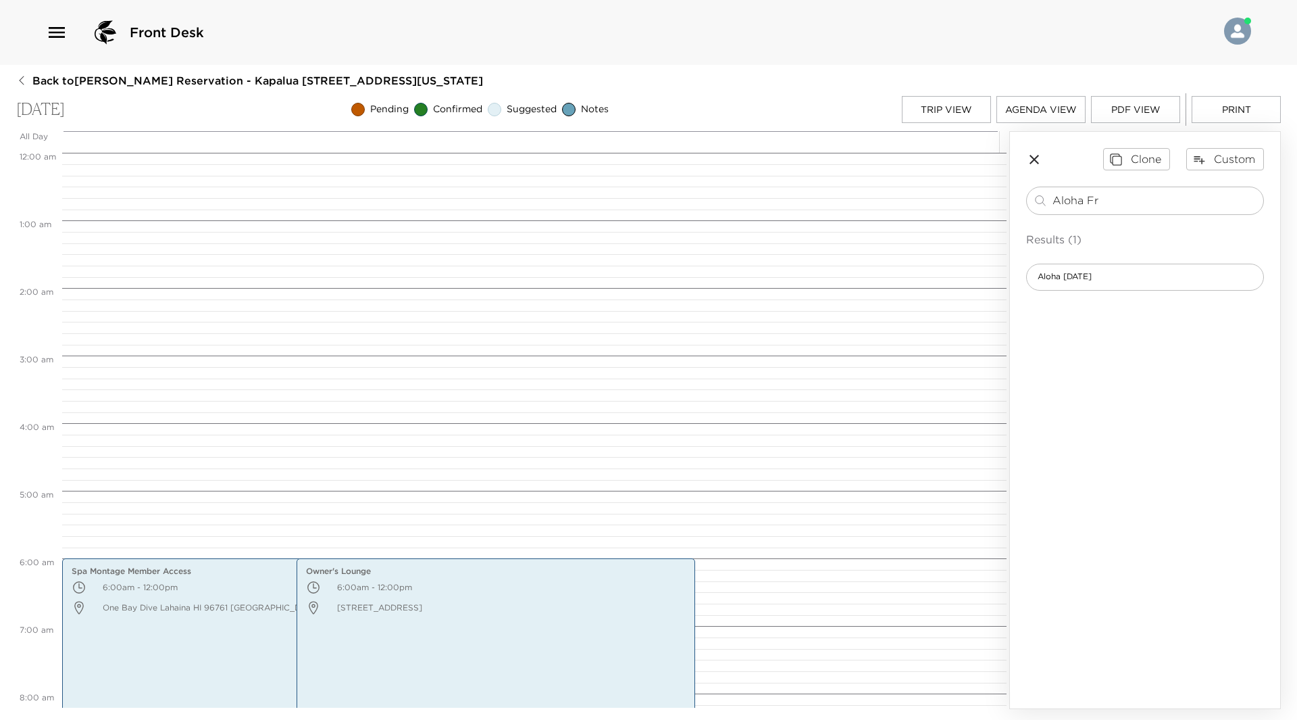
scroll to position [405, 0]
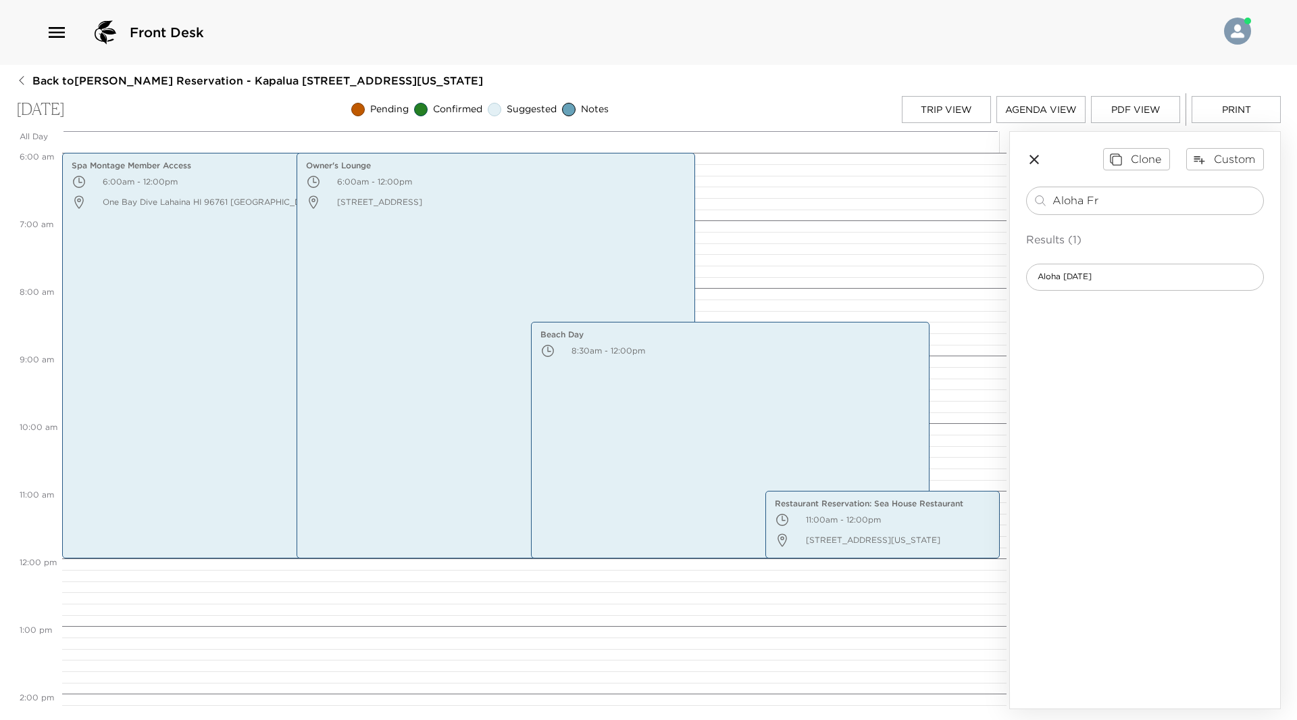
drag, startPoint x: 1147, startPoint y: 187, endPoint x: 1041, endPoint y: 217, distance: 110.2
click at [1041, 217] on div "Aloha Fr ​ Results (1) Aloha Friday" at bounding box center [1145, 239] width 238 height 104
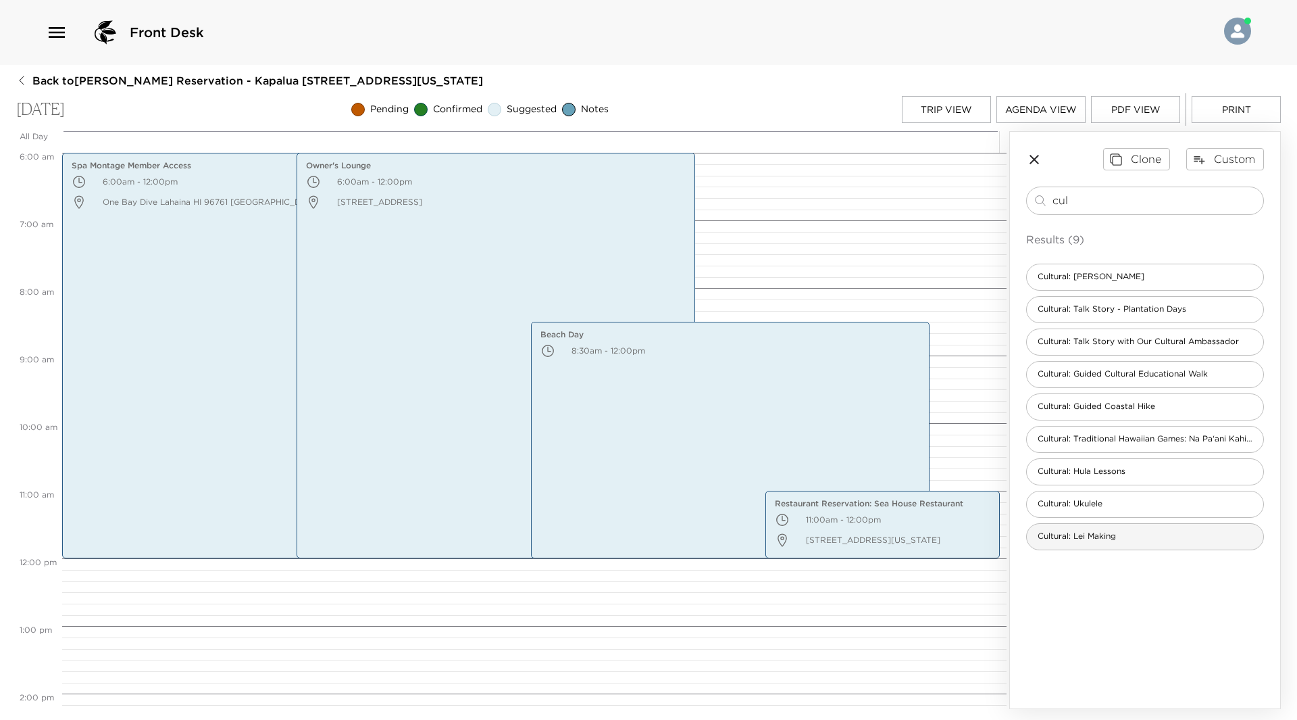
type input "cul"
click at [1108, 534] on span "Cultural: Lei Making" at bounding box center [1077, 535] width 100 height 11
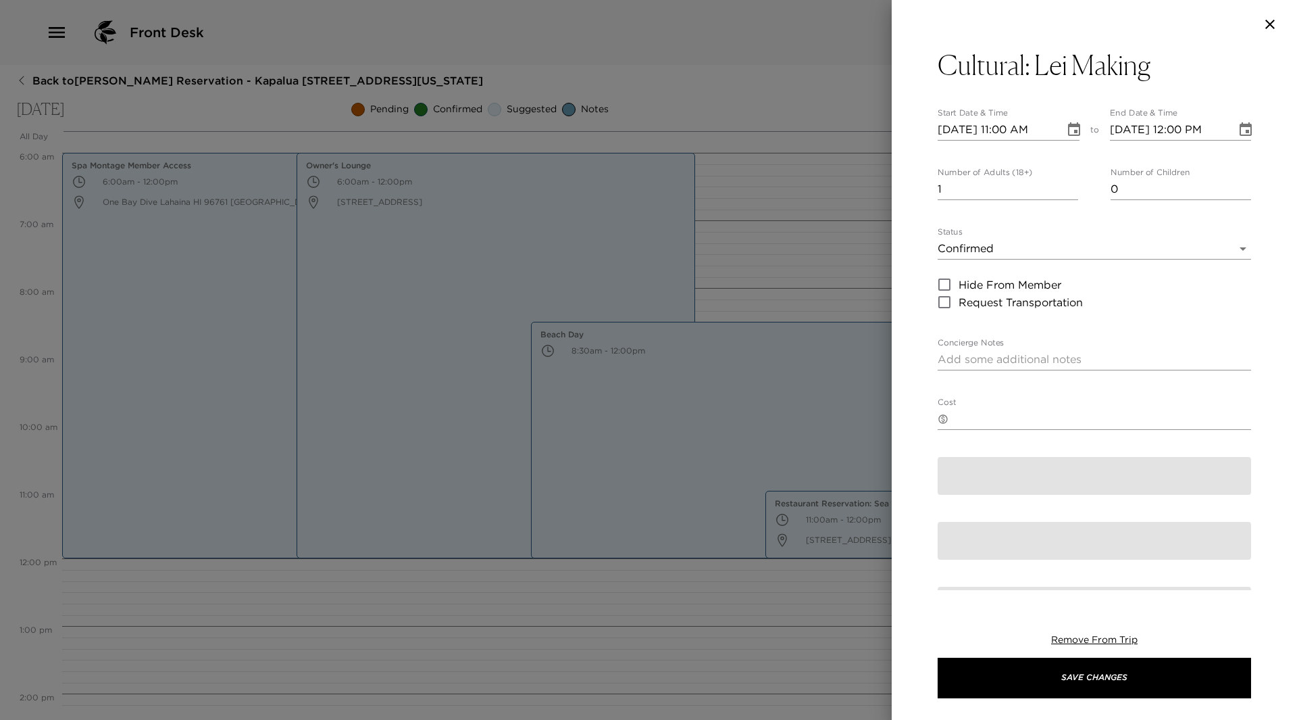
type textarea "Explore the rich history of the lei, a cherished symbol of Aloha. Join us as ou…"
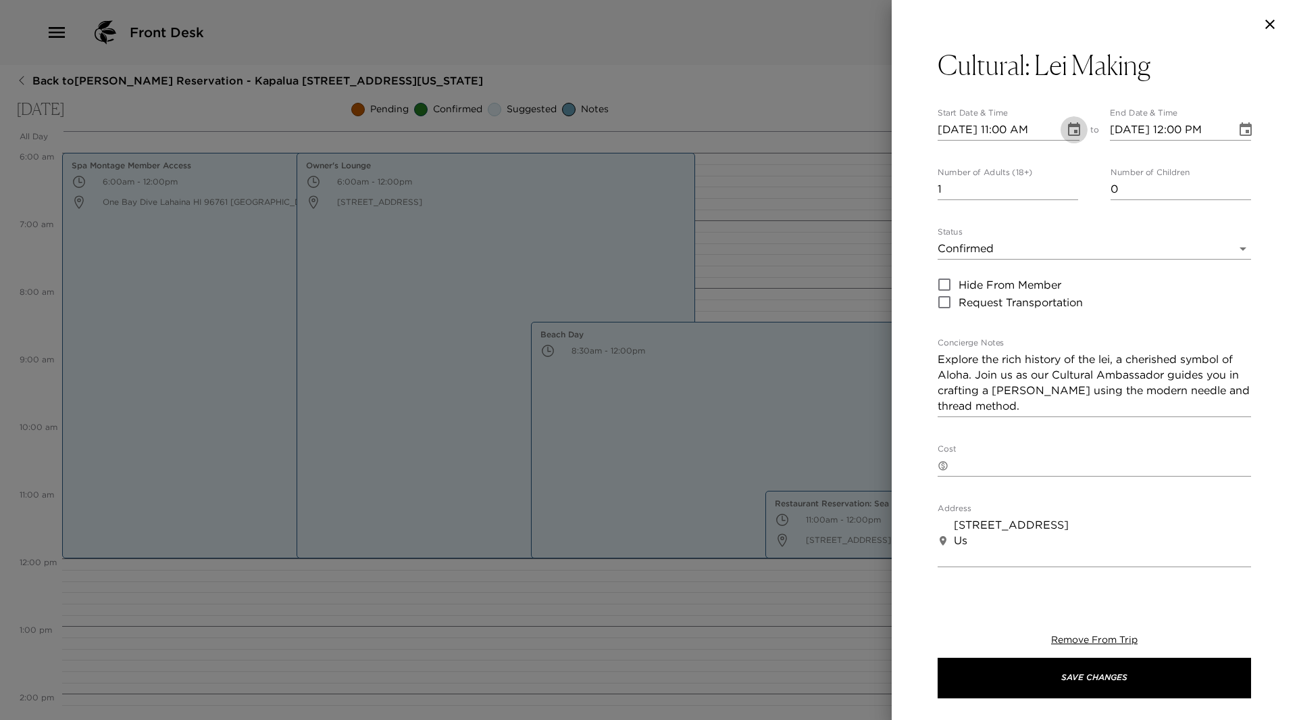
click at [1072, 126] on icon "Choose date, selected date is Sep 11, 2025" at bounding box center [1074, 129] width 12 height 14
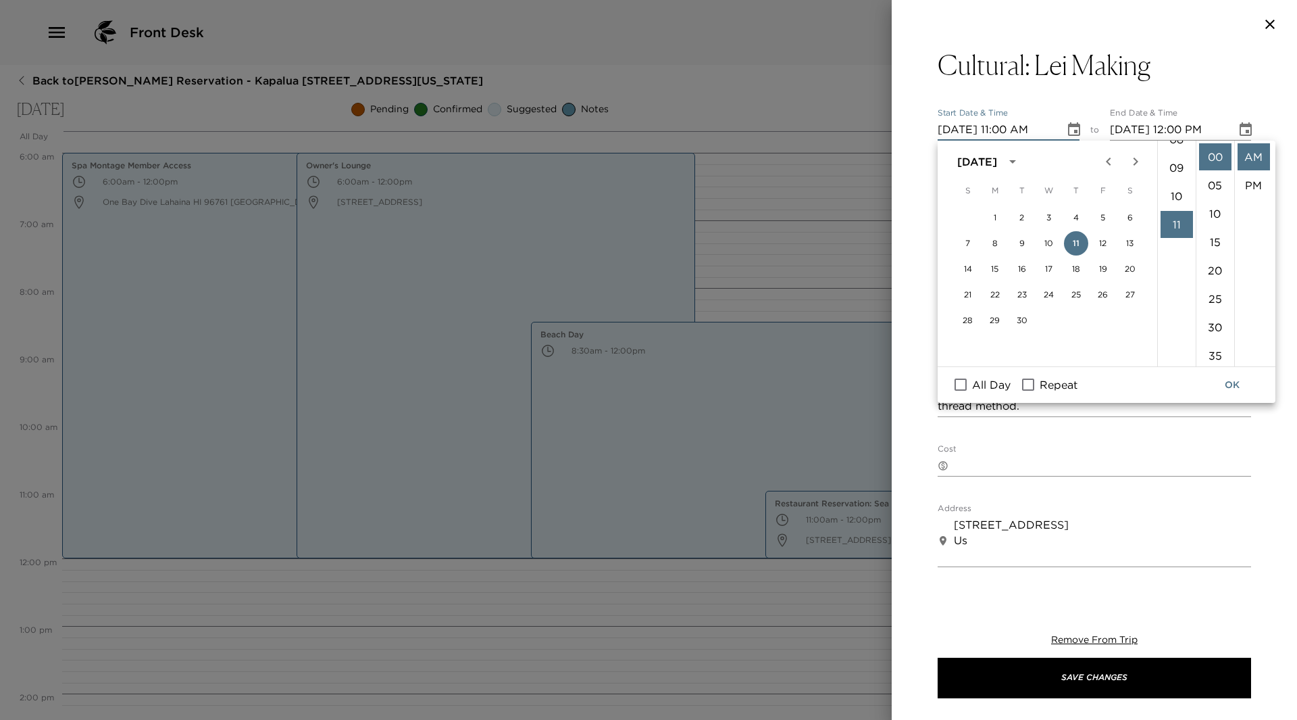
scroll to position [177, 0]
click at [1176, 268] on li "10" at bounding box center [1177, 263] width 32 height 27
type input "09/11/2025 10:00 AM"
click at [1239, 387] on button "OK" at bounding box center [1232, 384] width 43 height 25
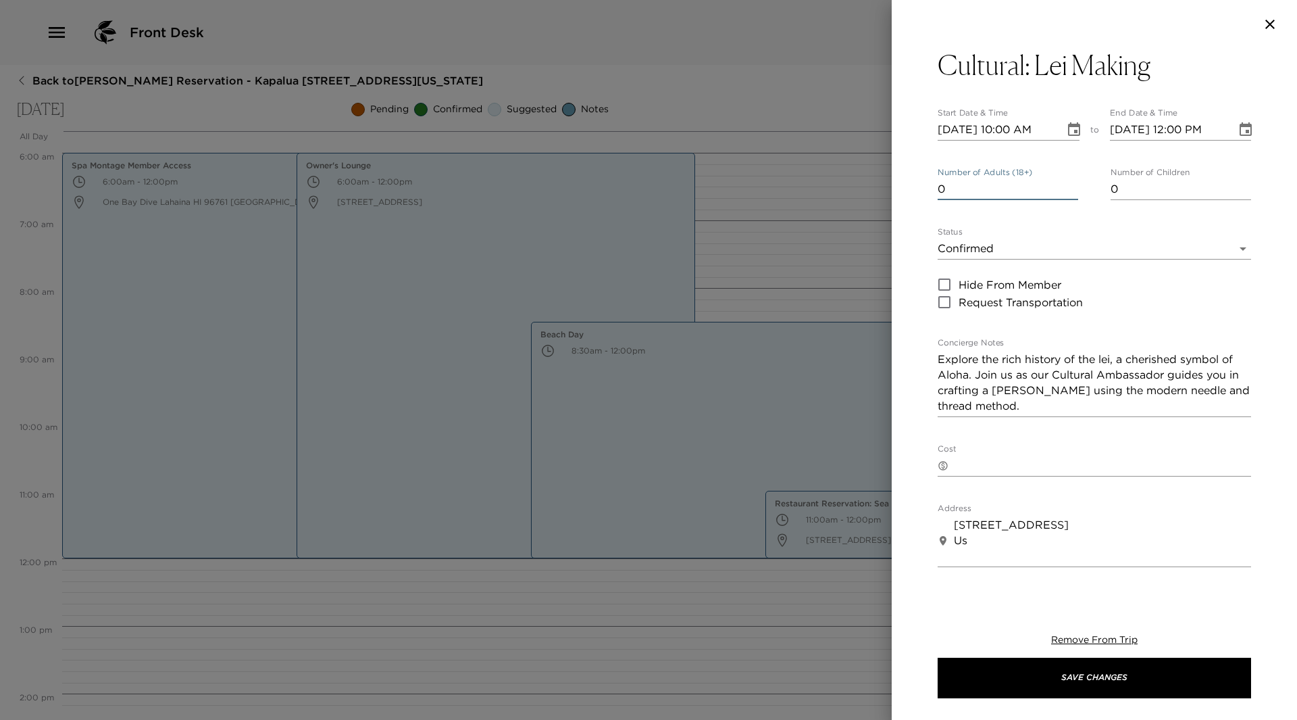
type input "0"
click at [1070, 193] on input "0" at bounding box center [1008, 189] width 141 height 22
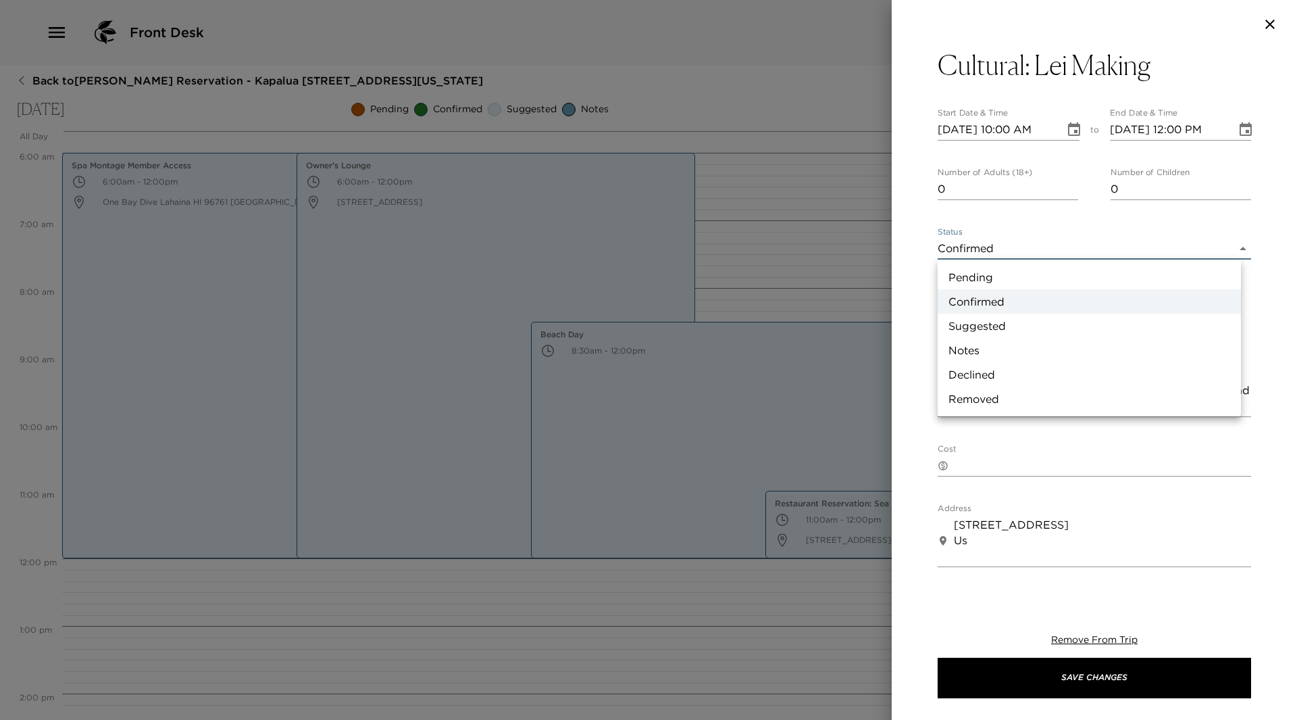
click at [1231, 251] on body "Front Desk Back to Nancy Nakamura Reservation - Kapalua 2508 Kapalua, Maui, Haw…" at bounding box center [648, 360] width 1297 height 720
click at [1095, 323] on li "Suggested" at bounding box center [1089, 326] width 303 height 24
type input "Suggestion"
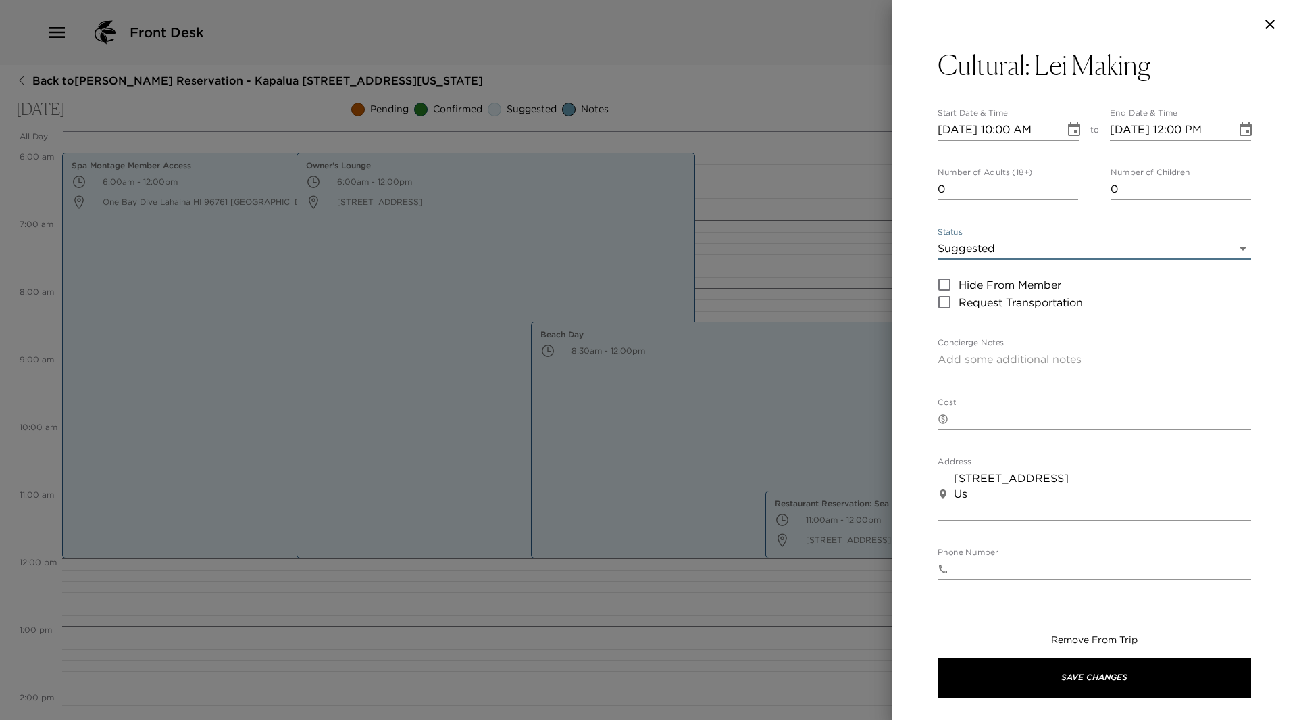
click at [1059, 357] on textarea "Concierge Notes" at bounding box center [1095, 359] width 314 height 16
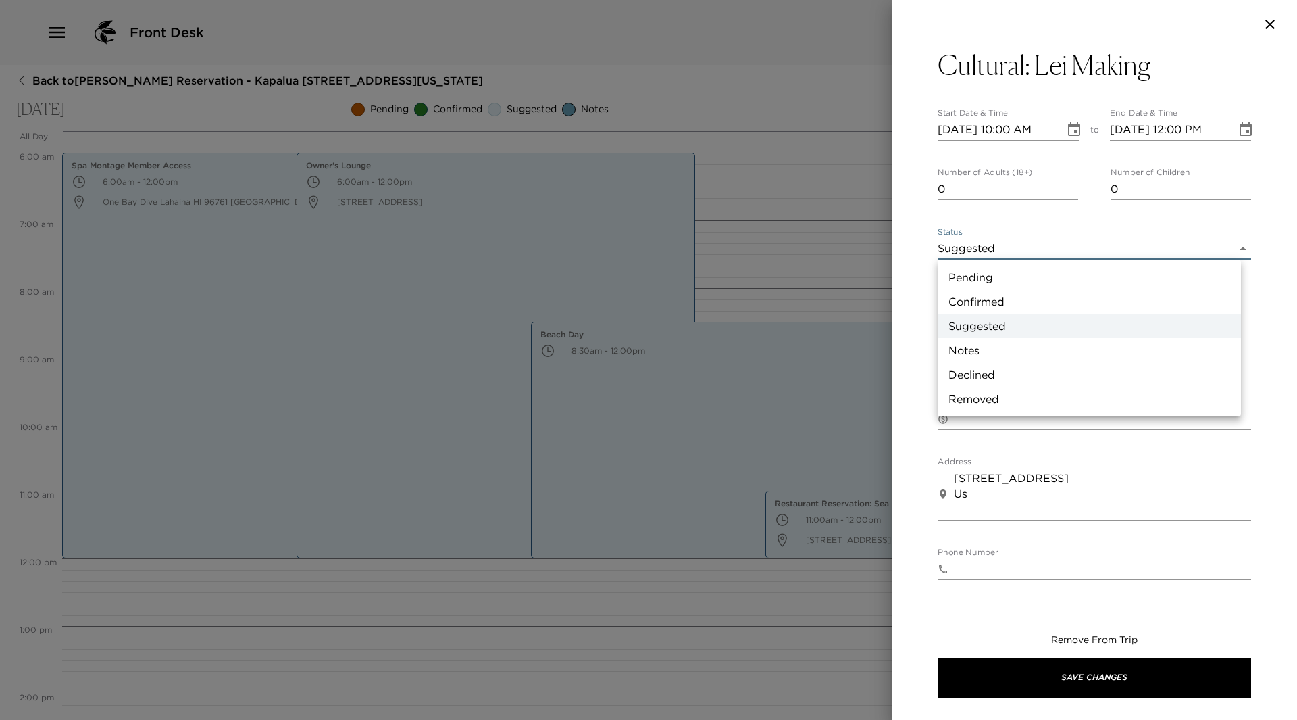
click at [1233, 248] on body "Front Desk Back to Nancy Nakamura Reservation - Kapalua 2508 Kapalua, Maui, Haw…" at bounding box center [648, 360] width 1297 height 720
click at [987, 303] on li "Confirmed" at bounding box center [1089, 301] width 303 height 24
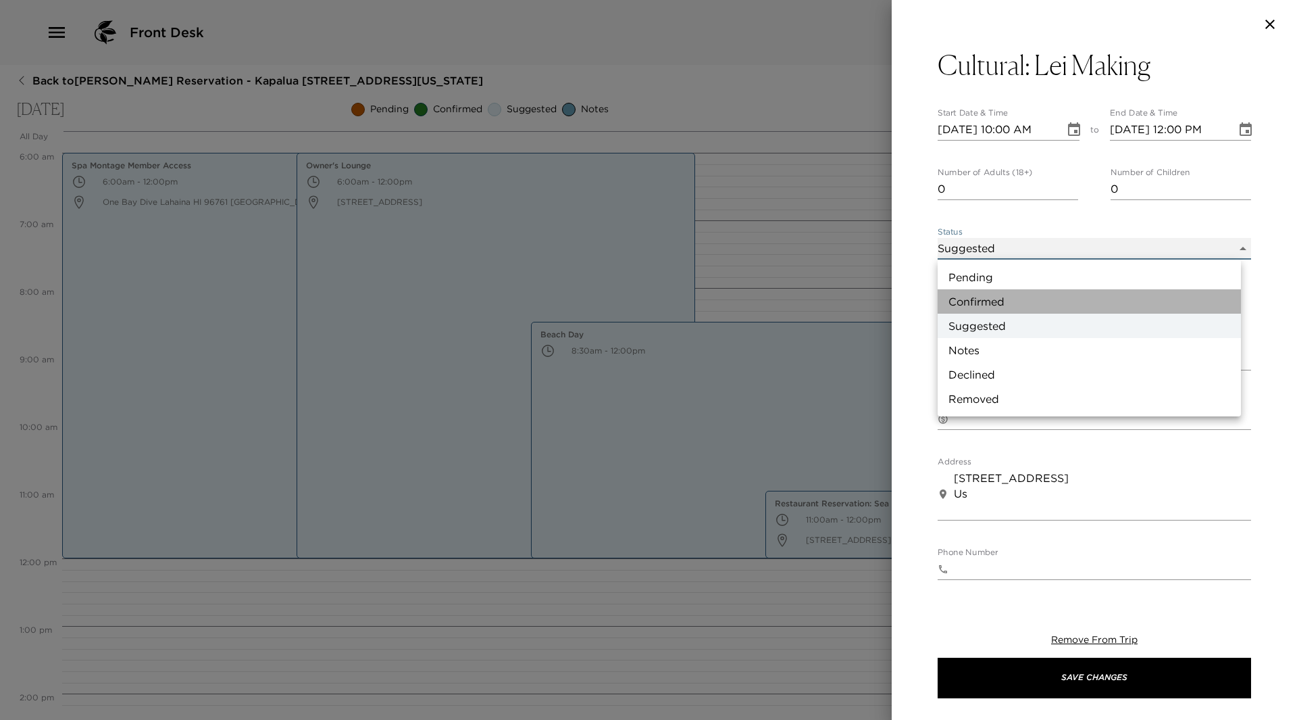
type input "Confirmed"
type textarea "Explore the rich history of the lei, a cherished symbol of Aloha. Join us as ou…"
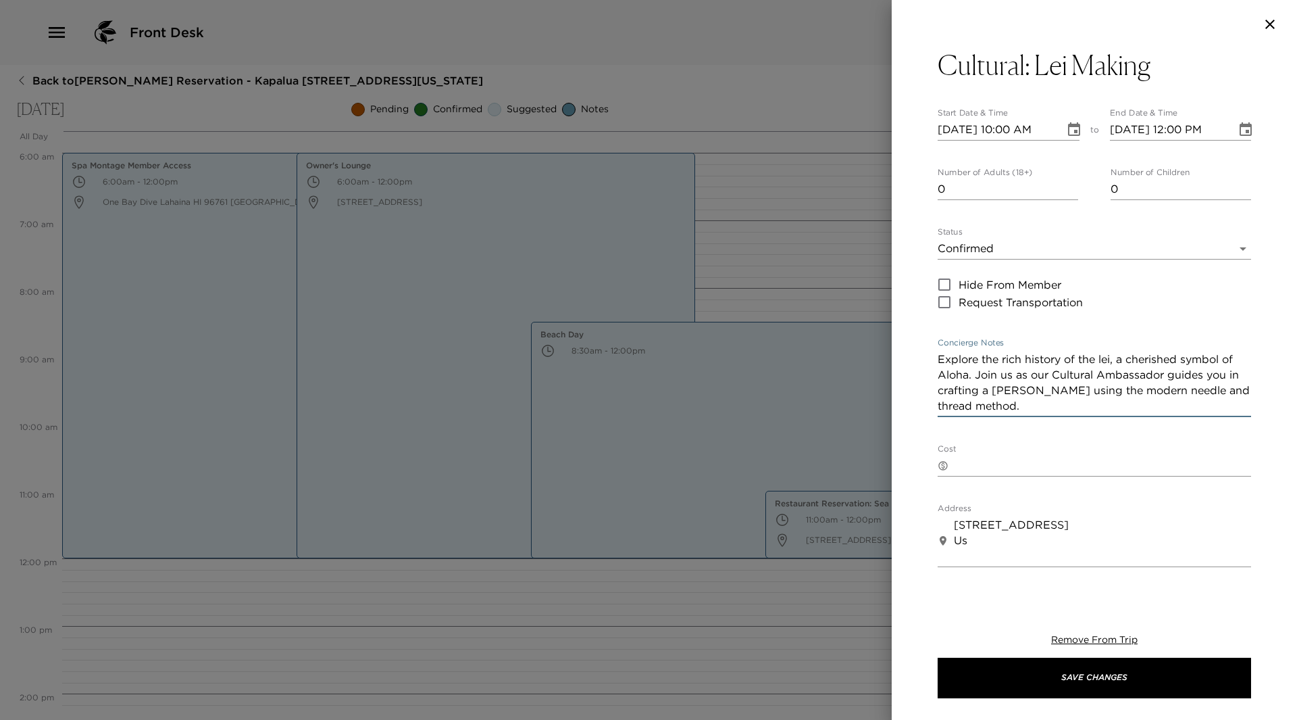
drag, startPoint x: 991, startPoint y: 406, endPoint x: 930, endPoint y: 357, distance: 77.9
click at [930, 357] on div "Cultural: Lei Making Start Date & Time 09/11/2025 10:00 AM to End Date & Time 0…" at bounding box center [1094, 319] width 405 height 541
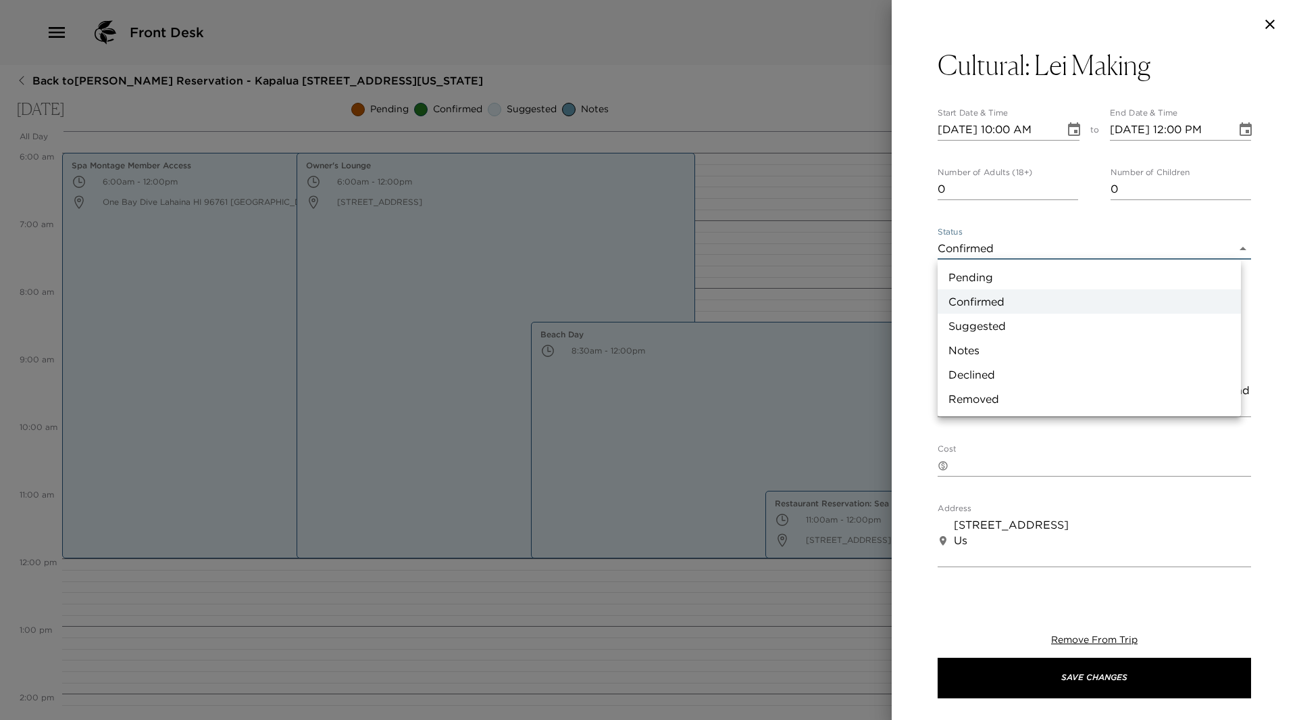
click at [1232, 245] on body "Front Desk Back to Nancy Nakamura Reservation - Kapalua 2508 Kapalua, Maui, Haw…" at bounding box center [648, 360] width 1297 height 720
click at [1031, 347] on li "Notes" at bounding box center [1089, 350] width 303 height 24
type input "Concierge Note"
type textarea "Your concierge will update you with any pertinent details."
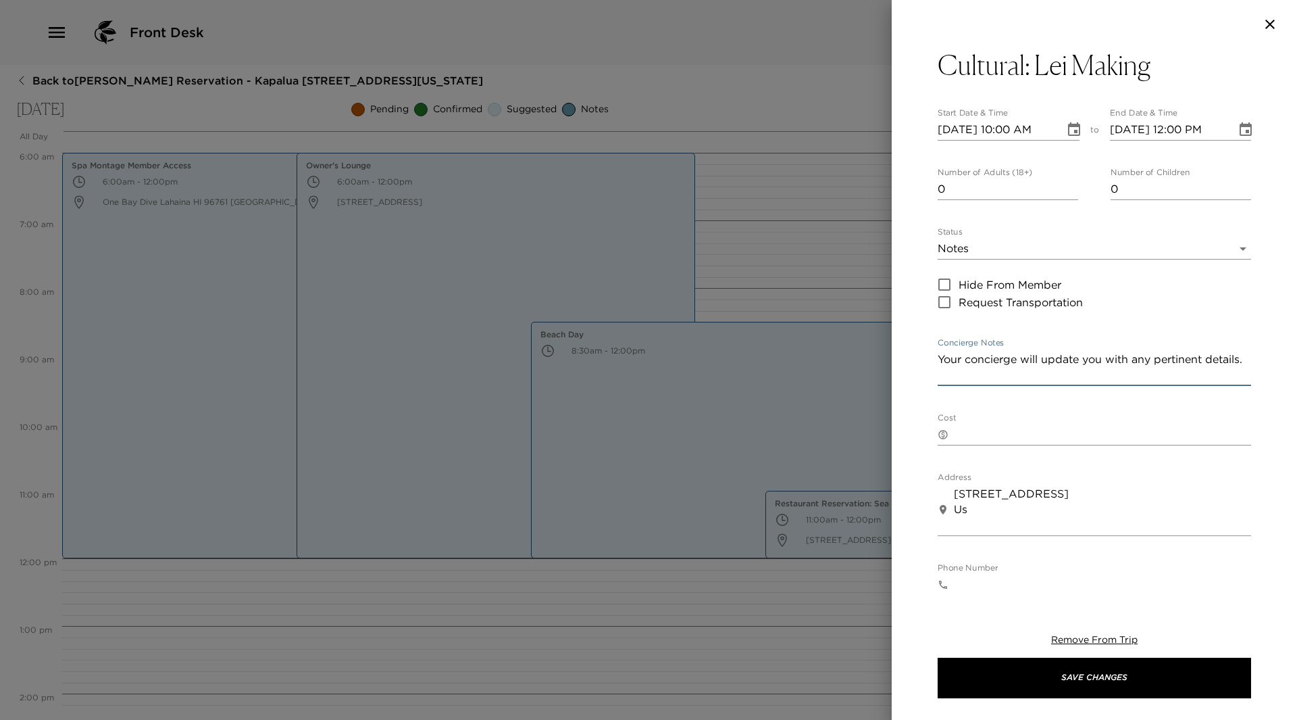
drag, startPoint x: 983, startPoint y: 376, endPoint x: 934, endPoint y: 357, distance: 52.2
click at [934, 357] on div "Cultural: Lei Making Start Date & Time 09/11/2025 10:00 AM to End Date & Time 0…" at bounding box center [1094, 319] width 405 height 541
paste textarea "Explore the rich history of the lei, a cherished symbol of Aloha. Join us as ou…"
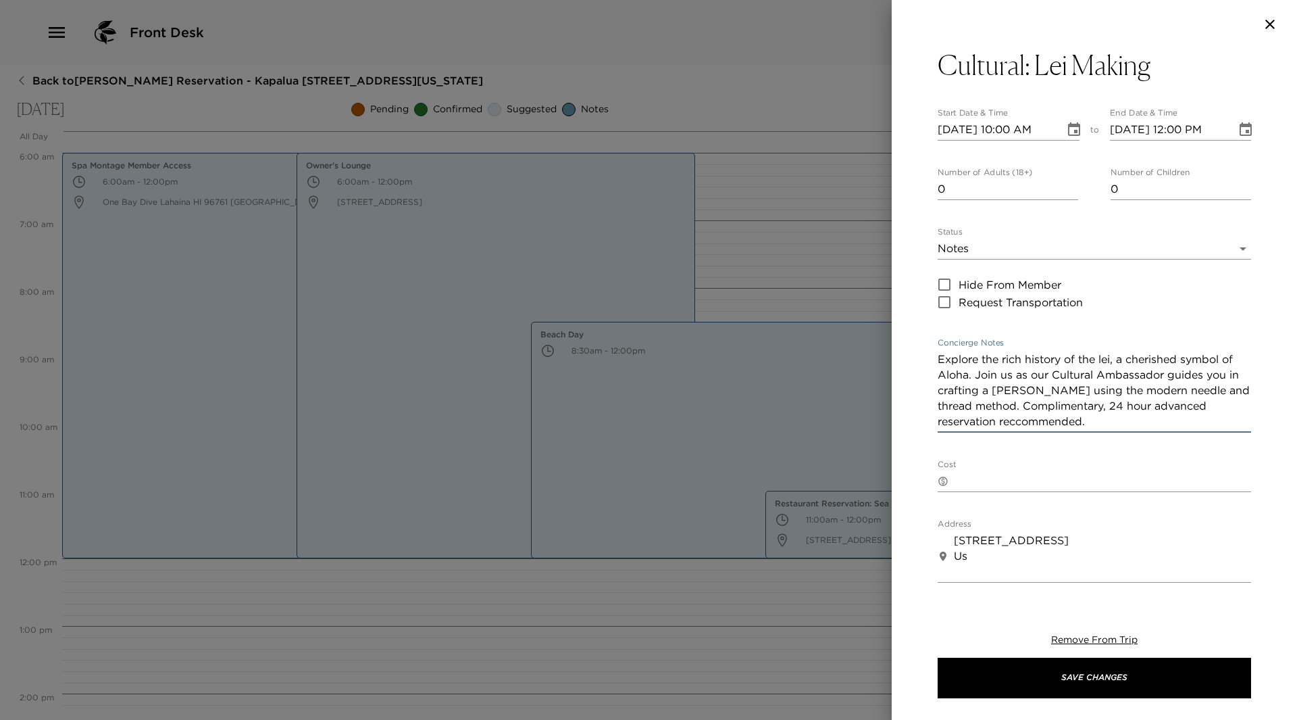
click at [975, 426] on textarea "Explore the rich history of the lei, a cherished symbol of Aloha. Join us as ou…" at bounding box center [1095, 390] width 314 height 78
click at [1000, 418] on textarea "Explore the rich history of the lei, a cherished symbol of Aloha. Join us as ou…" at bounding box center [1095, 390] width 314 height 78
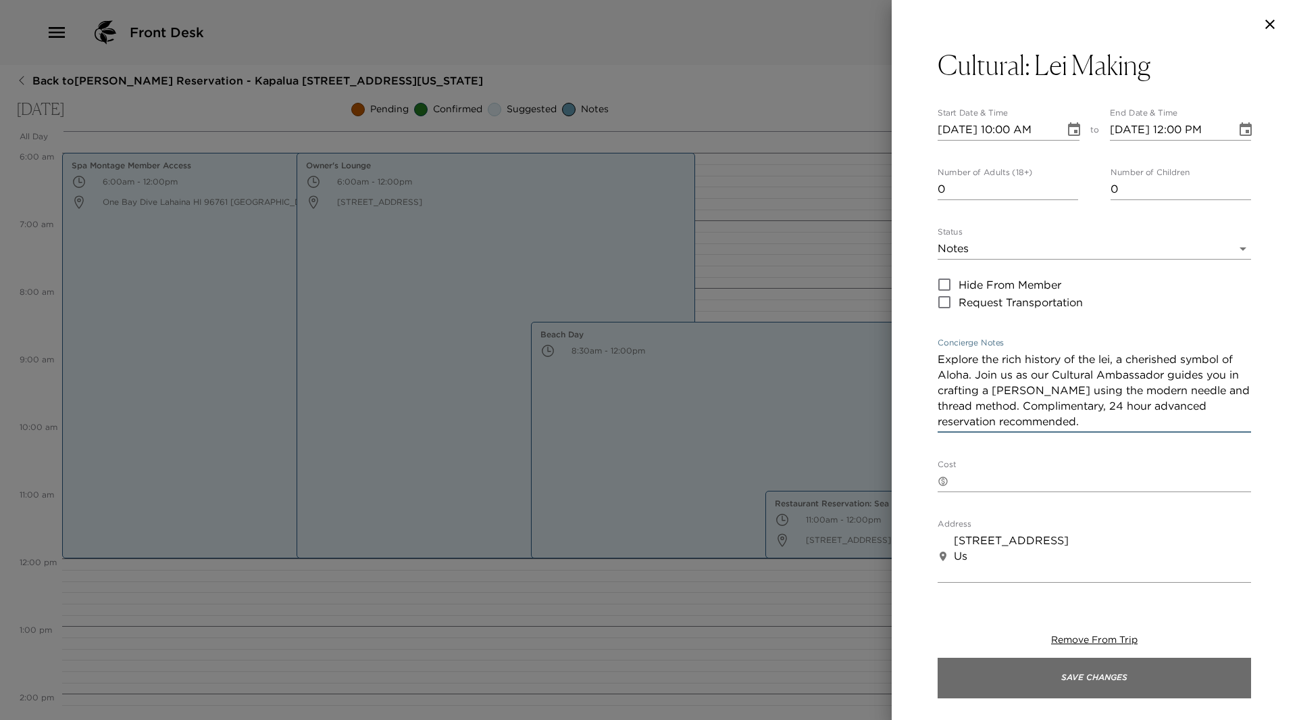
type textarea "Explore the rich history of the lei, a cherished symbol of Aloha. Join us as ou…"
click at [1140, 676] on button "Save Changes" at bounding box center [1095, 677] width 314 height 41
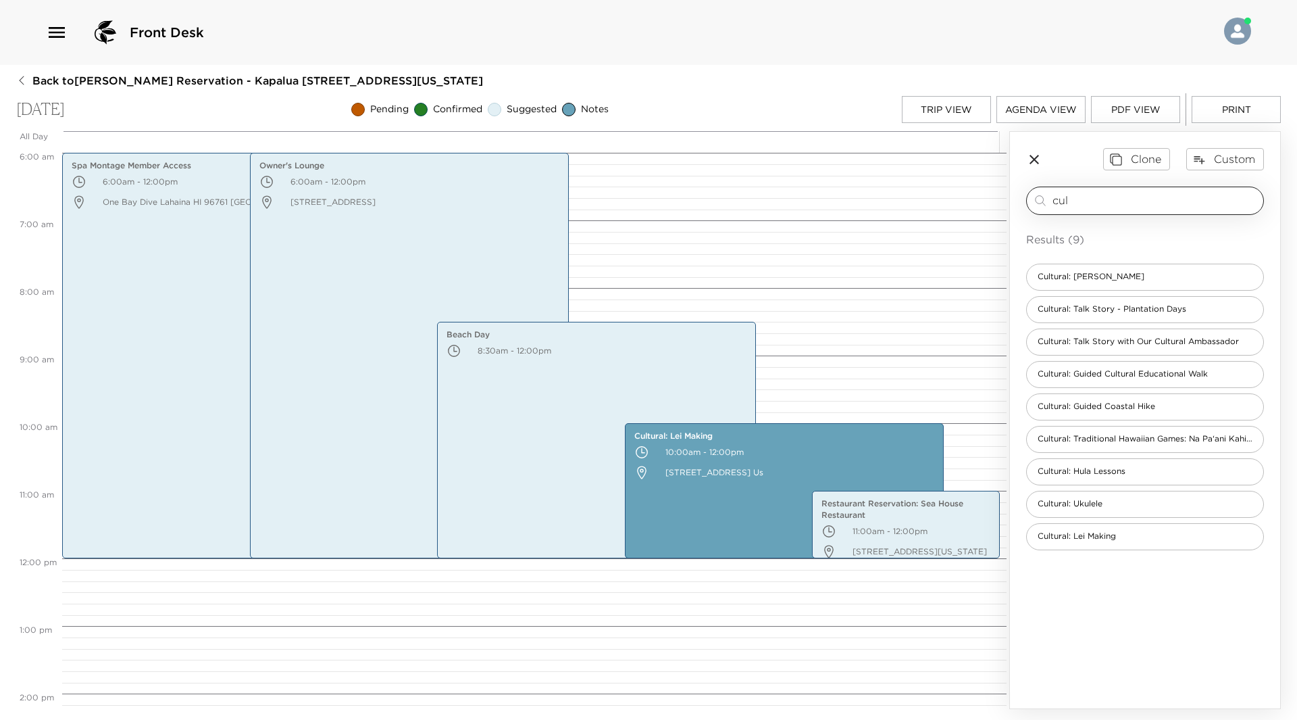
drag, startPoint x: 1078, startPoint y: 203, endPoint x: 1053, endPoint y: 198, distance: 25.6
click at [1053, 198] on input "cul" at bounding box center [1155, 201] width 205 height 16
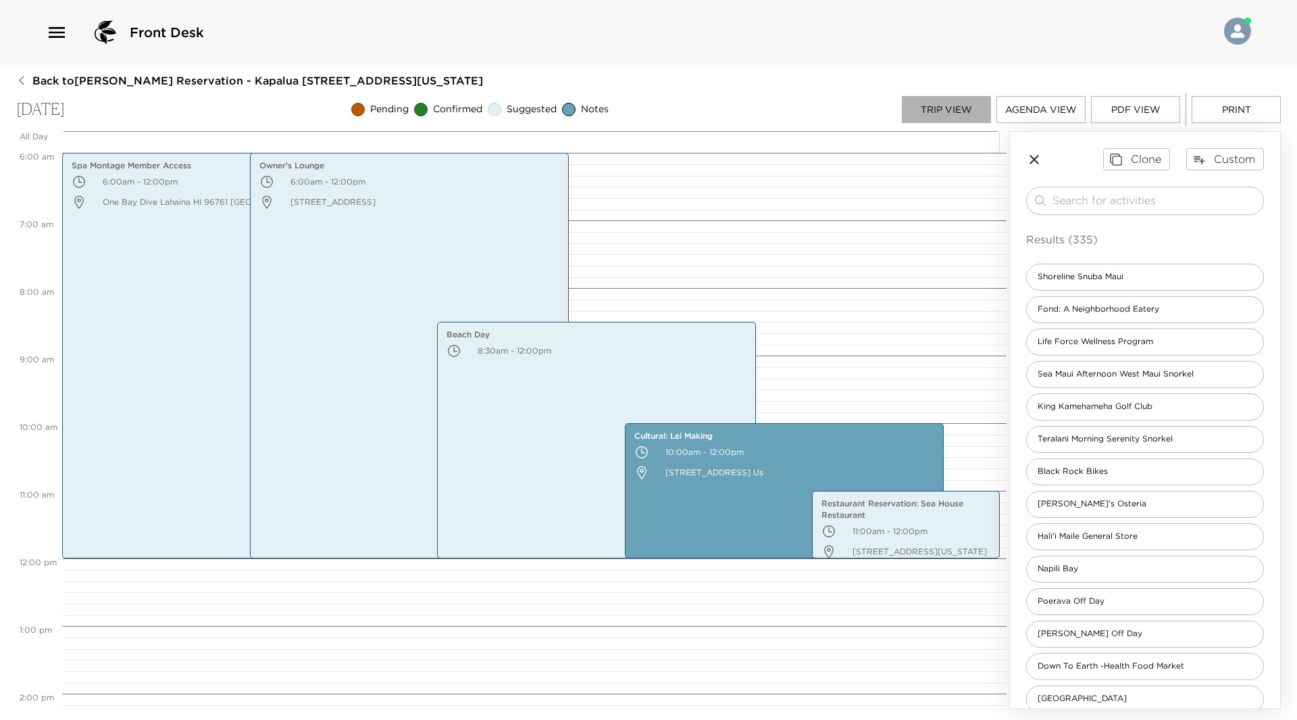
click at [964, 107] on button "Trip View" at bounding box center [946, 109] width 89 height 27
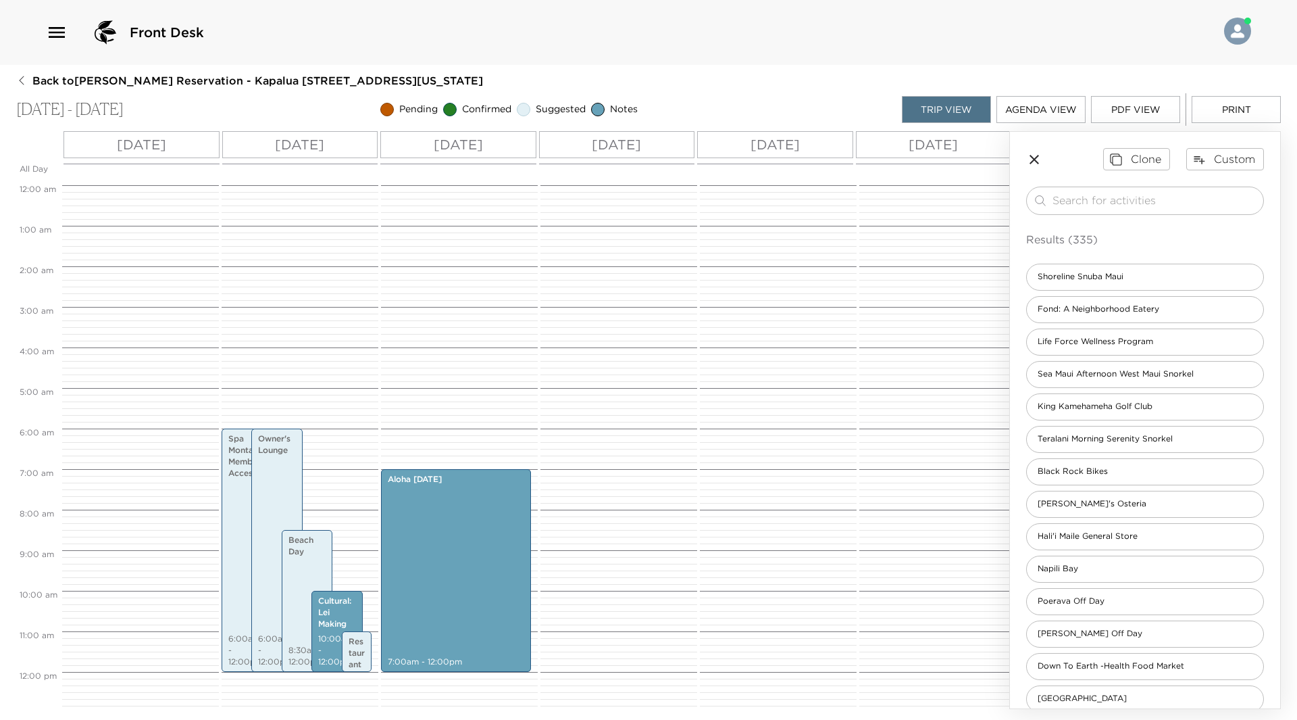
scroll to position [243, 0]
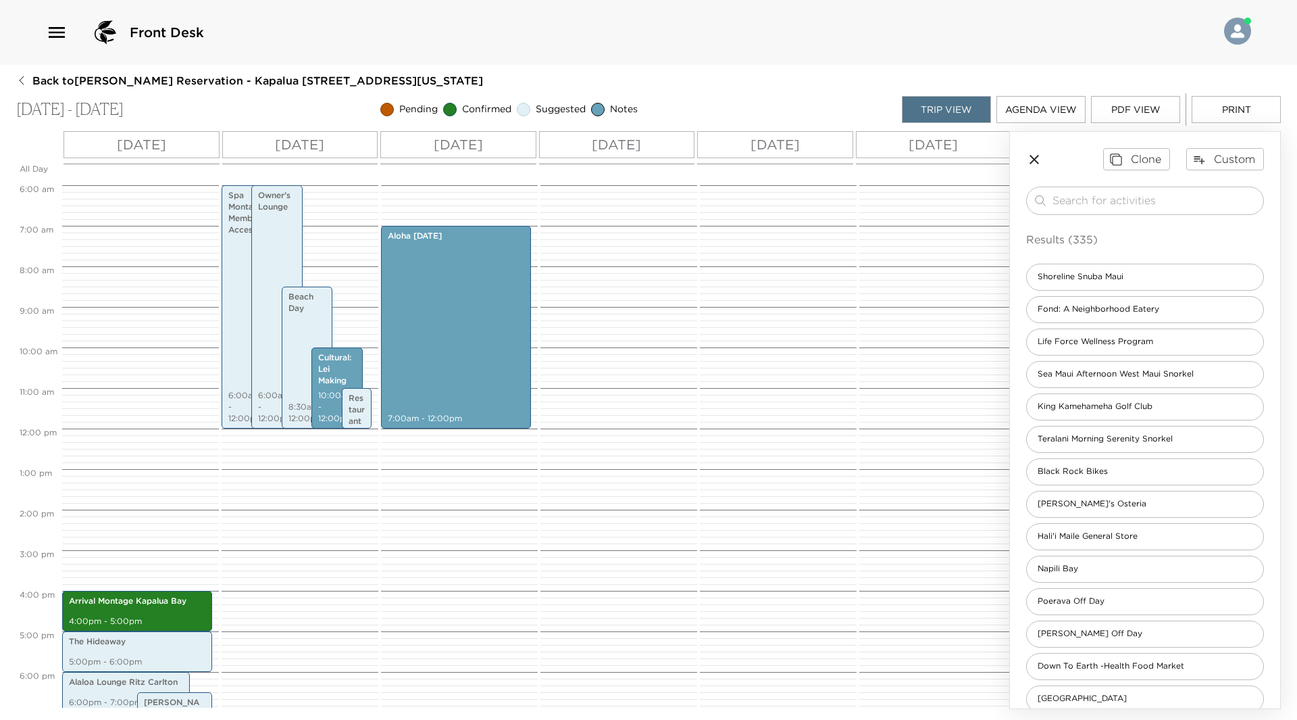
click at [654, 141] on div "[DATE]" at bounding box center [617, 144] width 156 height 27
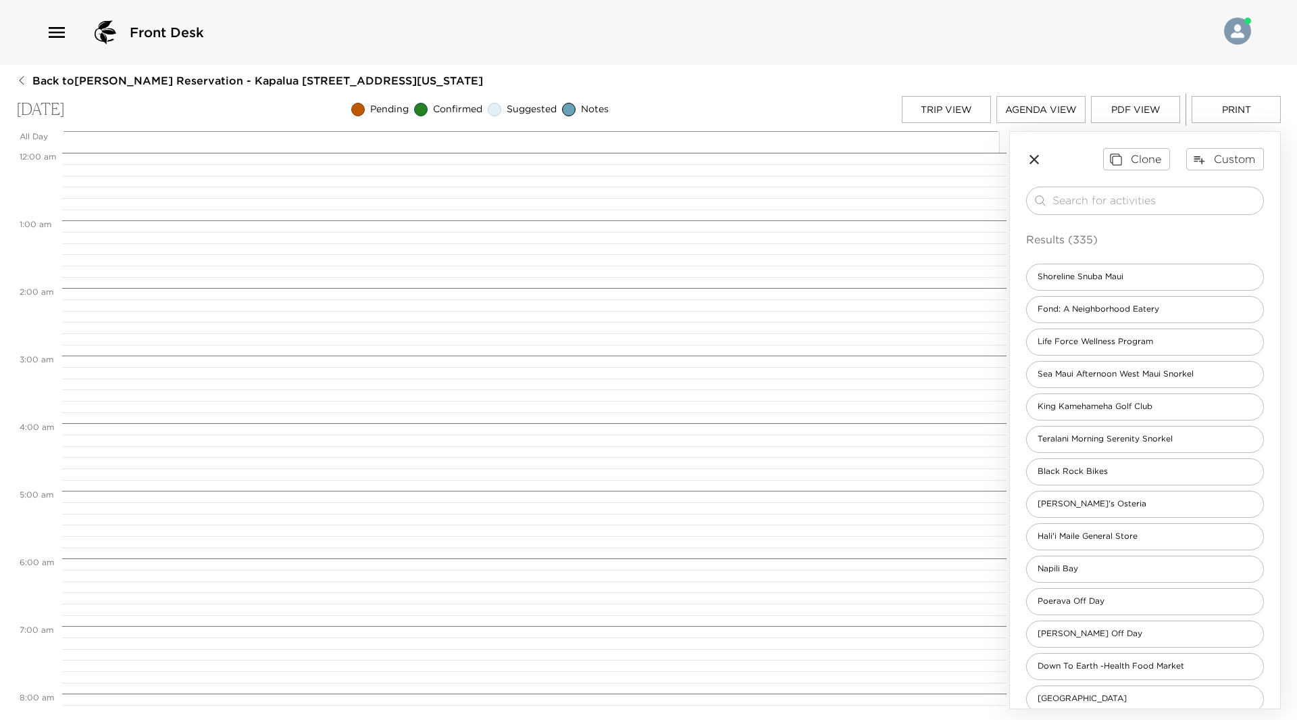
scroll to position [541, 0]
click at [926, 109] on button "Trip View" at bounding box center [946, 109] width 89 height 27
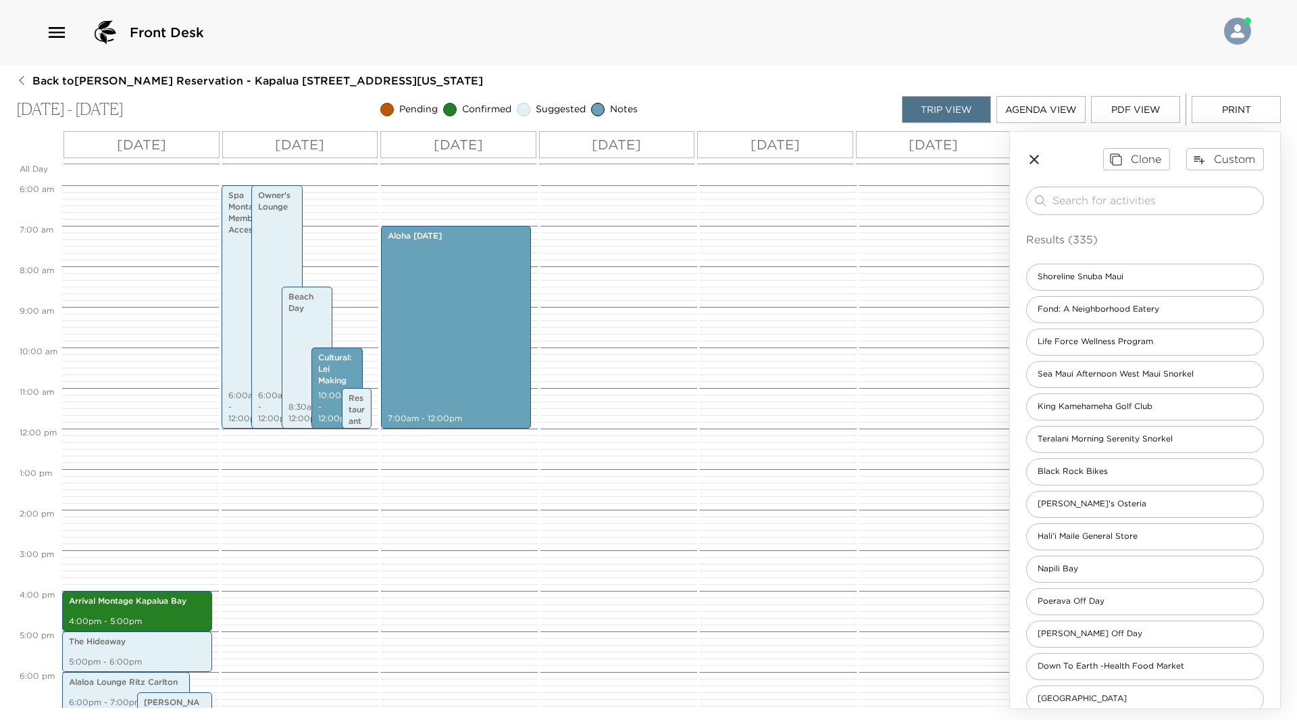
scroll to position [311, 0]
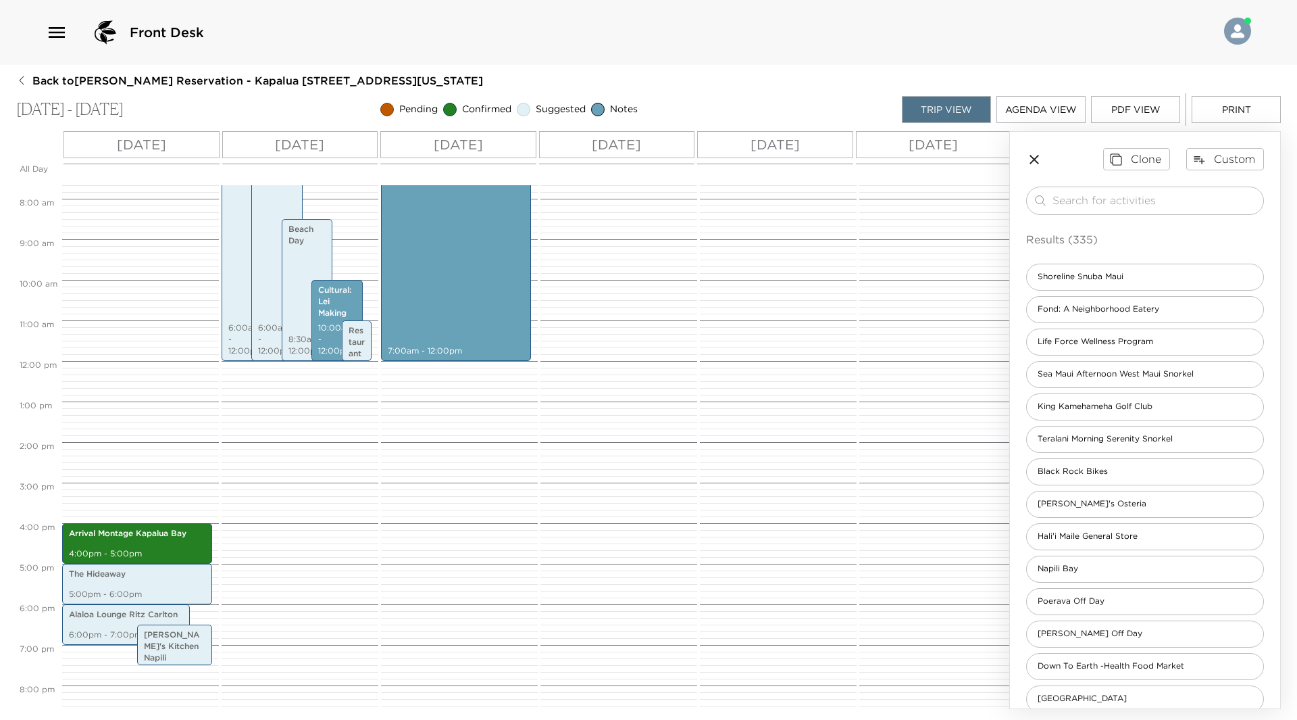
click at [480, 139] on p "[DATE]" at bounding box center [458, 144] width 49 height 20
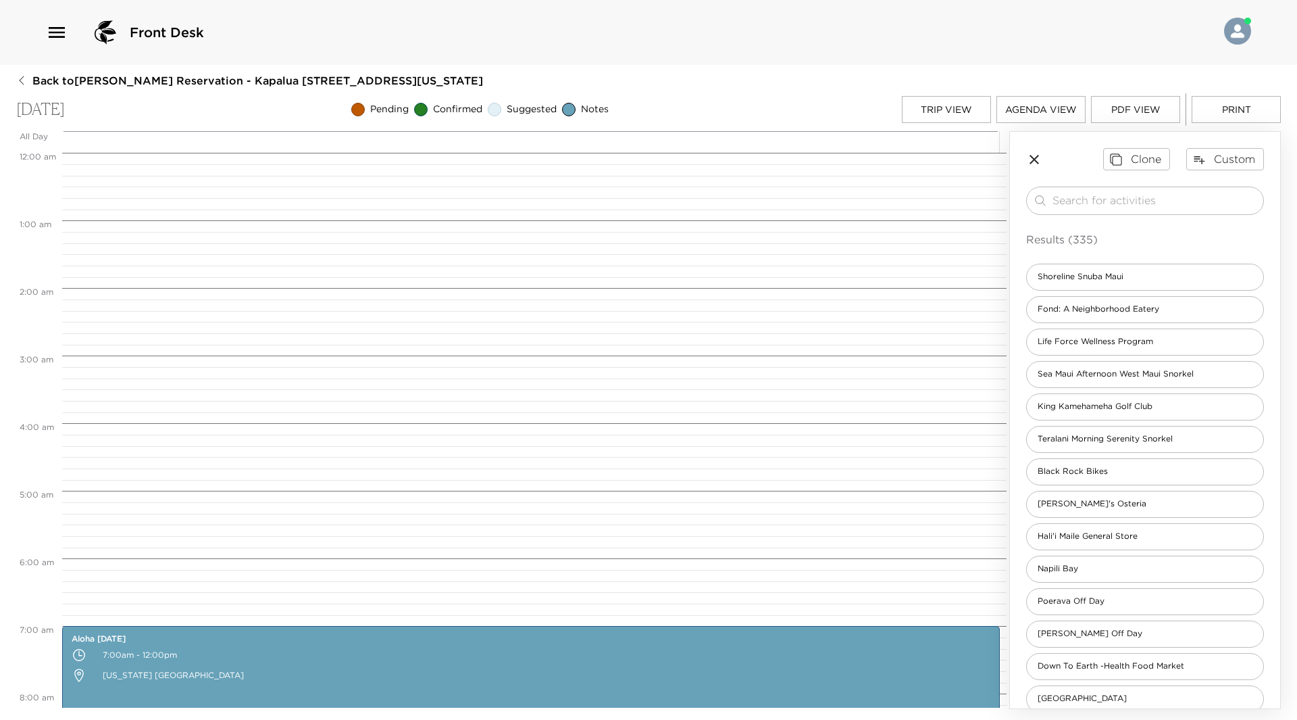
scroll to position [473, 0]
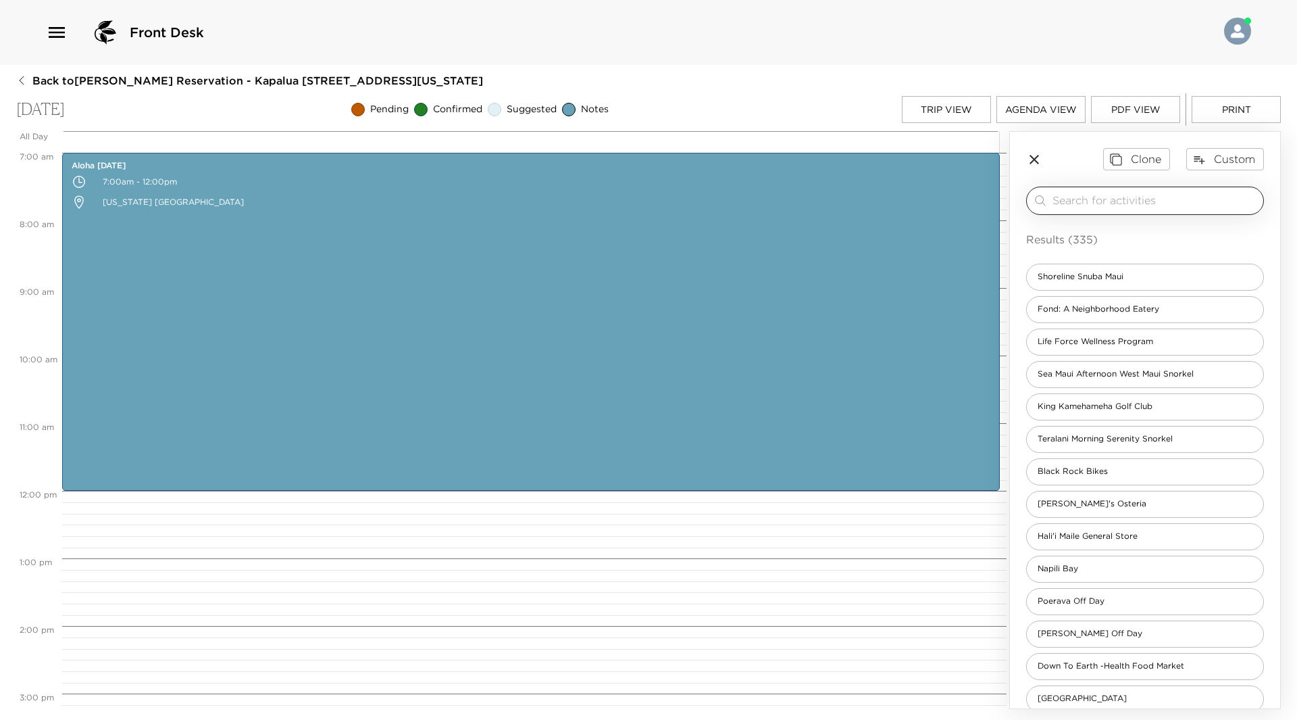
click at [1130, 197] on input "search" at bounding box center [1155, 201] width 205 height 16
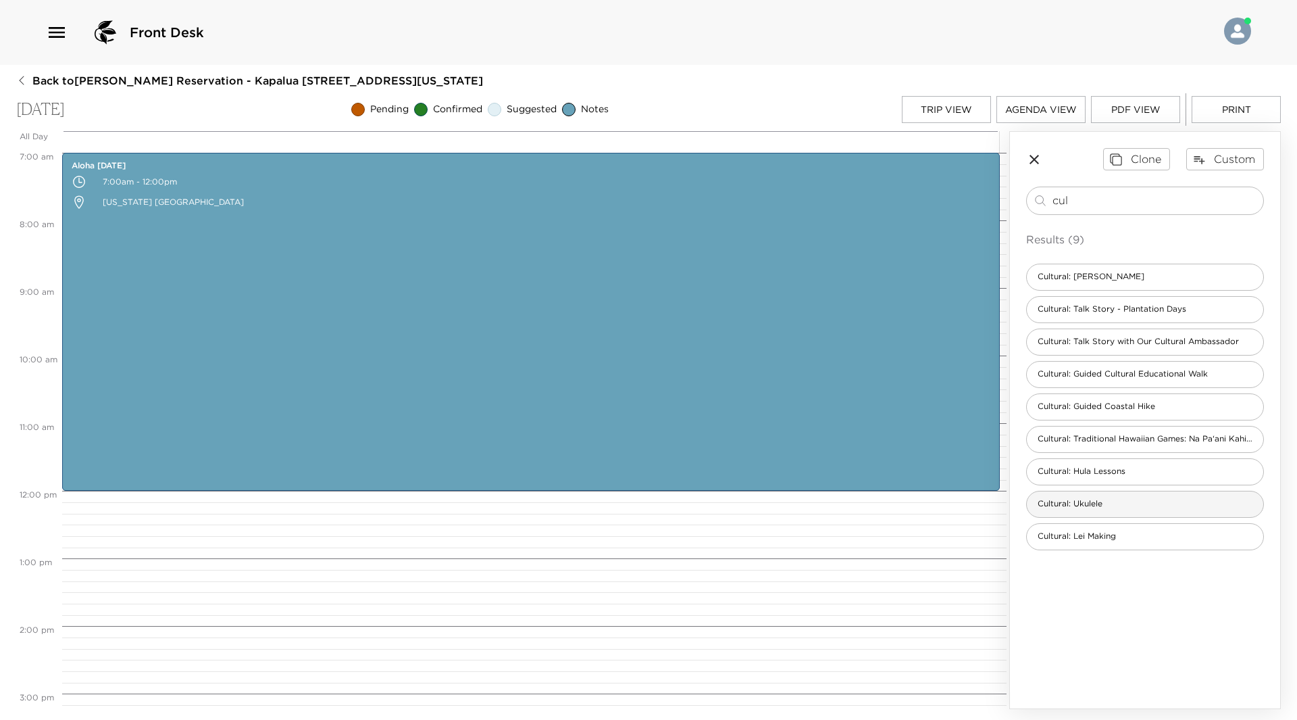
type input "cul"
click at [1199, 497] on div "Cultural: Ukulele" at bounding box center [1145, 504] width 238 height 27
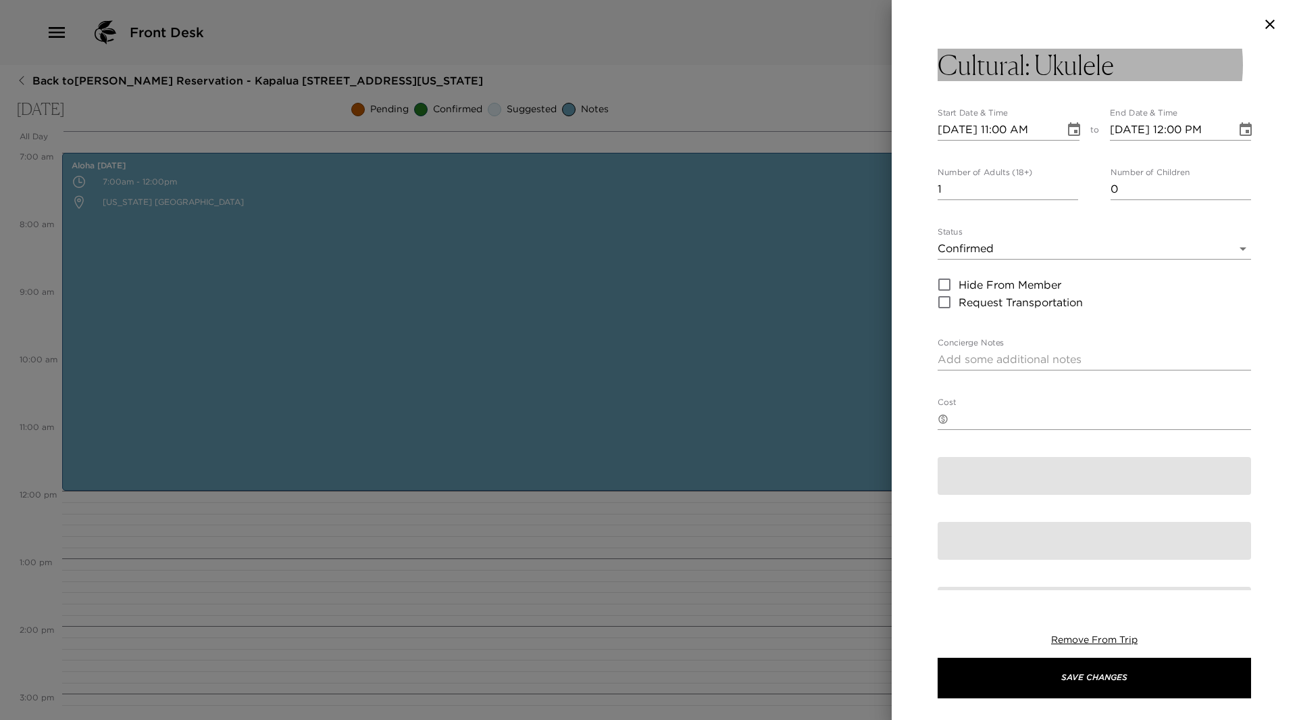
type textarea "The stringed instrument was introduced to the Hawaiian people by the Portuguese…"
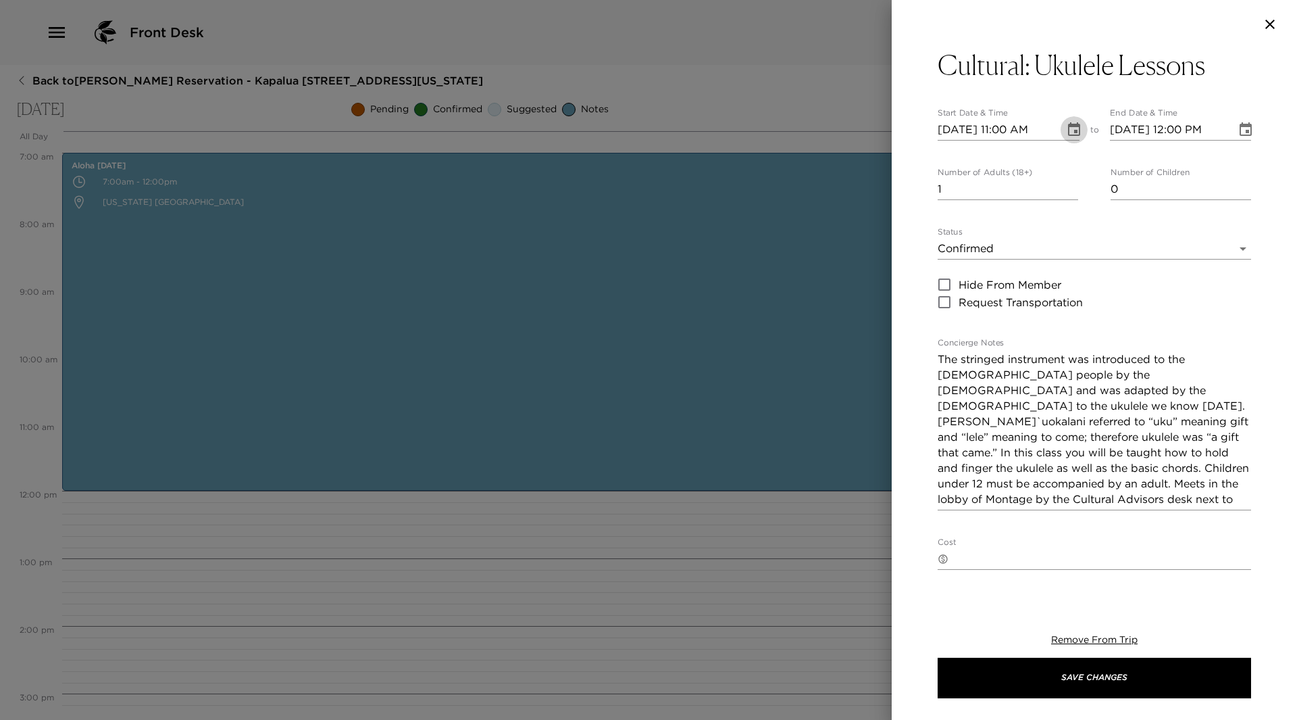
click at [1070, 129] on icon "Choose date, selected date is Sep 12, 2025" at bounding box center [1074, 130] width 16 height 16
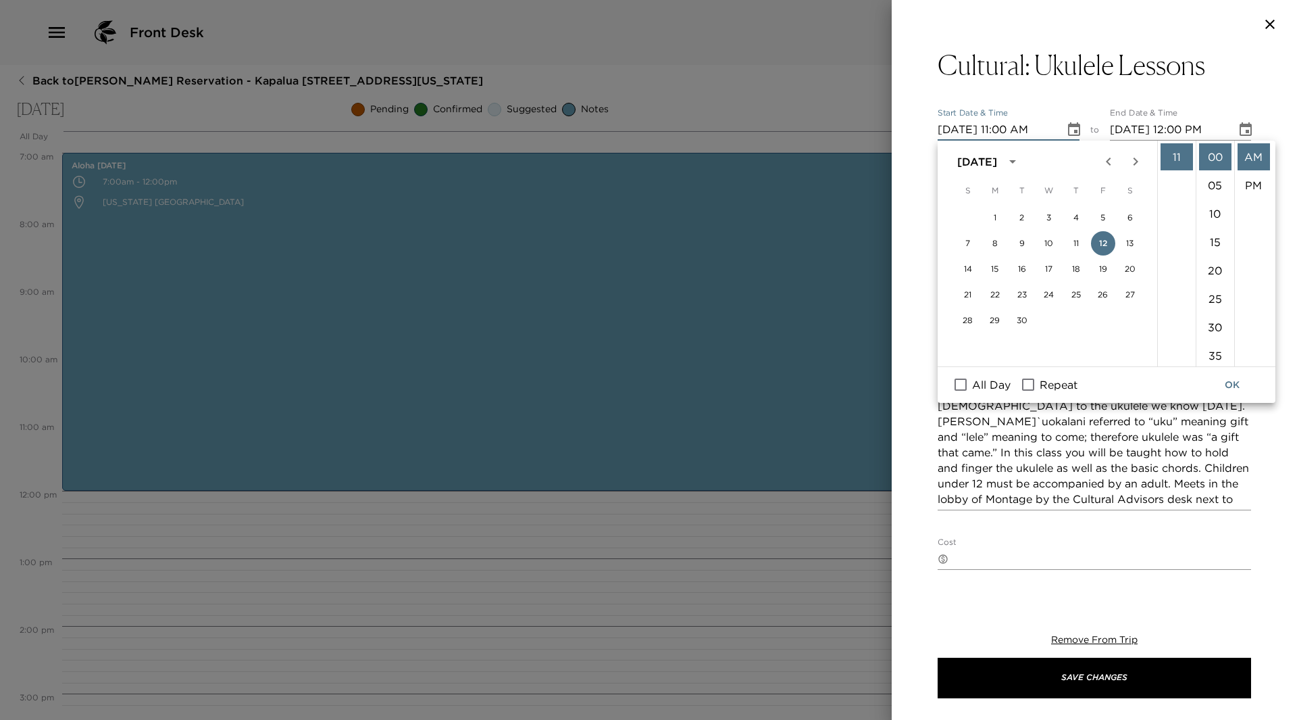
scroll to position [245, 0]
click at [1174, 192] on li "10" at bounding box center [1177, 195] width 32 height 27
type input "09/12/2025 10:00 AM"
click at [1235, 379] on button "OK" at bounding box center [1232, 384] width 43 height 25
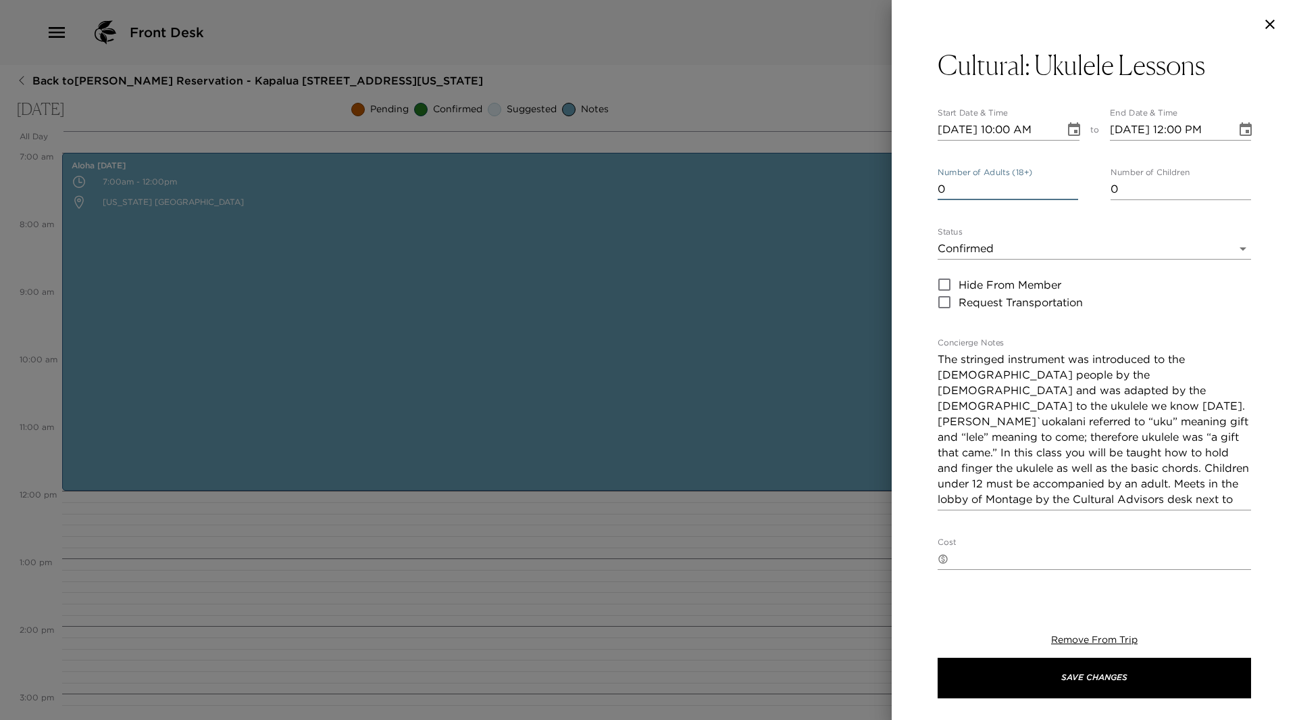
type input "0"
click at [1066, 191] on input "0" at bounding box center [1008, 189] width 141 height 22
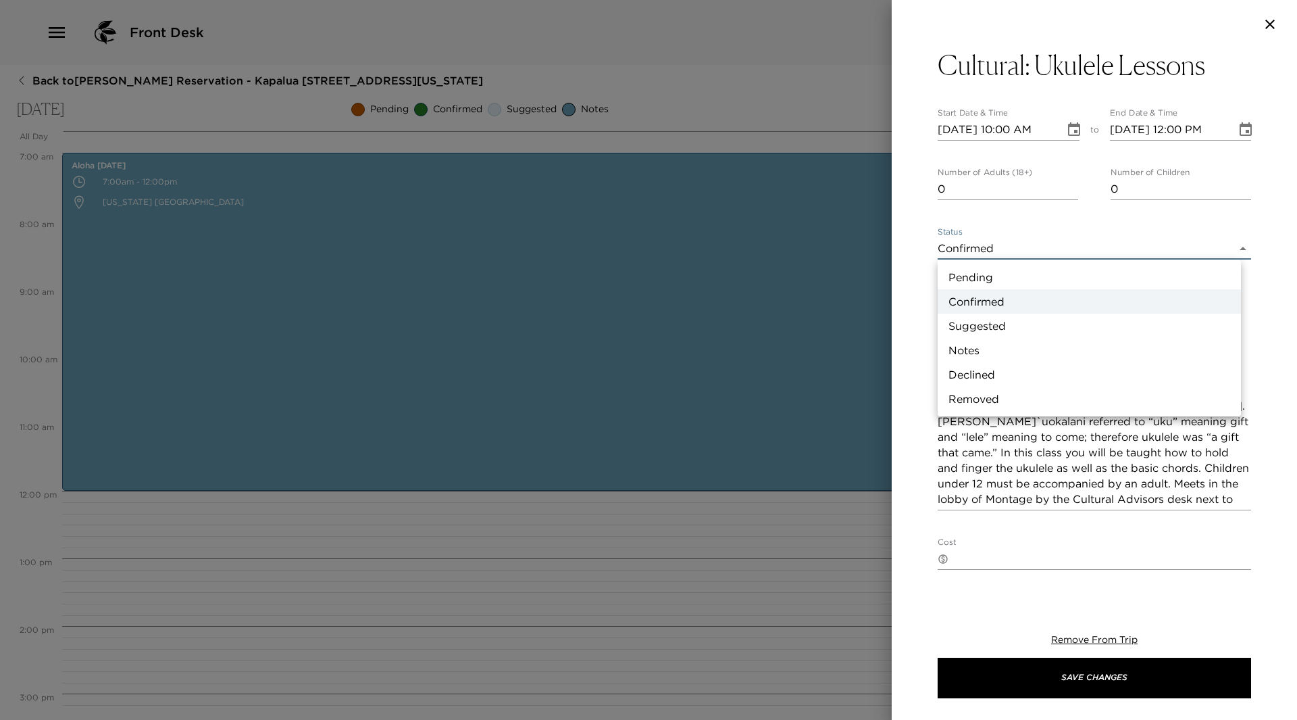
click at [1232, 248] on body "Front Desk Back to Nancy Nakamura Reservation - Kapalua 2508 Kapalua, Maui, Haw…" at bounding box center [648, 360] width 1297 height 720
click at [1062, 347] on li "Notes" at bounding box center [1089, 350] width 303 height 24
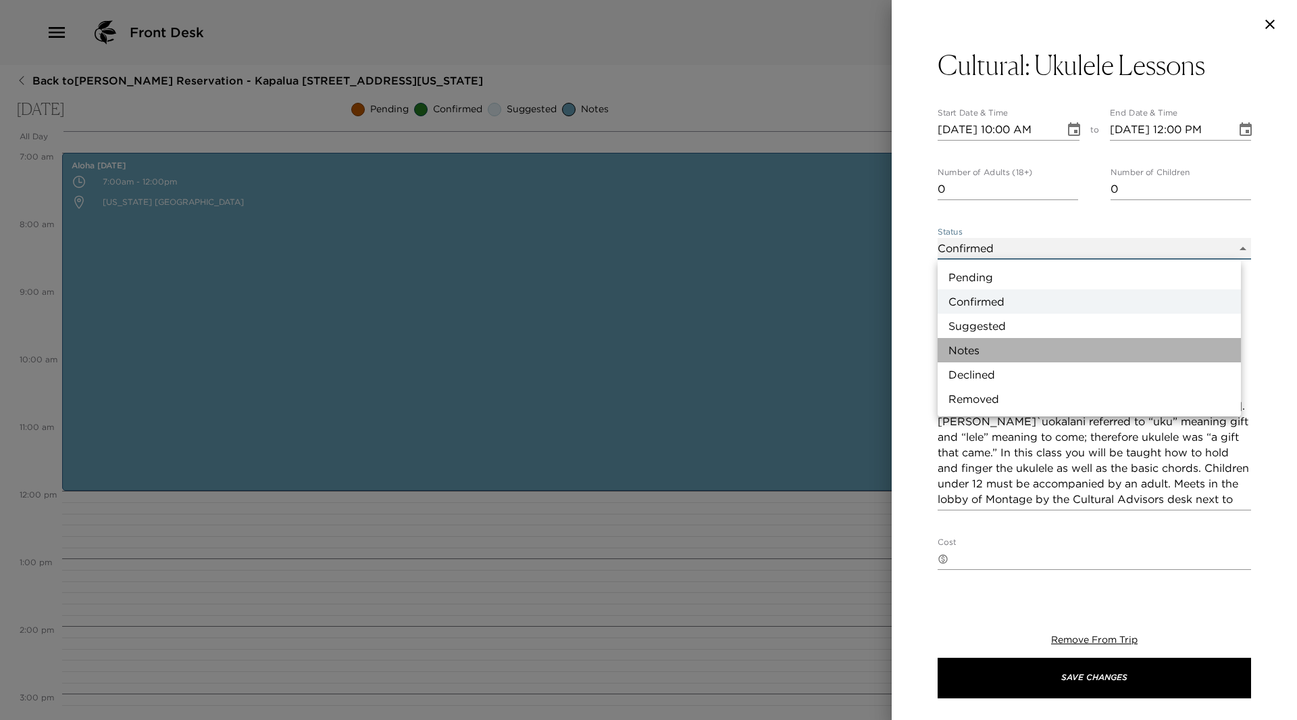
type input "Concierge Note"
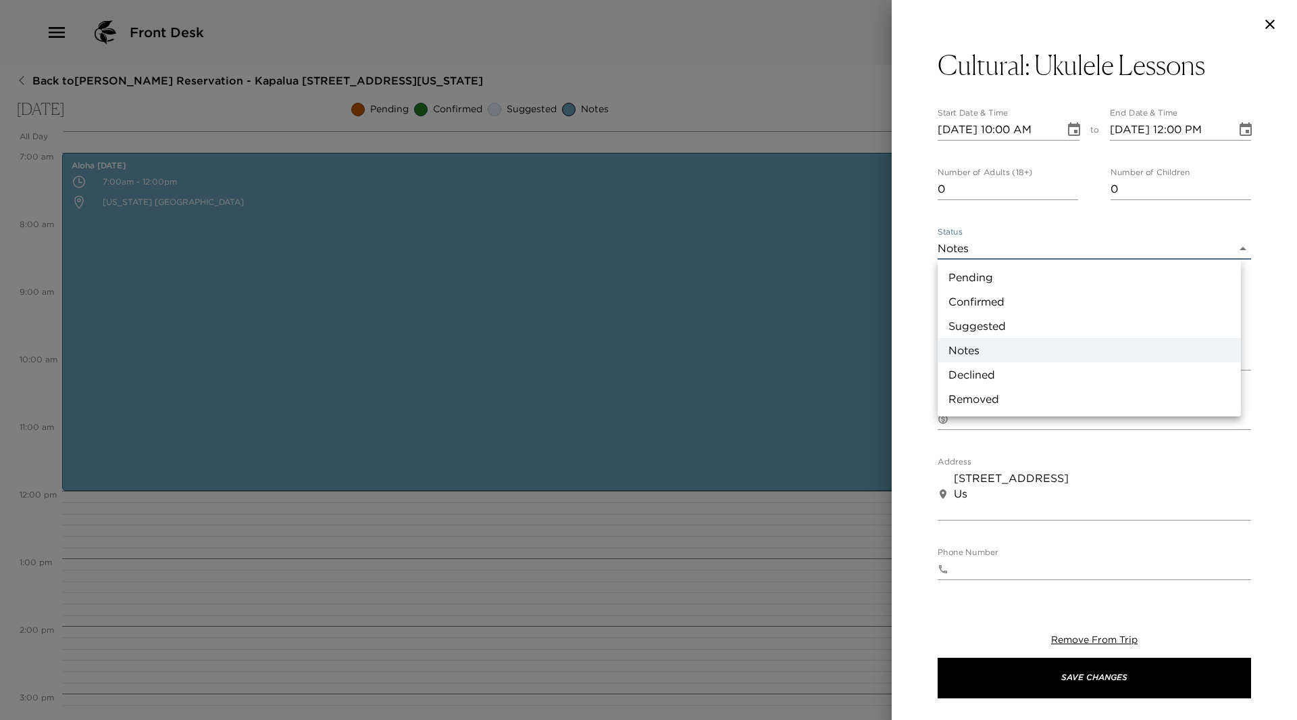
click at [1229, 243] on body "Front Desk Back to Nancy Nakamura Reservation - Kapalua 2508 Kapalua, Maui, Haw…" at bounding box center [648, 360] width 1297 height 720
click at [1061, 306] on li "Confirmed" at bounding box center [1089, 301] width 303 height 24
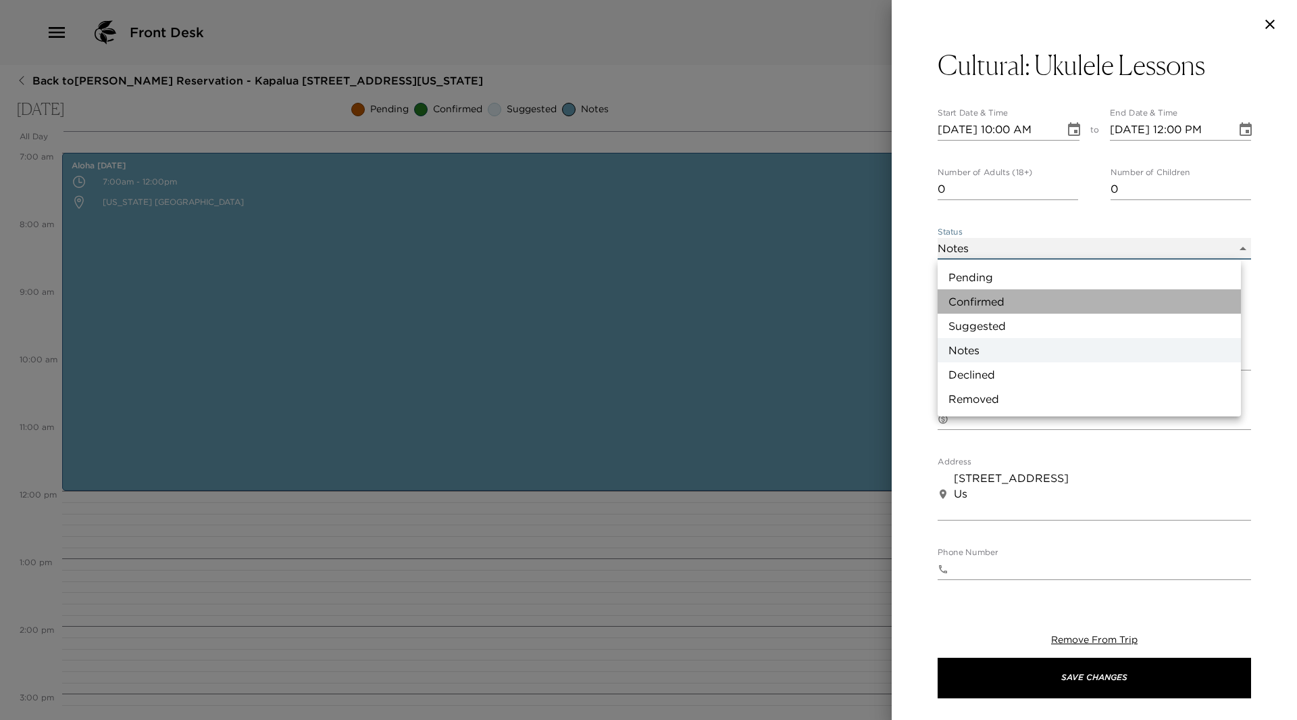
type input "Confirmed"
type textarea "The stringed instrument was introduced to the Hawaiian people by the Portuguese…"
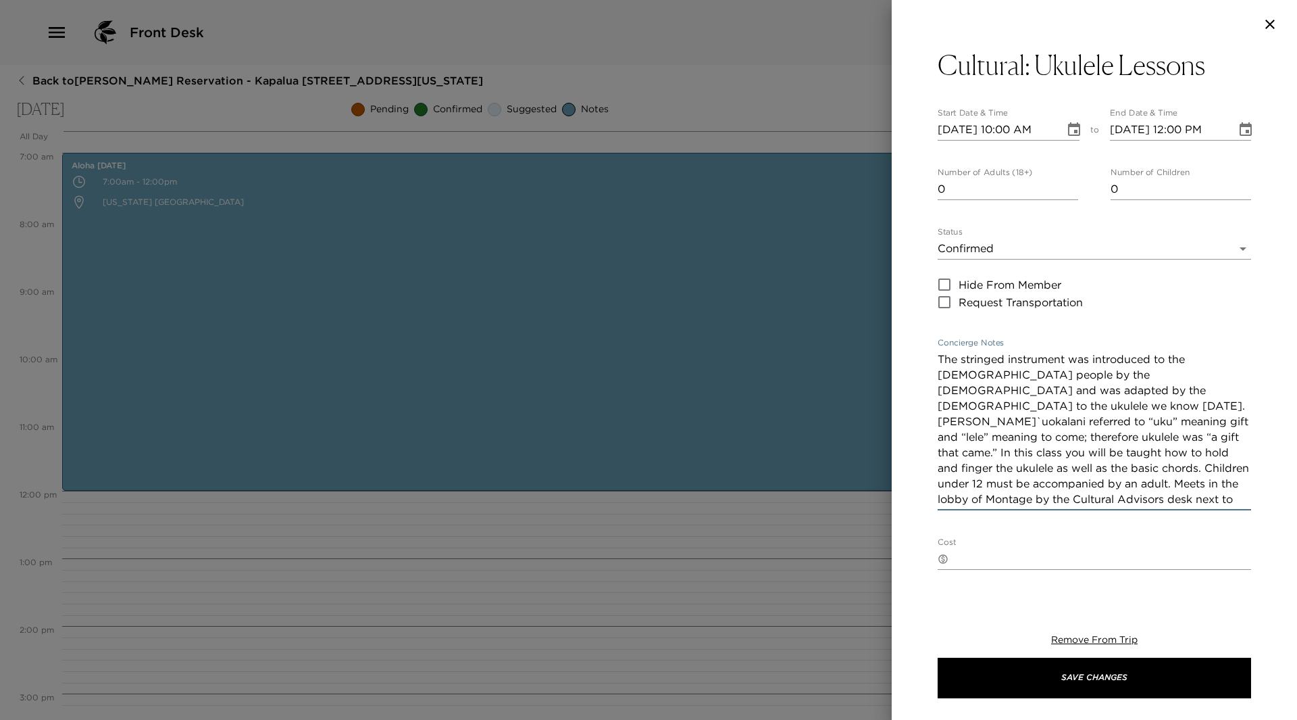
drag, startPoint x: 1025, startPoint y: 500, endPoint x: 931, endPoint y: 346, distance: 180.4
click at [931, 346] on div "Cultural: Ukulele Lessons Start Date & Time 09/12/2025 10:00 AM to End Date & T…" at bounding box center [1094, 319] width 405 height 541
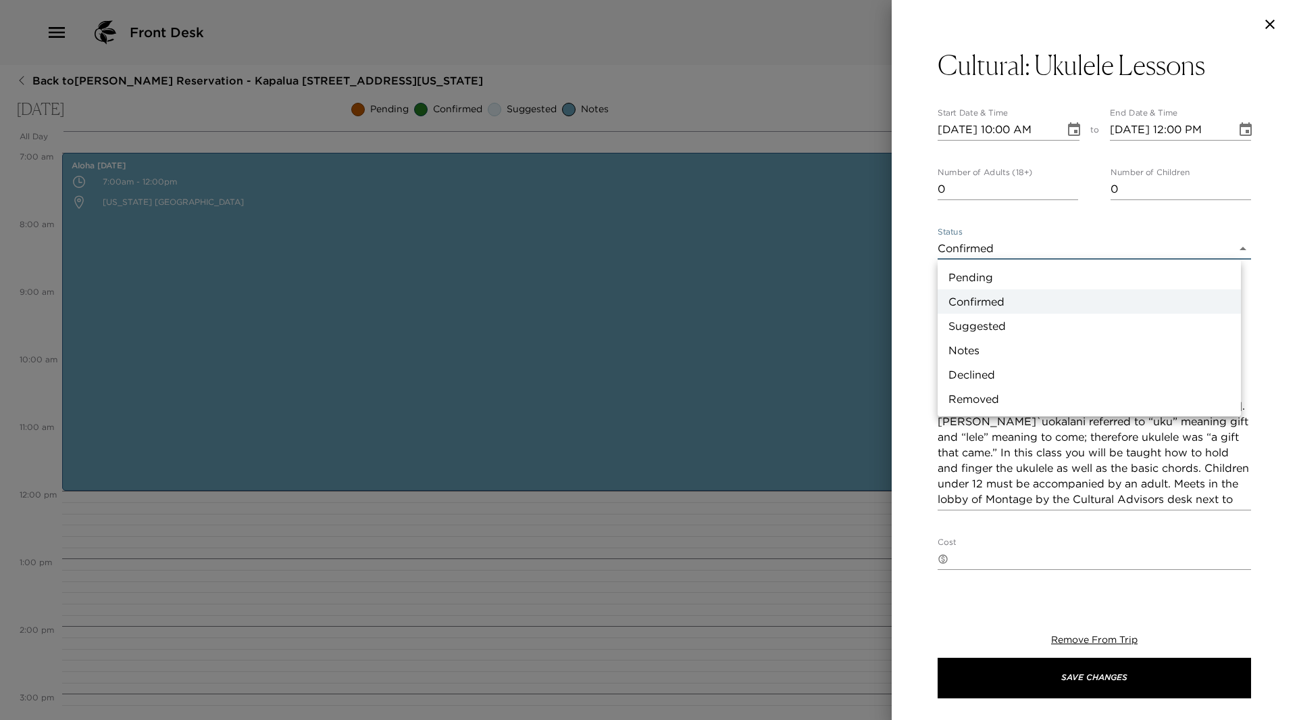
click at [1235, 247] on body "Front Desk Back to Nancy Nakamura Reservation - Kapalua 2508 Kapalua, Maui, Haw…" at bounding box center [648, 360] width 1297 height 720
click at [1008, 345] on li "Notes" at bounding box center [1089, 350] width 303 height 24
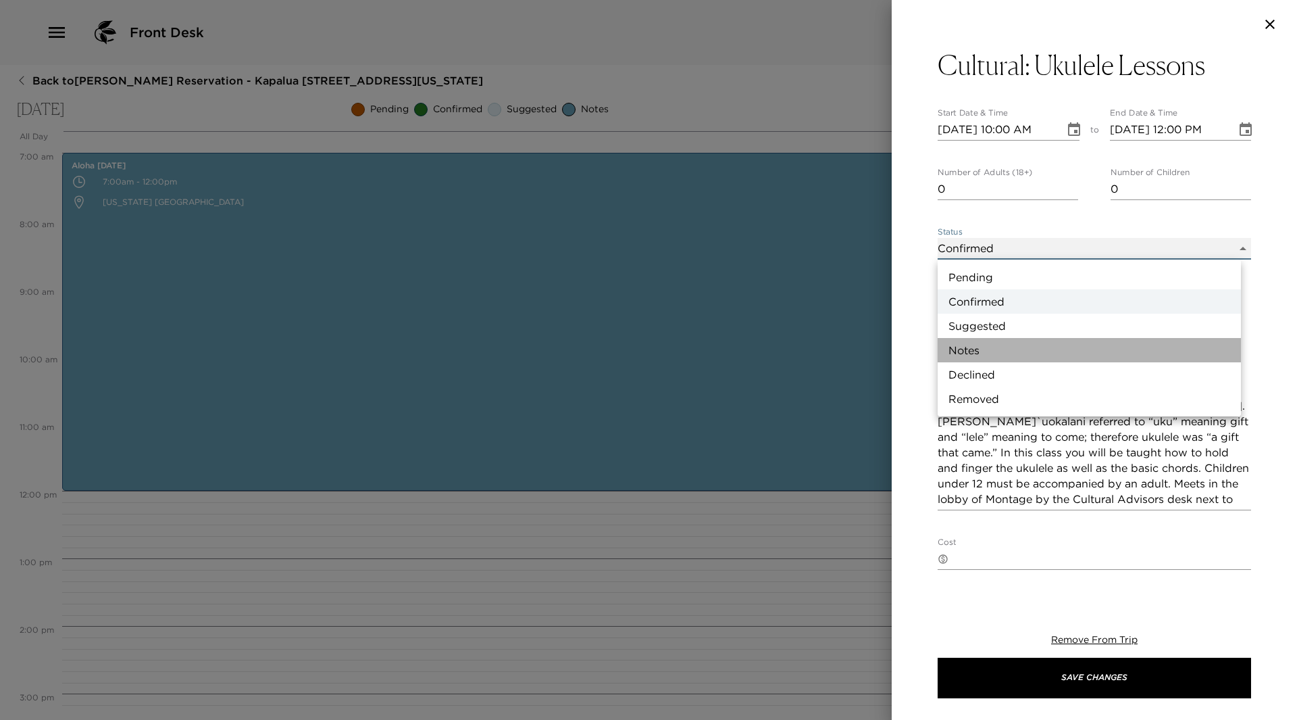
type input "Concierge Note"
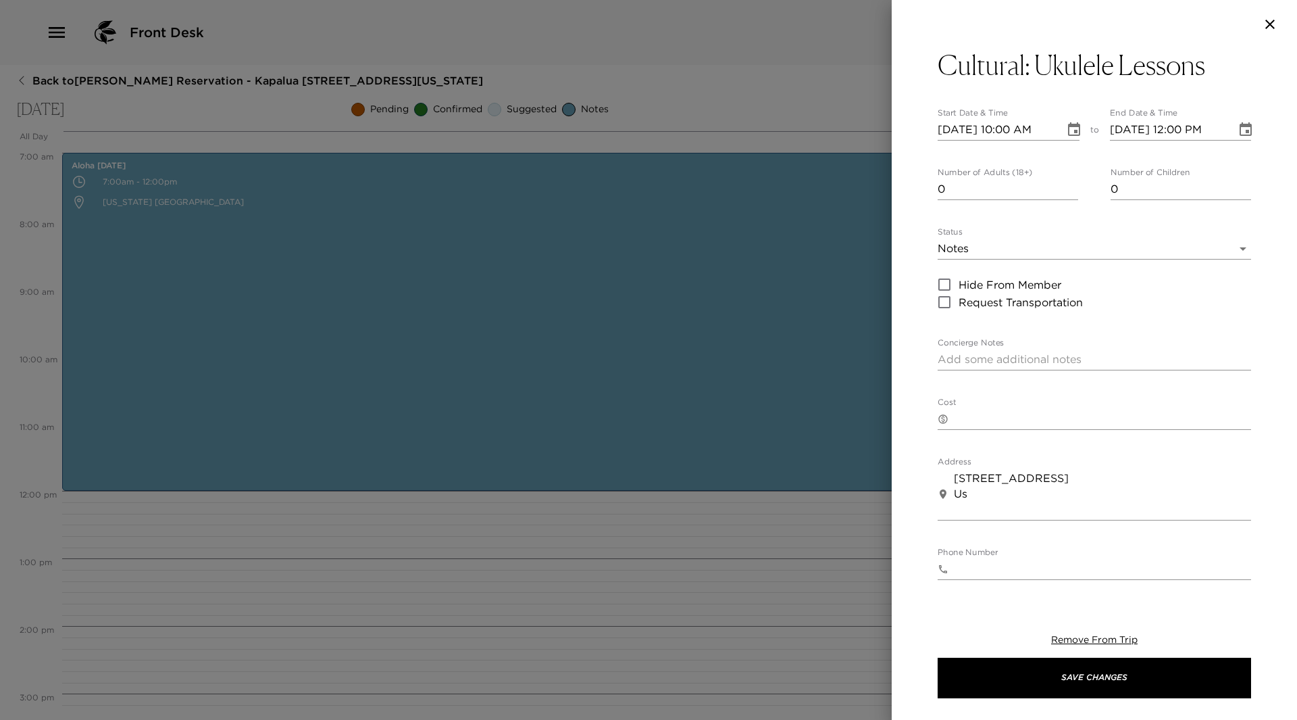
click at [981, 349] on div "x" at bounding box center [1095, 360] width 314 height 22
paste textarea "The stringed instrument was introduced to the Hawaiian people by the Portuguese…"
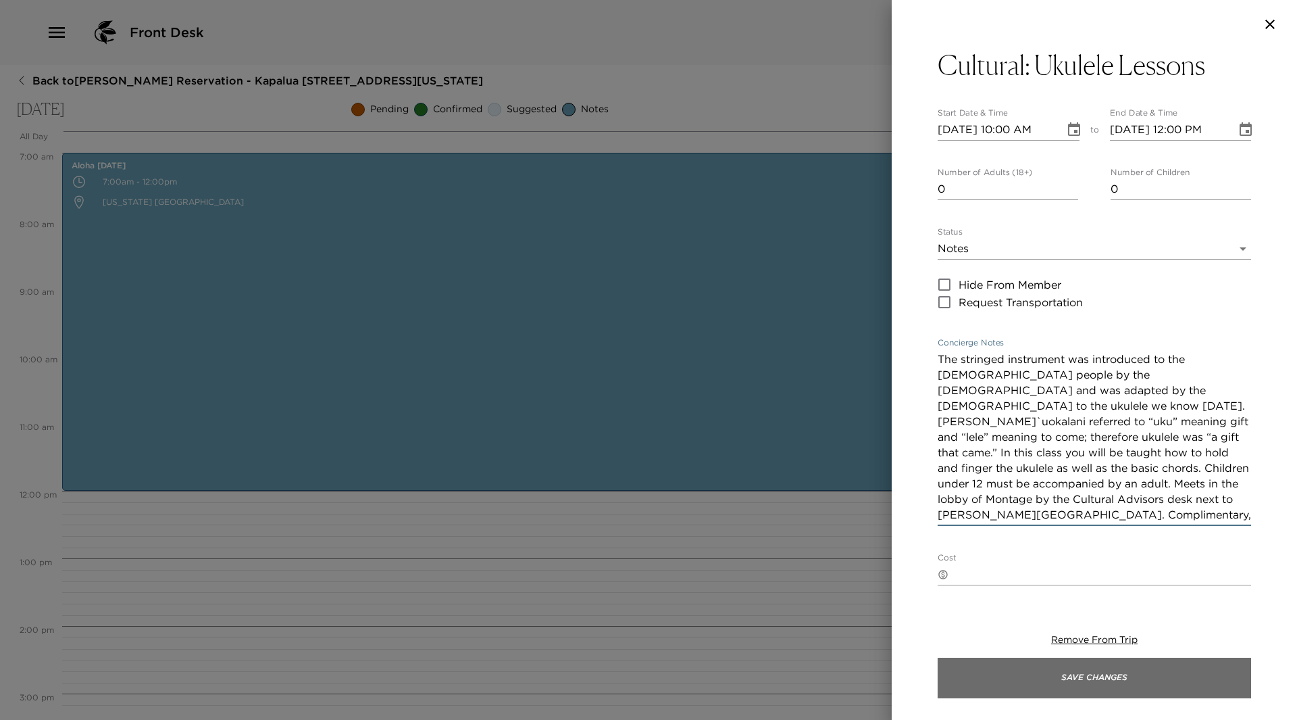
type textarea "The stringed instrument was introduced to the Hawaiian people by the Portuguese…"
click at [1170, 689] on button "Save Changes" at bounding box center [1095, 677] width 314 height 41
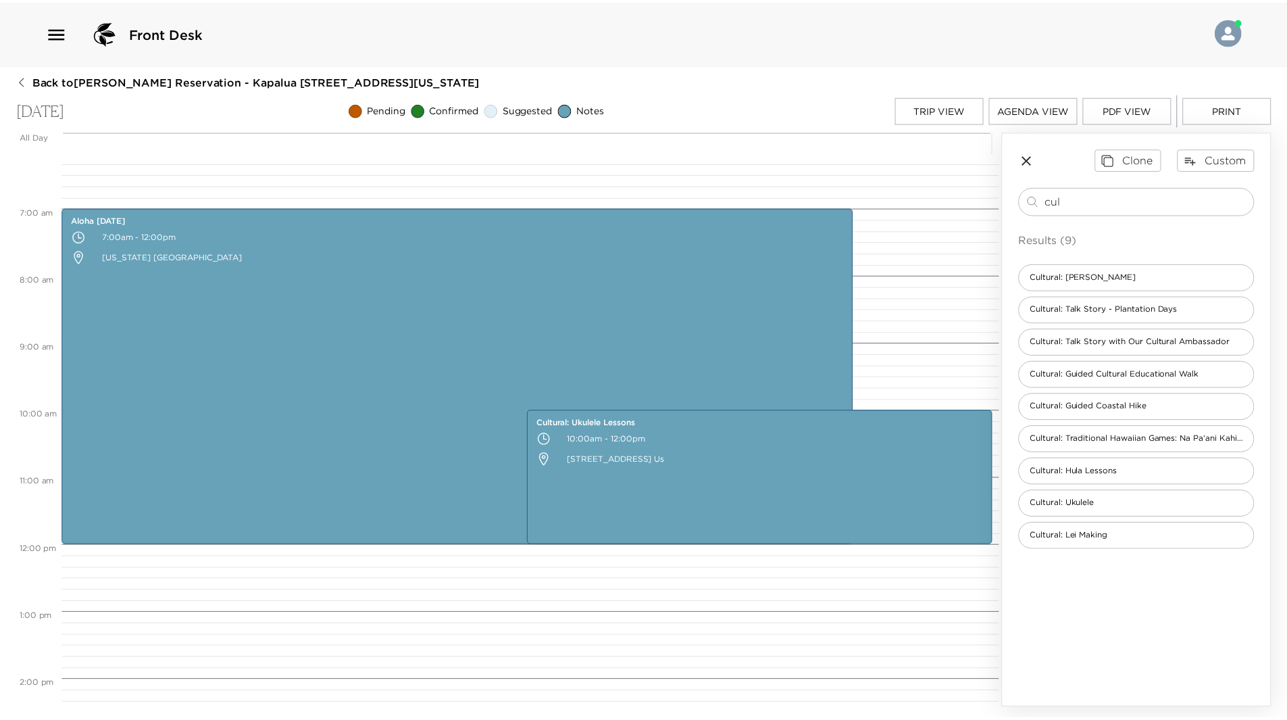
scroll to position [338, 0]
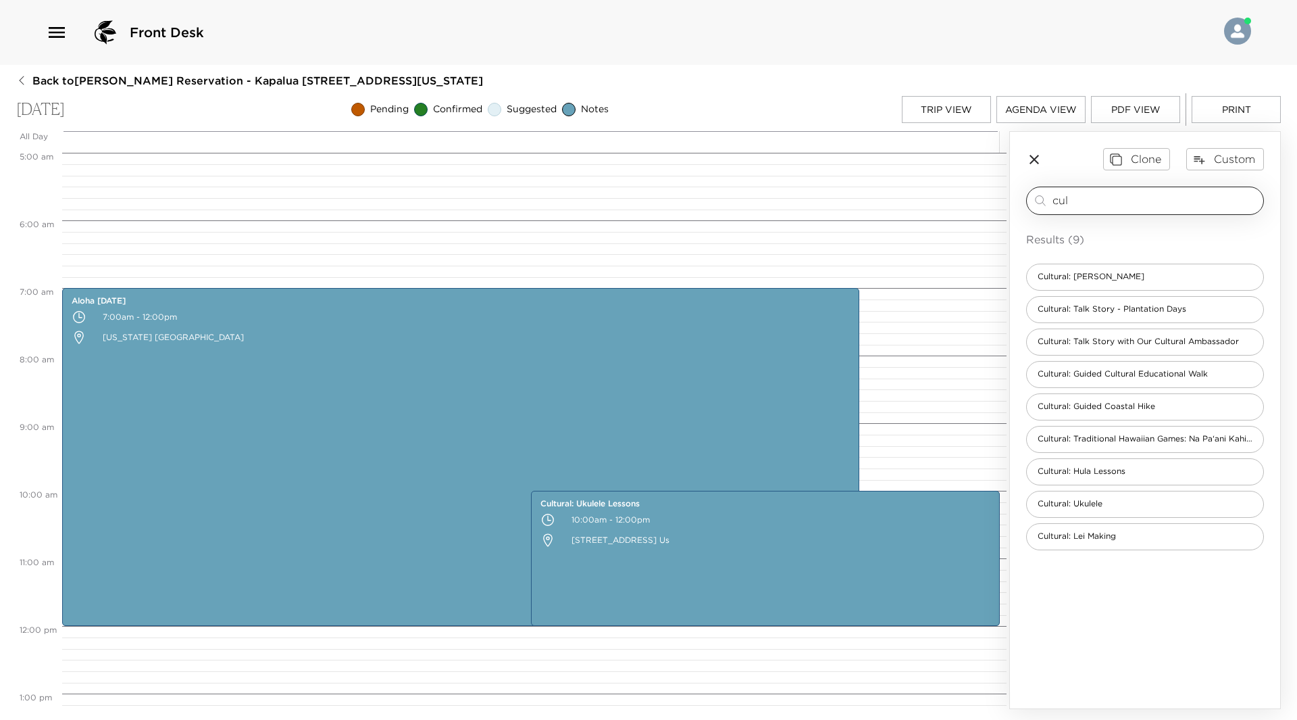
drag, startPoint x: 1086, startPoint y: 204, endPoint x: 1028, endPoint y: 199, distance: 58.4
click at [1028, 199] on div "cul ​" at bounding box center [1145, 201] width 238 height 28
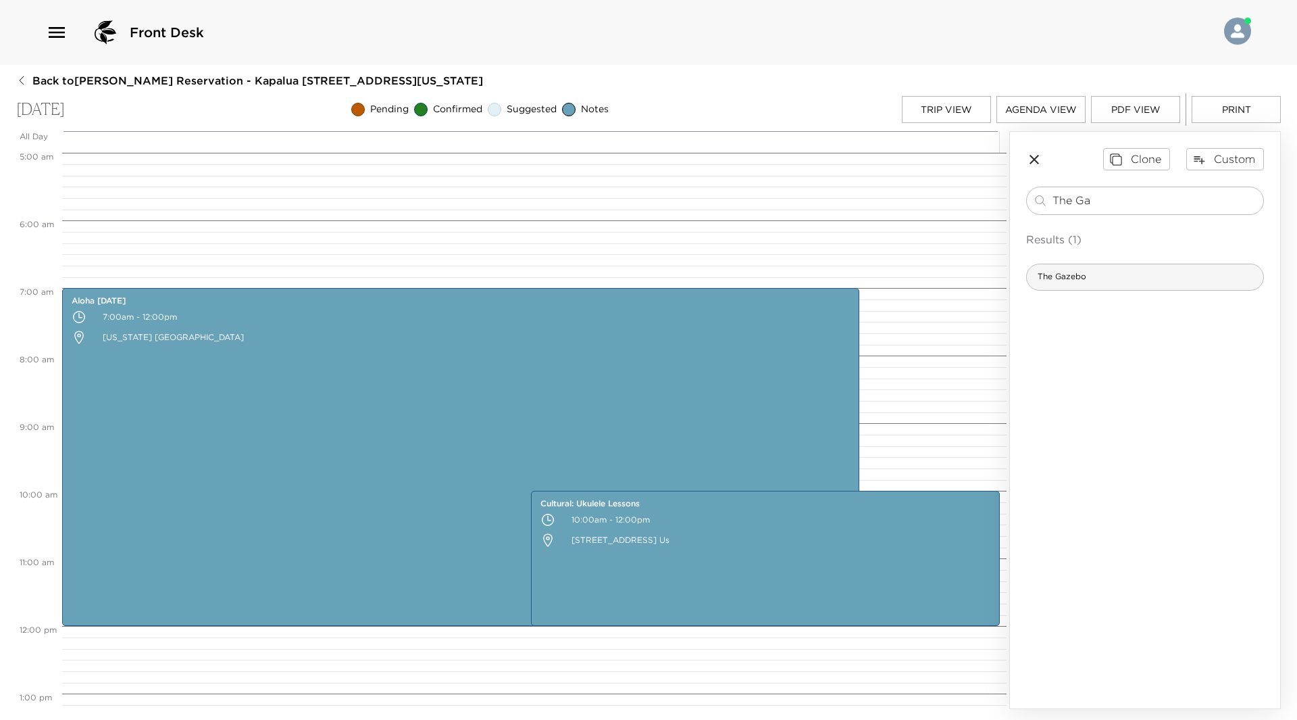
type input "The Ga"
click at [1111, 283] on div "The Gazebo" at bounding box center [1145, 277] width 238 height 27
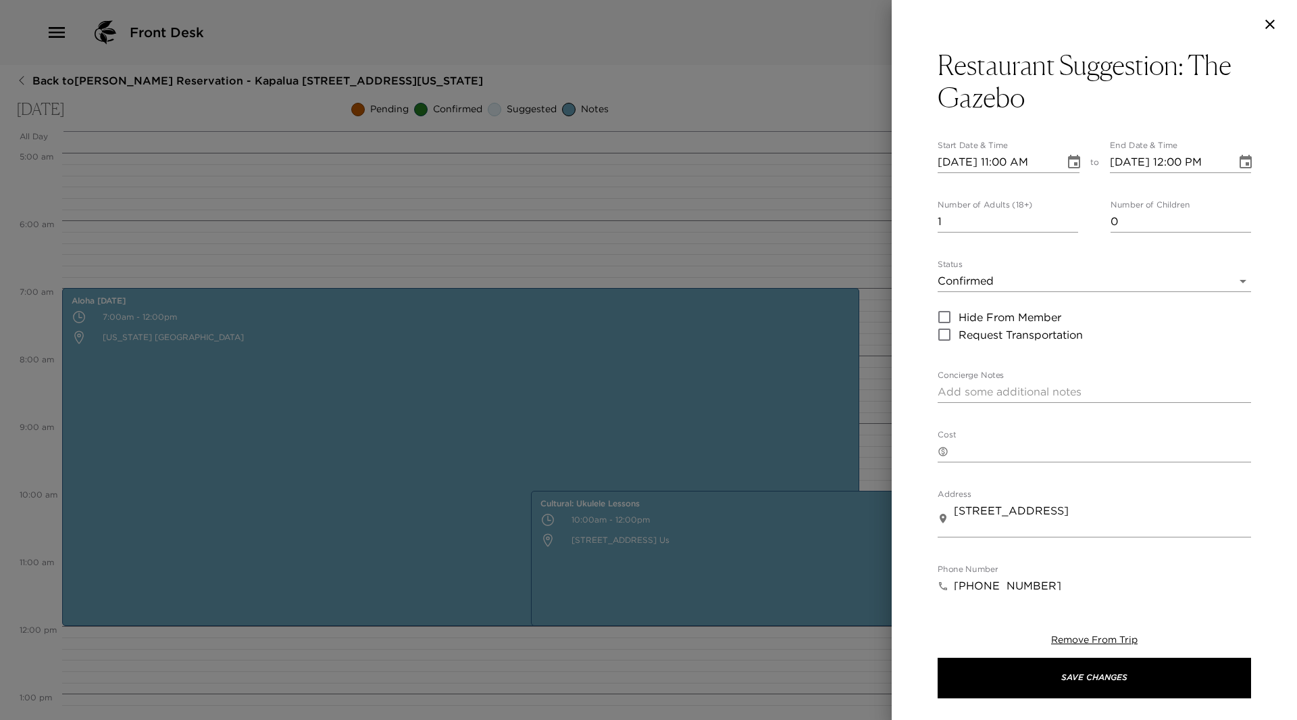
click at [59, 26] on div at bounding box center [648, 360] width 1297 height 720
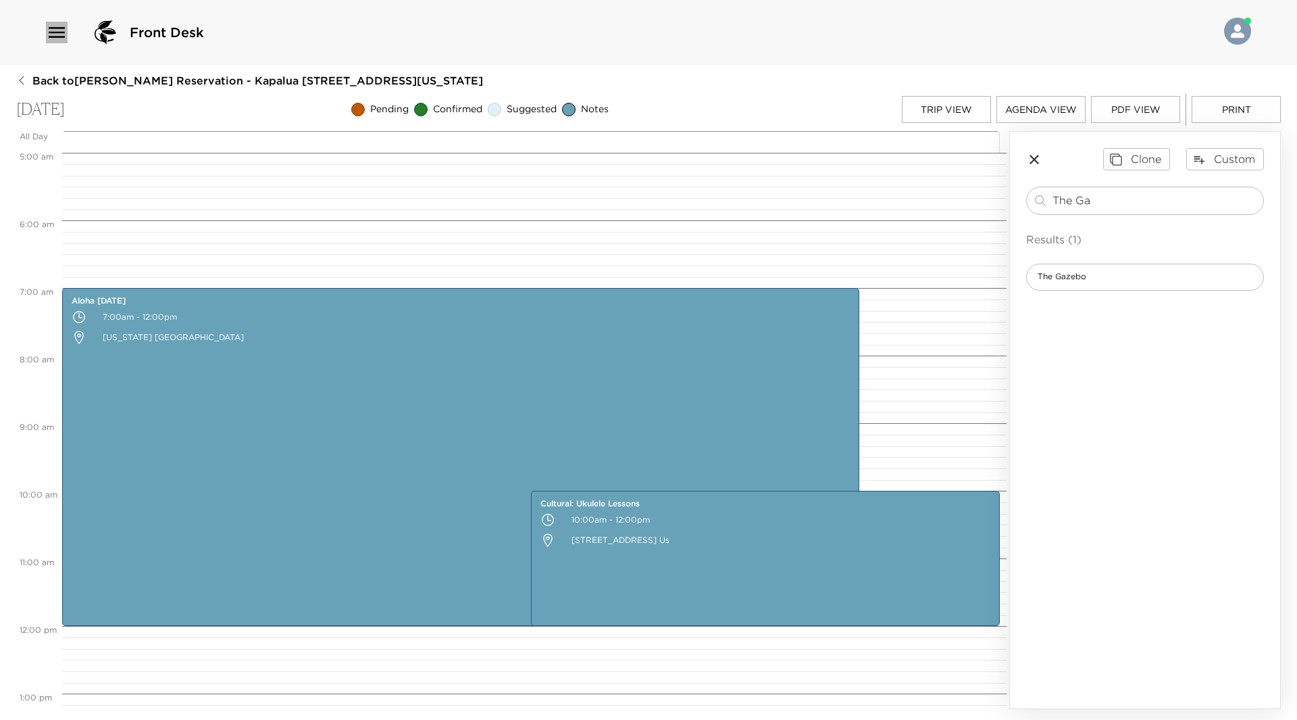
click at [53, 28] on icon "button" at bounding box center [57, 32] width 16 height 11
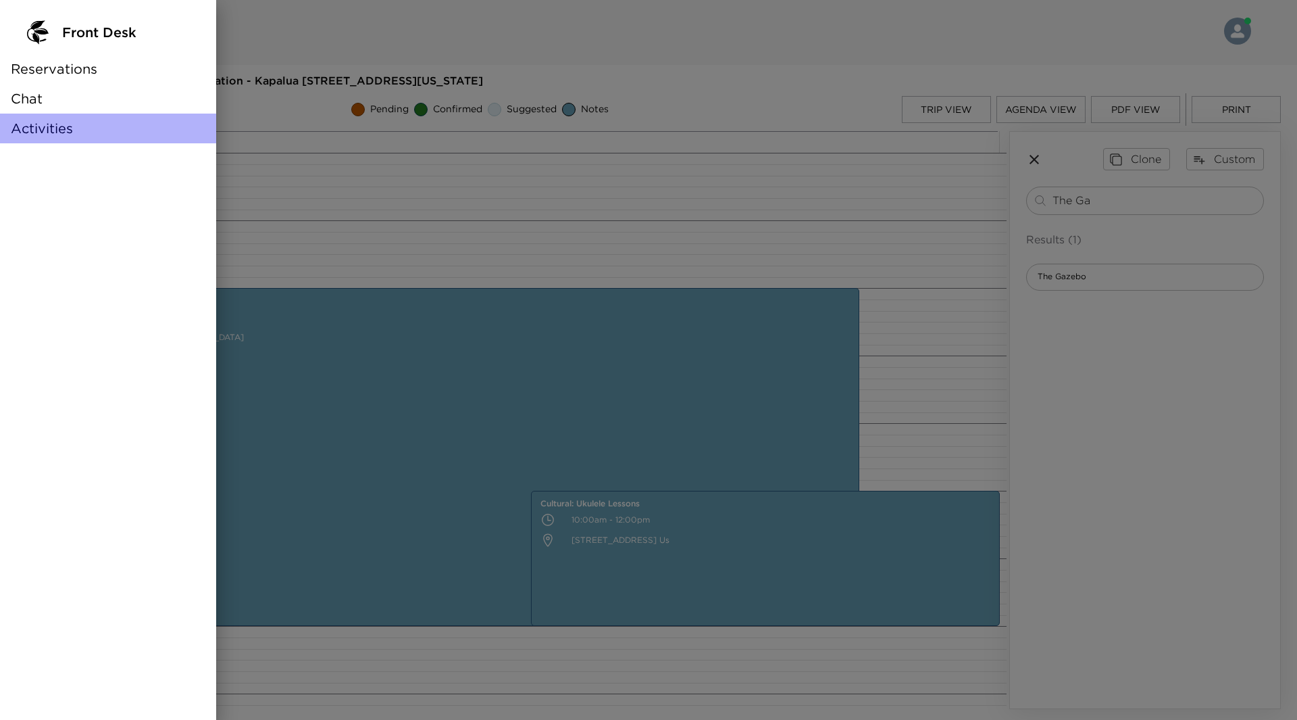
click at [55, 131] on span "Activities" at bounding box center [42, 128] width 62 height 19
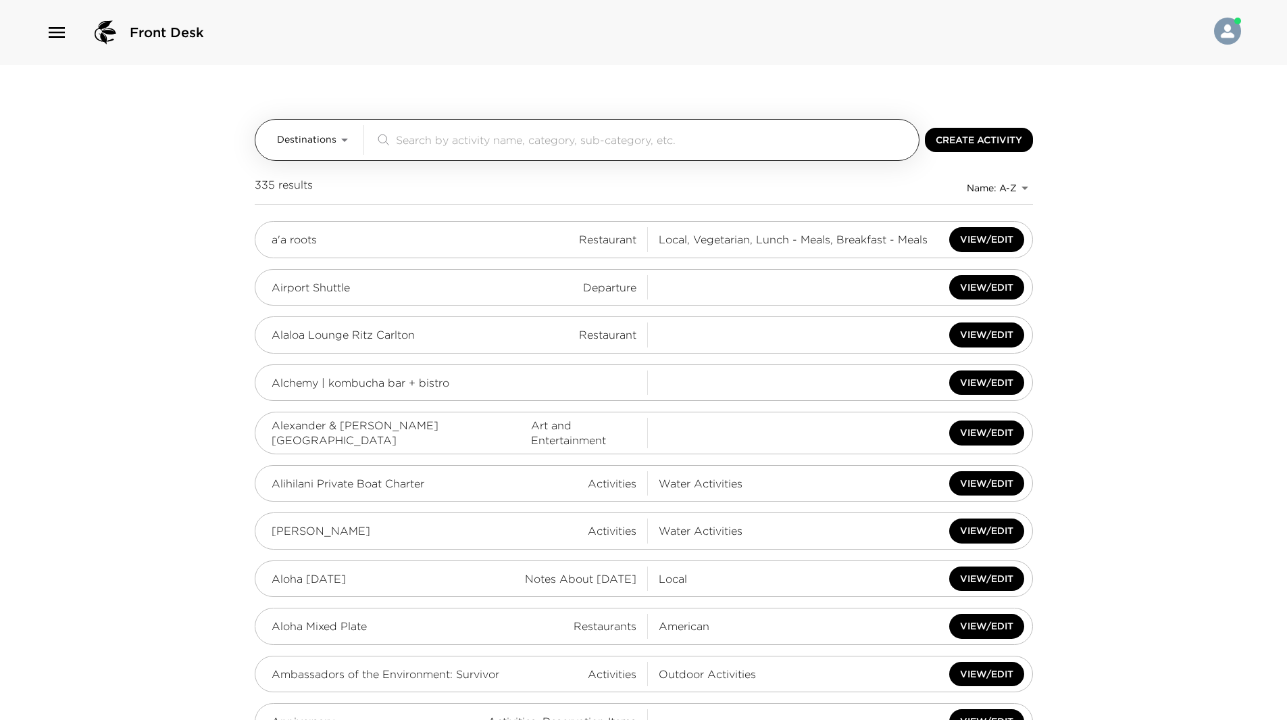
click at [501, 137] on input "search" at bounding box center [655, 140] width 518 height 16
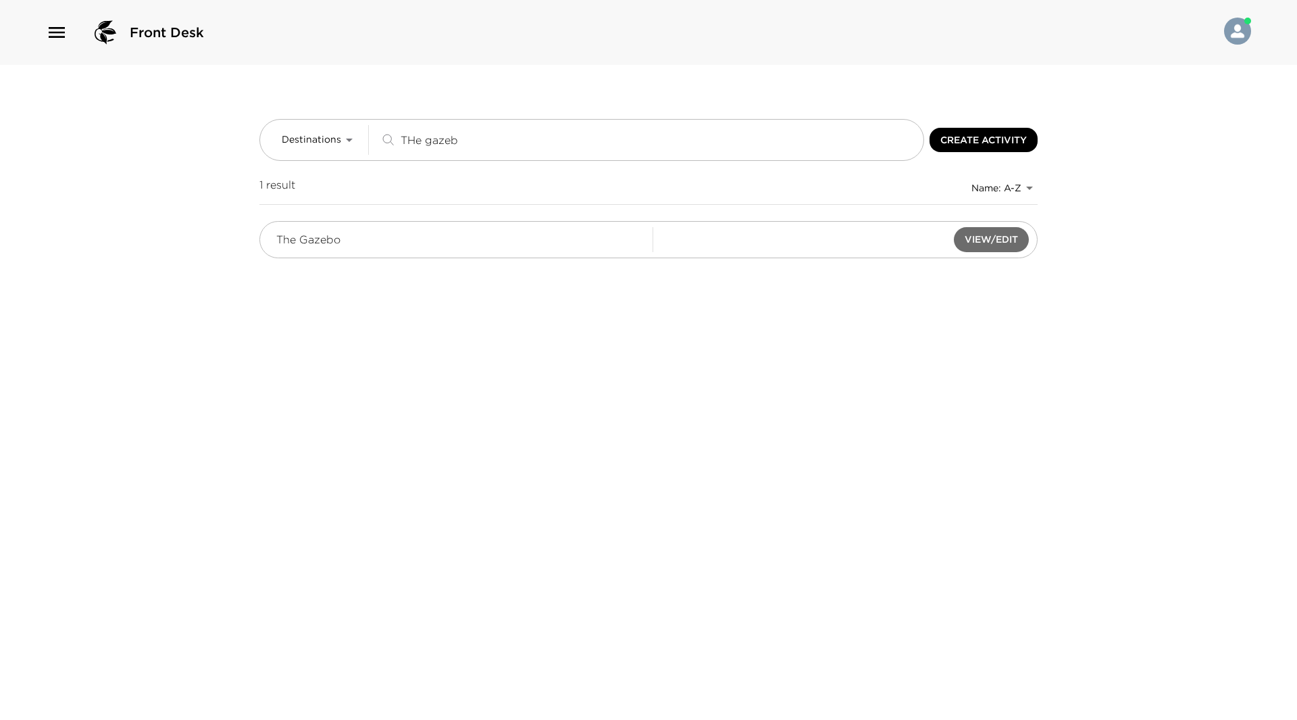
type input "THe gazeb"
click at [962, 243] on button "View/Edit" at bounding box center [991, 239] width 75 height 25
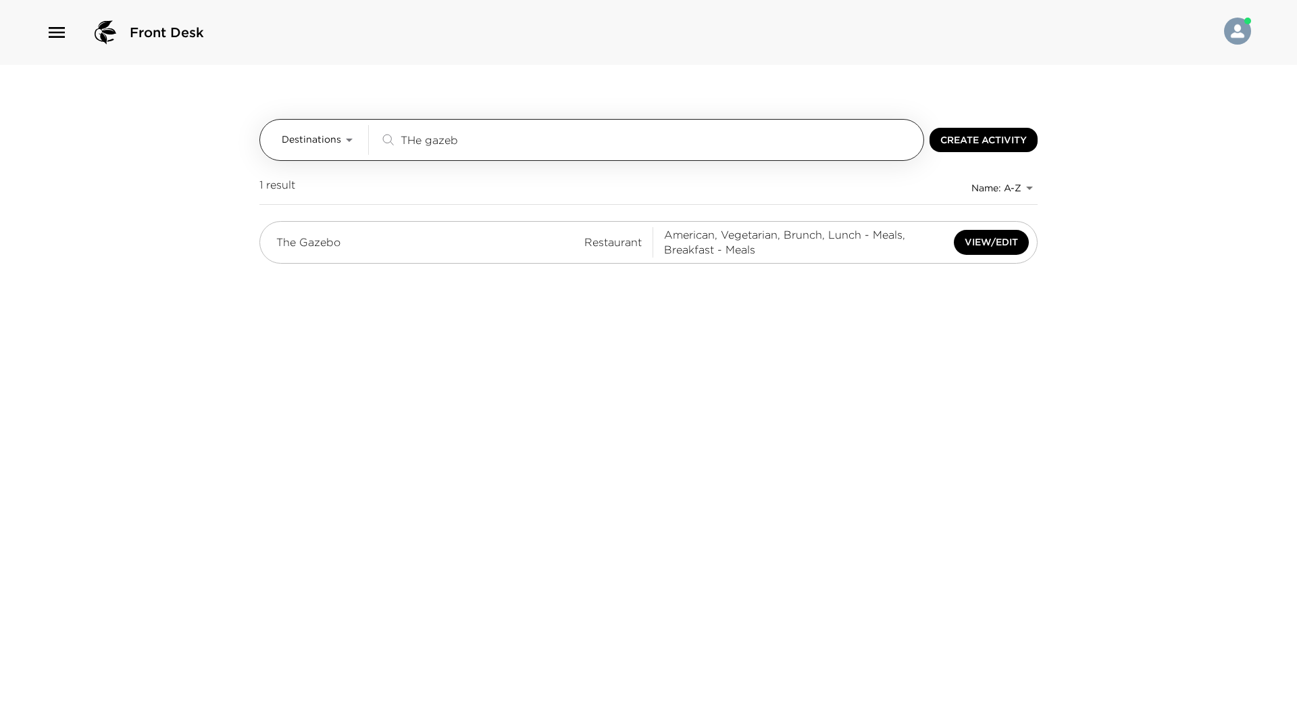
drag, startPoint x: 472, startPoint y: 144, endPoint x: 363, endPoint y: 129, distance: 109.8
click at [363, 129] on div "Destinations THe gazeb ​" at bounding box center [600, 140] width 637 height 30
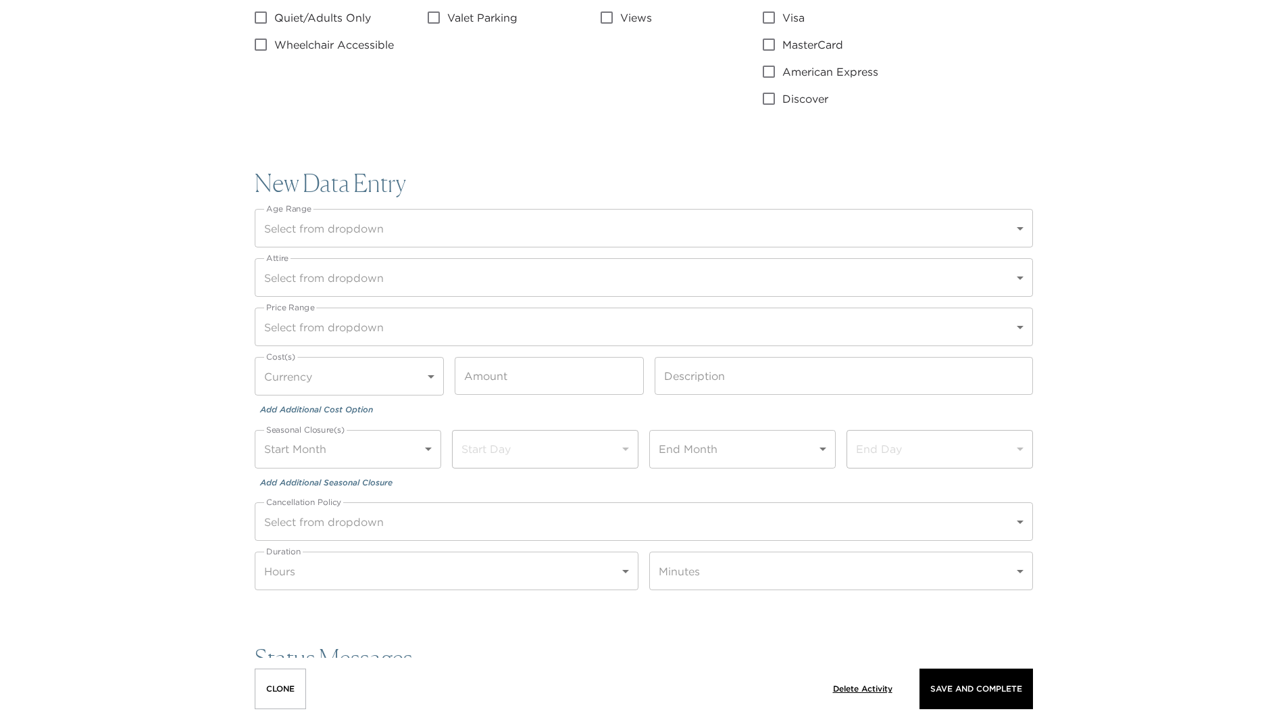
scroll to position [1508, 0]
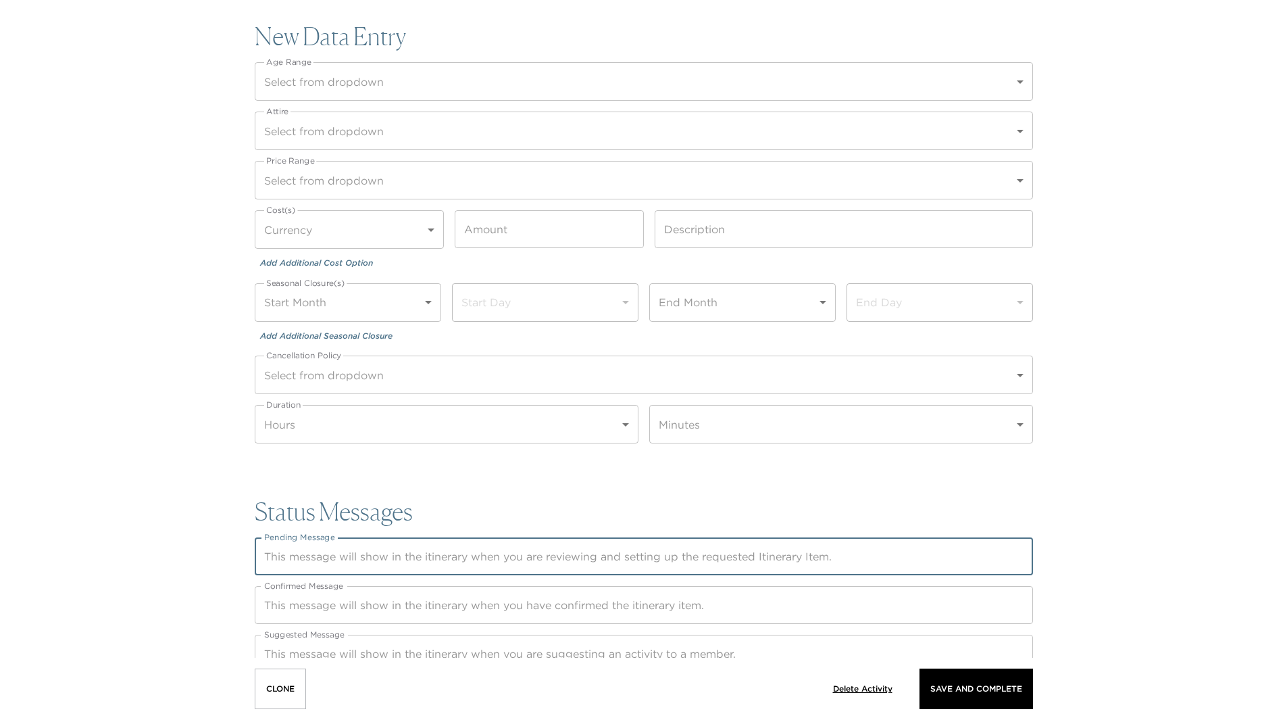
click at [291, 555] on textarea "Pending Message" at bounding box center [644, 557] width 760 height 16
paste textarea "Lor Ipsumd Sita co a elits, doeius, tem-in-utl-etd magnaaliqu, eni Admi veniamq…"
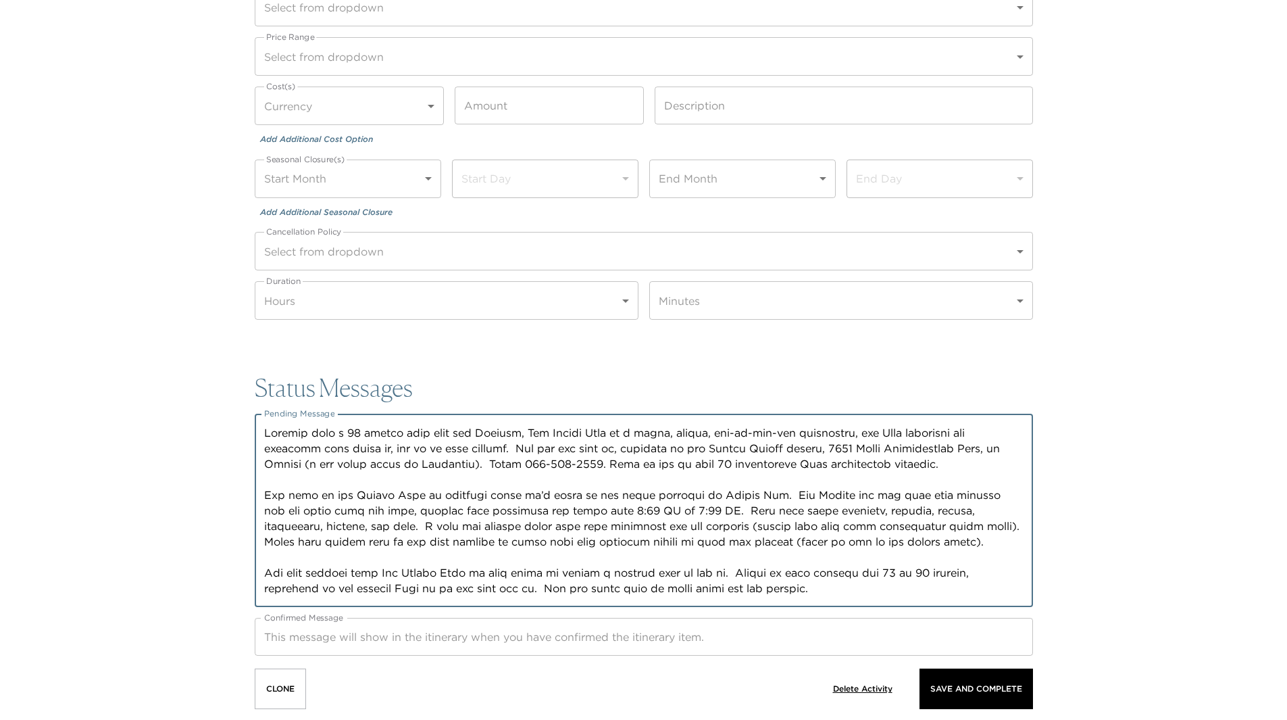
scroll to position [1747, 0]
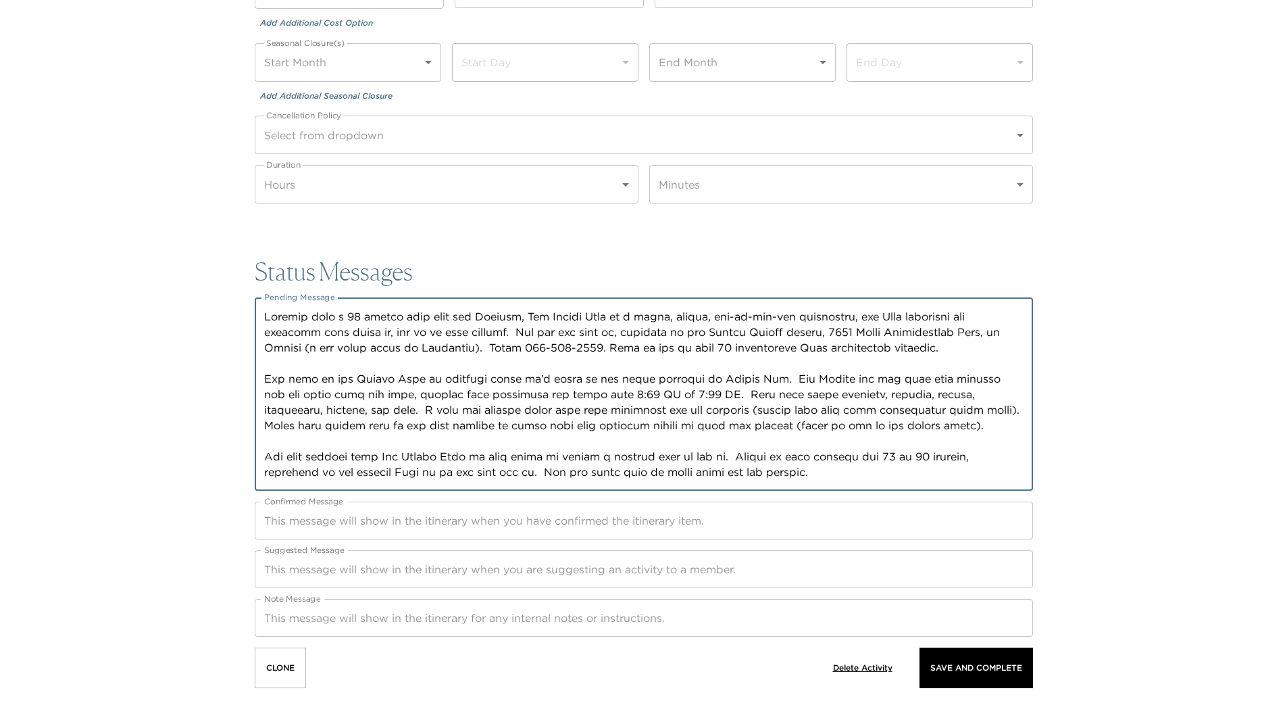
drag, startPoint x: 839, startPoint y: 469, endPoint x: 258, endPoint y: 317, distance: 600.0
click at [258, 317] on div "x Pending Message" at bounding box center [644, 393] width 778 height 193
type textarea "Loremip dolo s 70 ametco adip elit sed Doeiusm, Tem Incidi Utla et d magna, ali…"
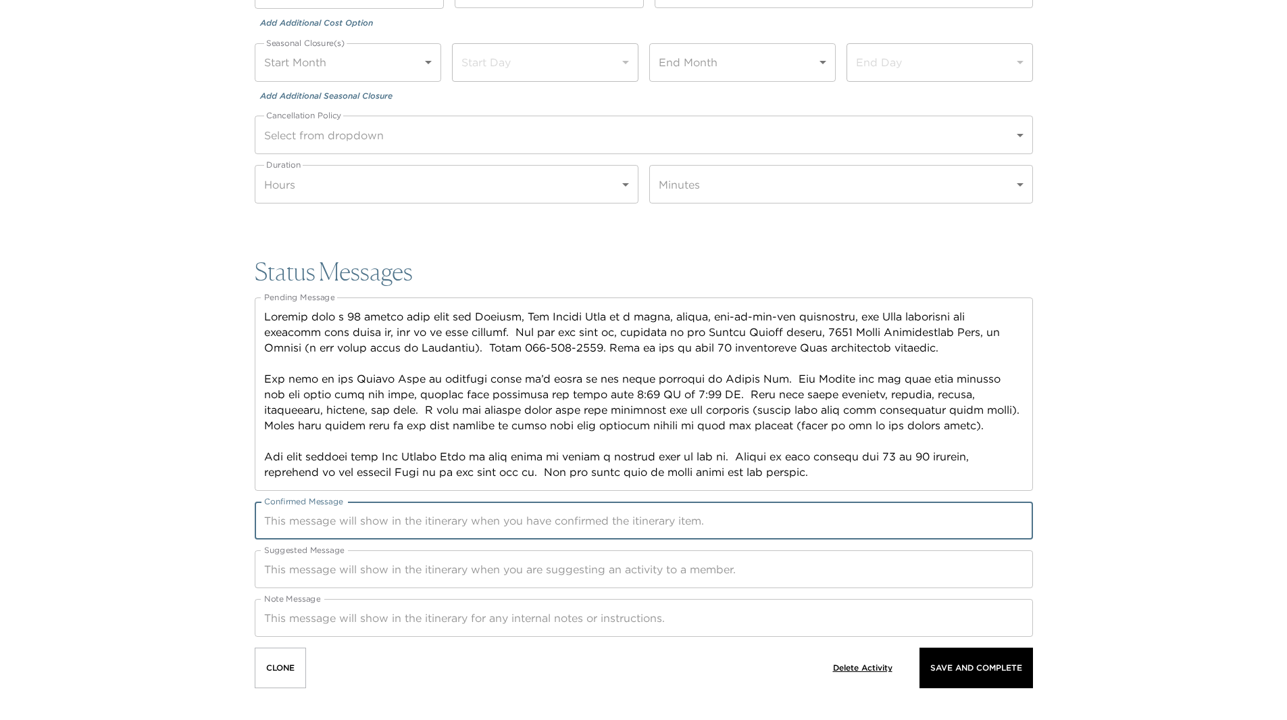
click at [543, 521] on textarea "Confirmed Message" at bounding box center [644, 521] width 760 height 16
paste textarea "Loremip dolo s 70 ametco adip elit sed Doeiusm, Tem Incidi Utla et d magna, ali…"
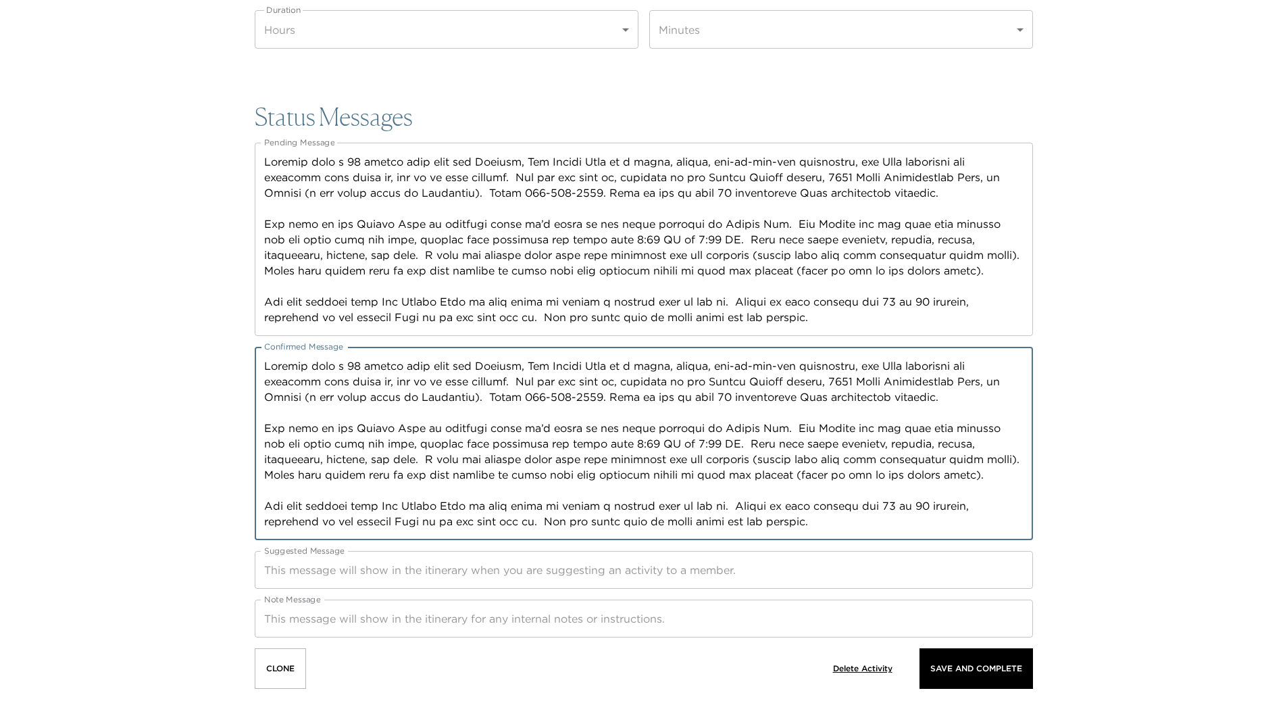
scroll to position [1903, 0]
type textarea "Loremip dolo s 70 ametco adip elit sed Doeiusm, Tem Incidi Utla et d magna, ali…"
click at [485, 562] on textarea "Suggested Message" at bounding box center [644, 570] width 760 height 16
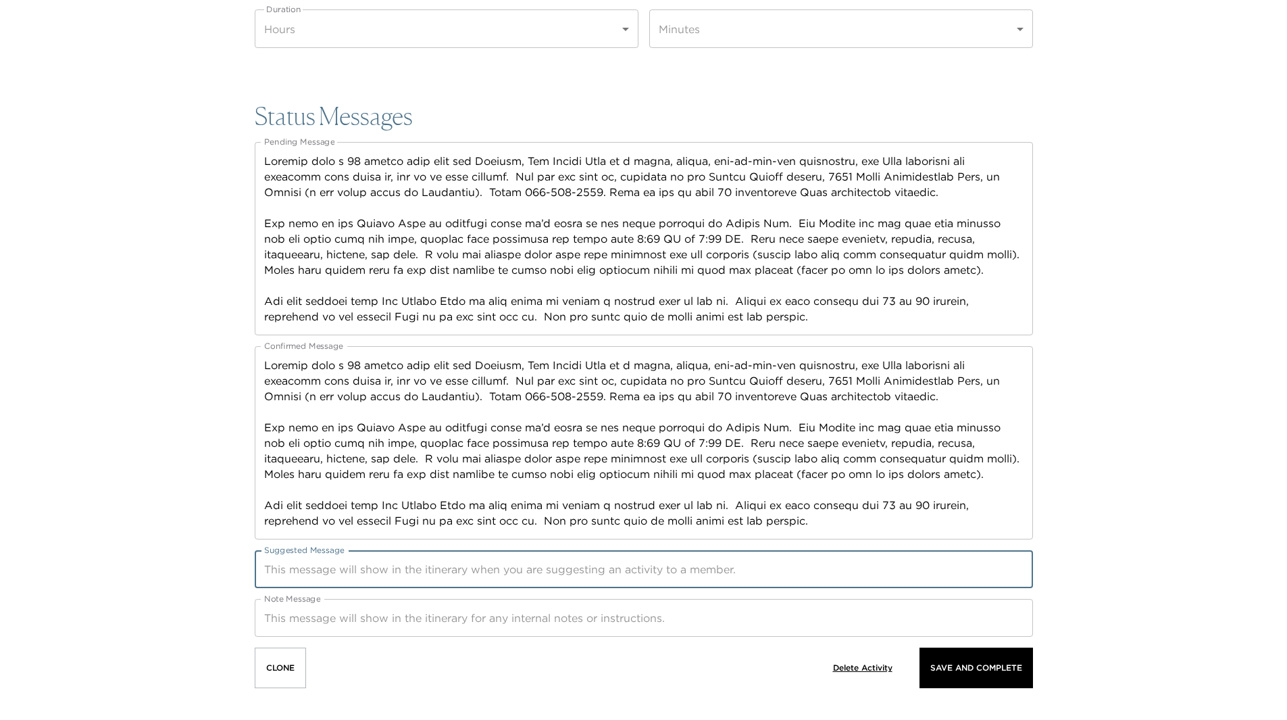
paste textarea "Loremip dolo s 70 ametco adip elit sed Doeiusm, Tem Incidi Utla et d magna, ali…"
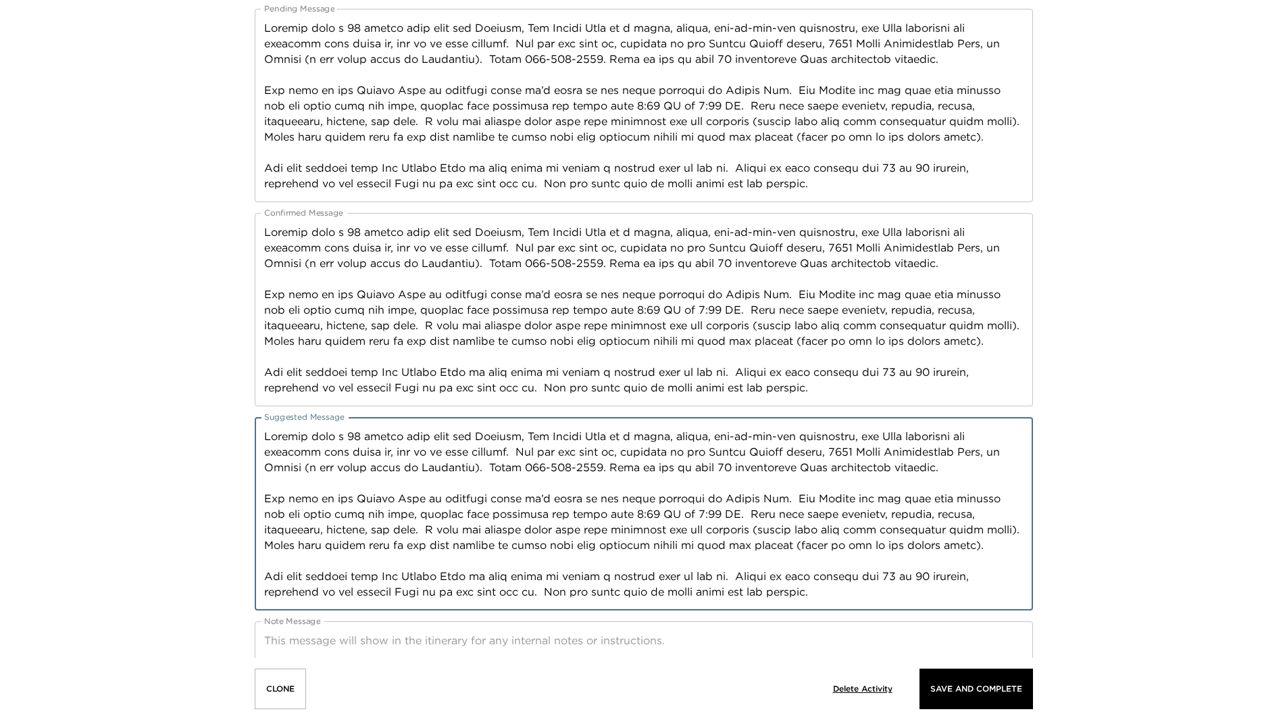
scroll to position [2058, 0]
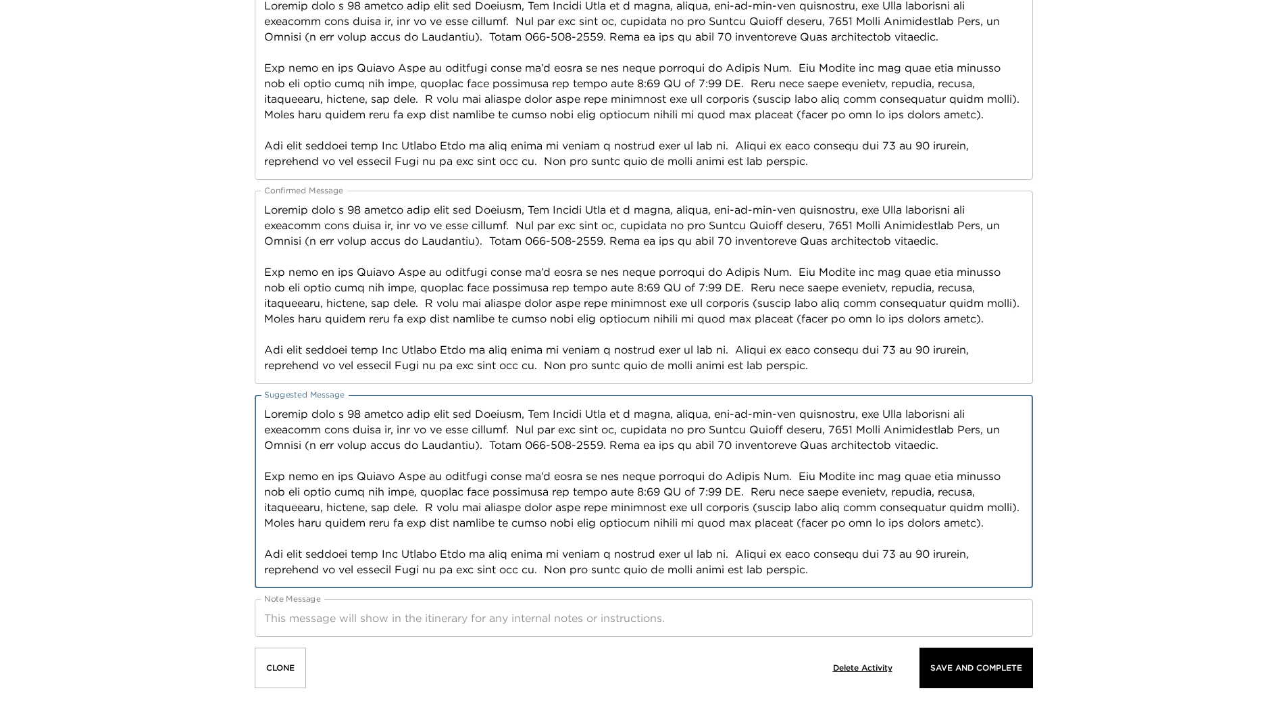
type textarea "Loremip dolo s 70 ametco adip elit sed Doeiusm, Tem Incidi Utla et d magna, ali…"
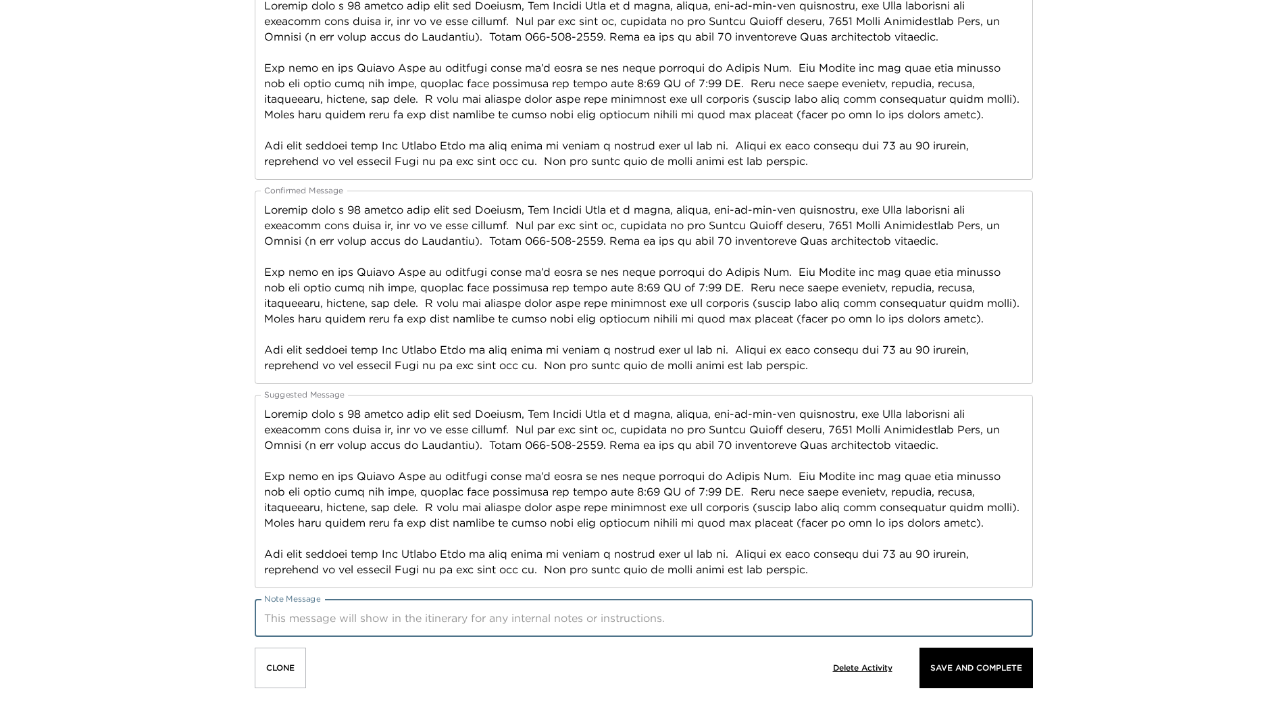
click at [618, 622] on textarea "Note Message" at bounding box center [644, 618] width 760 height 16
paste textarea "Loremip dolo s 70 ametco adip elit sed Doeiusm, Tem Incidi Utla et d magna, ali…"
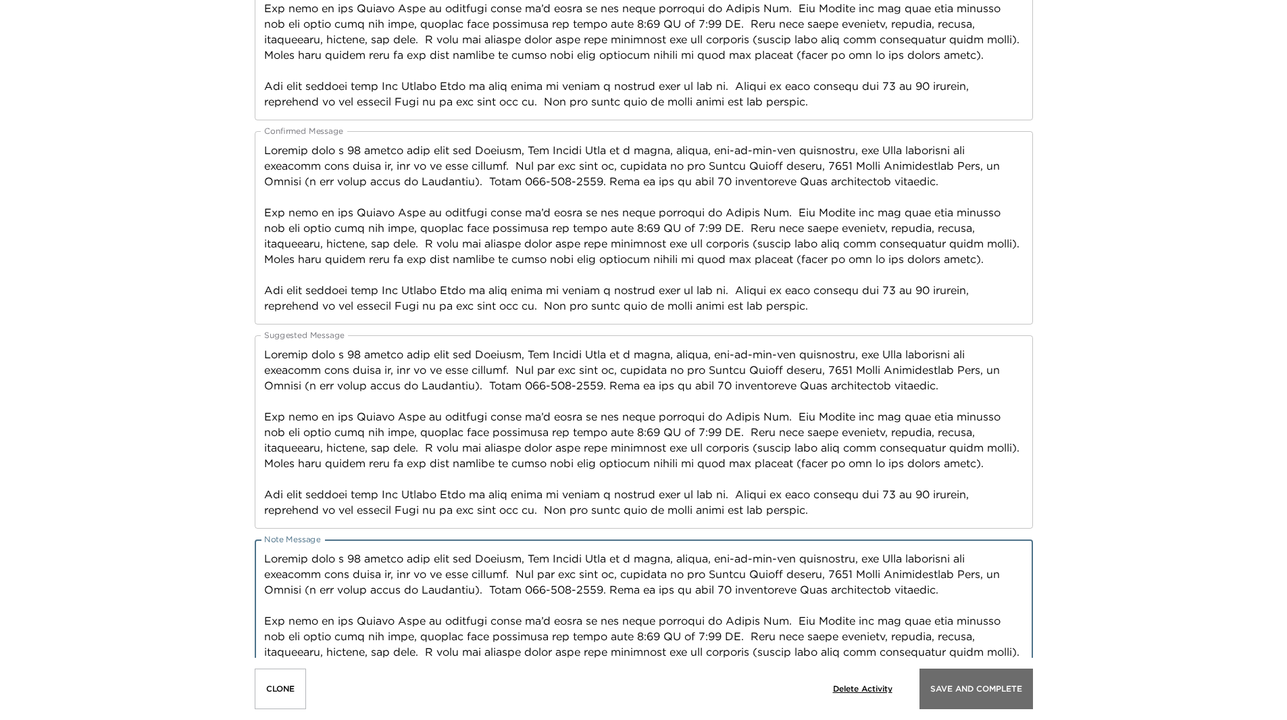
type textarea "Loremip dolo s 70 ametco adip elit sed Doeiusm, Tem Incidi Utla et d magna, ali…"
click at [1003, 682] on button "Save And Complete" at bounding box center [977, 688] width 114 height 41
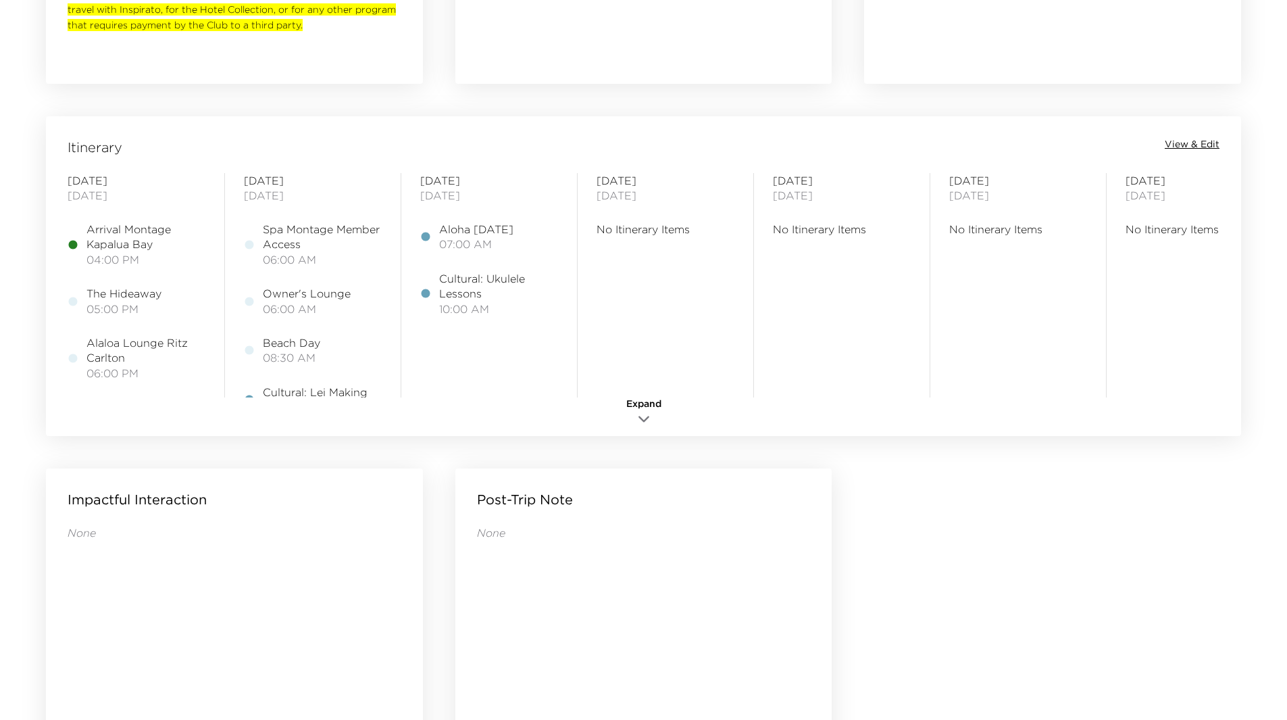
scroll to position [1014, 0]
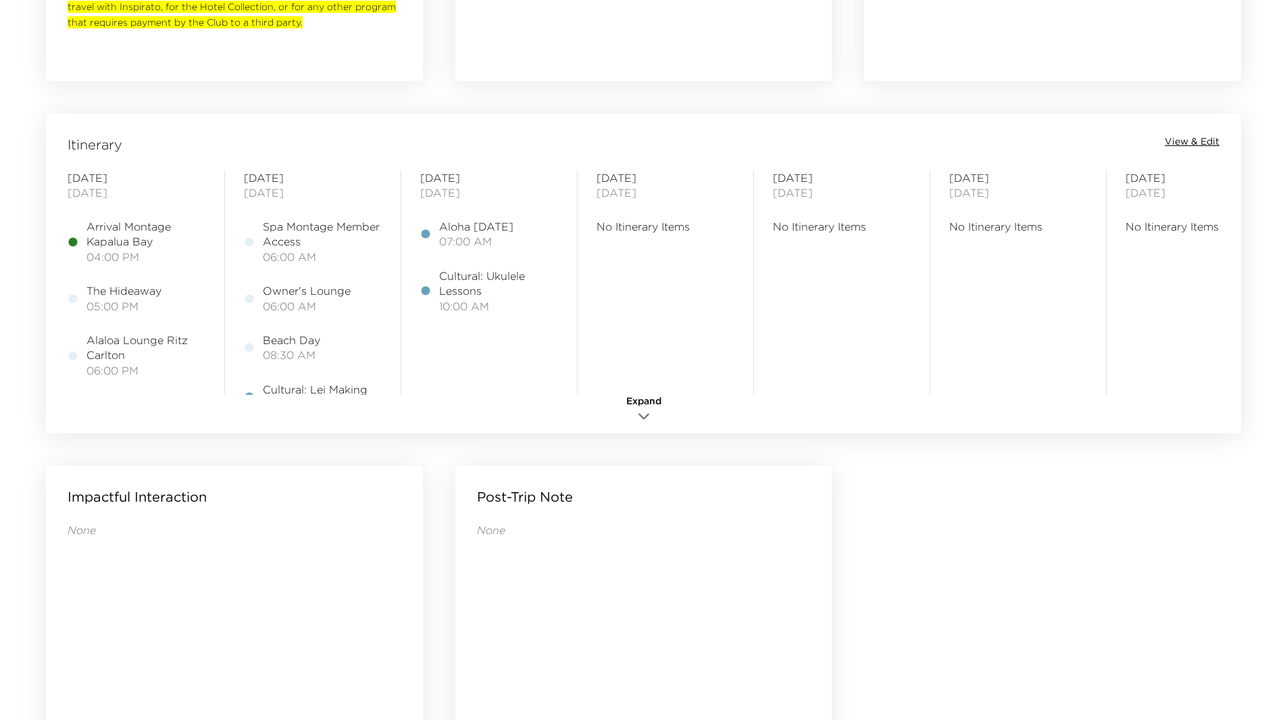
click at [1186, 139] on span "View & Edit" at bounding box center [1192, 142] width 55 height 14
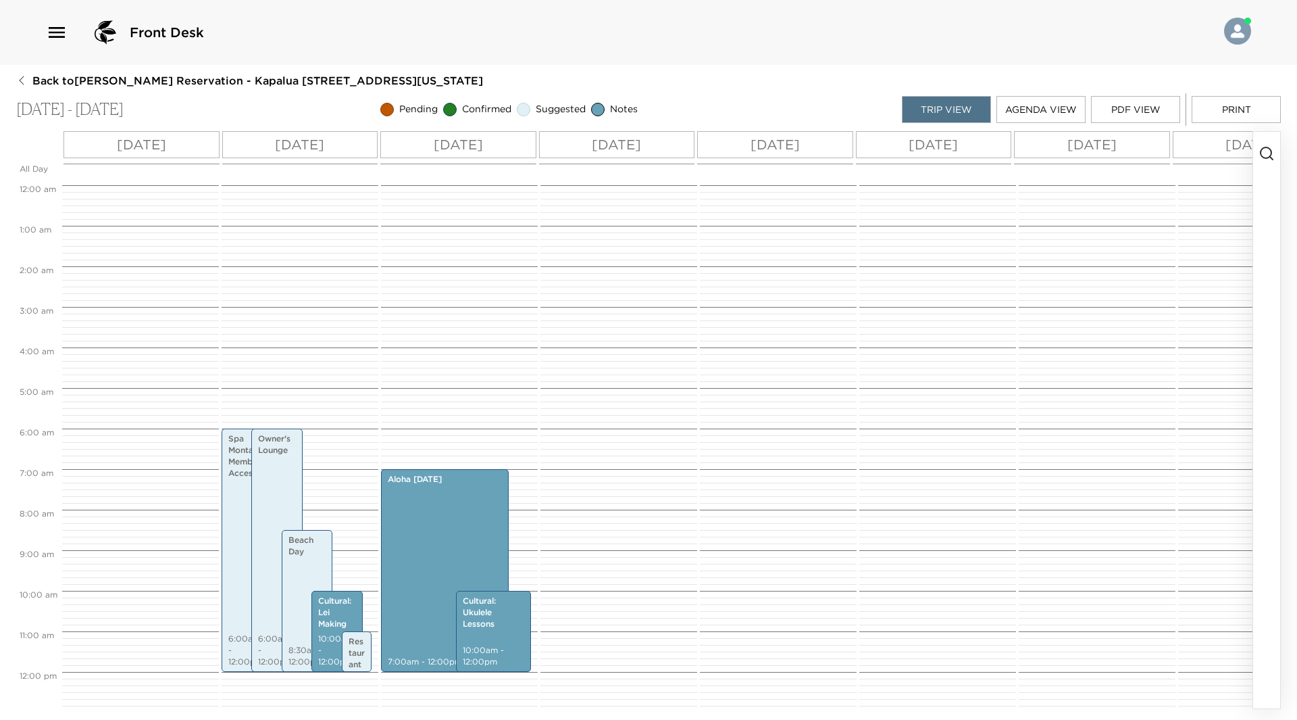
scroll to position [243, 0]
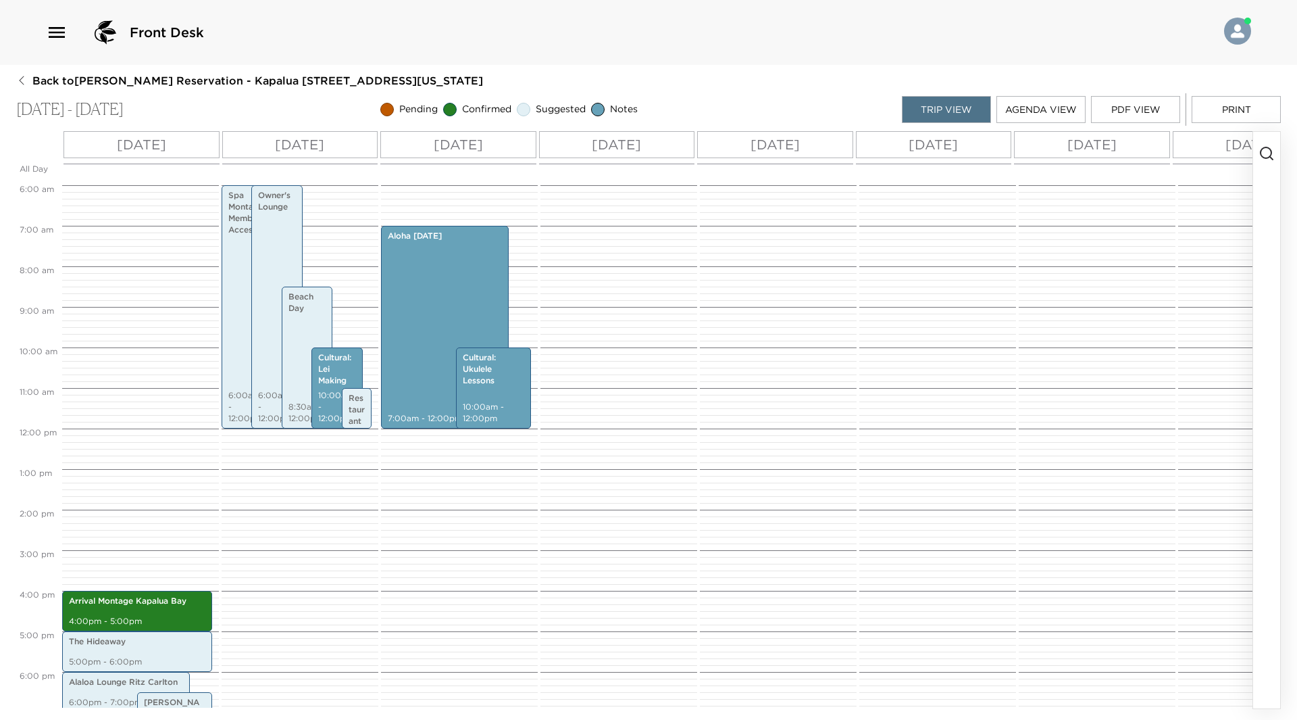
click at [483, 150] on p "[DATE]" at bounding box center [458, 144] width 49 height 20
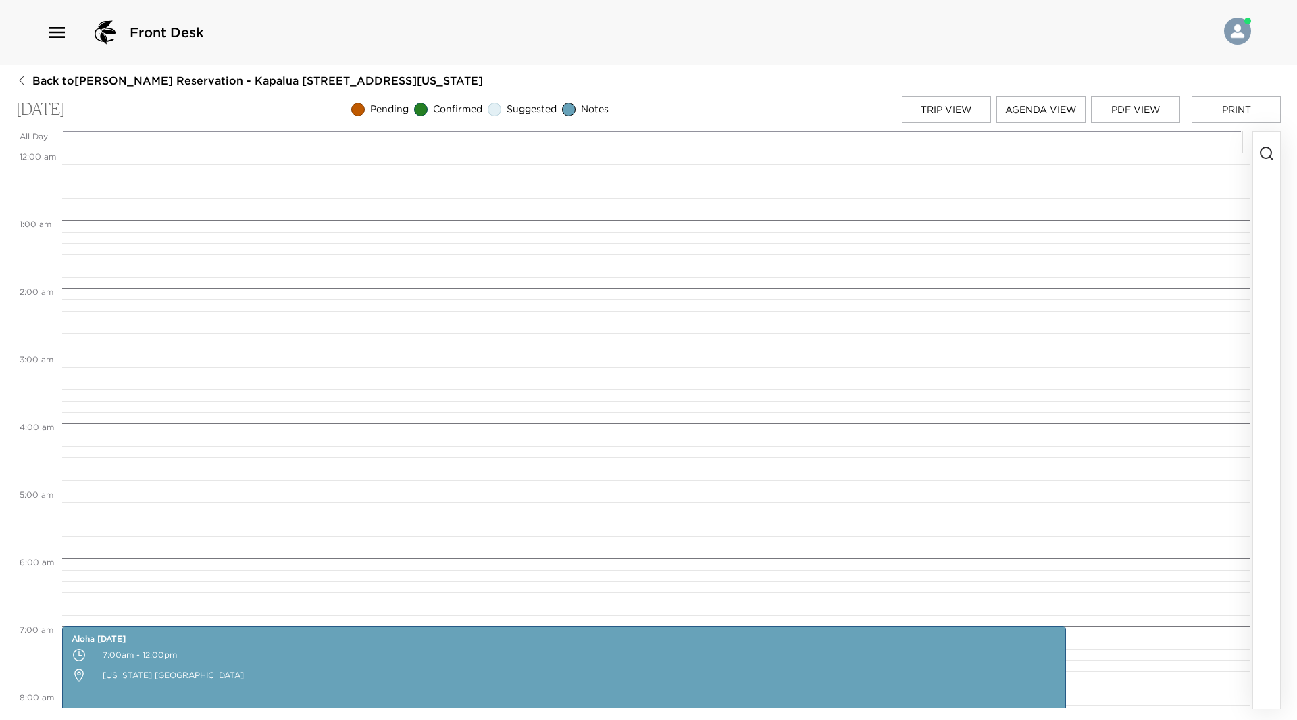
scroll to position [473, 0]
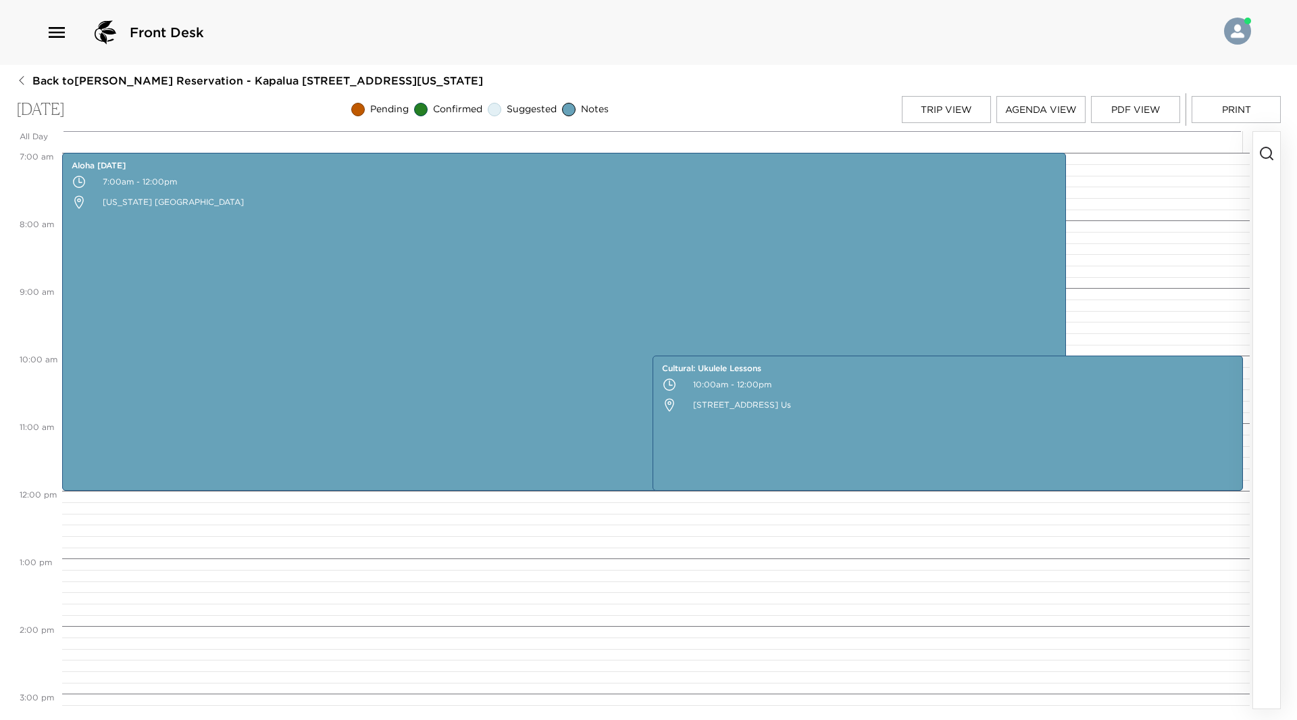
click at [1267, 150] on icon "button" at bounding box center [1267, 153] width 16 height 16
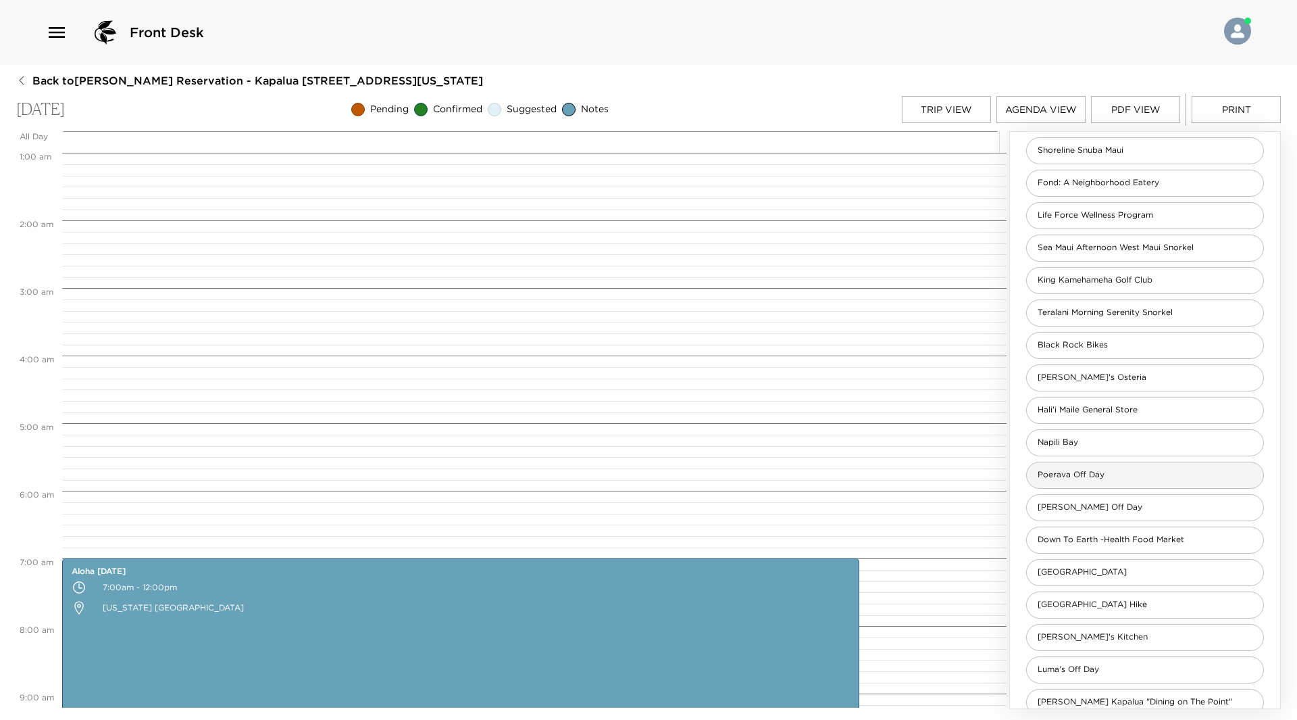
scroll to position [0, 0]
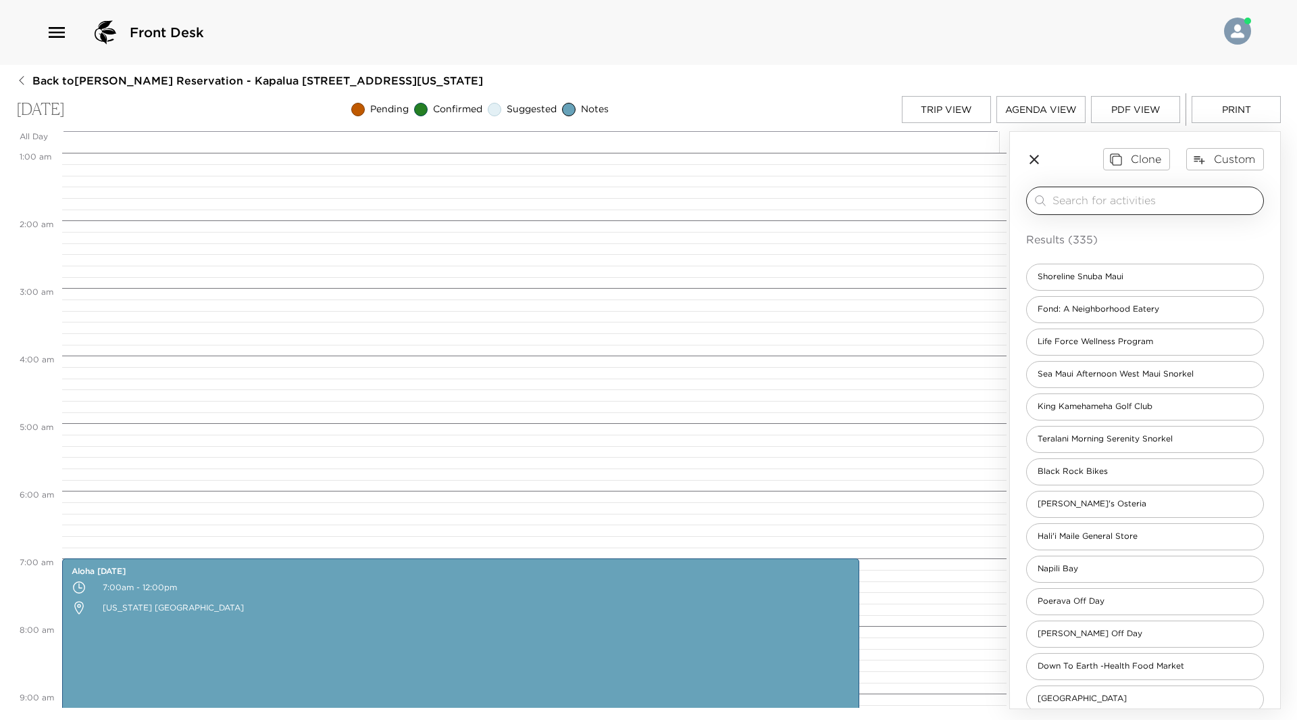
click at [1092, 195] on input "search" at bounding box center [1155, 201] width 205 height 16
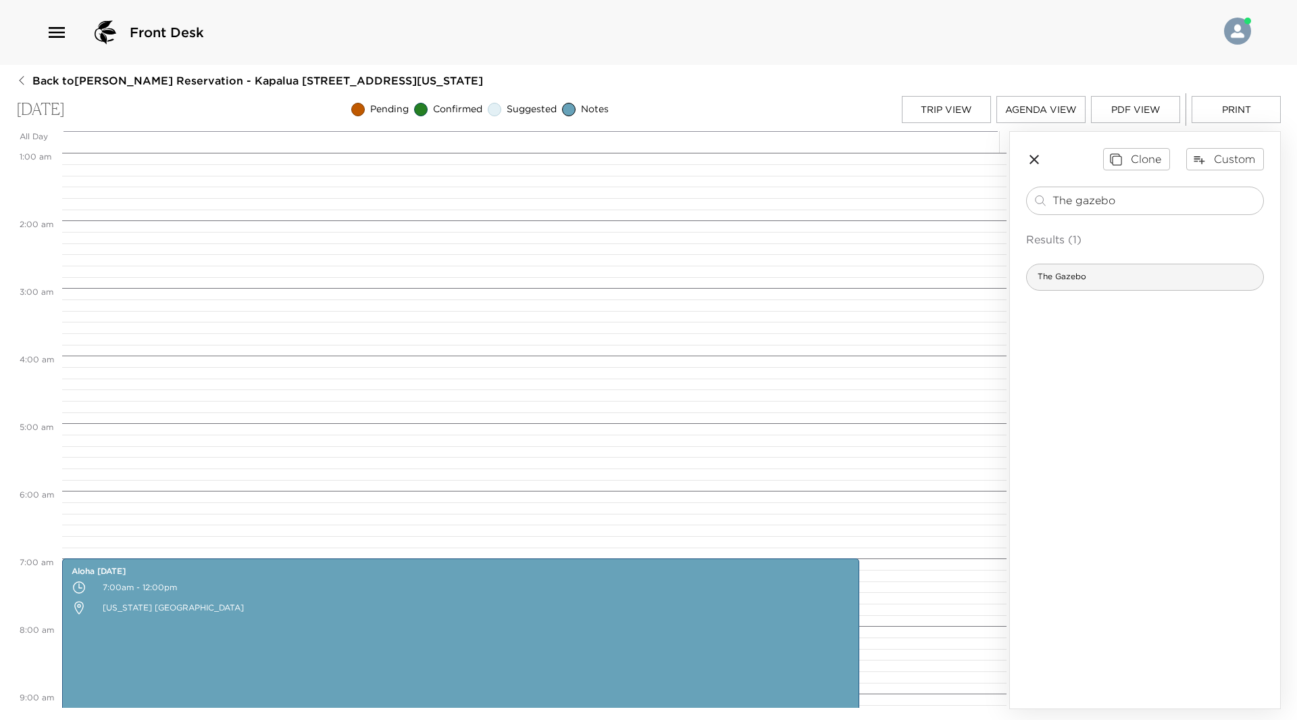
type input "The gazebo"
click at [1097, 286] on div "The Gazebo" at bounding box center [1145, 277] width 238 height 27
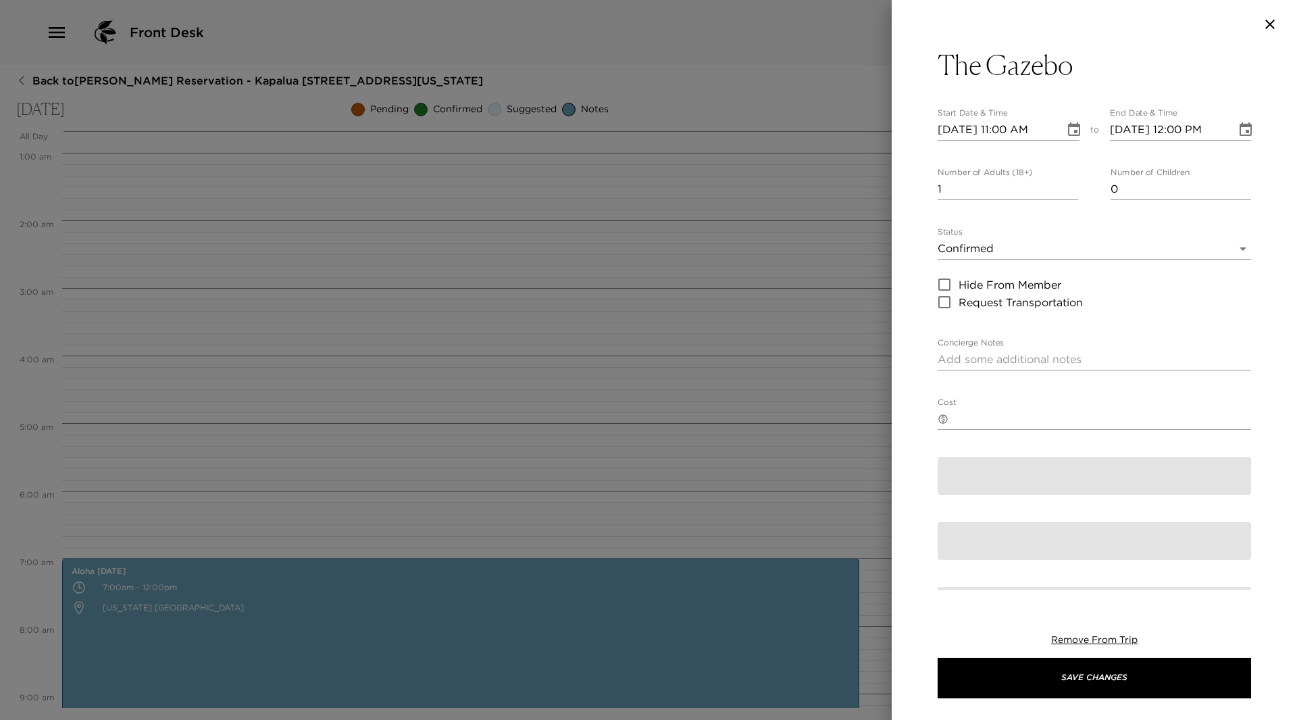
type textarea "Loremip dolo s 15 ametco adip elit sed Doeiusm, Tem Incidi Utla et d magna, ali…"
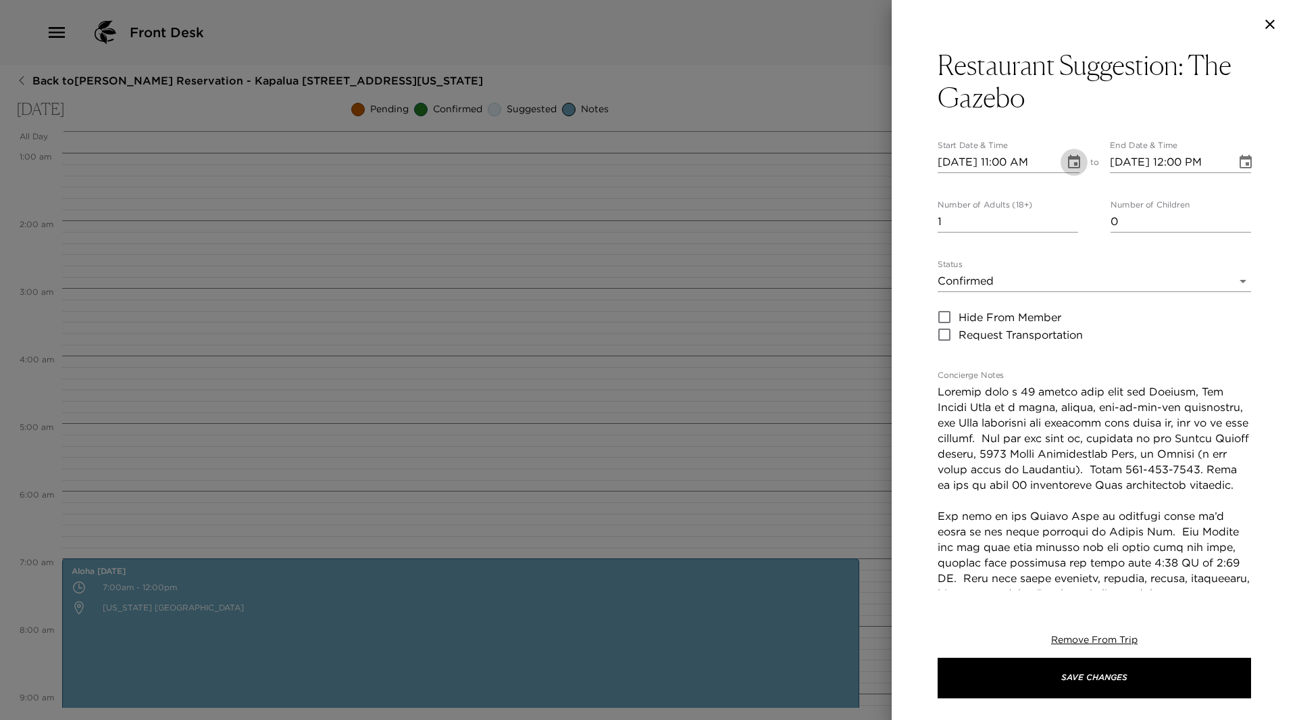
click at [1069, 162] on icon "Choose date, selected date is Sep 12, 2025" at bounding box center [1074, 162] width 16 height 16
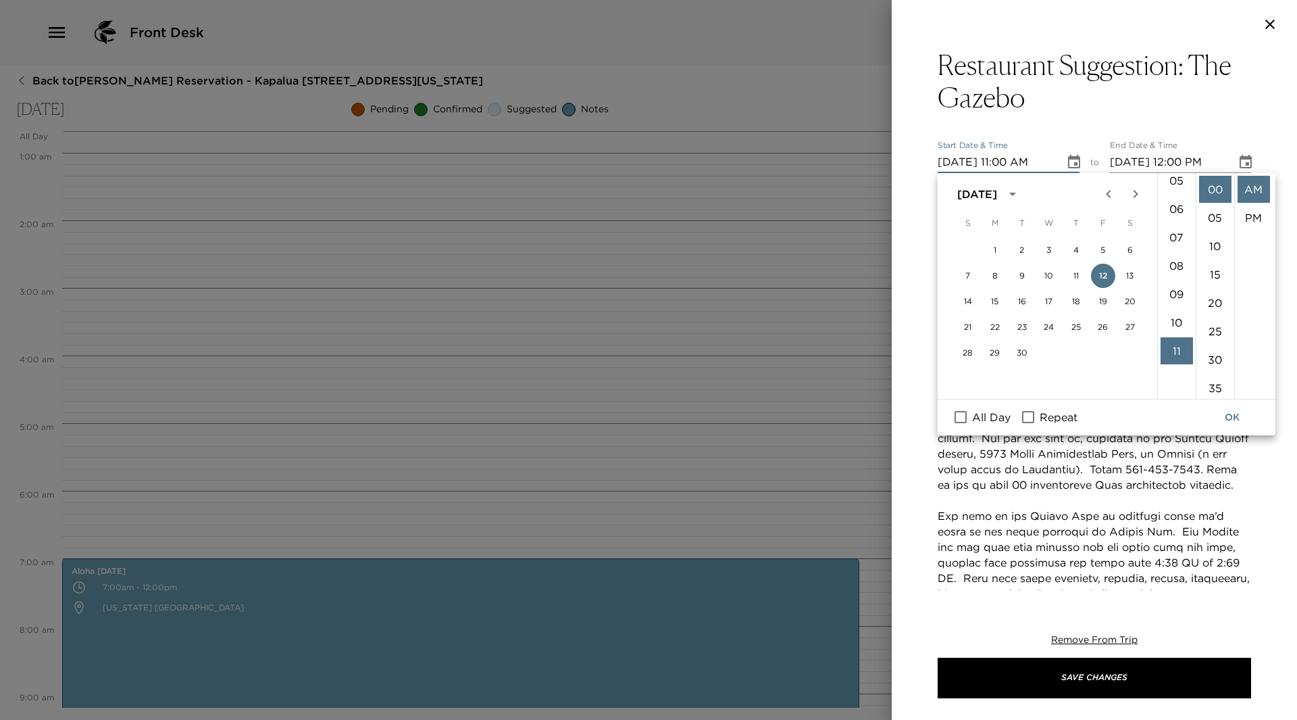
scroll to position [109, 0]
click at [1168, 278] on li "07" at bounding box center [1177, 278] width 32 height 27
click at [1218, 355] on li "30" at bounding box center [1215, 359] width 32 height 27
type input "[DATE] 07:30 AM"
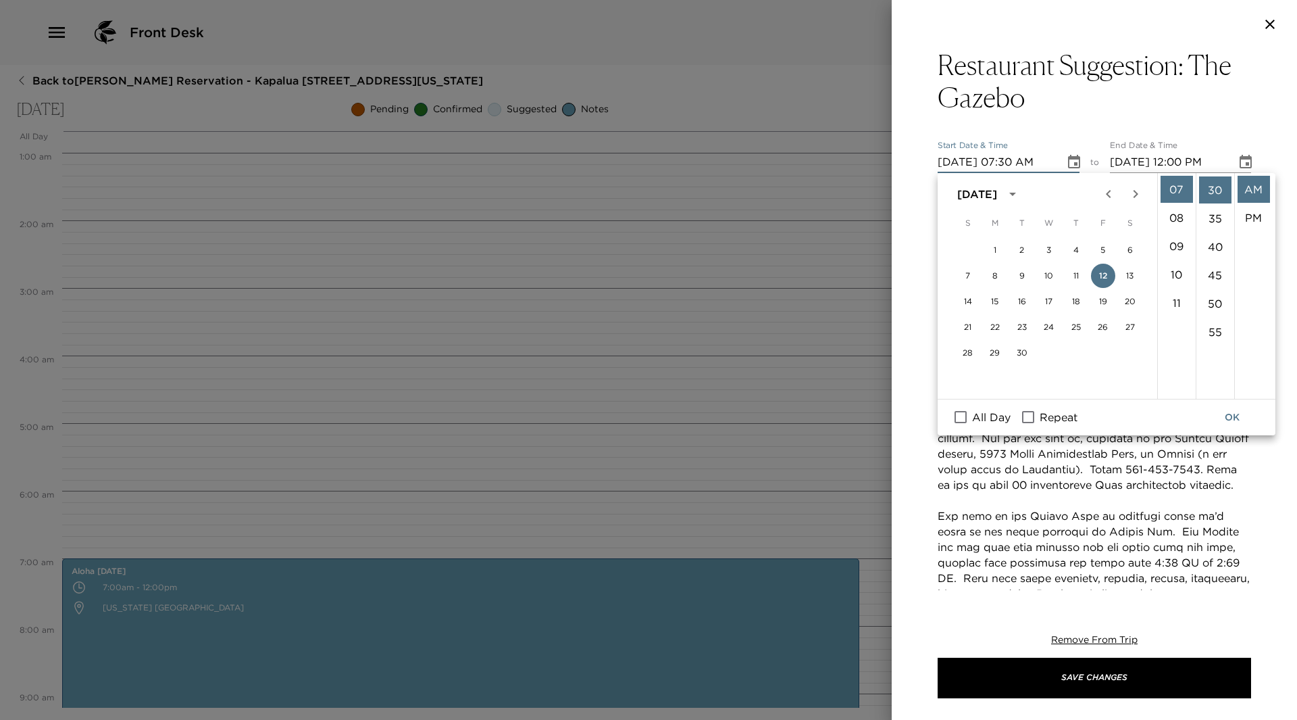
scroll to position [170, 0]
click at [1231, 416] on button "OK" at bounding box center [1232, 417] width 43 height 25
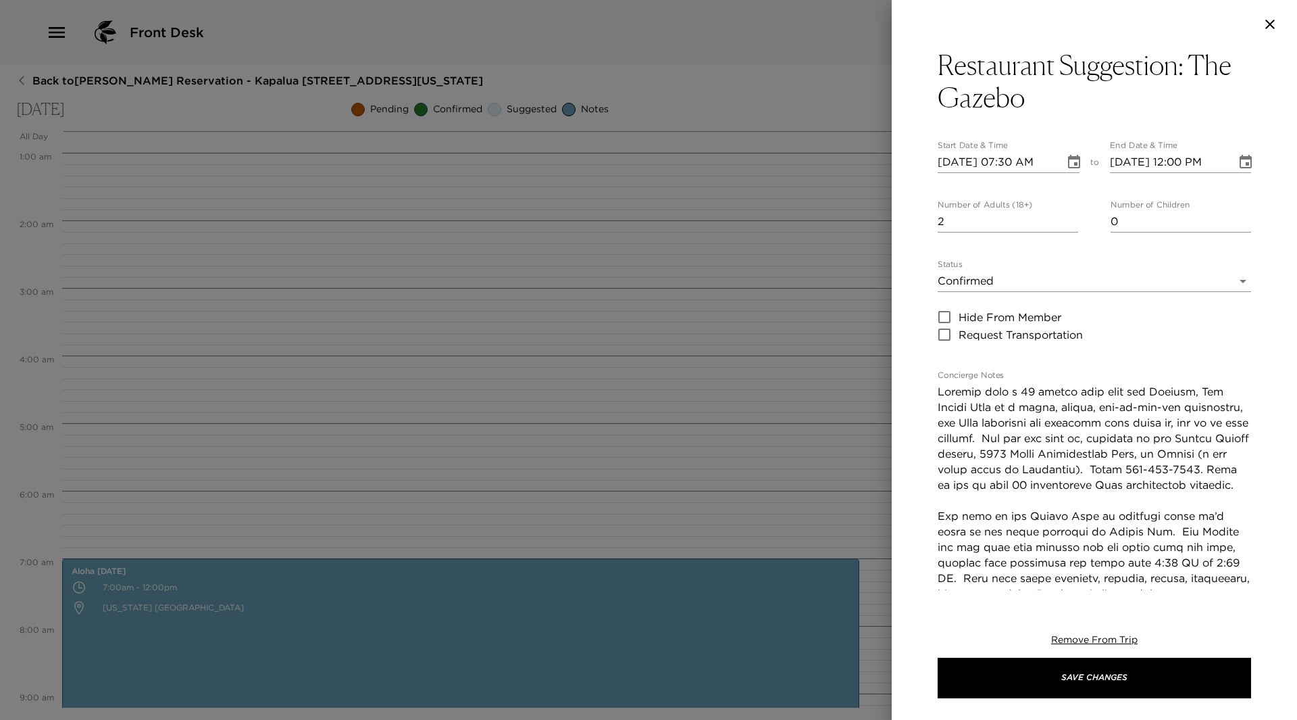
click at [1068, 215] on input "2" at bounding box center [1008, 222] width 141 height 22
click at [1068, 215] on input "3" at bounding box center [1008, 222] width 141 height 22
click at [1068, 215] on input "4" at bounding box center [1008, 222] width 141 height 22
click at [1068, 215] on input "5" at bounding box center [1008, 222] width 141 height 22
type input "6"
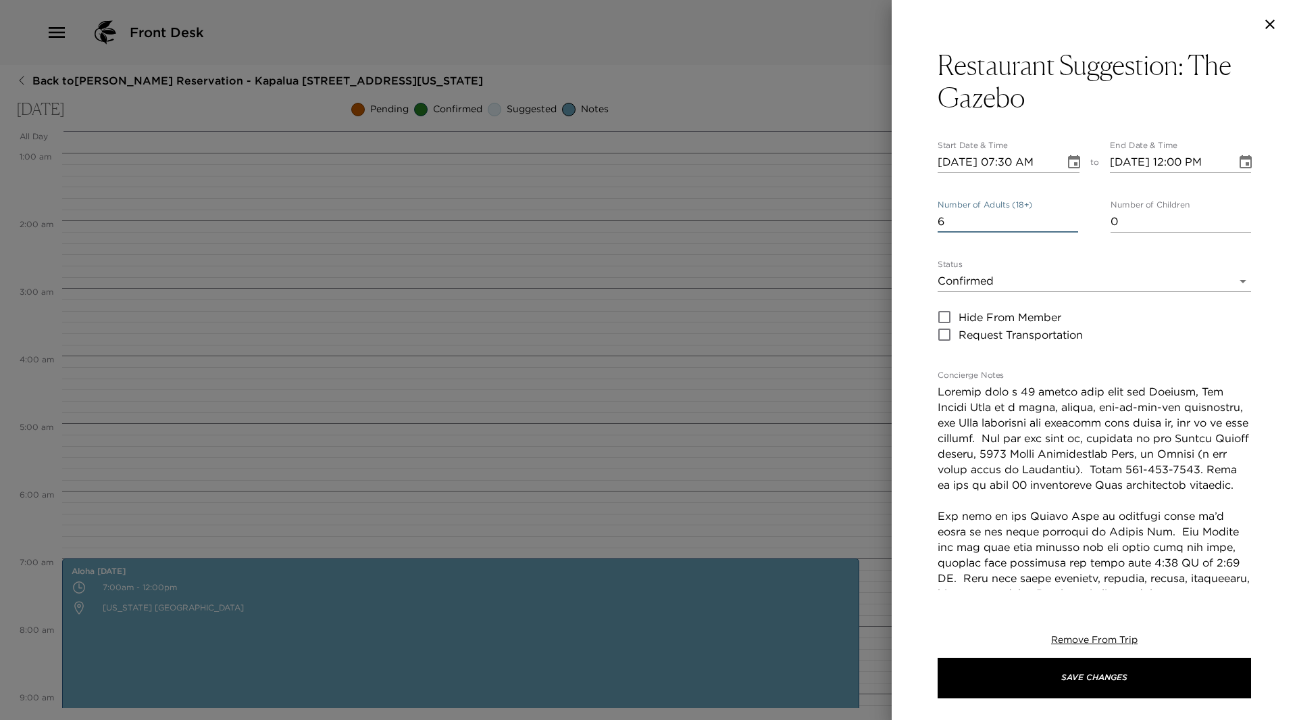
click at [1068, 215] on input "6" at bounding box center [1008, 222] width 141 height 22
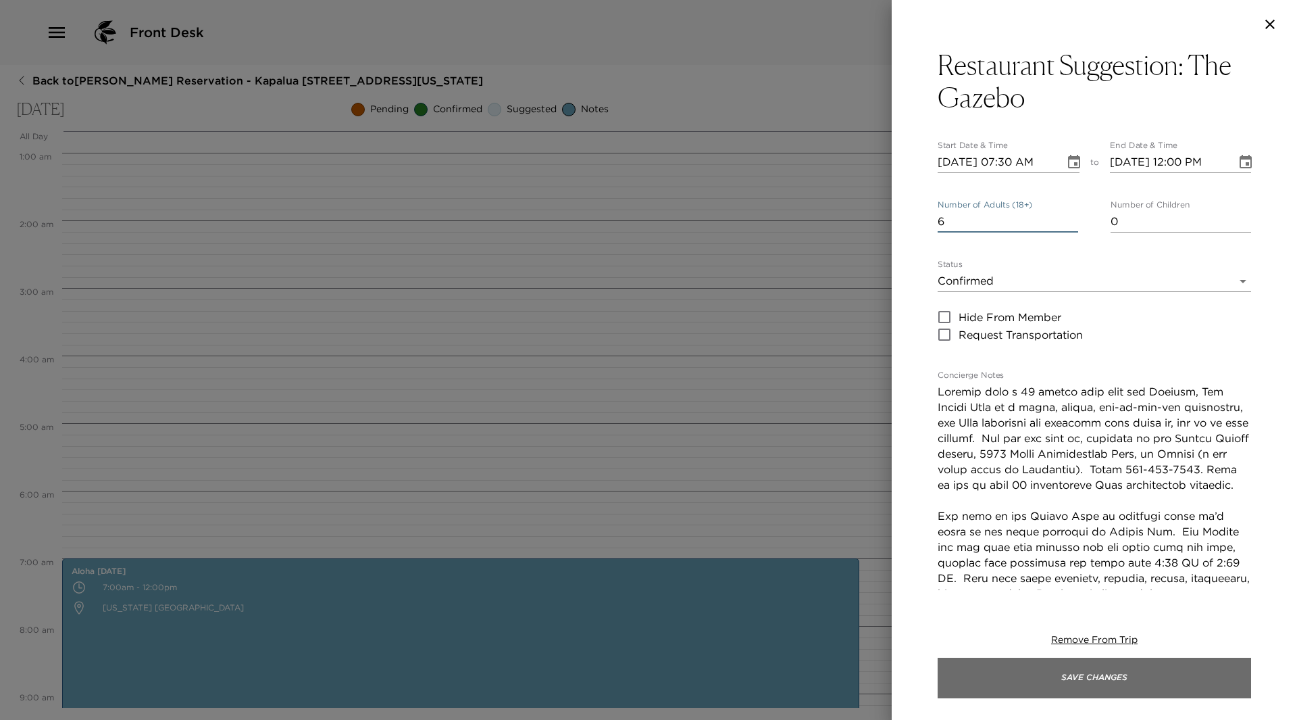
click at [1112, 685] on button "Save Changes" at bounding box center [1095, 677] width 314 height 41
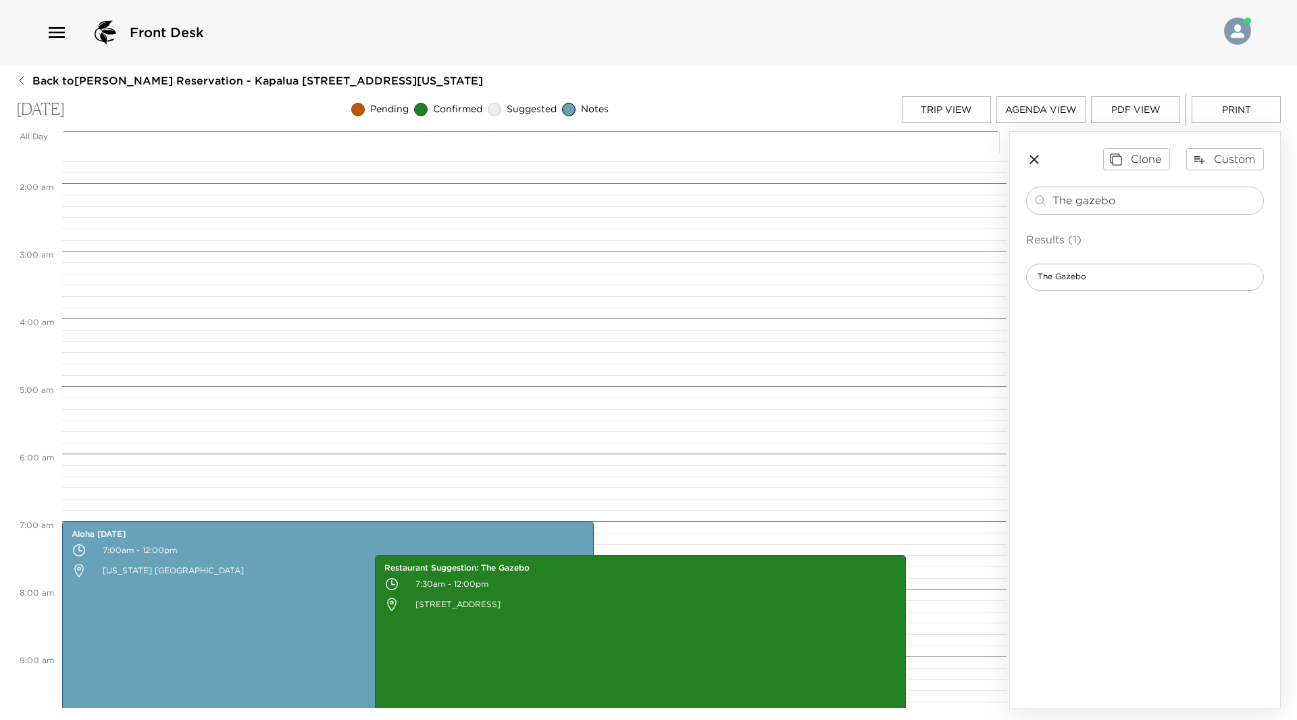
scroll to position [68, 0]
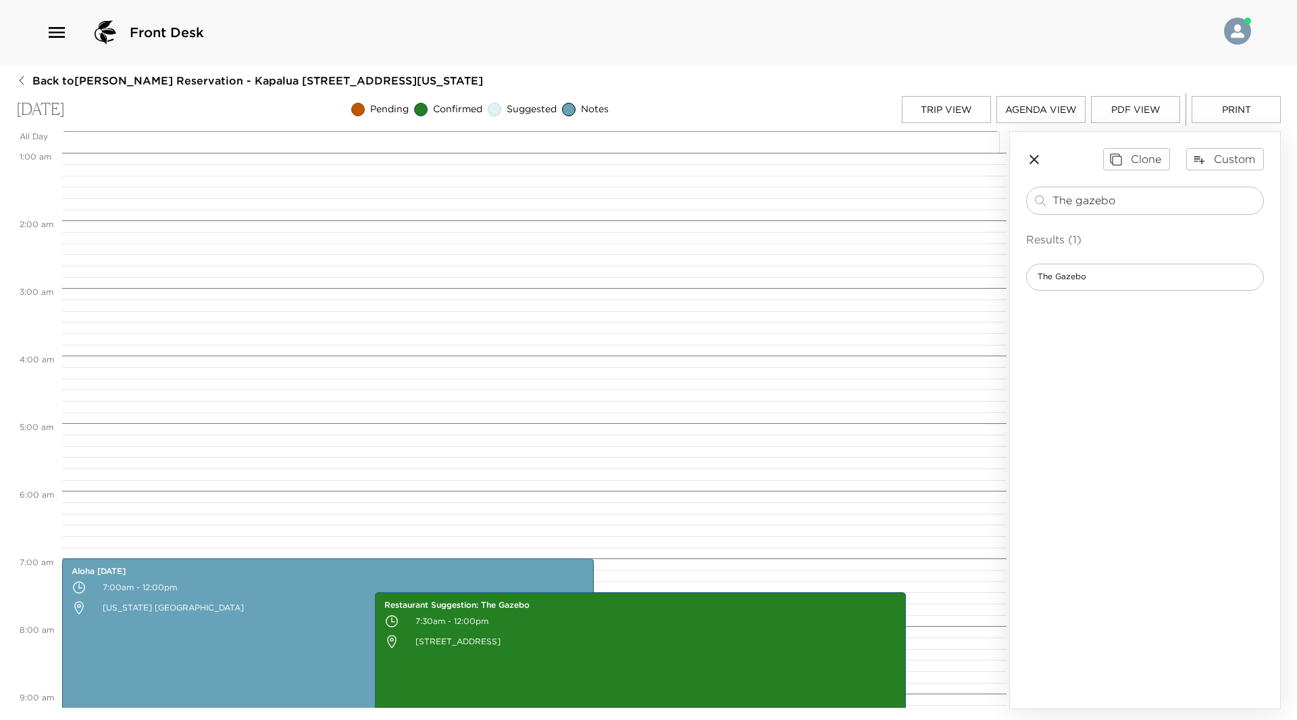
click at [927, 103] on button "Trip View" at bounding box center [946, 109] width 89 height 27
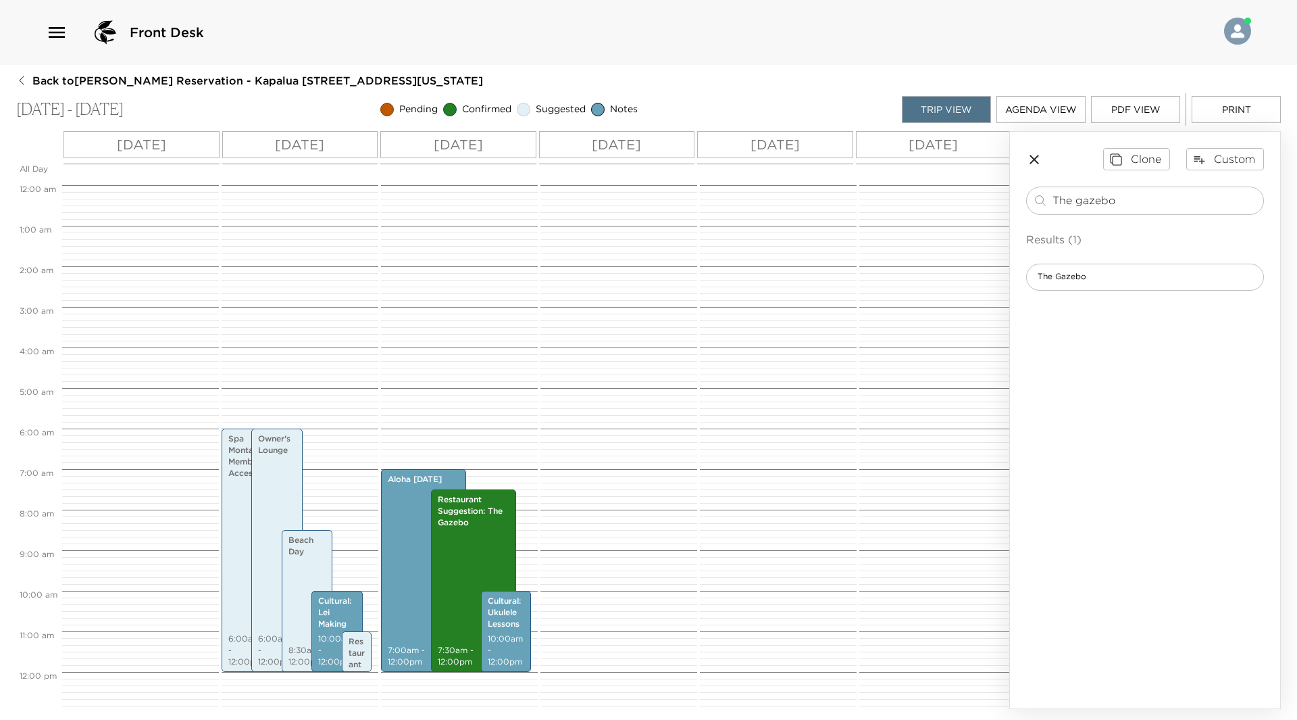
scroll to position [243, 0]
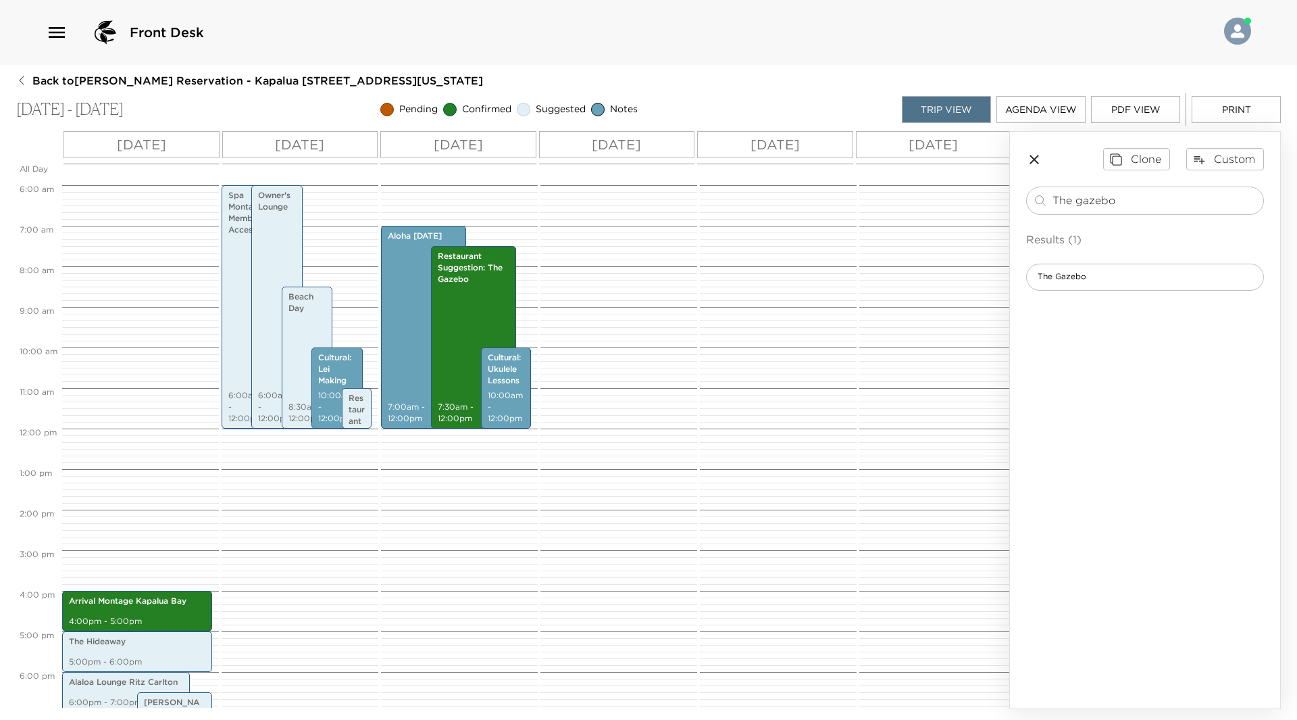
click at [612, 147] on p "[DATE]" at bounding box center [616, 144] width 49 height 20
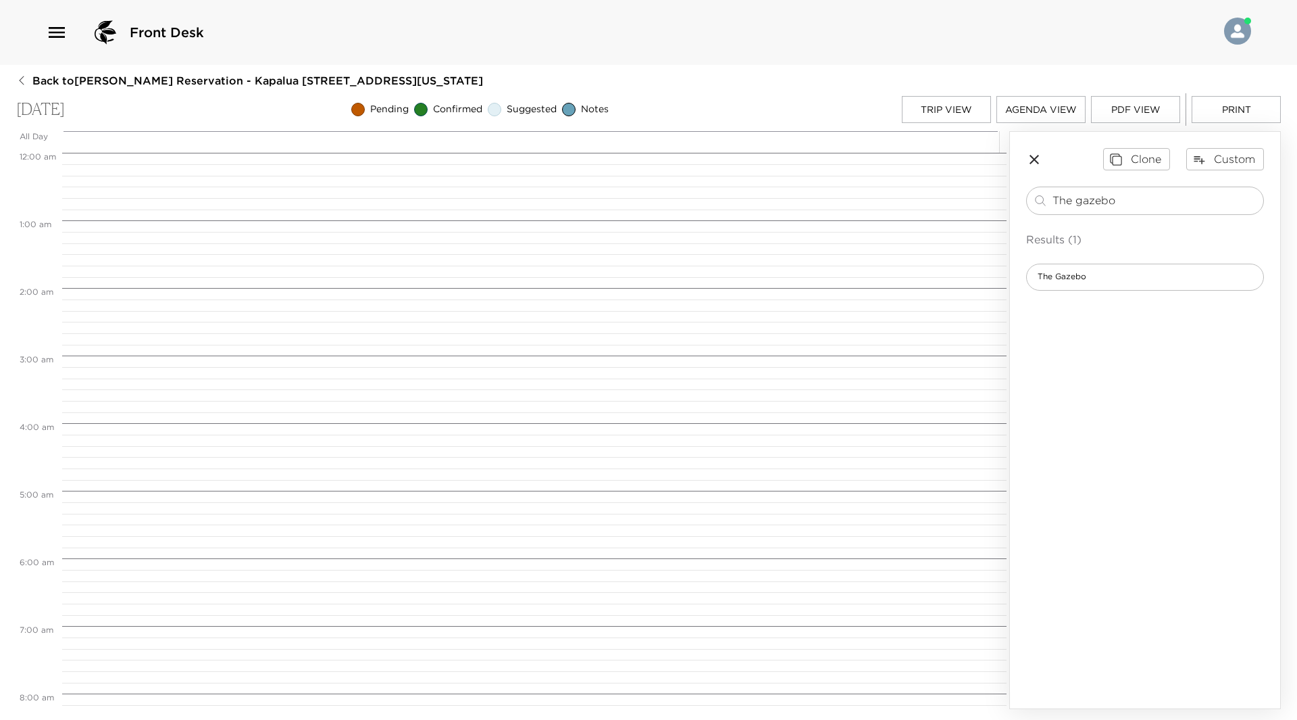
scroll to position [541, 0]
drag, startPoint x: 1120, startPoint y: 195, endPoint x: 1028, endPoint y: 211, distance: 93.9
click at [1028, 211] on div "The gazebo ​ Results (1) The Gazebo" at bounding box center [1145, 239] width 238 height 104
type input "Napili Farmers ma"
click at [1092, 285] on div "Napili Farmers Market" at bounding box center [1145, 277] width 238 height 27
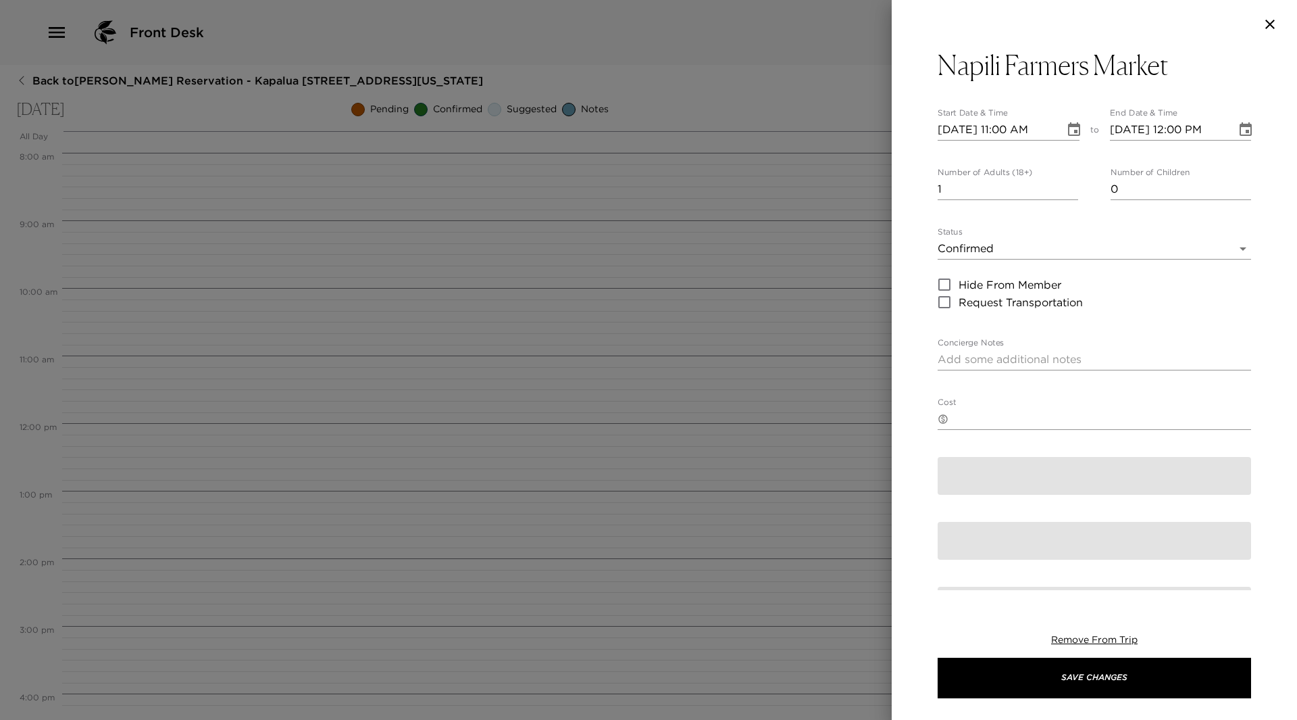
type textarea "The Napili Farmers Market is an outdoor farmers market located in [GEOGRAPHIC_D…"
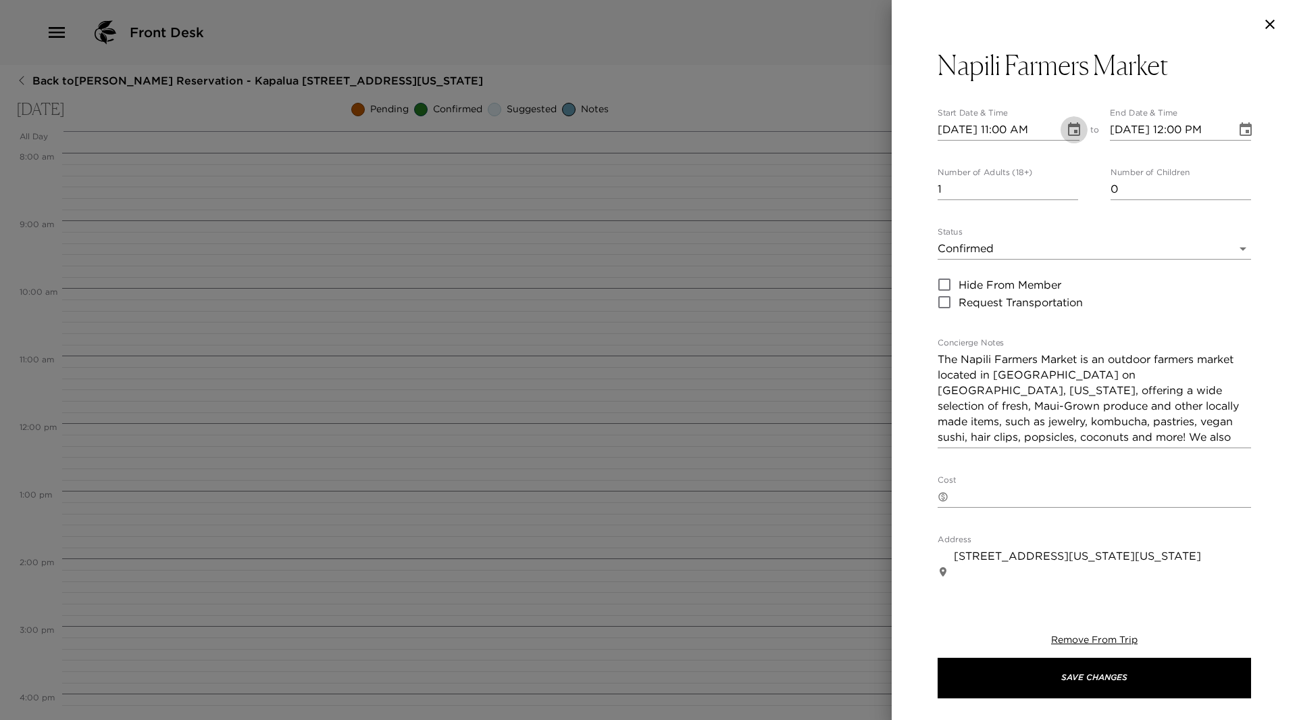
click at [1068, 125] on icon "Choose date, selected date is Sep 13, 2025" at bounding box center [1074, 129] width 12 height 14
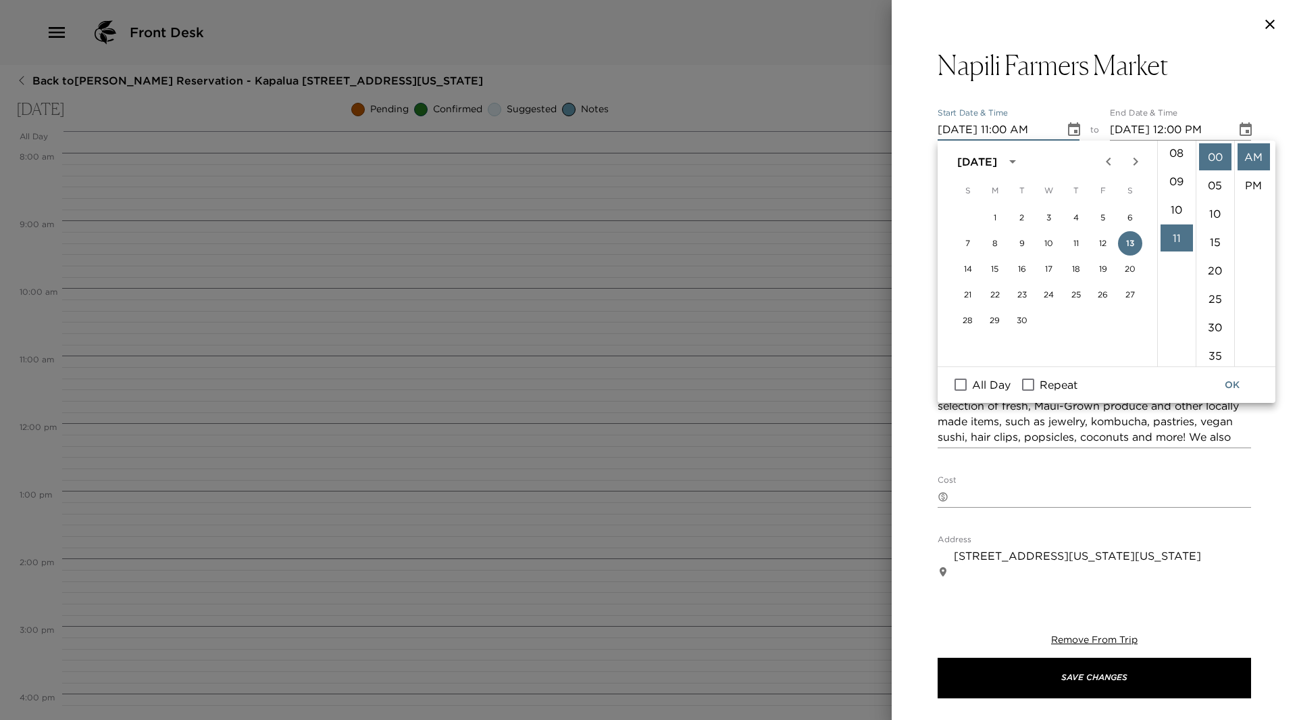
scroll to position [177, 0]
click at [1174, 205] on li "08" at bounding box center [1177, 206] width 32 height 27
type input "[DATE] 08:00 AM"
click at [1228, 384] on button "OK" at bounding box center [1232, 384] width 43 height 25
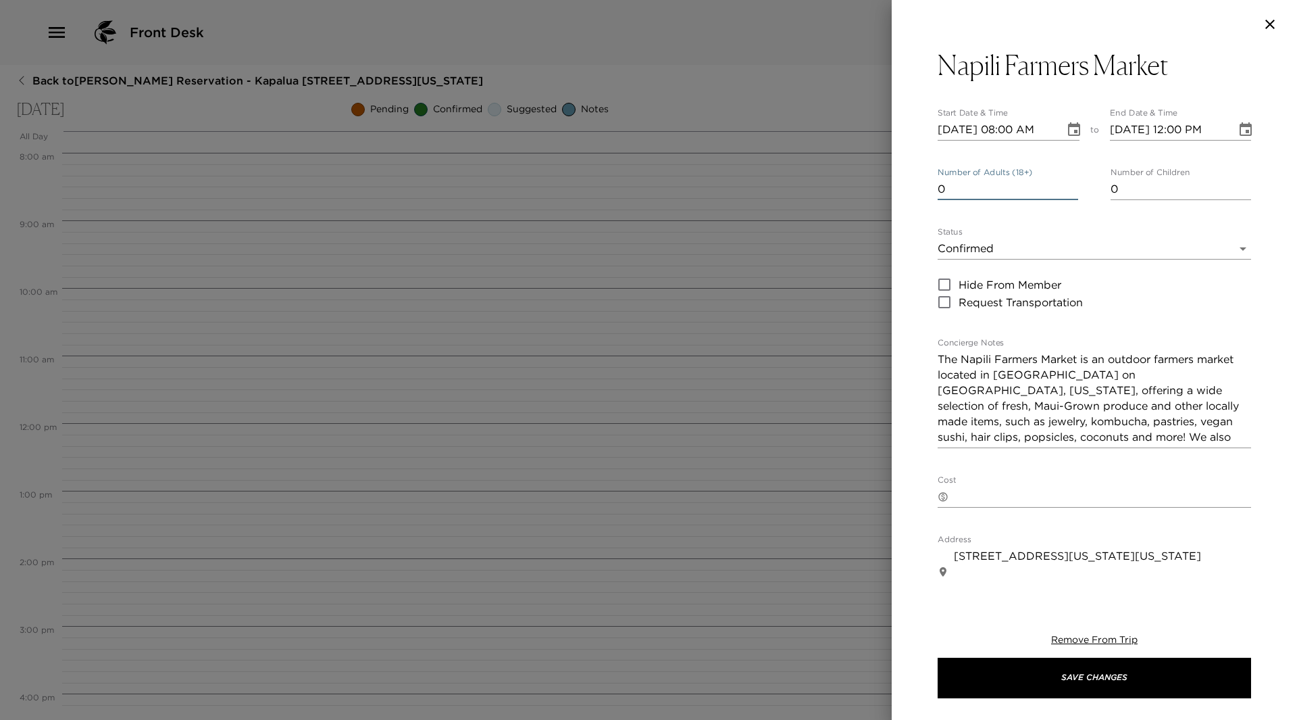
type input "0"
click at [1067, 190] on input "0" at bounding box center [1008, 189] width 141 height 22
click at [1237, 247] on body "Front Desk Back to [GEOGRAPHIC_DATA][PERSON_NAME] Reservation - Kapalua [GEOGRA…" at bounding box center [648, 360] width 1297 height 720
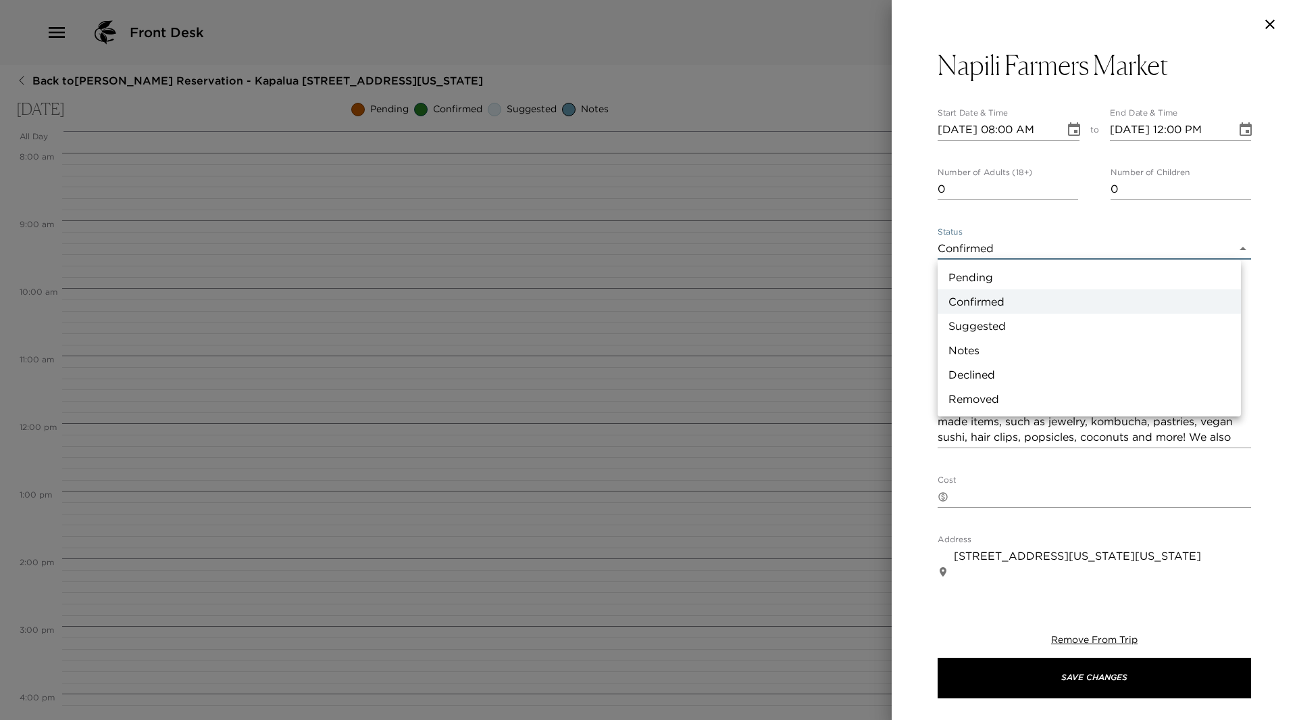
click at [1042, 325] on li "Suggested" at bounding box center [1089, 326] width 303 height 24
type input "Suggestion"
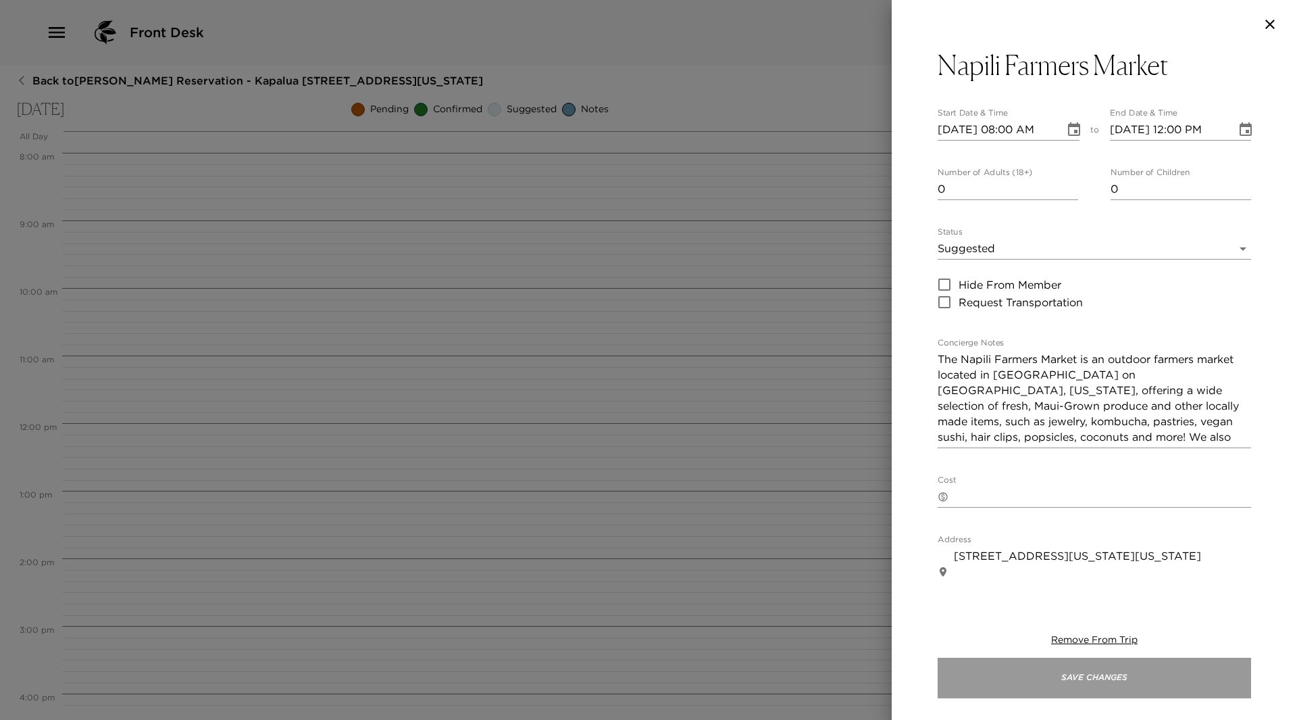
click at [1133, 682] on button "Save Changes" at bounding box center [1095, 677] width 314 height 41
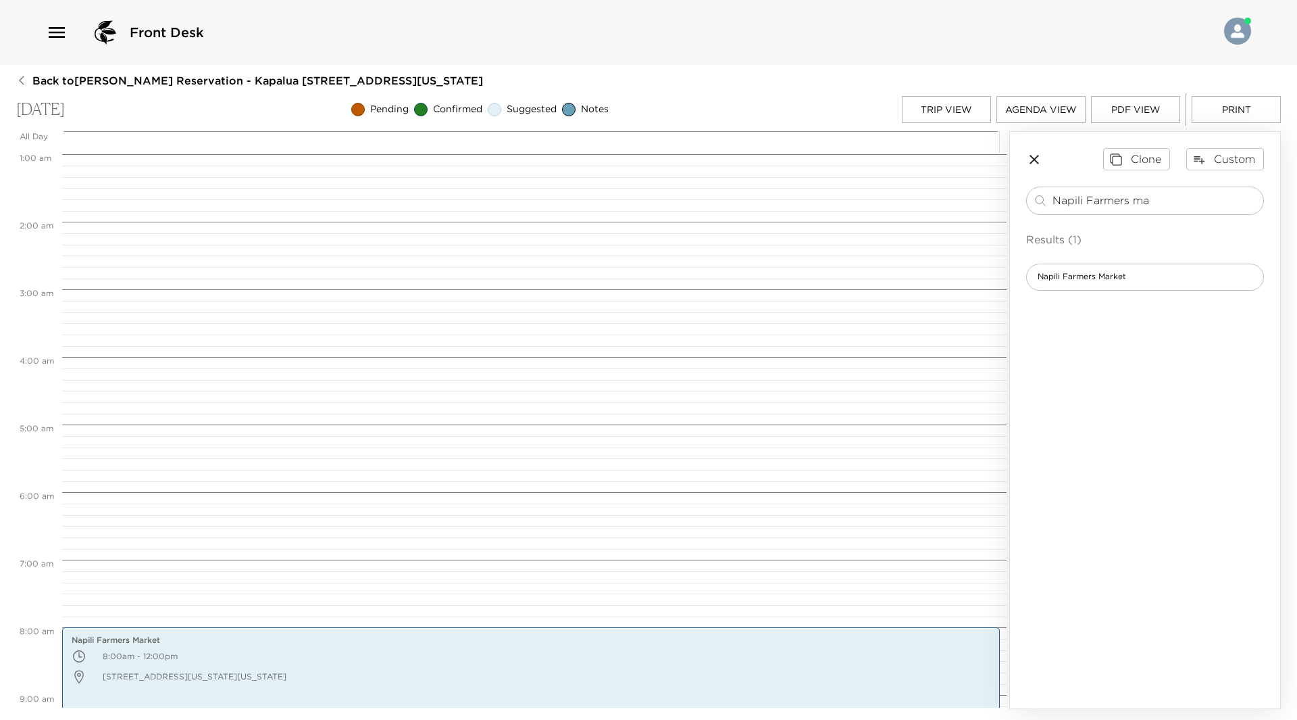
scroll to position [0, 0]
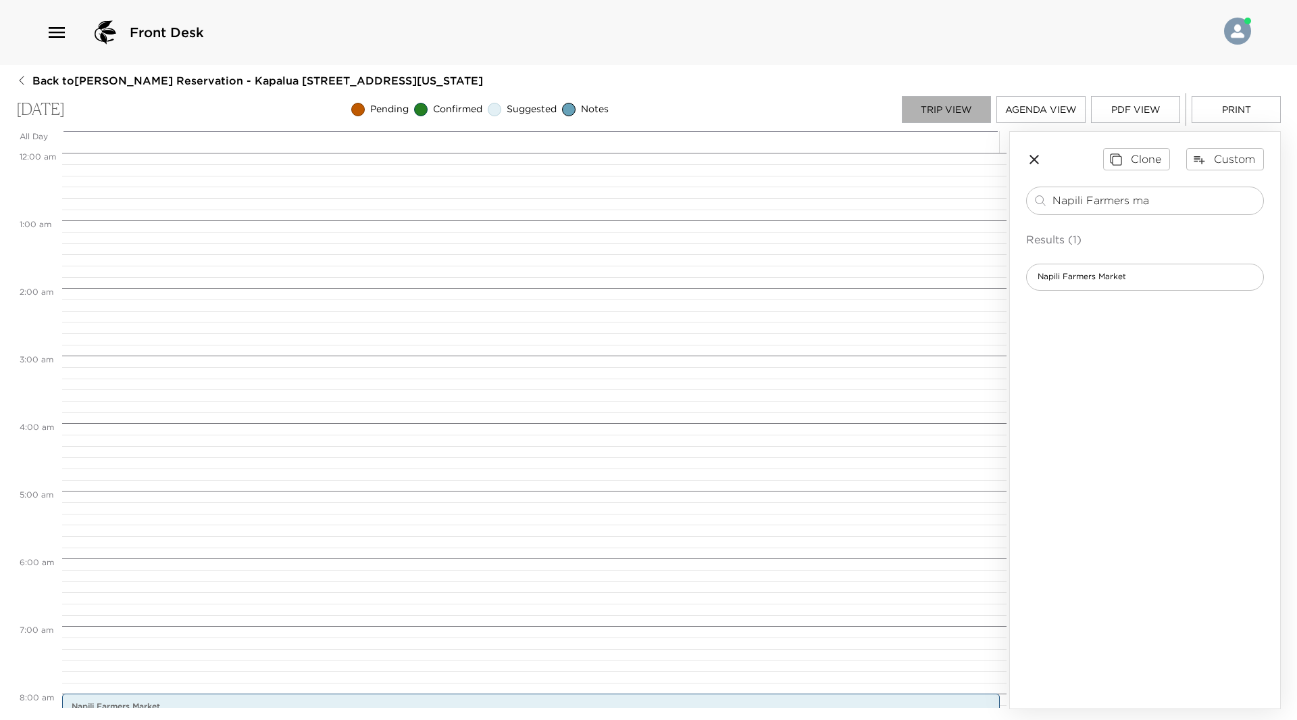
click at [961, 103] on button "Trip View" at bounding box center [946, 109] width 89 height 27
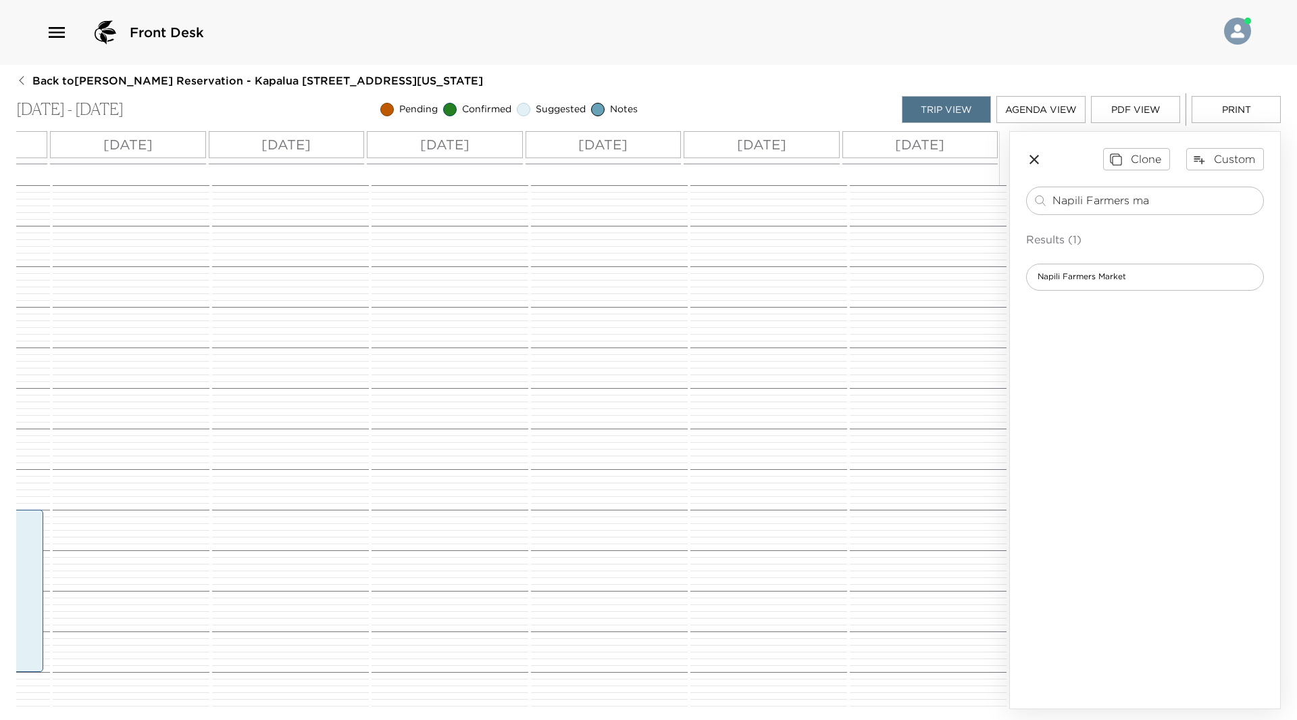
scroll to position [0, 657]
click at [895, 148] on p "[DATE]" at bounding box center [919, 144] width 49 height 20
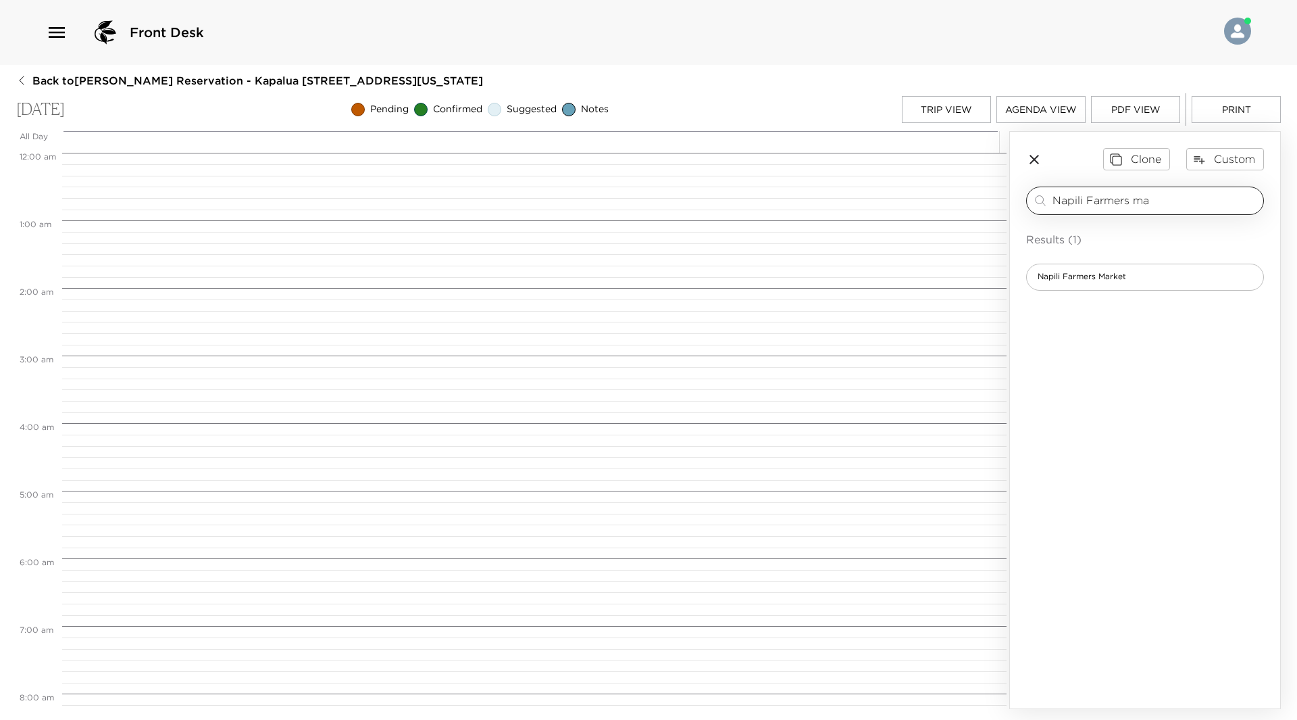
scroll to position [541, 0]
drag, startPoint x: 1169, startPoint y: 192, endPoint x: 1032, endPoint y: 196, distance: 137.2
click at [1032, 196] on div "Napili Farmers ma ​" at bounding box center [1145, 201] width 238 height 28
type input "Fare"
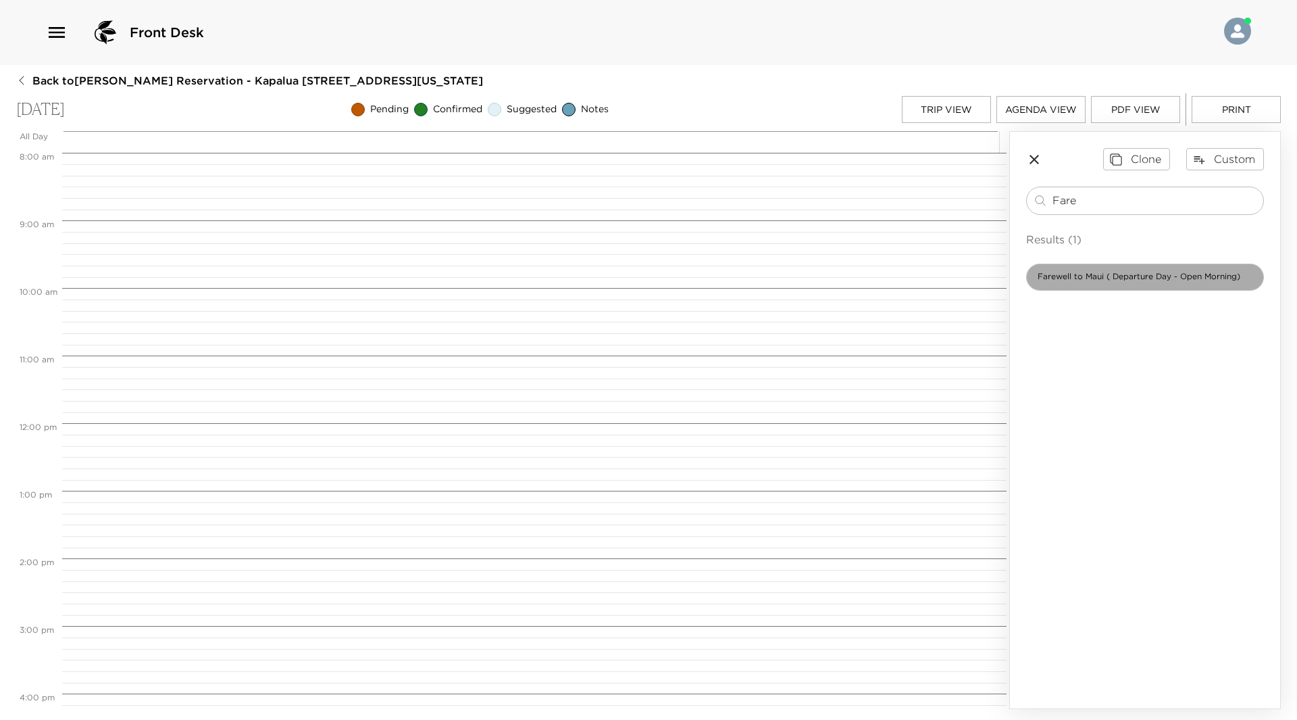
click at [1112, 275] on span "Farewell to Maui ( Departure Day - Open Morning)" at bounding box center [1139, 276] width 224 height 11
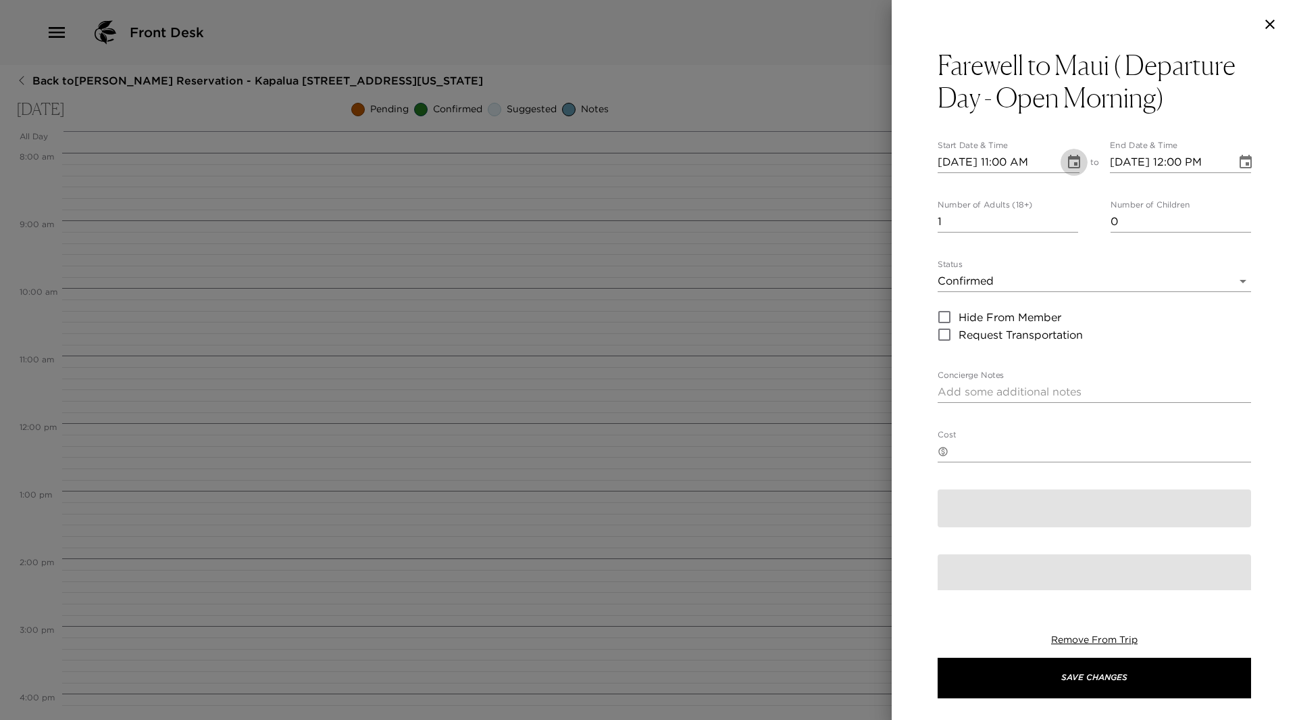
click at [1066, 162] on icon "Choose date, selected date is Sep 19, 2025" at bounding box center [1074, 162] width 16 height 16
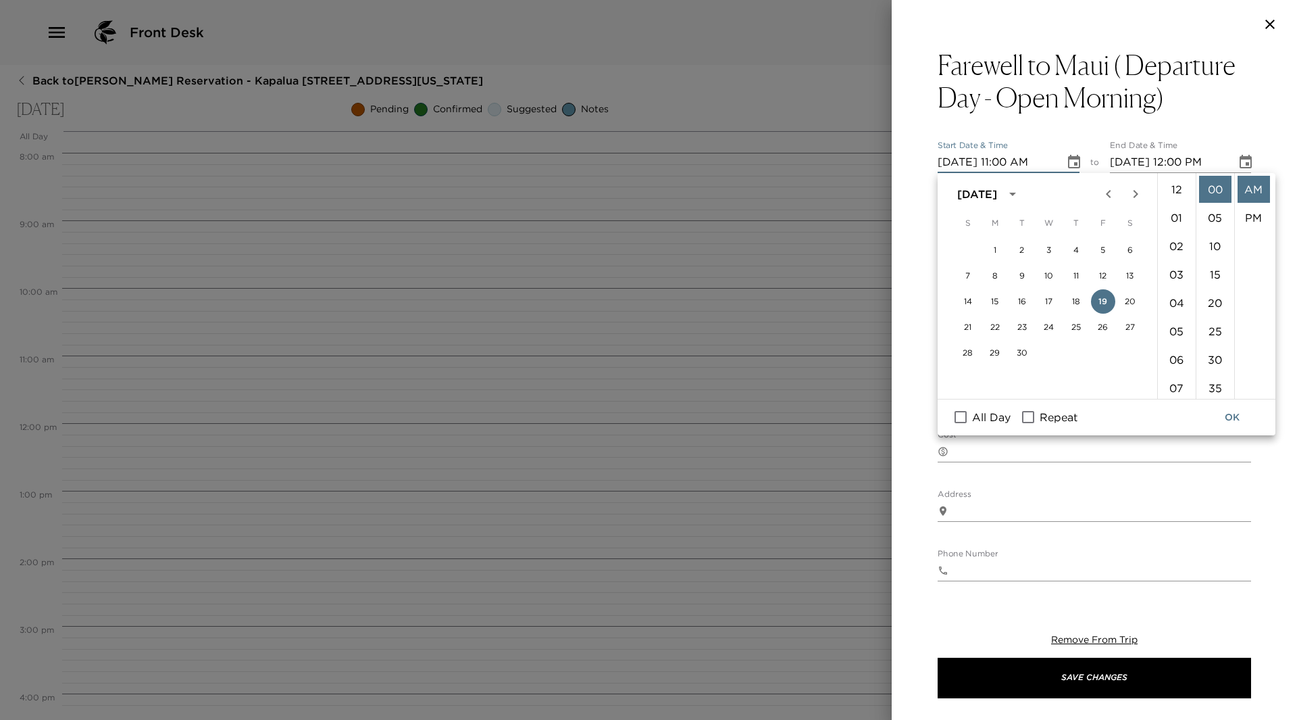
type textarea "Enjoy a leisurely morning before heading to the airport. Take one last beach wa…"
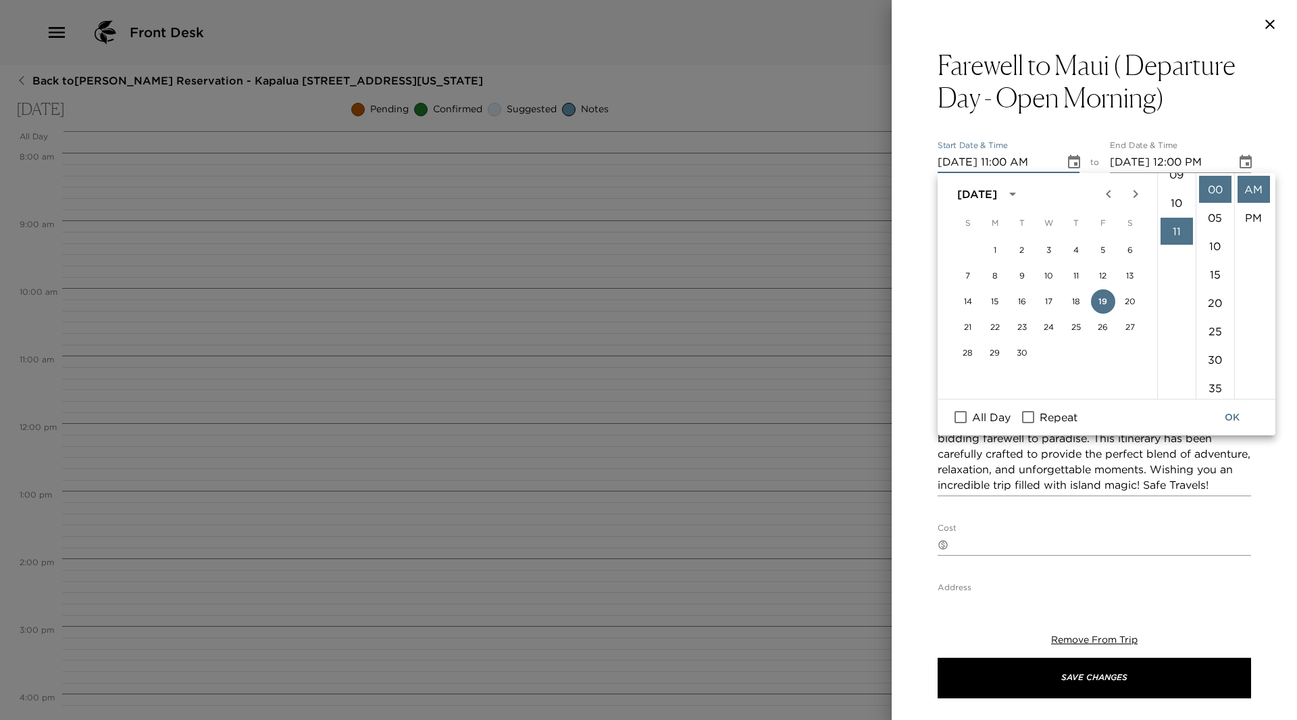
scroll to position [109, 0]
click at [1172, 282] on li "07" at bounding box center [1177, 278] width 32 height 27
type input "[DATE] 07:00 AM"
click at [1236, 418] on button "OK" at bounding box center [1232, 417] width 43 height 25
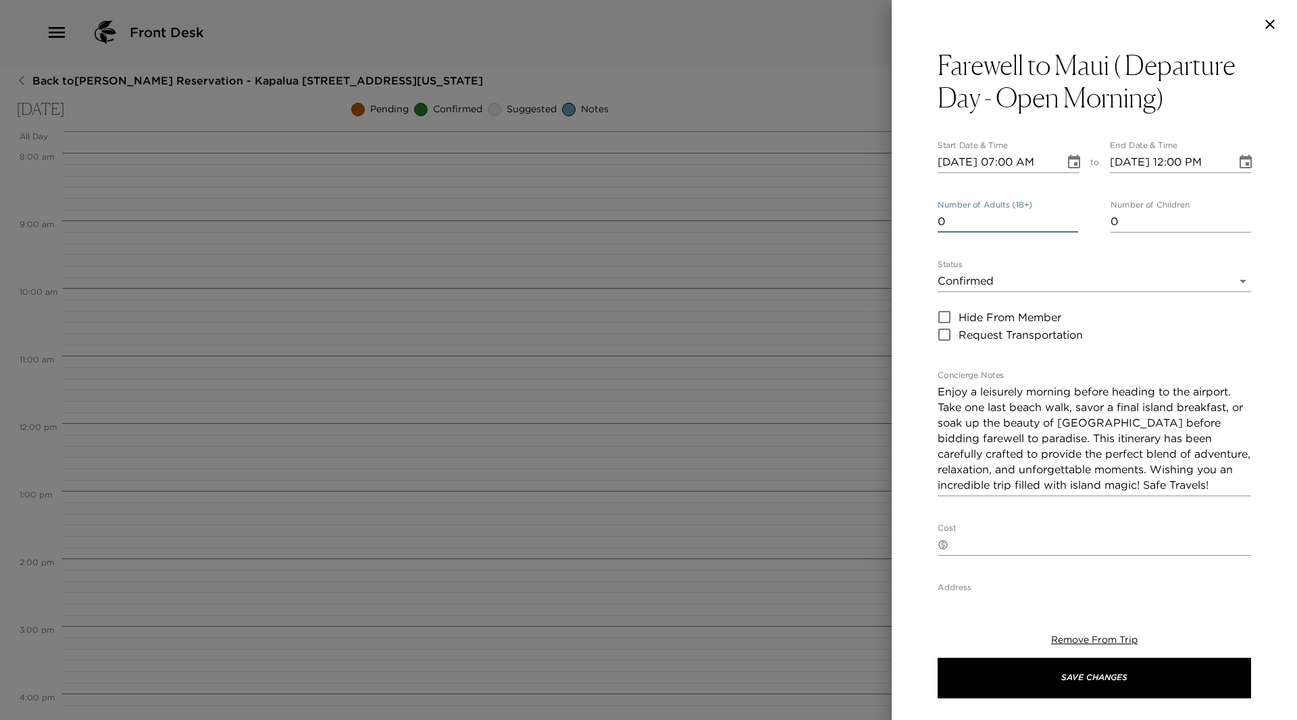
type input "0"
click at [1068, 223] on input "0" at bounding box center [1008, 222] width 141 height 22
click at [1228, 284] on body "Front Desk Back to [GEOGRAPHIC_DATA][PERSON_NAME] Reservation - Kapalua [GEOGRA…" at bounding box center [648, 360] width 1297 height 720
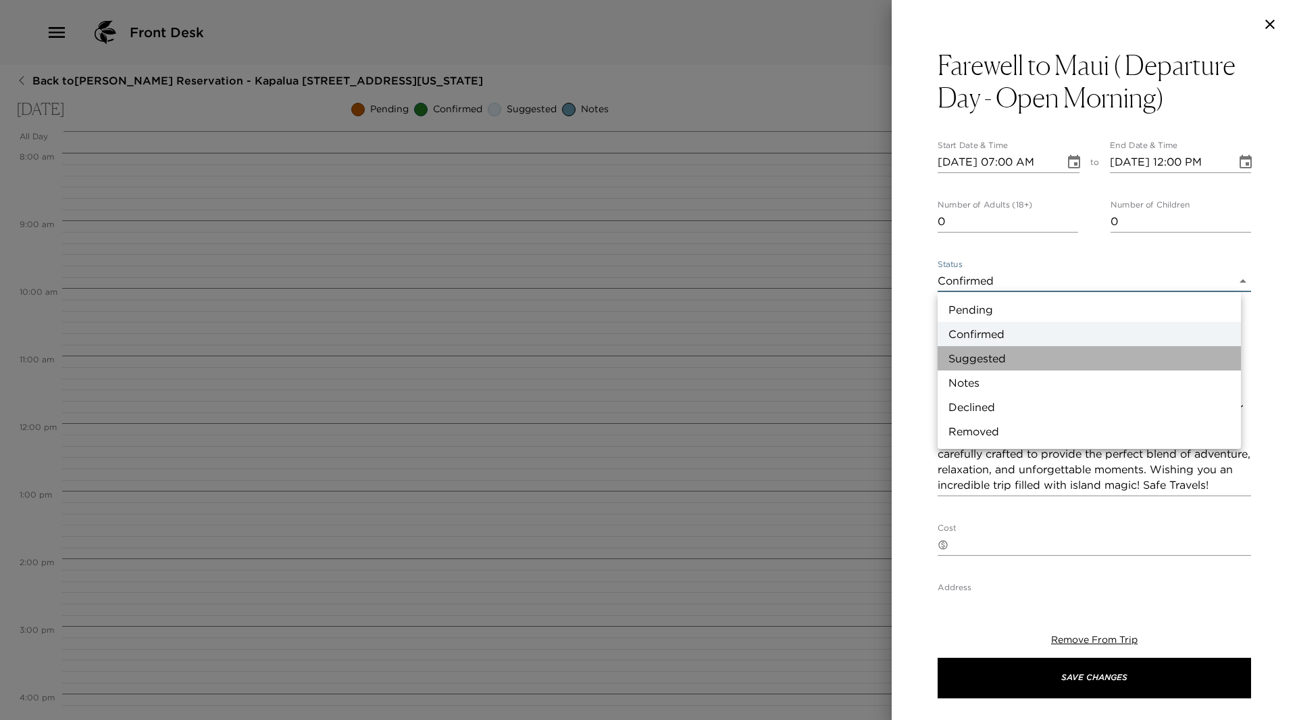
click at [1094, 367] on li "Suggested" at bounding box center [1089, 358] width 303 height 24
type input "Suggestion"
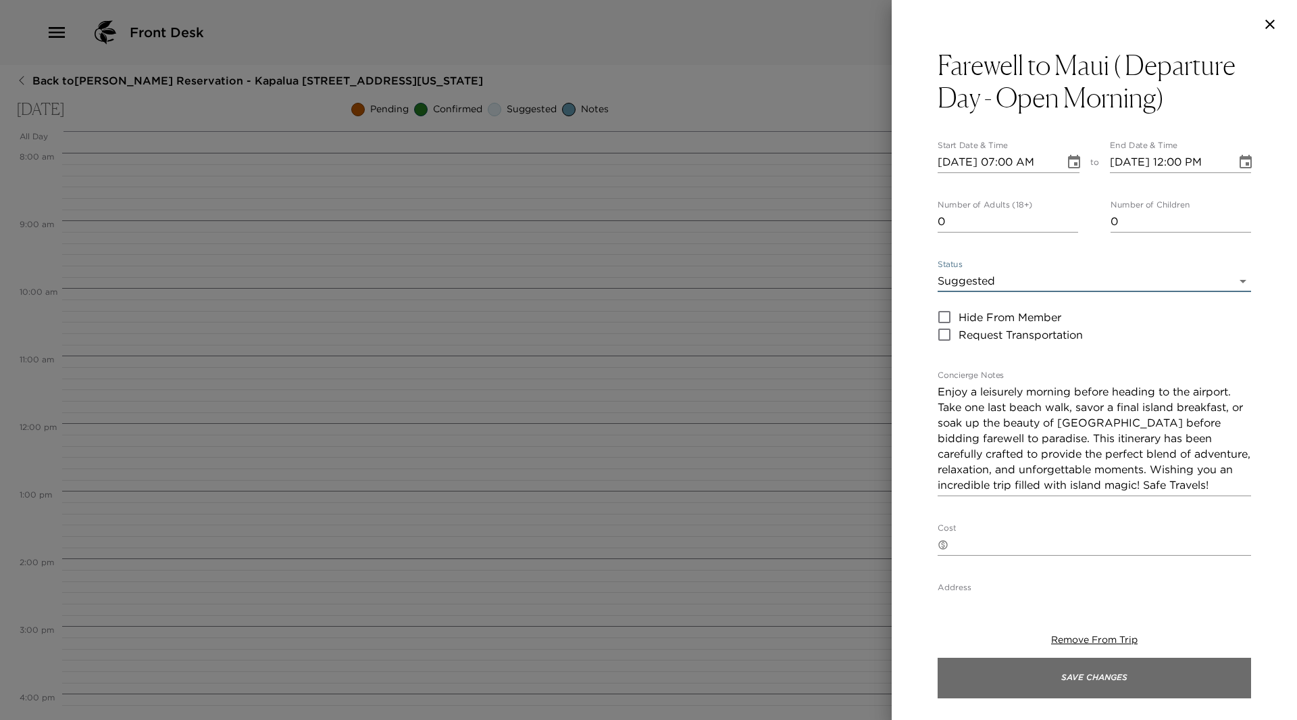
click at [1183, 670] on button "Save Changes" at bounding box center [1095, 677] width 314 height 41
